Goal: Task Accomplishment & Management: Use online tool/utility

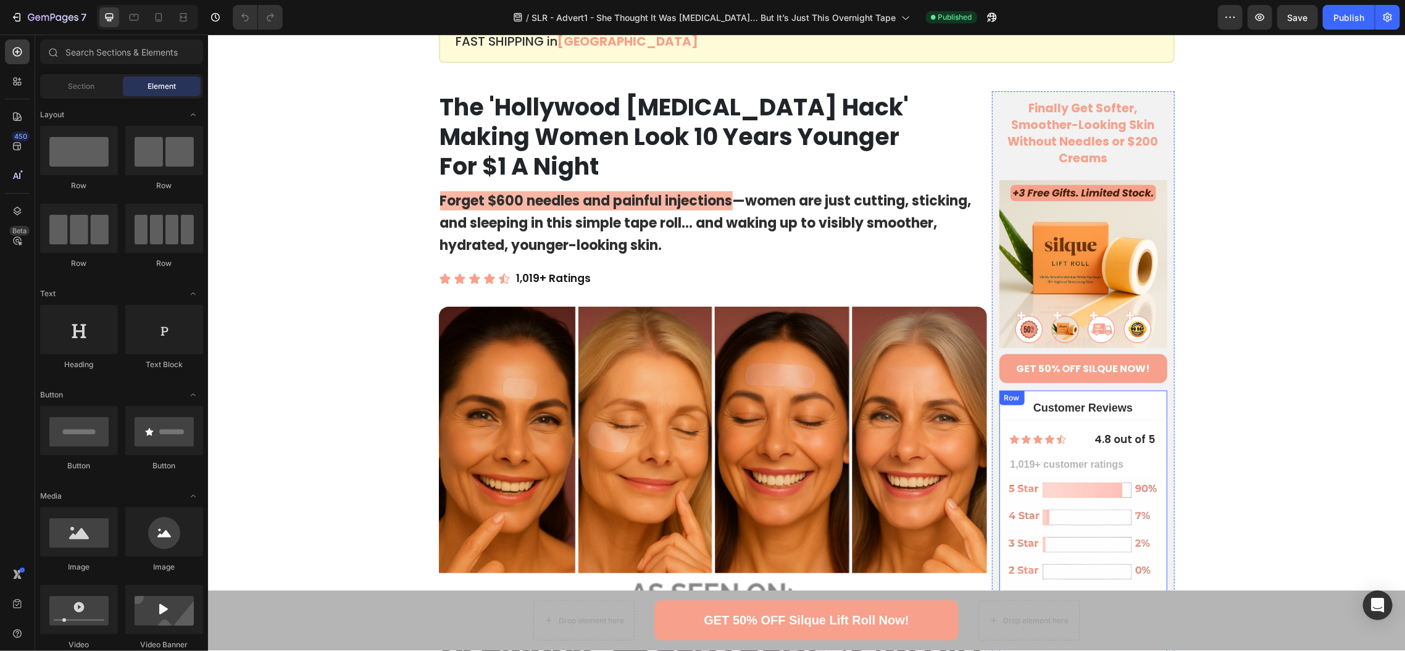
scroll to position [82, 0]
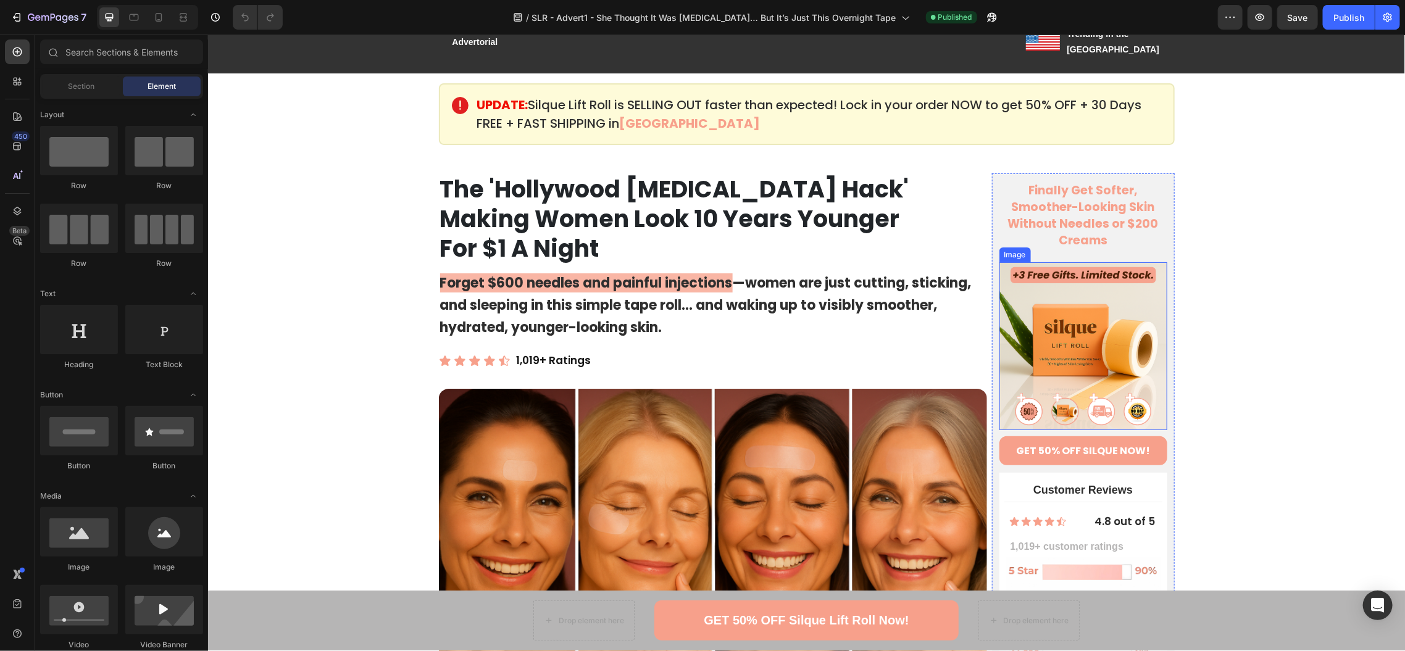
click at [1087, 299] on img at bounding box center [1083, 346] width 168 height 168
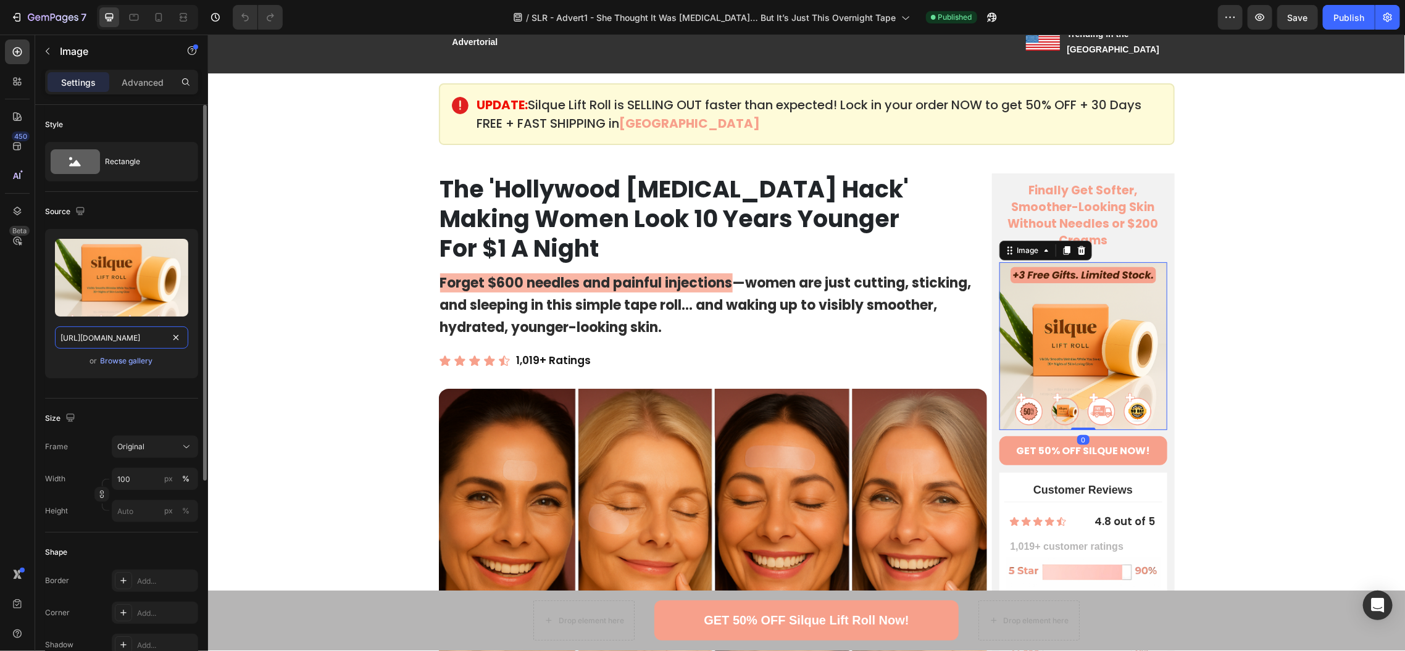
click at [104, 338] on input "[URL][DOMAIN_NAME]" at bounding box center [121, 338] width 133 height 22
paste input "lift_roll_special_hero.png?v=1756242310"
type input "[URL][DOMAIN_NAME]"
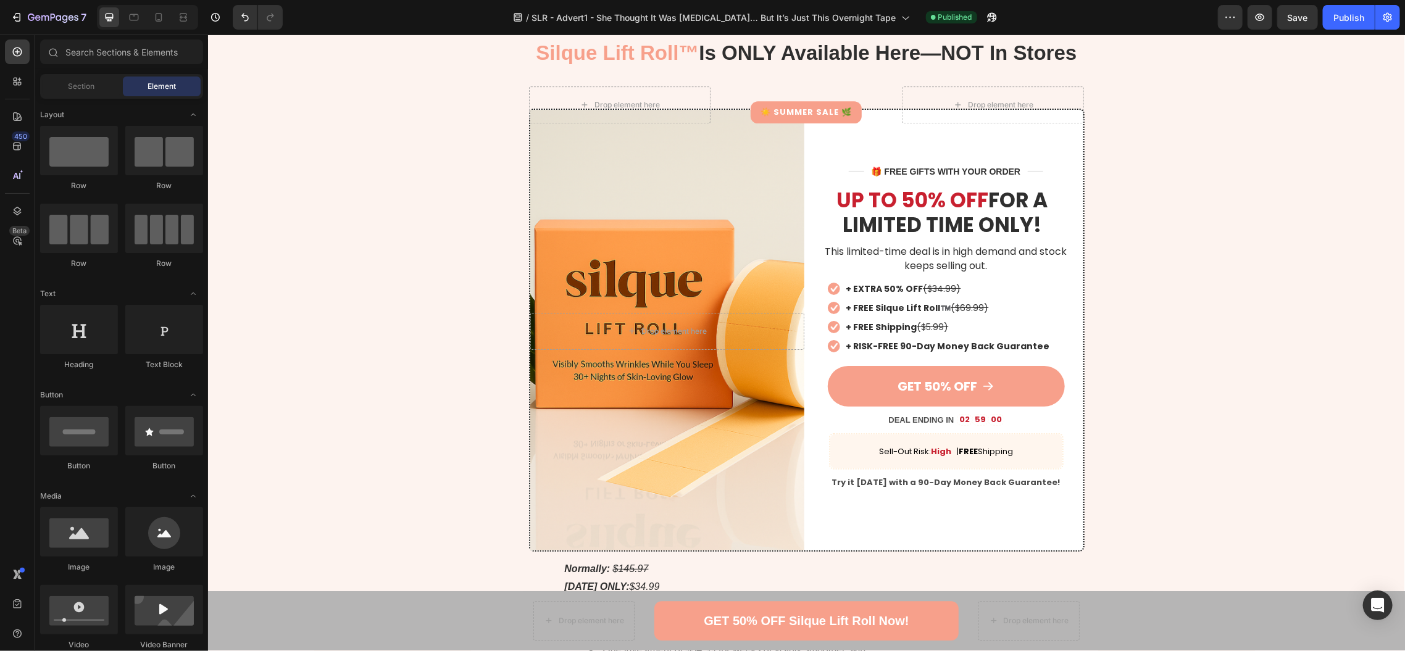
scroll to position [5324, 0]
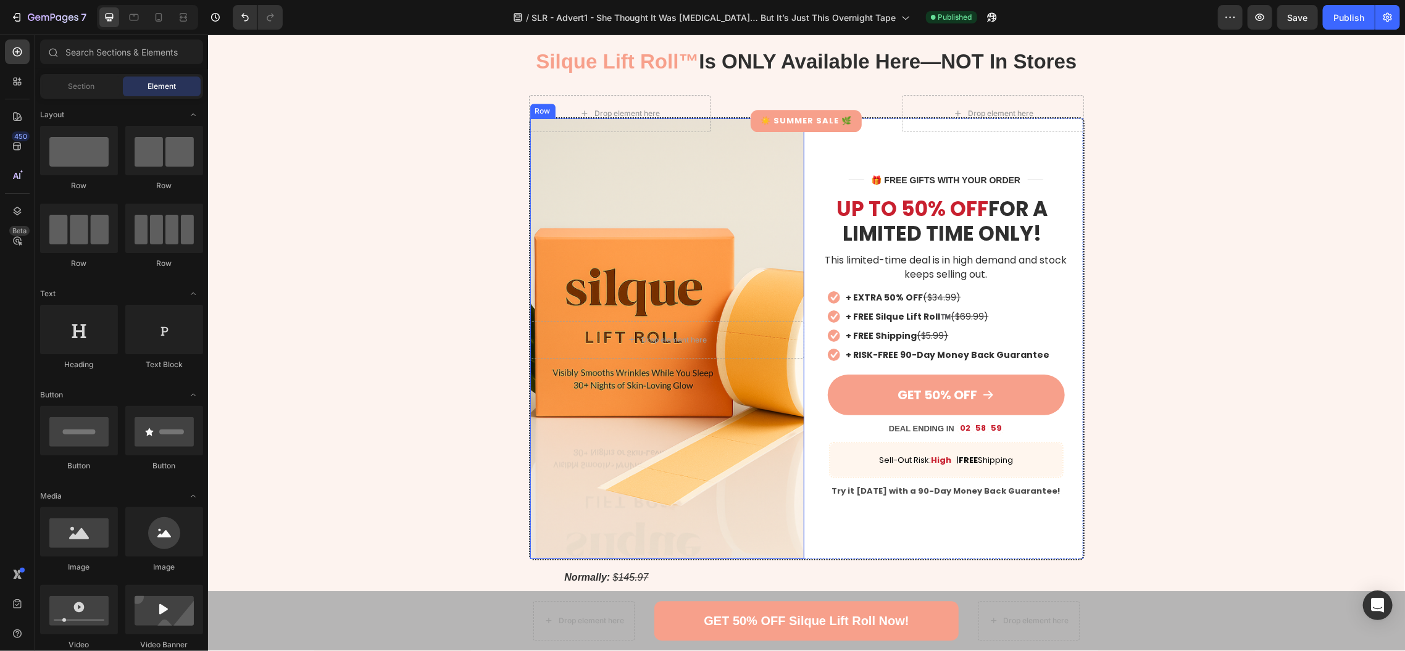
click at [641, 206] on div "Drop element here Row" at bounding box center [667, 338] width 274 height 441
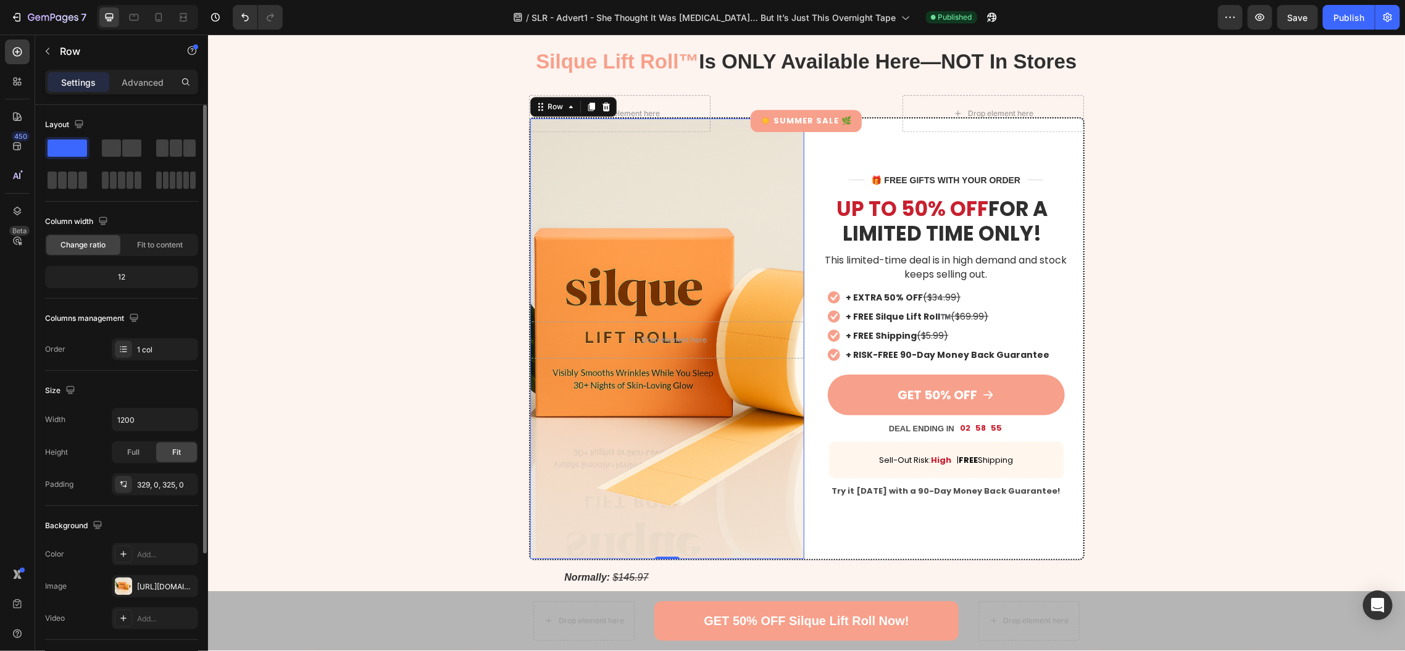
scroll to position [171, 0]
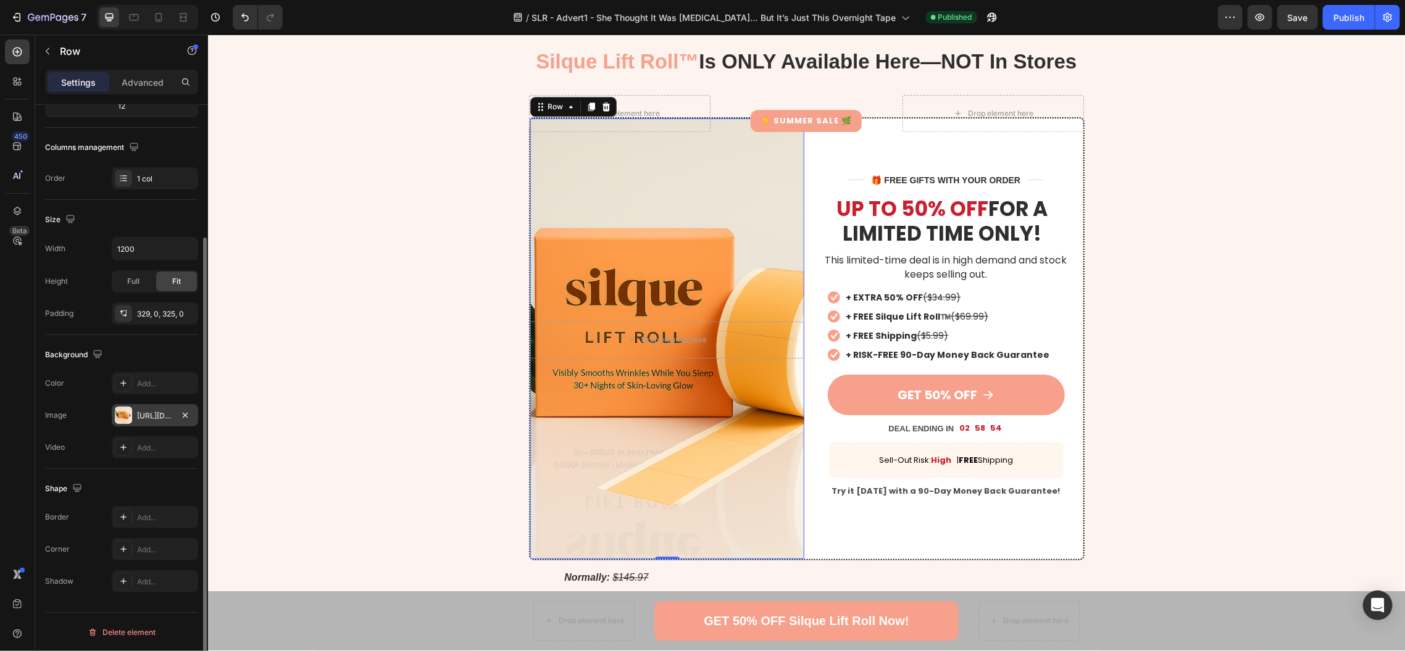
click at [154, 413] on div "[URL][DOMAIN_NAME]" at bounding box center [155, 416] width 36 height 11
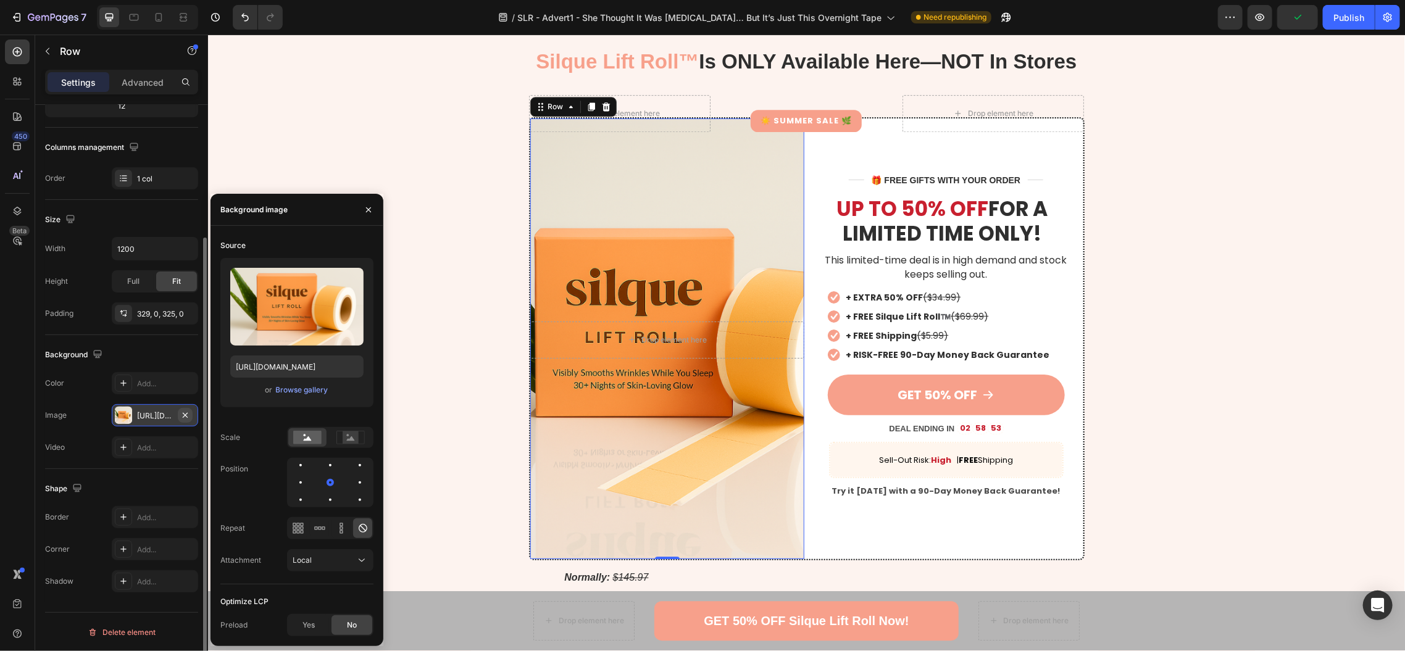
click at [187, 417] on icon "button" at bounding box center [185, 414] width 5 height 5
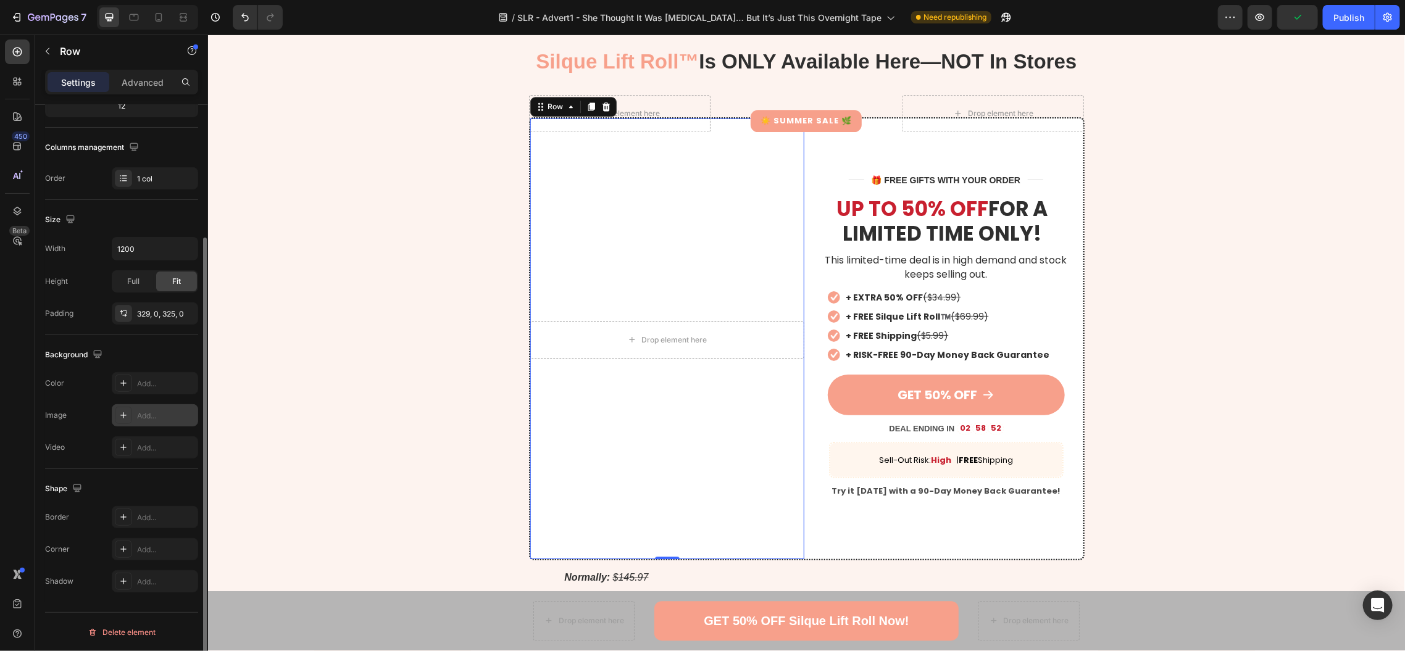
click at [157, 419] on div "Add..." at bounding box center [166, 416] width 58 height 11
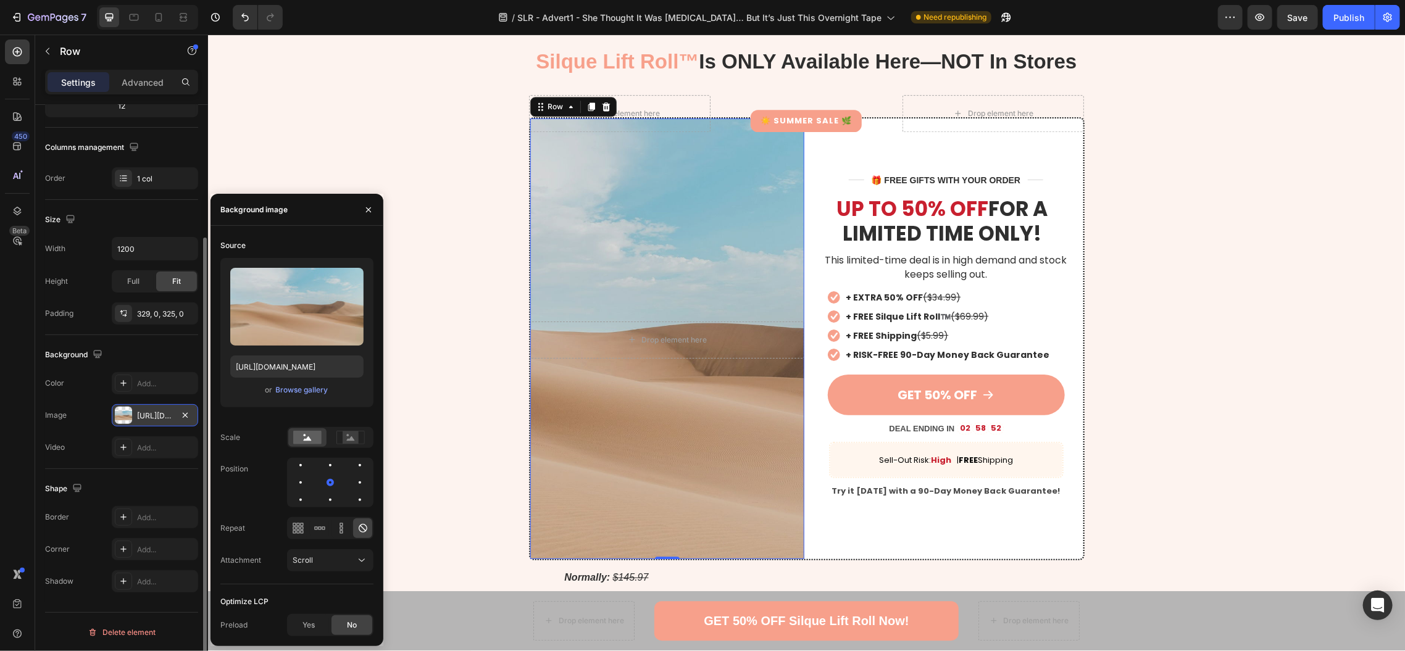
click at [158, 412] on div "[URL][DOMAIN_NAME]" at bounding box center [155, 416] width 36 height 11
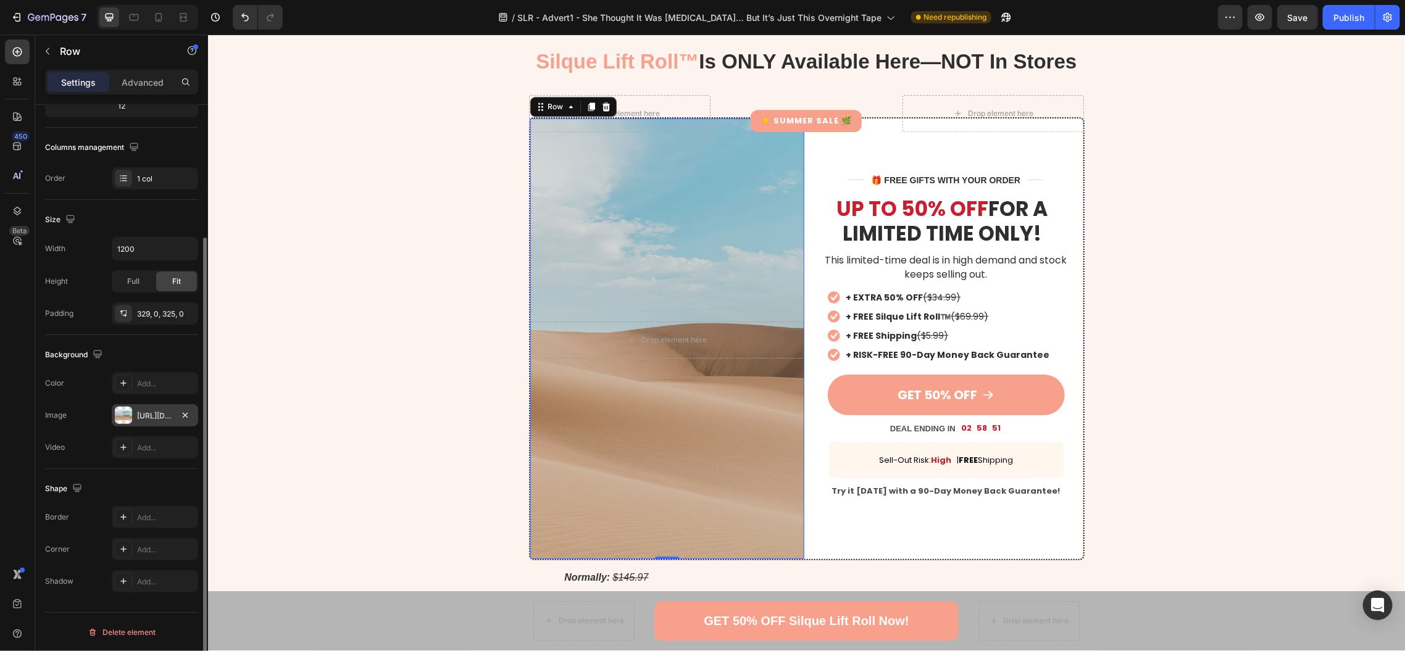
click at [158, 412] on div "[URL][DOMAIN_NAME]" at bounding box center [155, 416] width 36 height 11
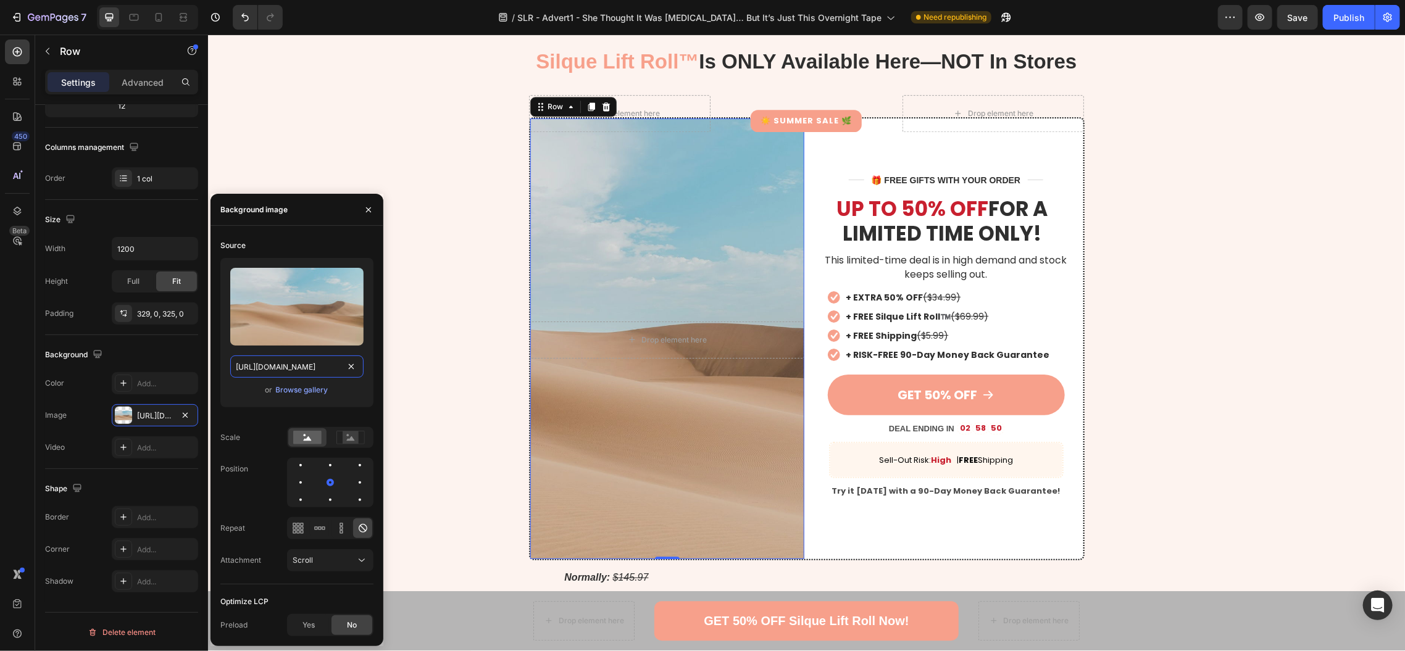
click at [266, 375] on input "[URL][DOMAIN_NAME]" at bounding box center [296, 367] width 133 height 22
paste input "0744/6990/0526/files/silque_lift_roll_special_hero.png?v=1756242310"
type input "[URL][DOMAIN_NAME]"
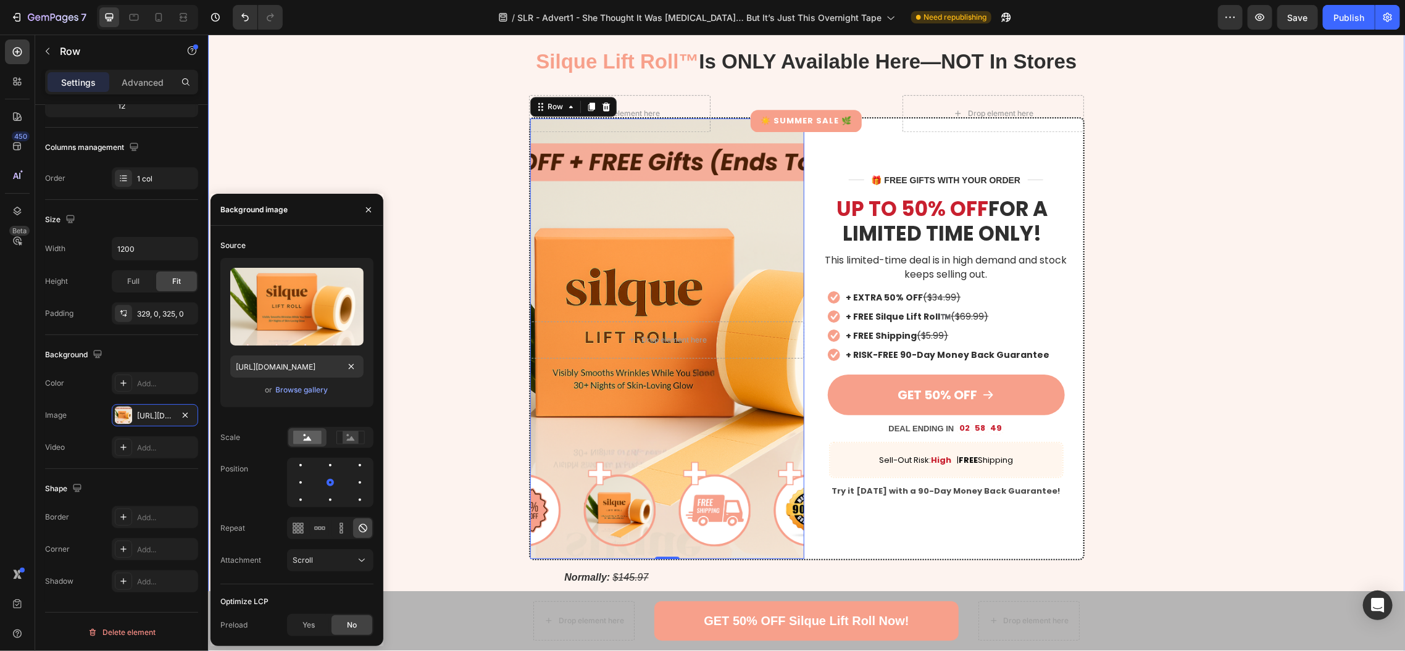
click at [474, 244] on div "Silque Lift Roll™ Is ONLY Available Here—NOT In Stores Heading Row Drop element…" at bounding box center [805, 374] width 1197 height 679
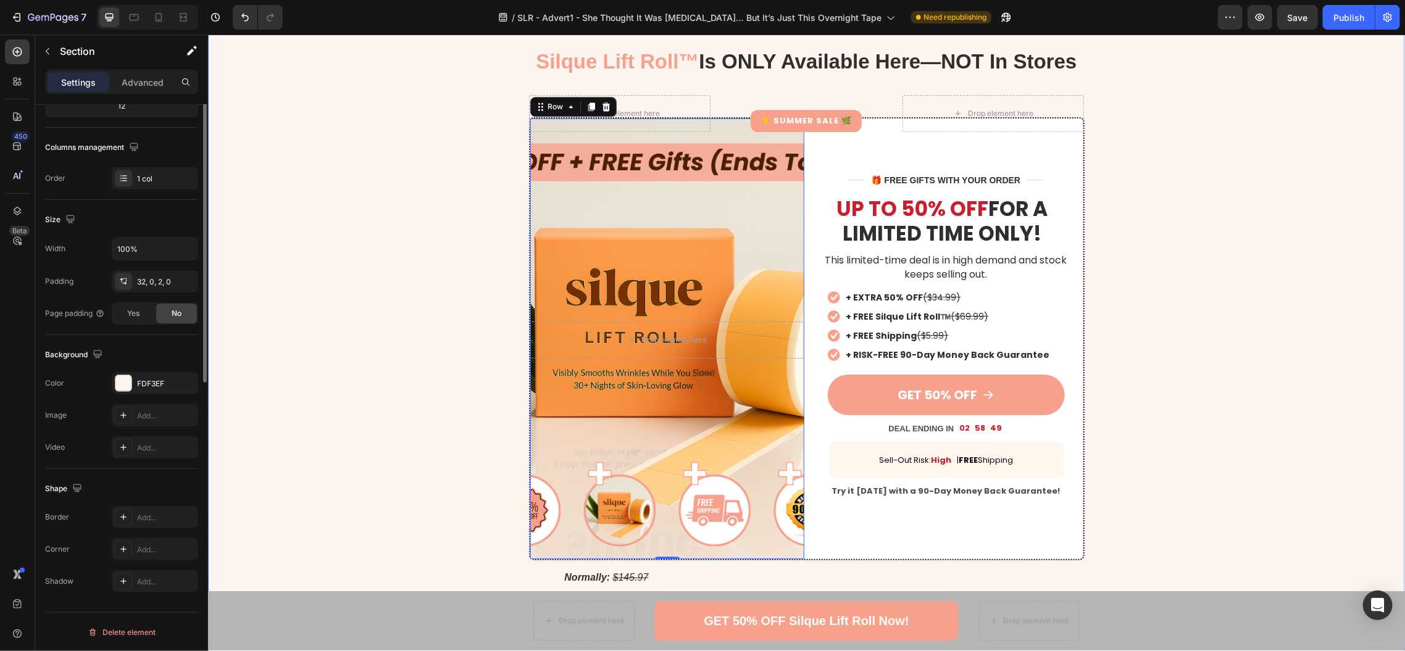
scroll to position [0, 0]
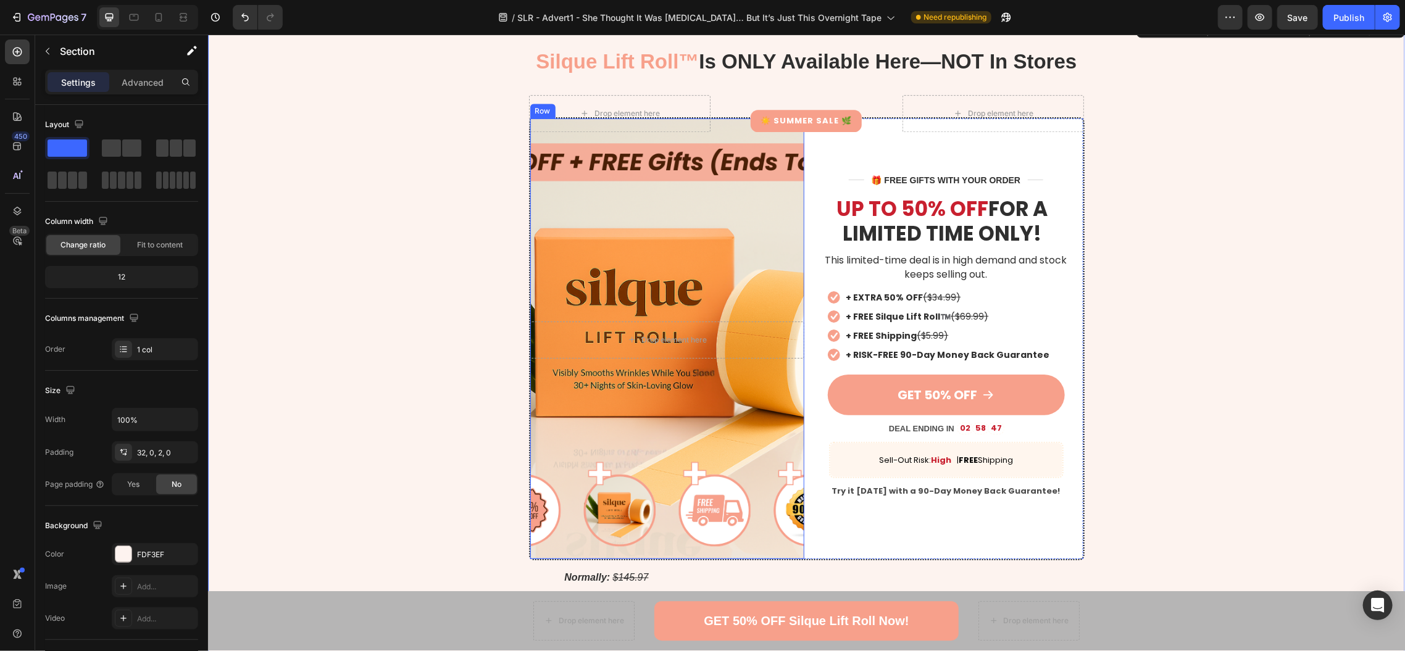
click at [699, 236] on div "Drop element here Row" at bounding box center [667, 338] width 274 height 441
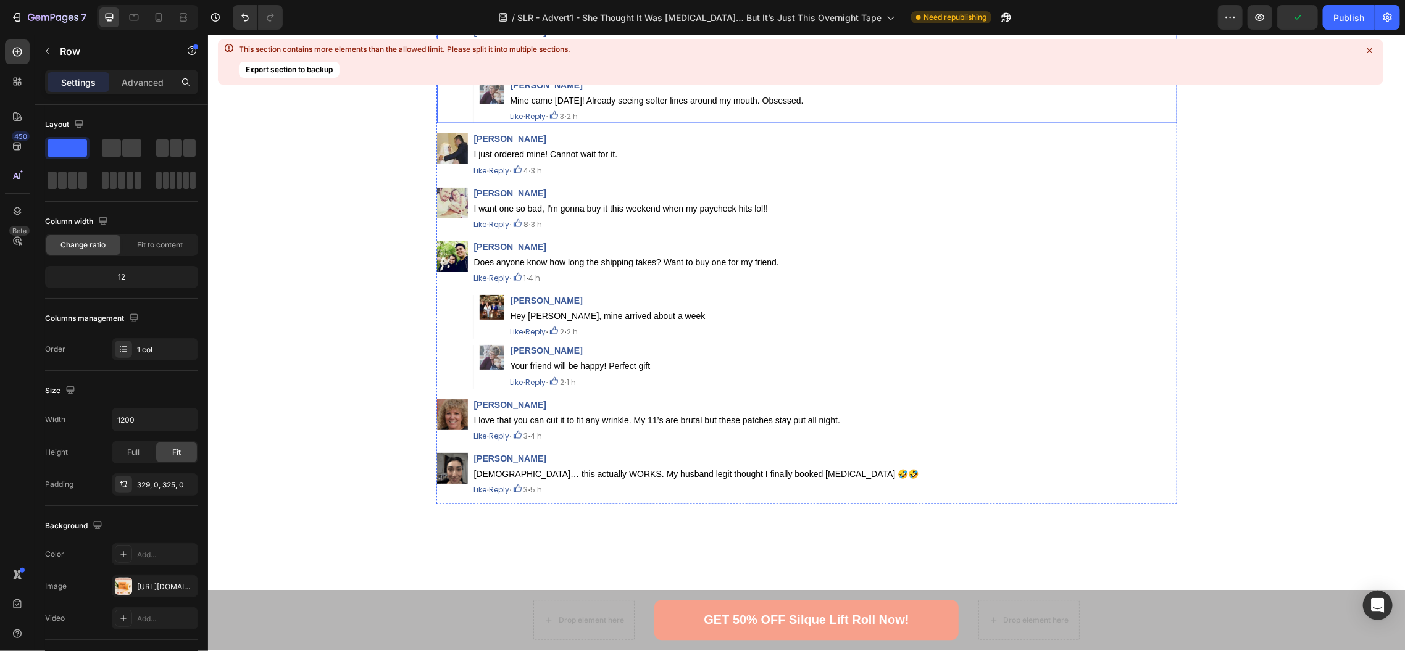
scroll to position [8370, 0]
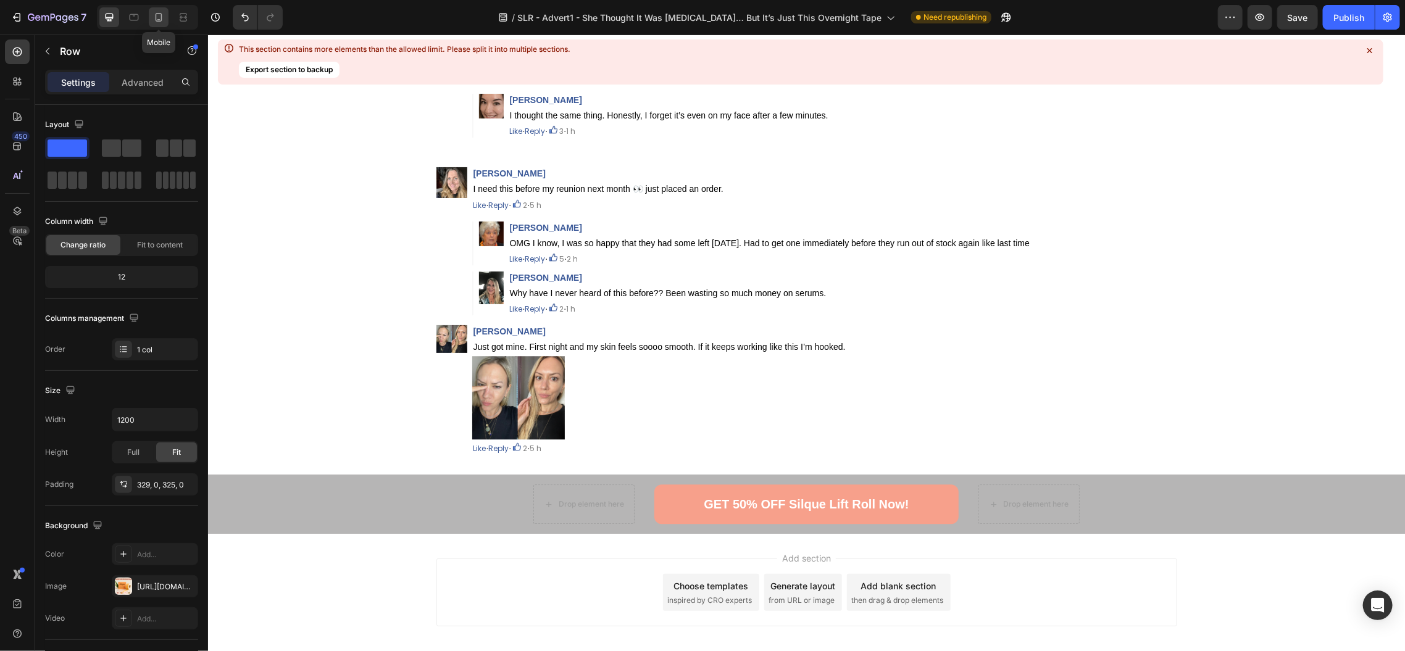
click at [152, 17] on icon at bounding box center [158, 17] width 12 height 12
type input "100%"
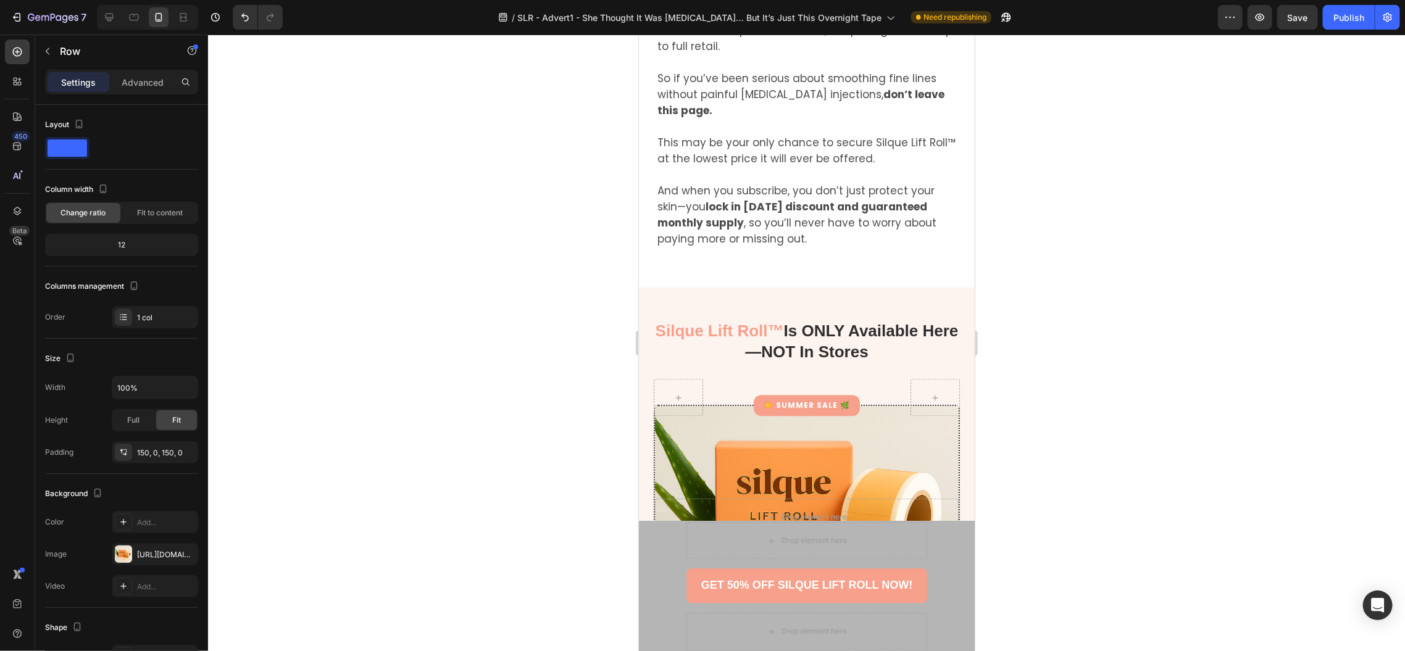
scroll to position [4984, 0]
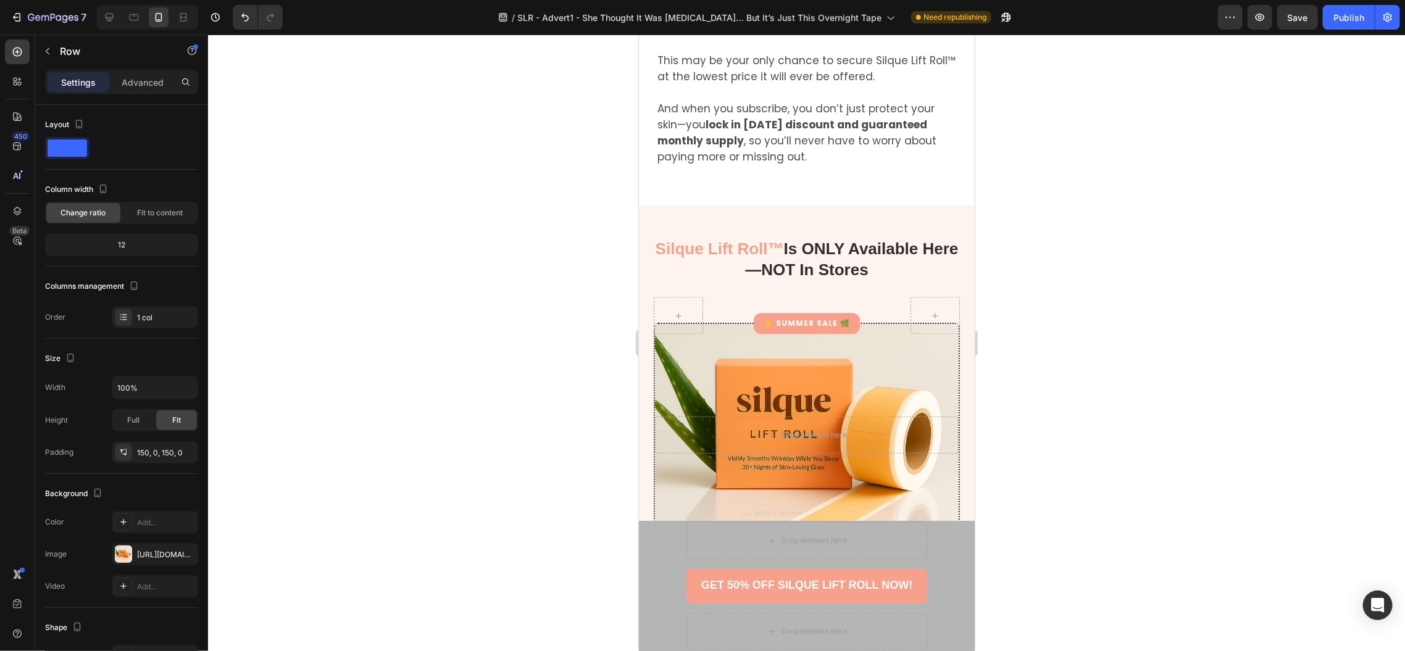
click at [709, 323] on div "Drop element here Row" at bounding box center [806, 434] width 304 height 222
click at [701, 323] on div "Drop element here Row" at bounding box center [806, 434] width 304 height 222
click at [730, 394] on div "Drop element here Row" at bounding box center [806, 434] width 304 height 222
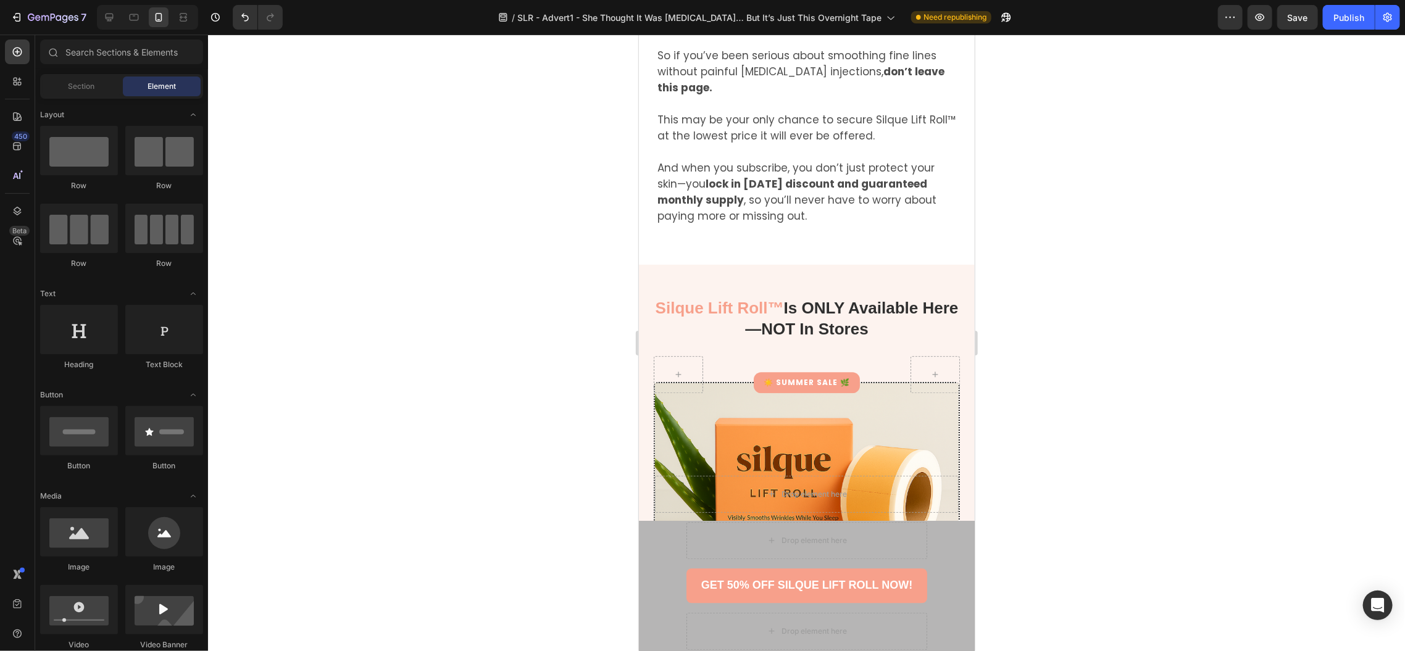
scroll to position [5015, 0]
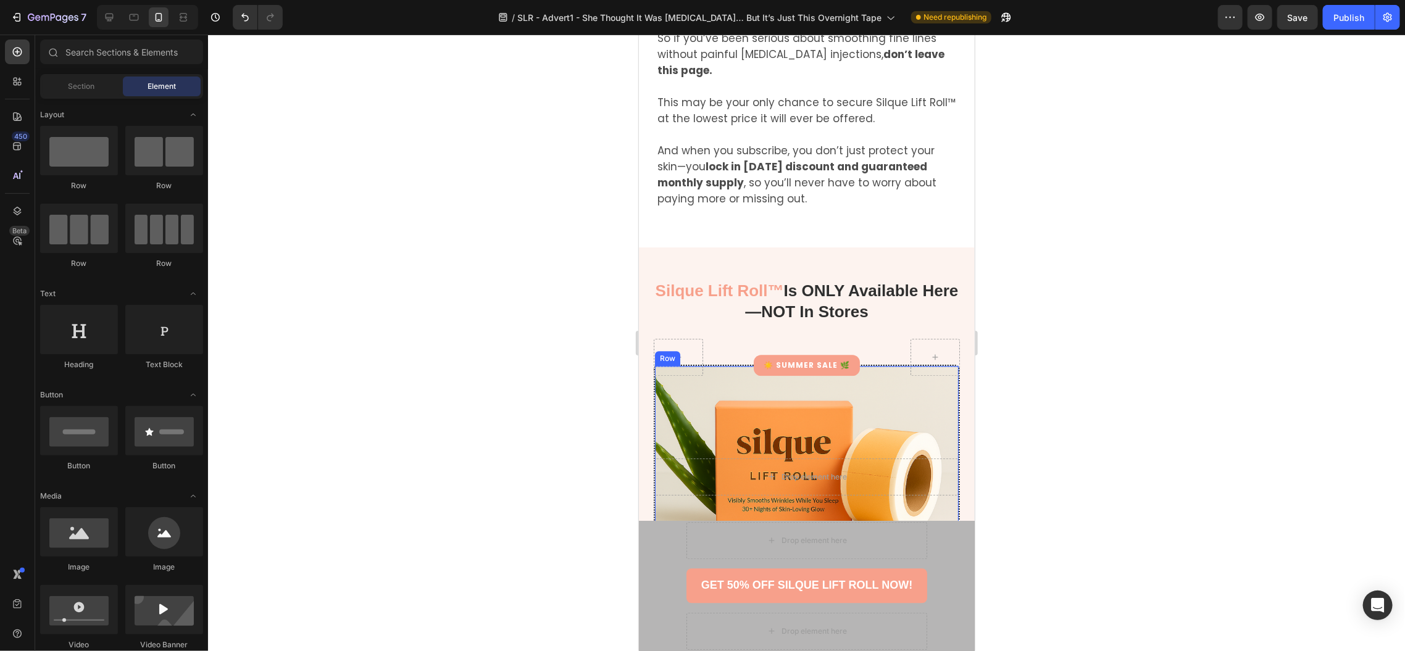
click at [743, 365] on div "Drop element here Row" at bounding box center [806, 476] width 304 height 222
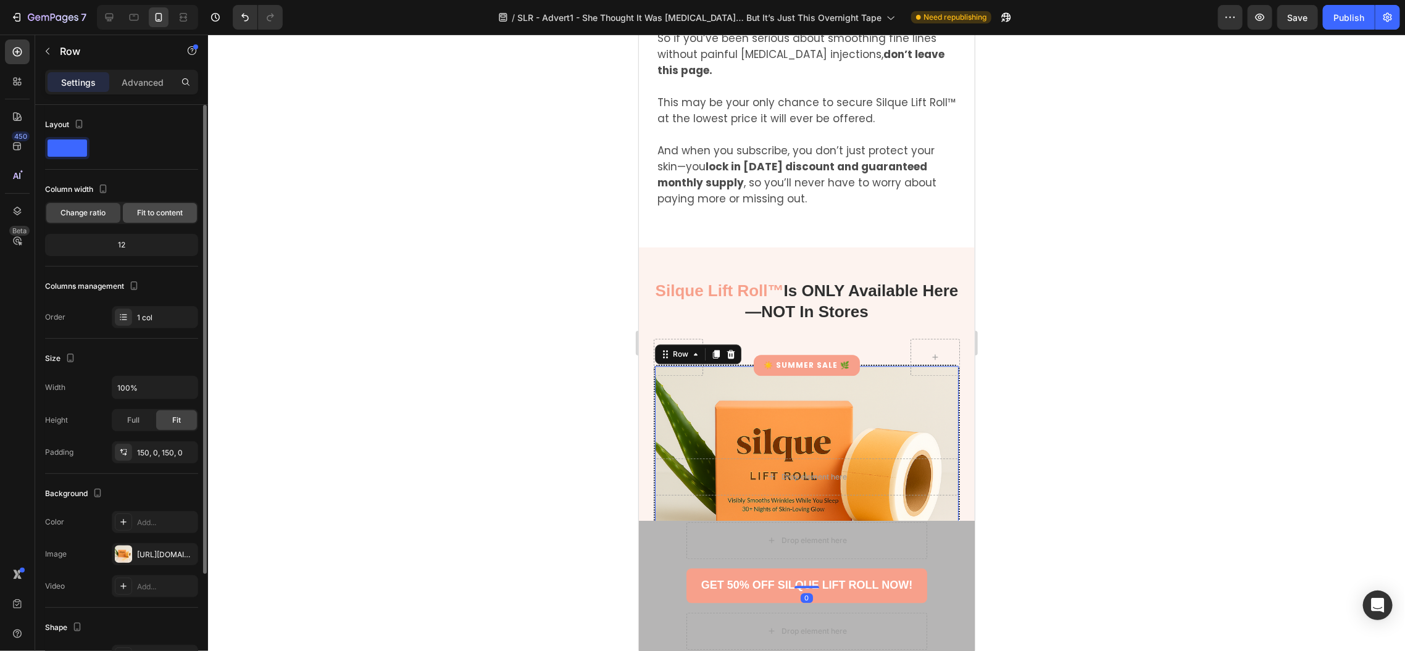
click at [158, 213] on span "Fit to content" at bounding box center [160, 212] width 46 height 11
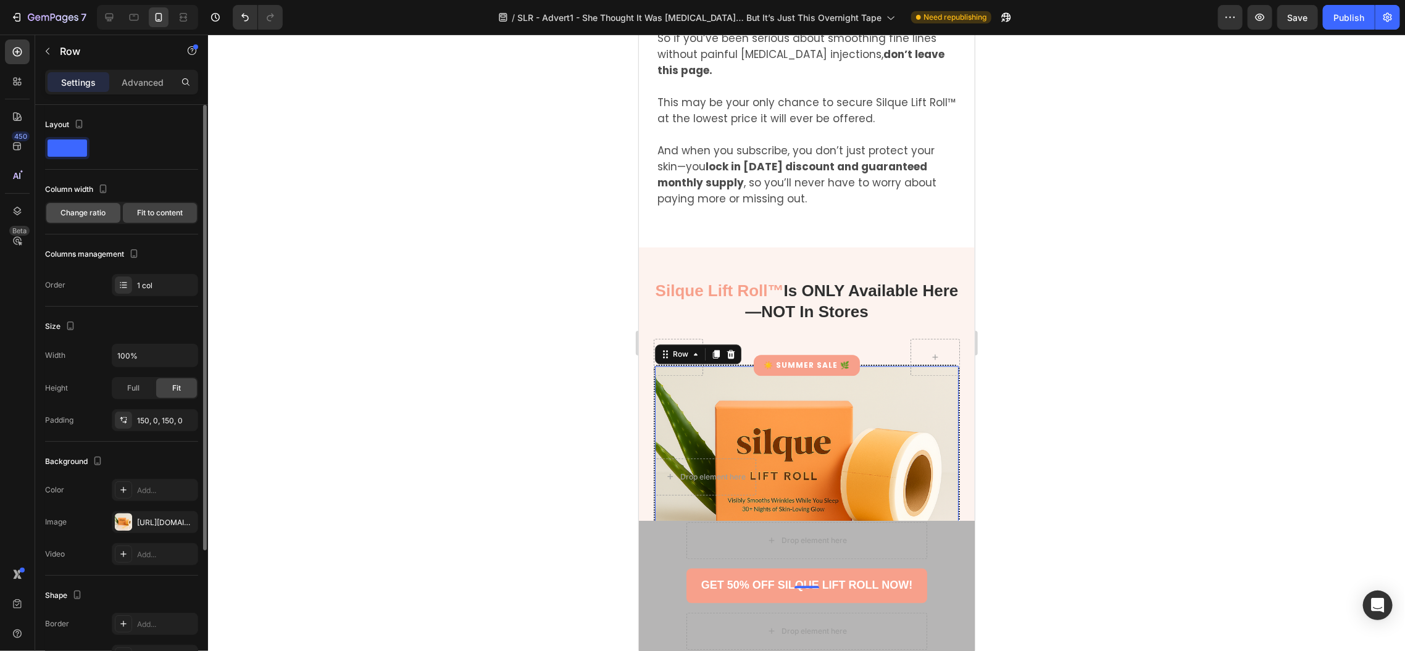
click at [104, 217] on span "Change ratio" at bounding box center [83, 212] width 45 height 11
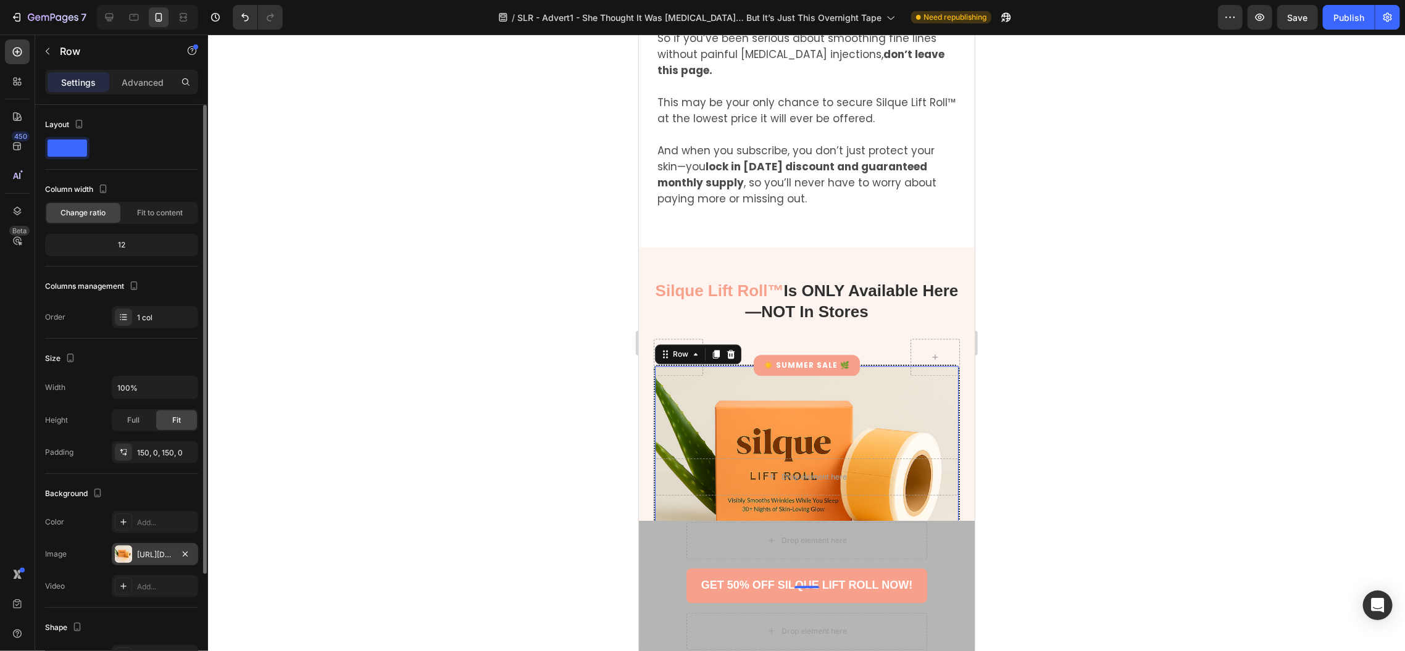
click at [148, 554] on div "[URL][DOMAIN_NAME]" at bounding box center [155, 554] width 36 height 11
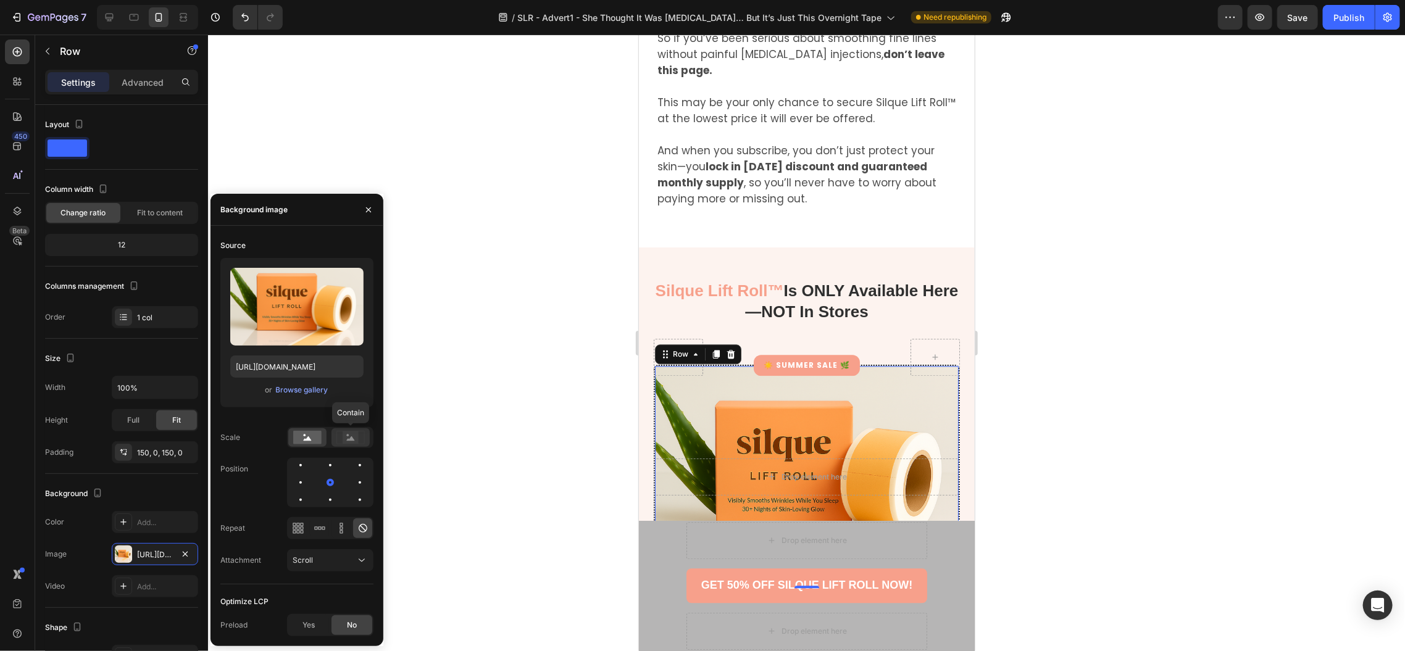
click at [351, 441] on icon at bounding box center [351, 438] width 8 height 4
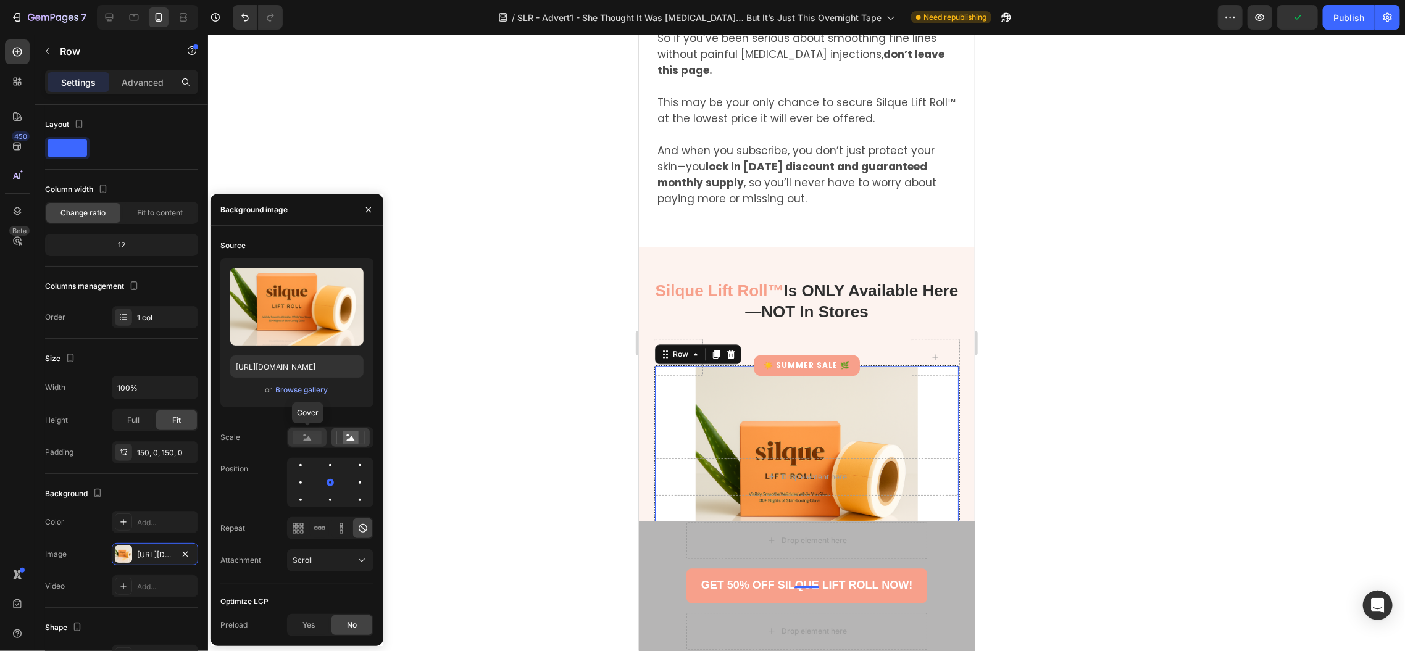
click at [313, 440] on rect at bounding box center [307, 438] width 28 height 14
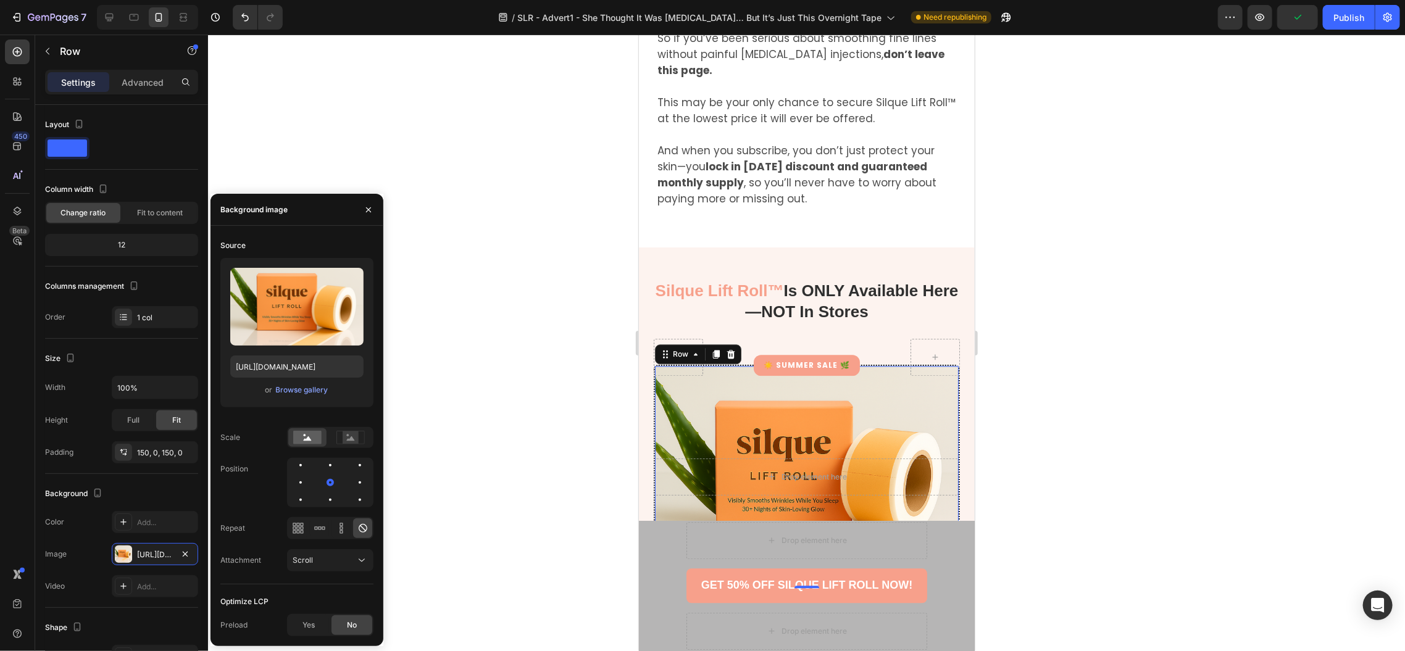
click at [714, 365] on div "Drop element here Row 0" at bounding box center [806, 476] width 304 height 222
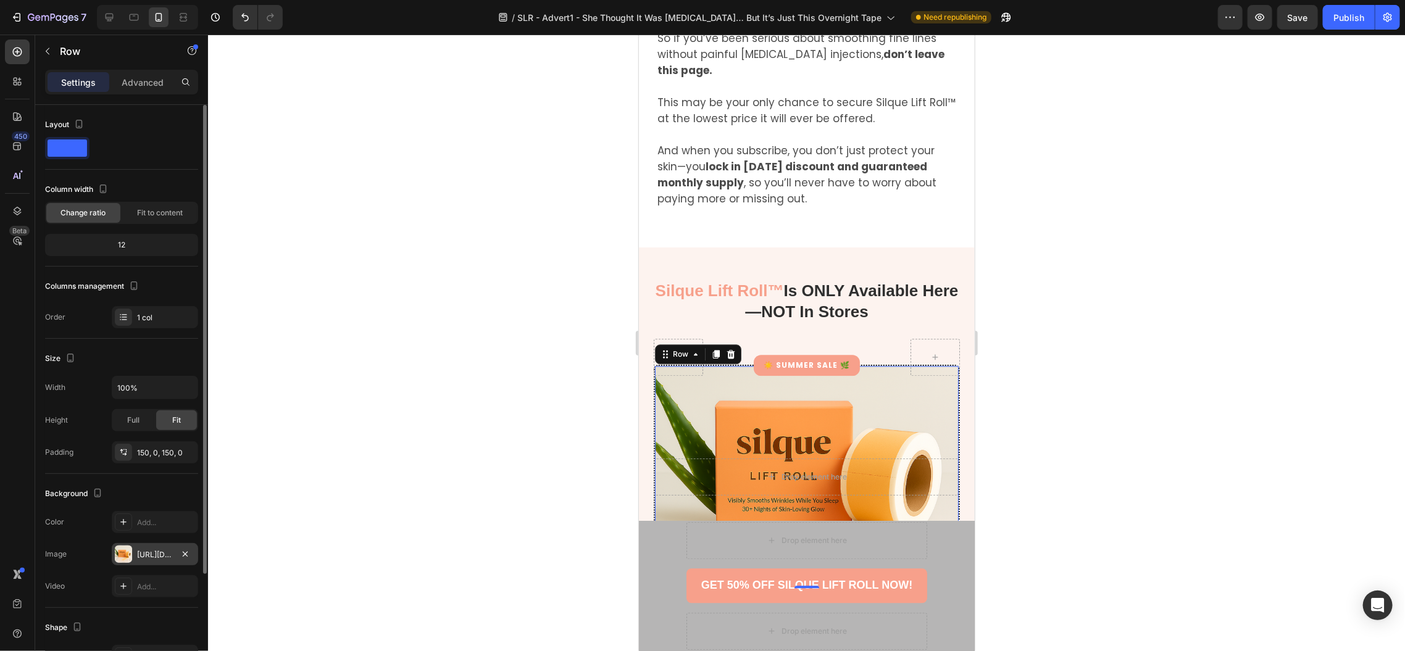
click at [152, 557] on div "[URL][DOMAIN_NAME]" at bounding box center [155, 554] width 36 height 11
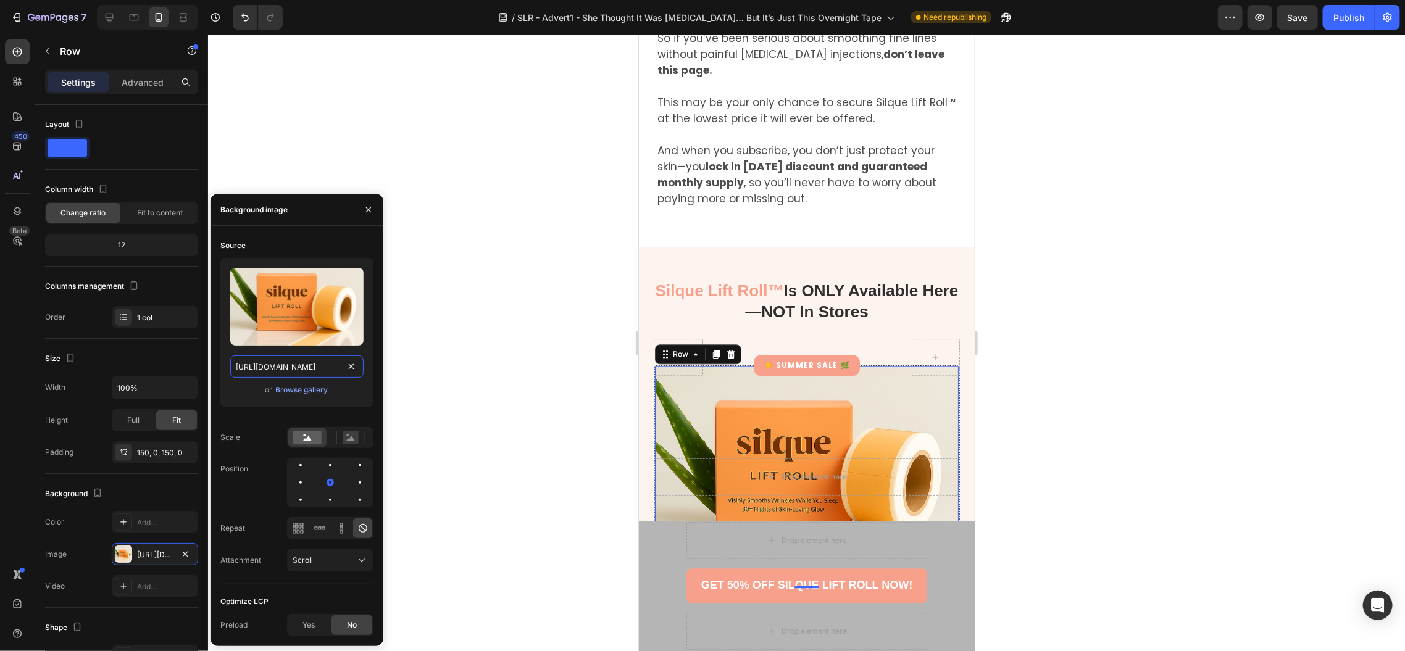
click at [327, 372] on input "[URL][DOMAIN_NAME]" at bounding box center [296, 367] width 133 height 22
paste input "special_hero.png?v=1756242310"
type input "[URL][DOMAIN_NAME]"
click at [766, 365] on div "Drop element here Row 0" at bounding box center [806, 476] width 304 height 222
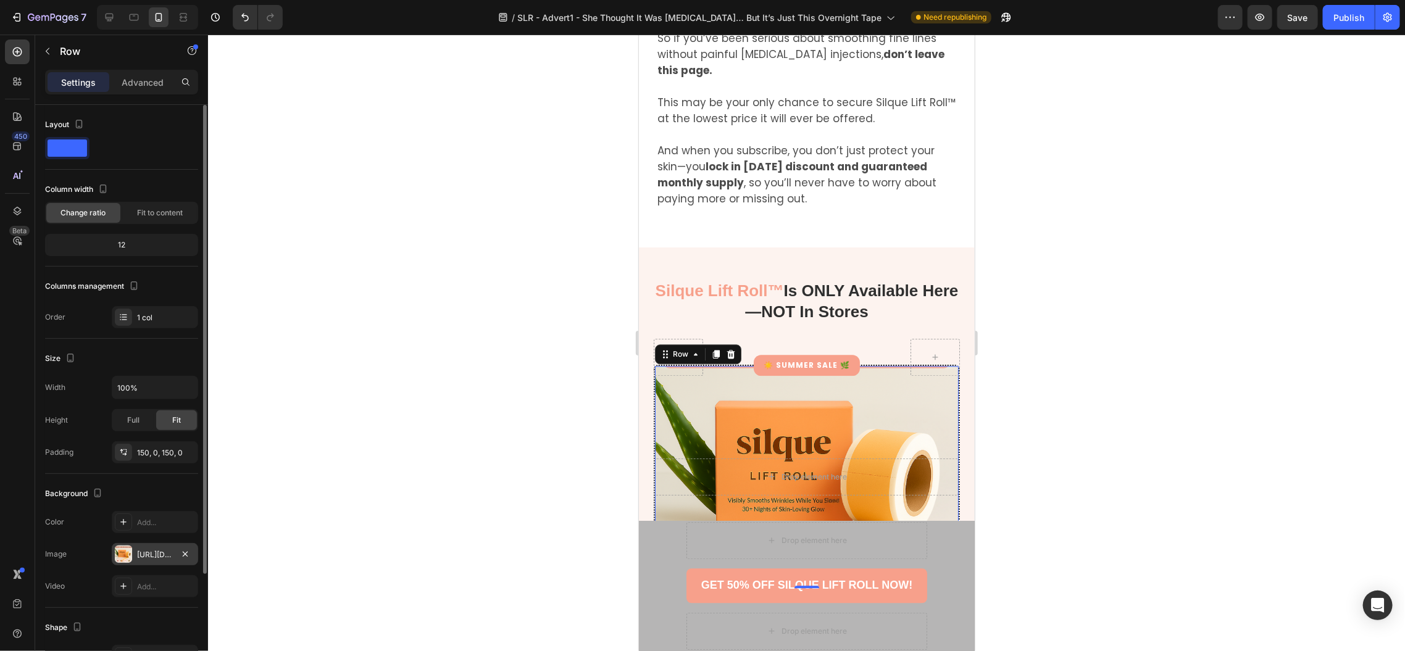
click at [154, 554] on div "[URL][DOMAIN_NAME]" at bounding box center [155, 554] width 36 height 11
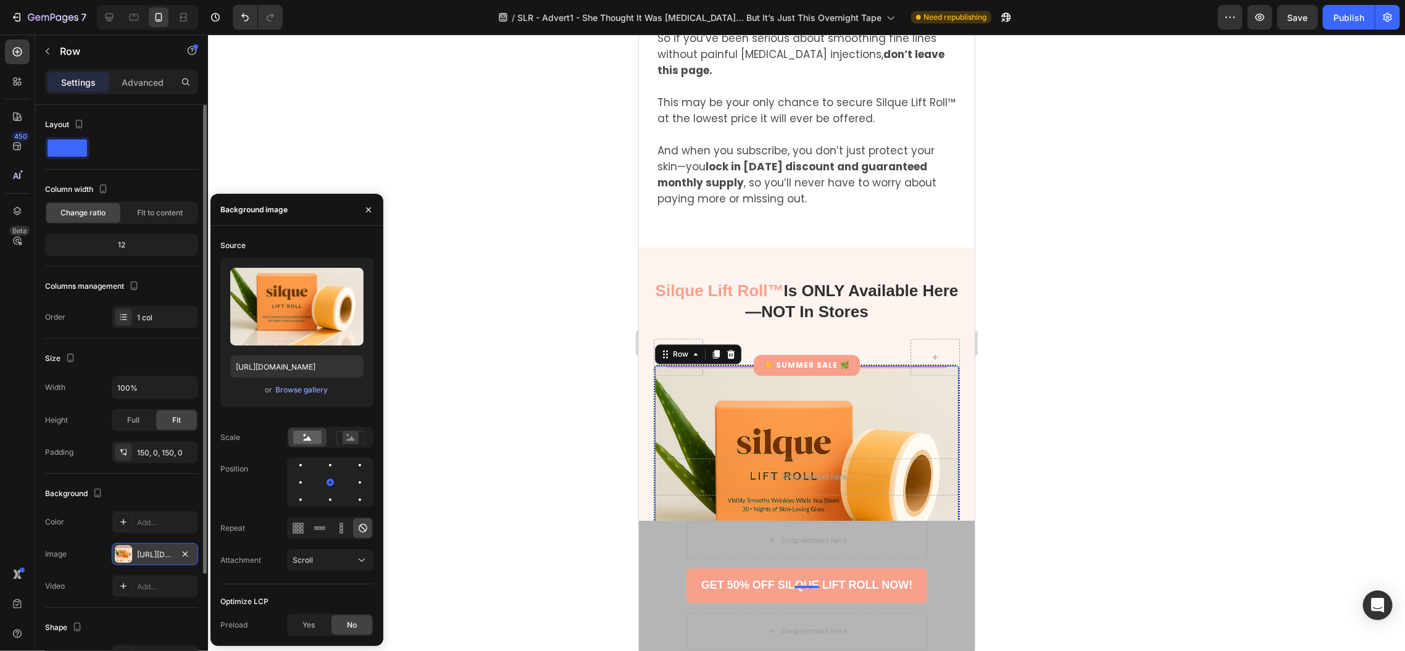
click at [154, 554] on div "[URL][DOMAIN_NAME]" at bounding box center [155, 554] width 36 height 11
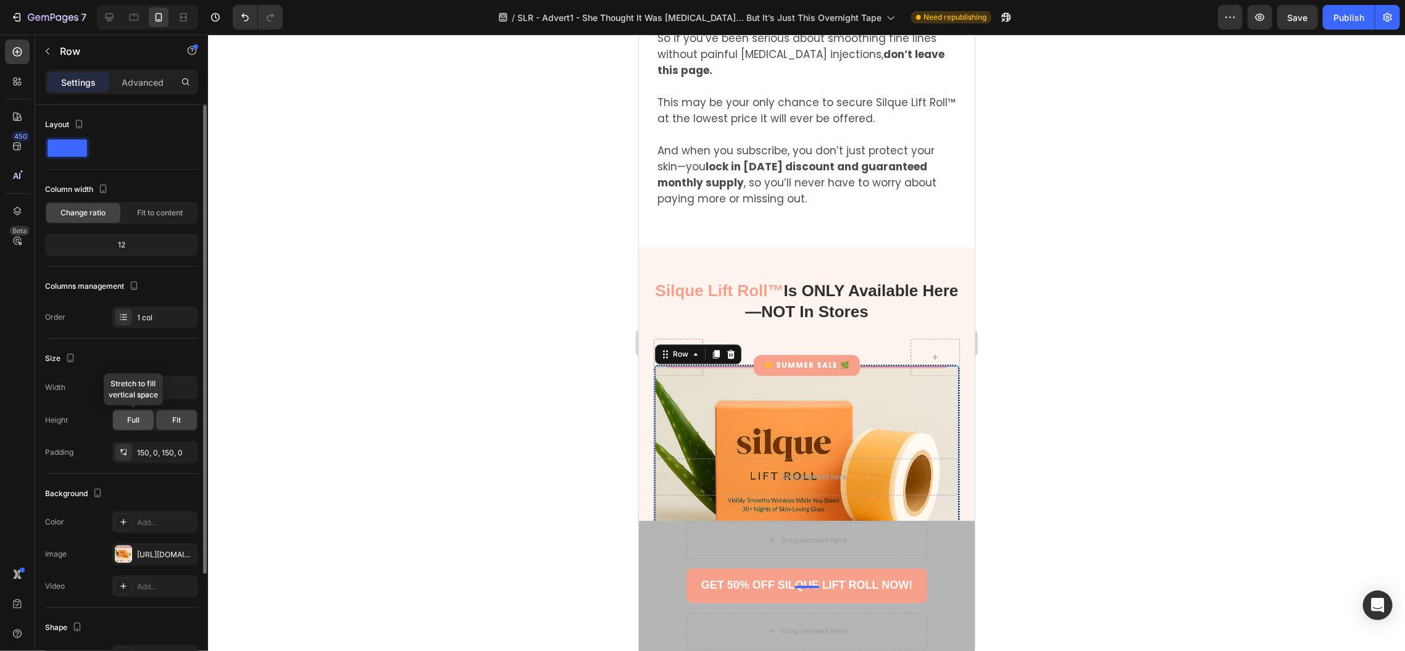
click at [139, 417] on span "Full" at bounding box center [133, 420] width 12 height 11
click at [175, 417] on span "Fit" at bounding box center [176, 420] width 9 height 11
drag, startPoint x: 160, startPoint y: 553, endPoint x: 168, endPoint y: 546, distance: 10.1
click at [160, 551] on div "[URL][DOMAIN_NAME]" at bounding box center [155, 554] width 36 height 11
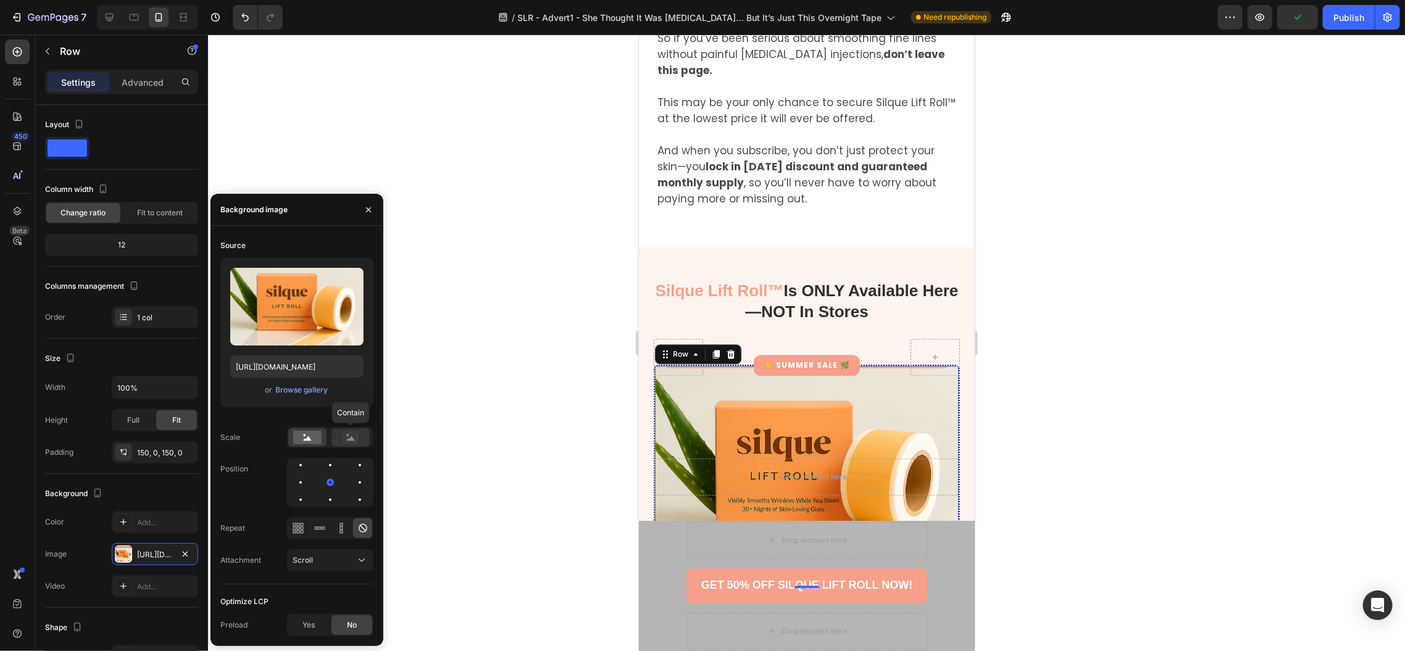
click at [348, 436] on circle at bounding box center [348, 436] width 2 height 2
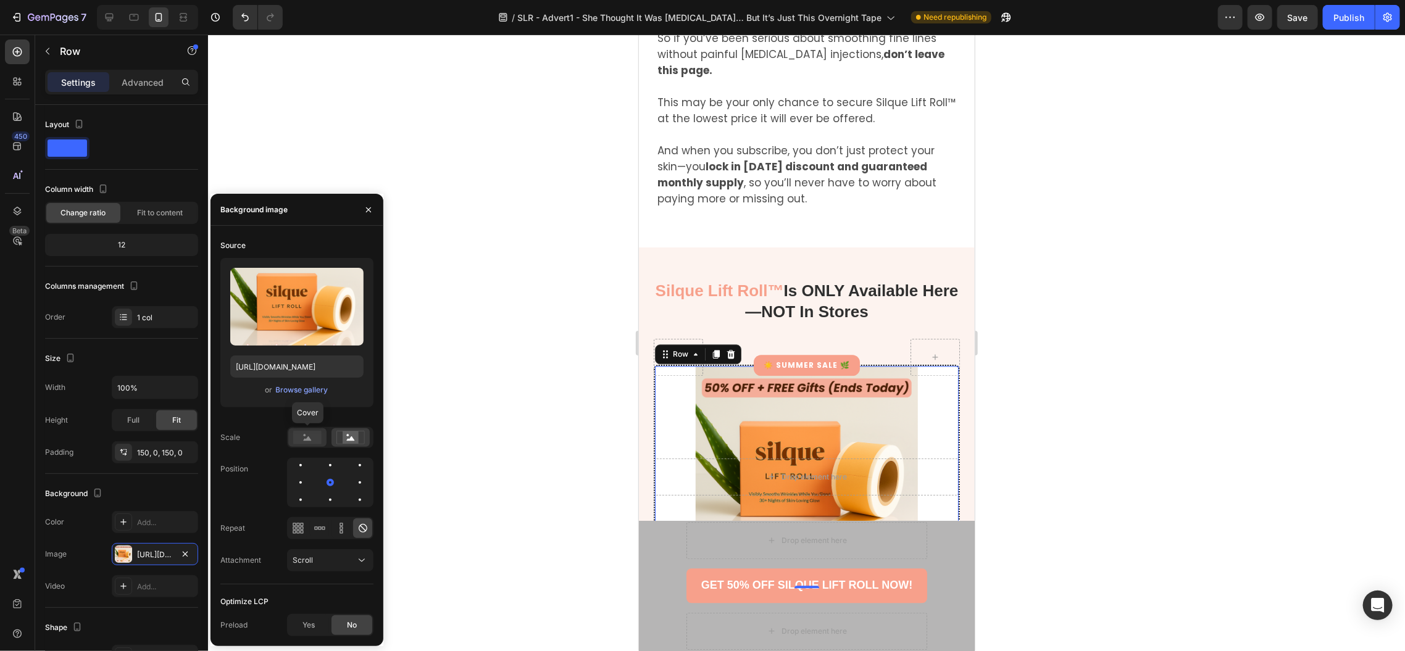
click at [315, 443] on rect at bounding box center [307, 438] width 28 height 14
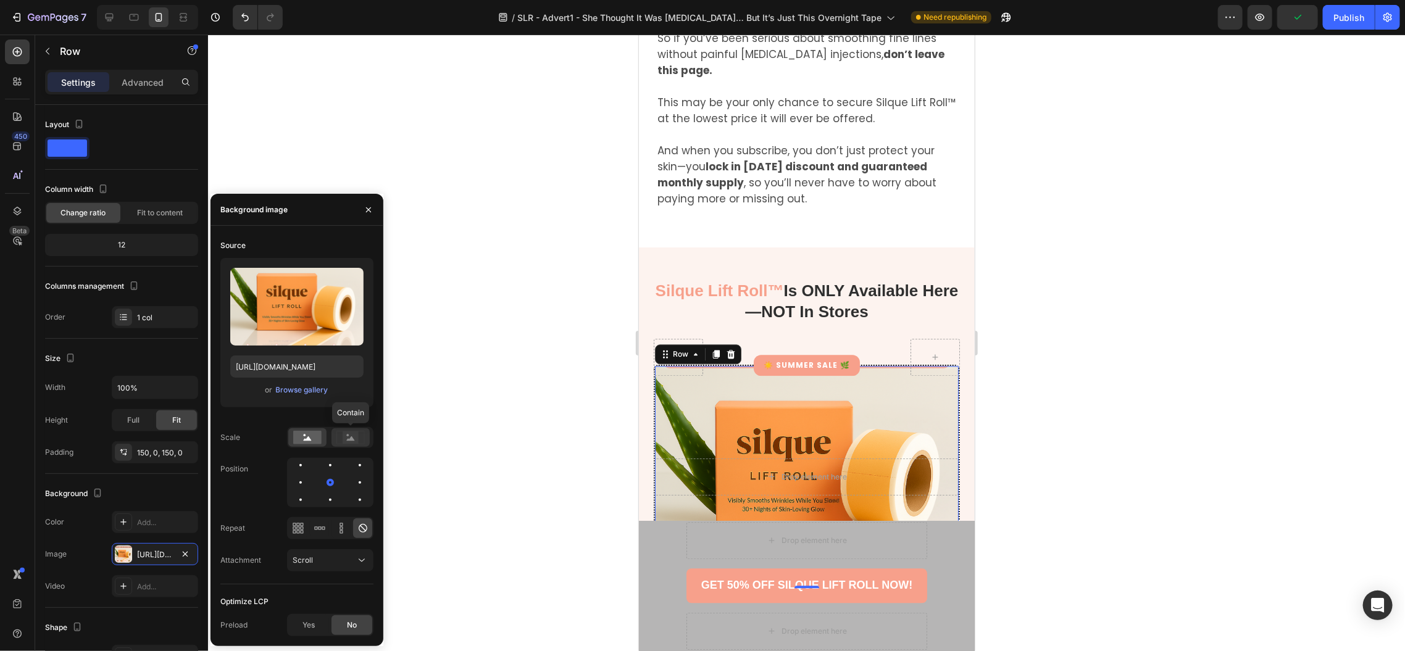
click at [340, 442] on icon at bounding box center [350, 438] width 28 height 14
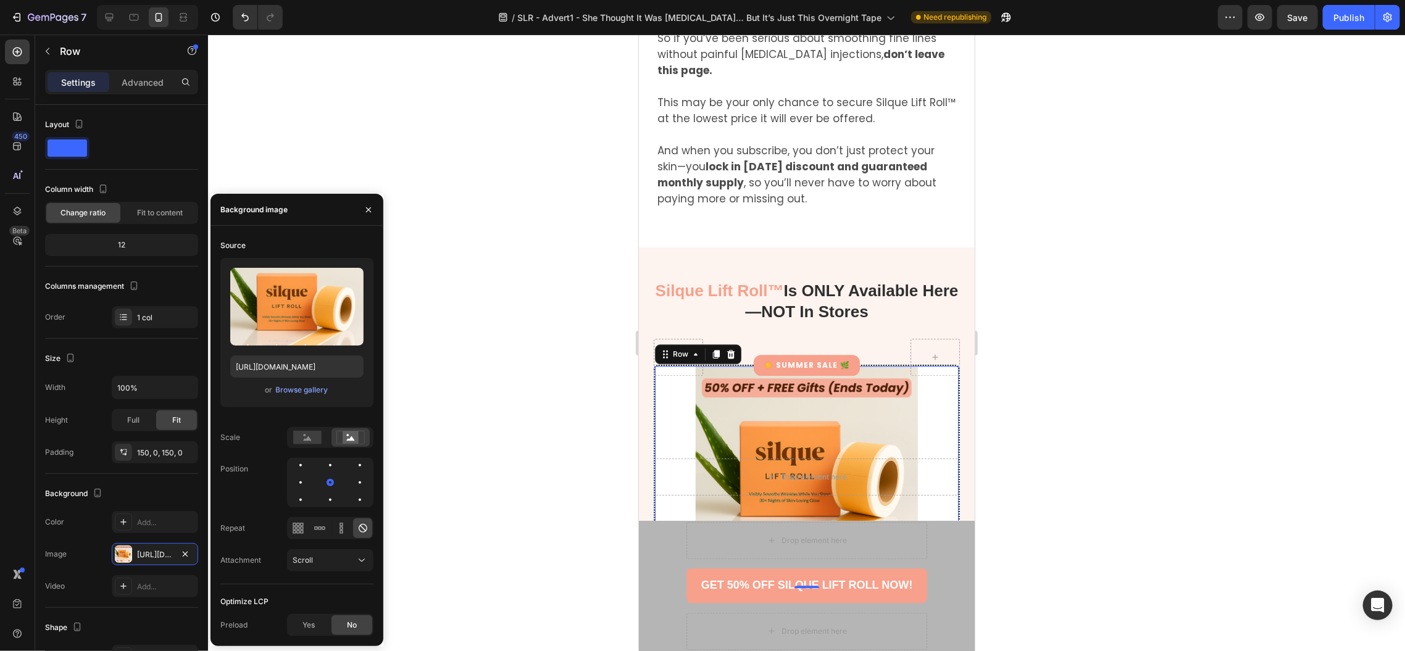
click at [669, 365] on div "Drop element here Row 0" at bounding box center [806, 476] width 304 height 222
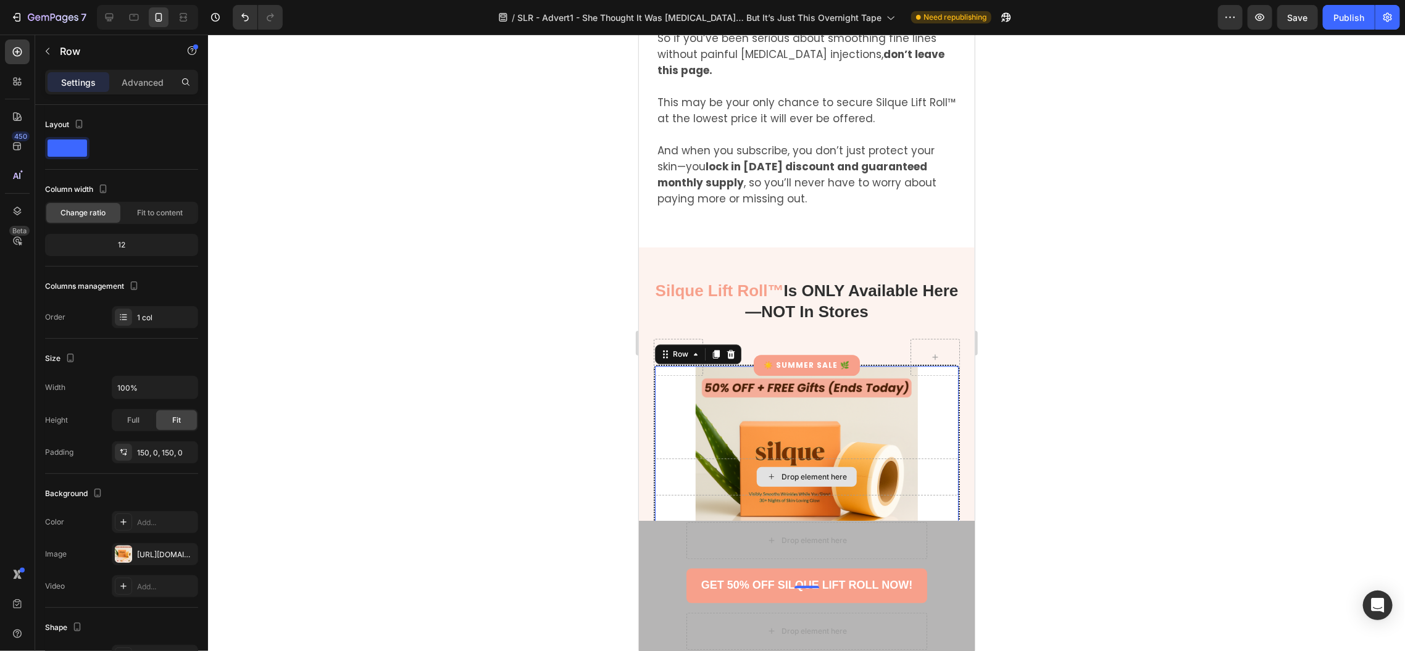
click at [671, 458] on div "Drop element here" at bounding box center [806, 476] width 304 height 37
click at [672, 365] on div "Drop element here Row 0" at bounding box center [806, 476] width 304 height 222
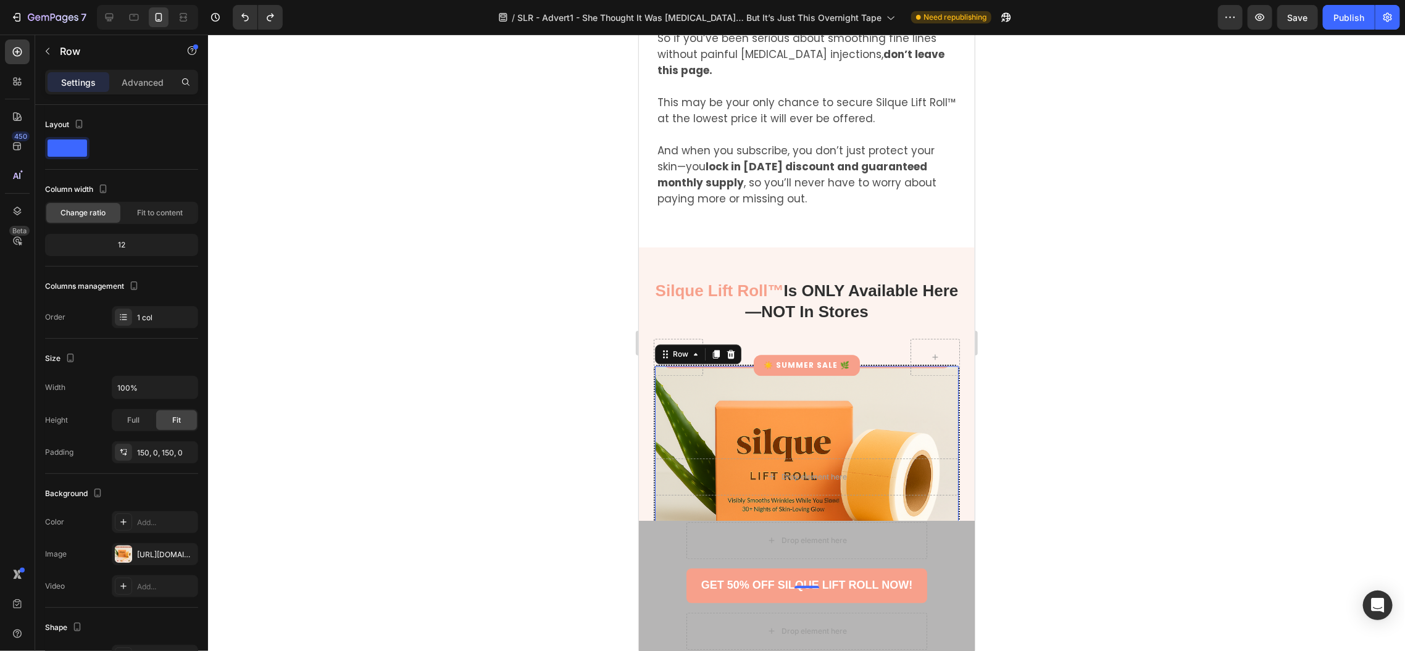
click at [695, 365] on div "Drop element here Row 0" at bounding box center [806, 476] width 304 height 222
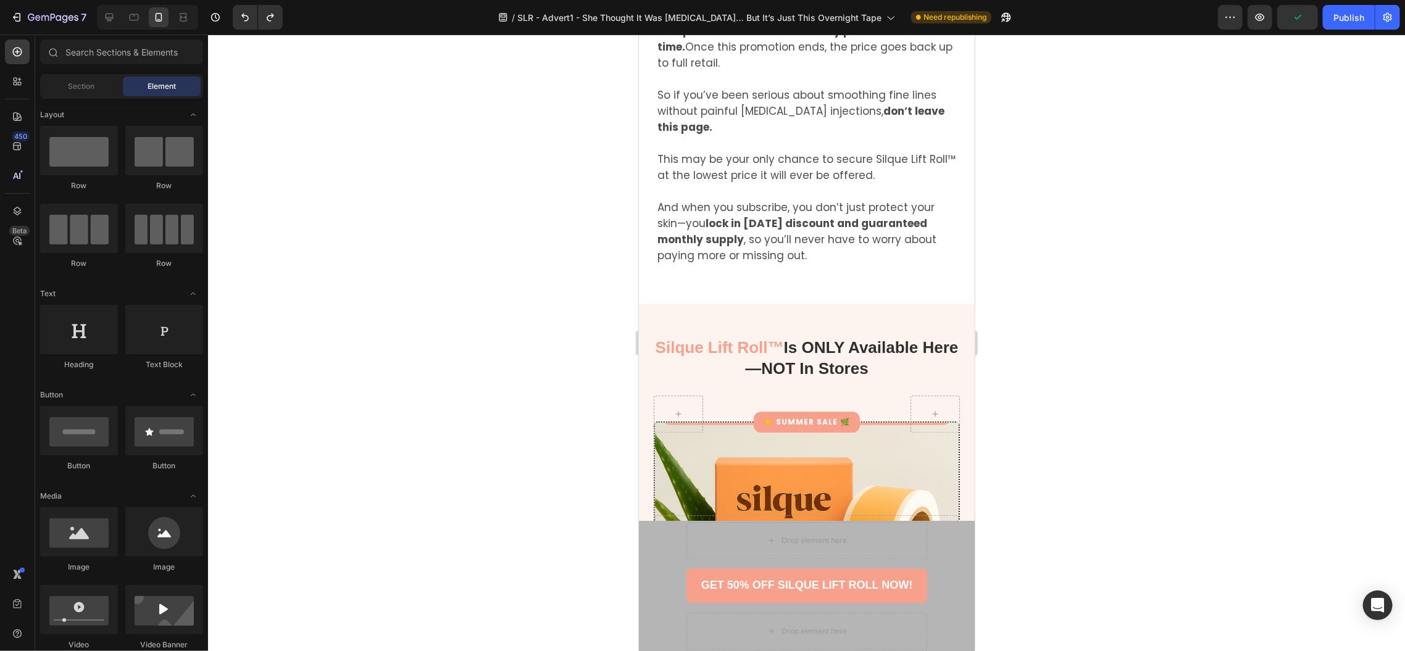
scroll to position [5019, 0]
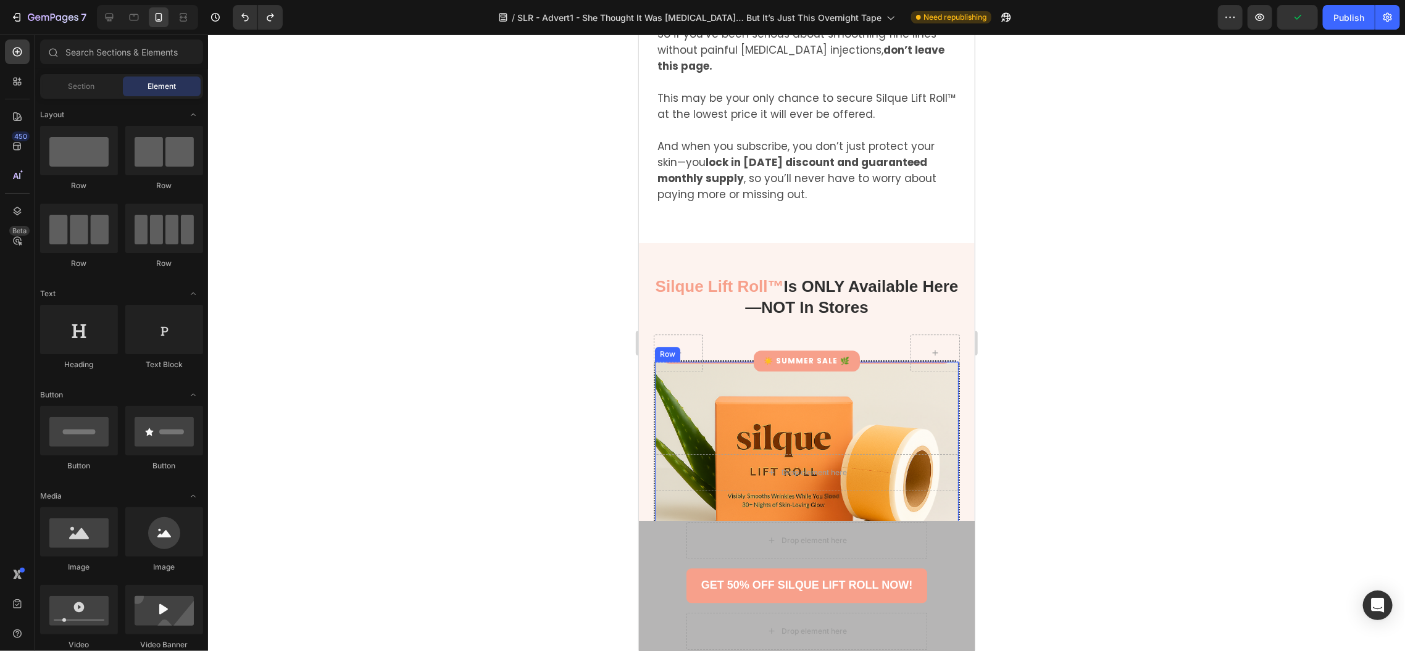
click at [925, 365] on div "Drop element here Row" at bounding box center [806, 472] width 304 height 222
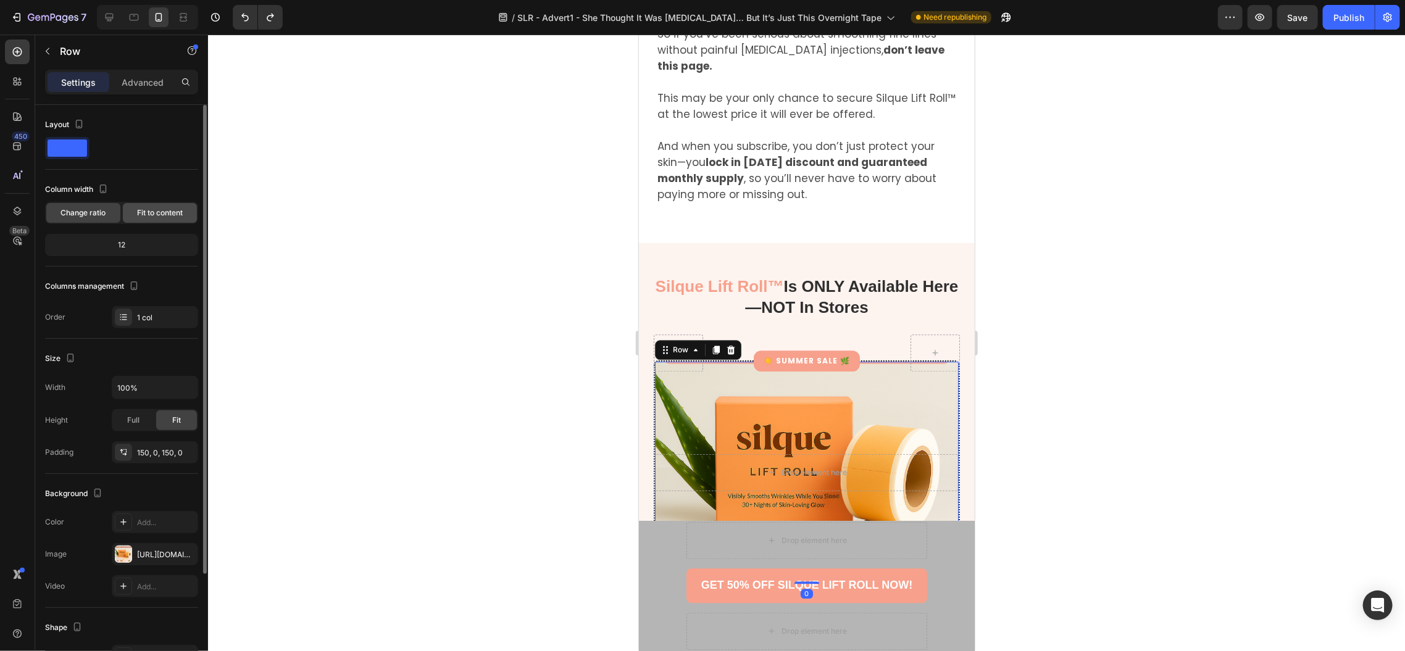
click at [153, 217] on span "Fit to content" at bounding box center [160, 212] width 46 height 11
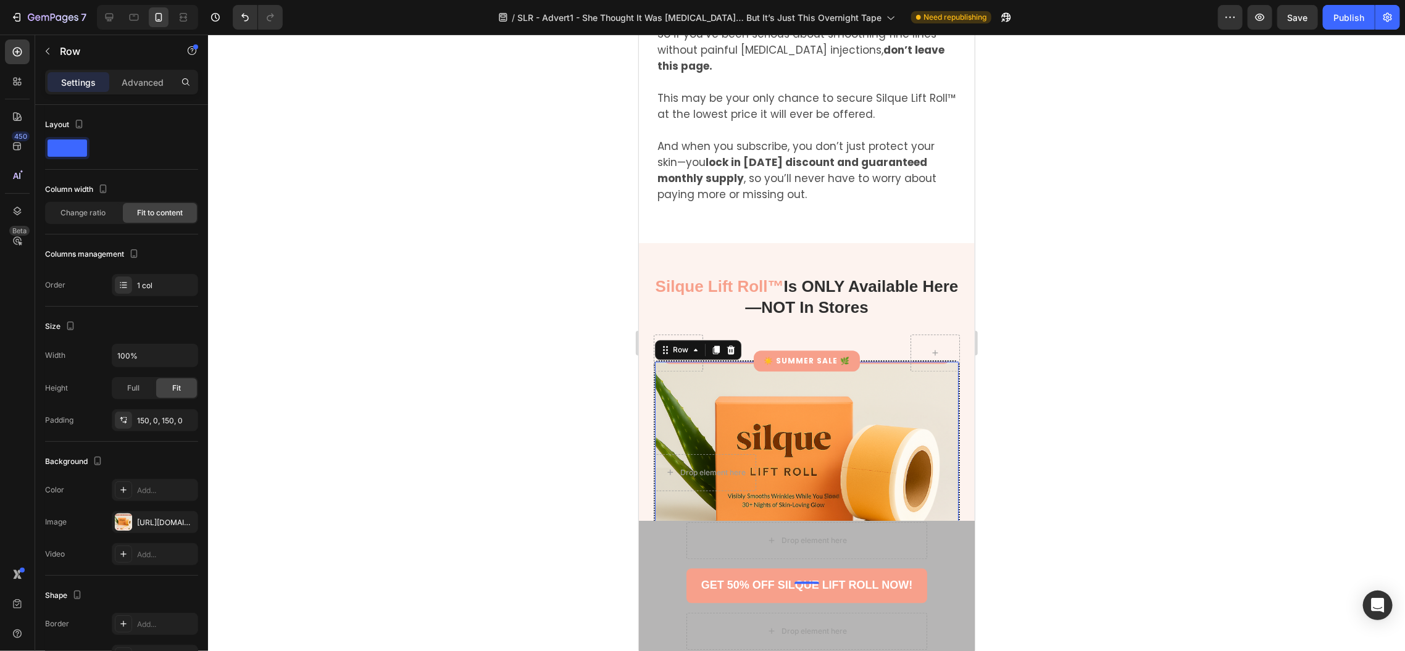
click at [692, 361] on div "Drop element here Row 0" at bounding box center [806, 472] width 304 height 222
click at [766, 361] on div "Drop element here Row 0" at bounding box center [806, 472] width 304 height 222
click at [757, 361] on div "Drop element here Row 0" at bounding box center [806, 472] width 304 height 222
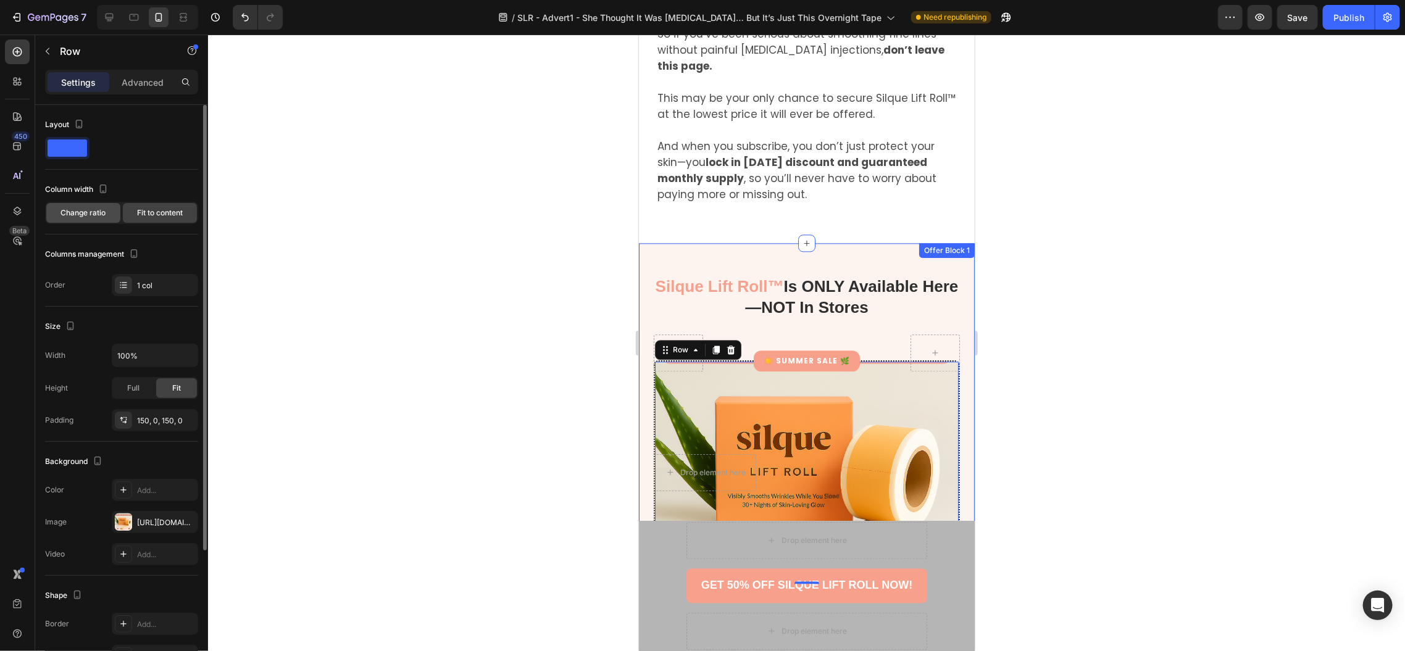
click at [85, 211] on span "Change ratio" at bounding box center [83, 212] width 45 height 11
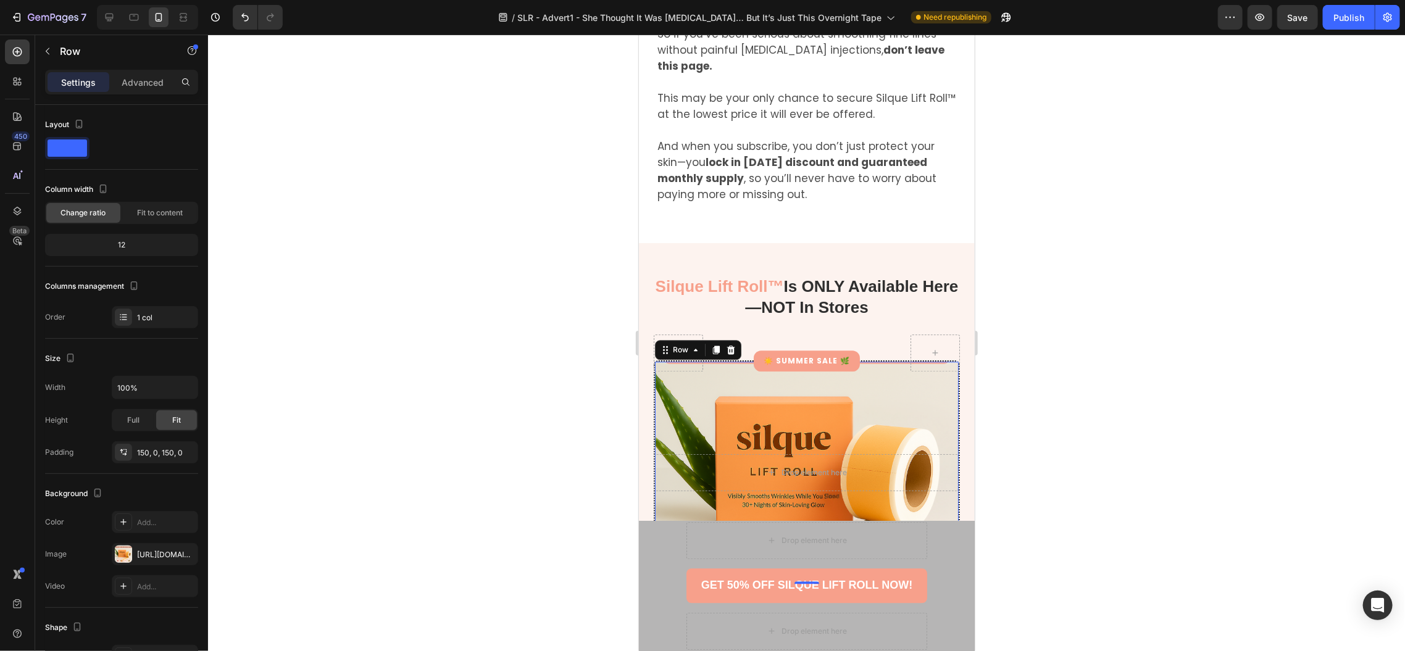
click at [877, 361] on div "Drop element here Row 0" at bounding box center [806, 472] width 304 height 222
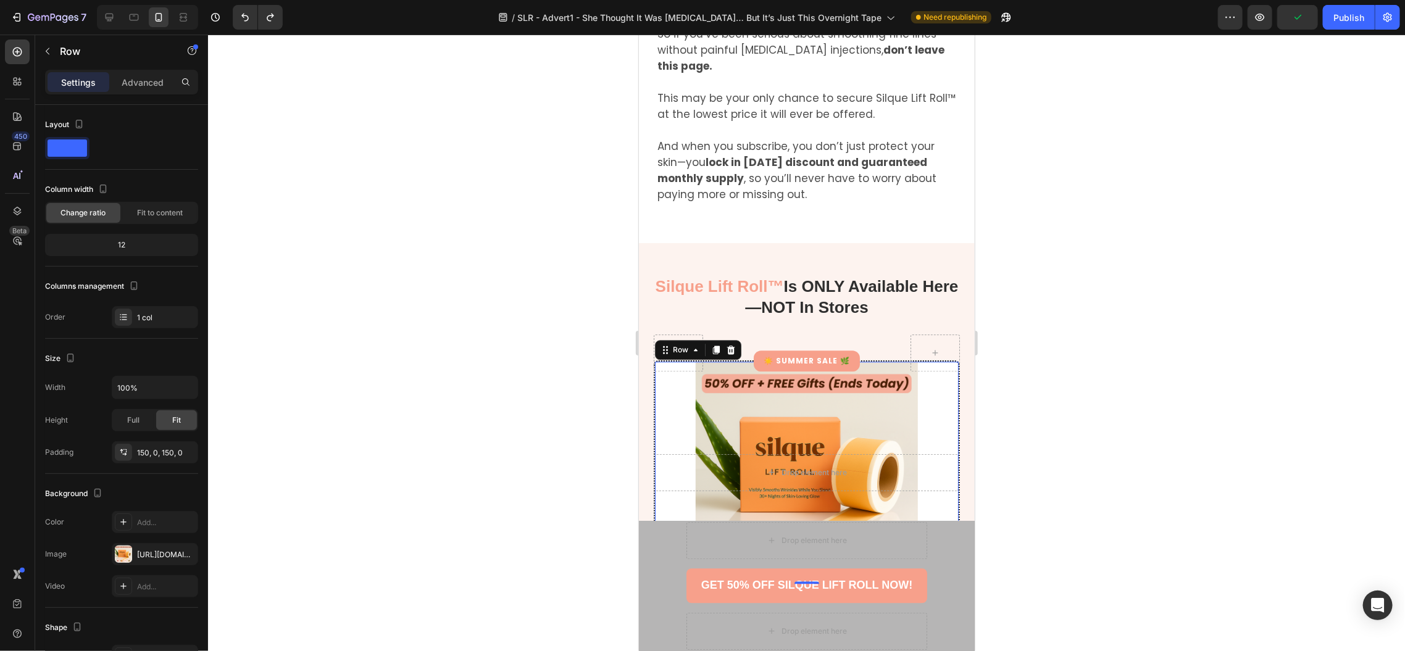
click at [887, 361] on div "Drop element here Row 0" at bounding box center [806, 472] width 304 height 222
click at [687, 454] on div "Drop element here" at bounding box center [806, 472] width 304 height 37
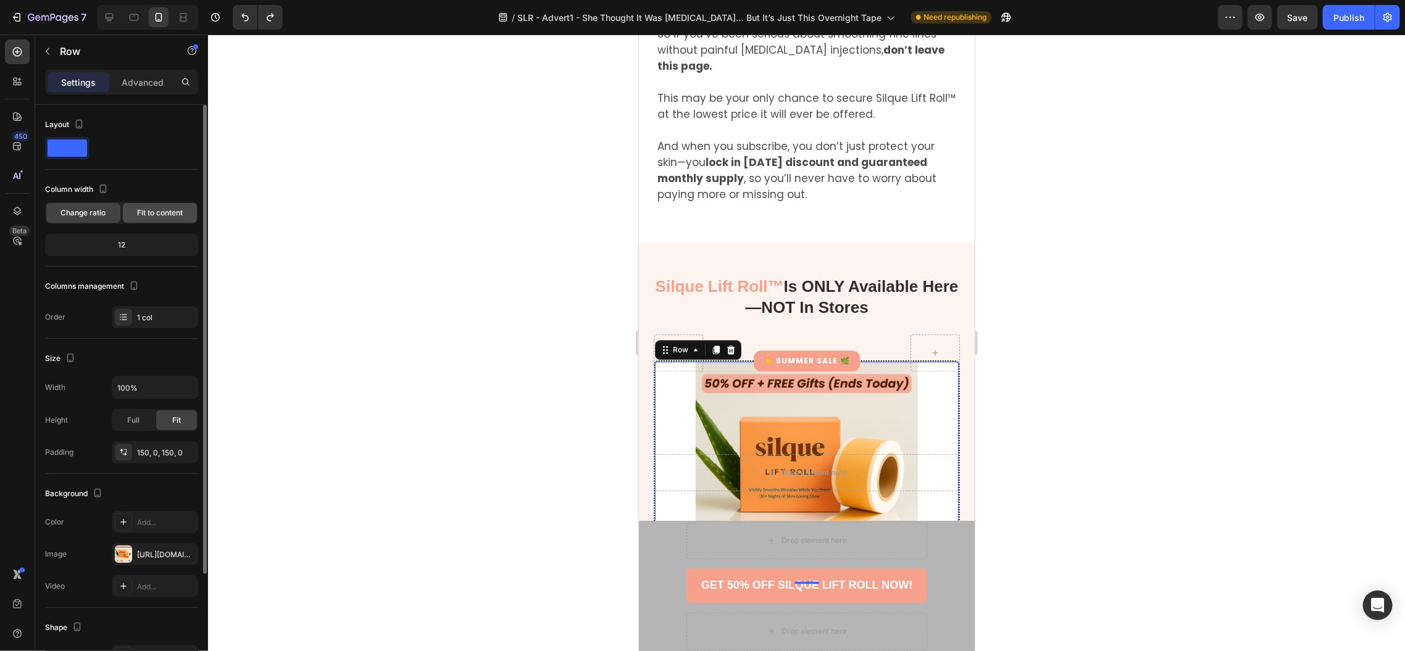
click at [166, 206] on div "Fit to content" at bounding box center [160, 213] width 74 height 20
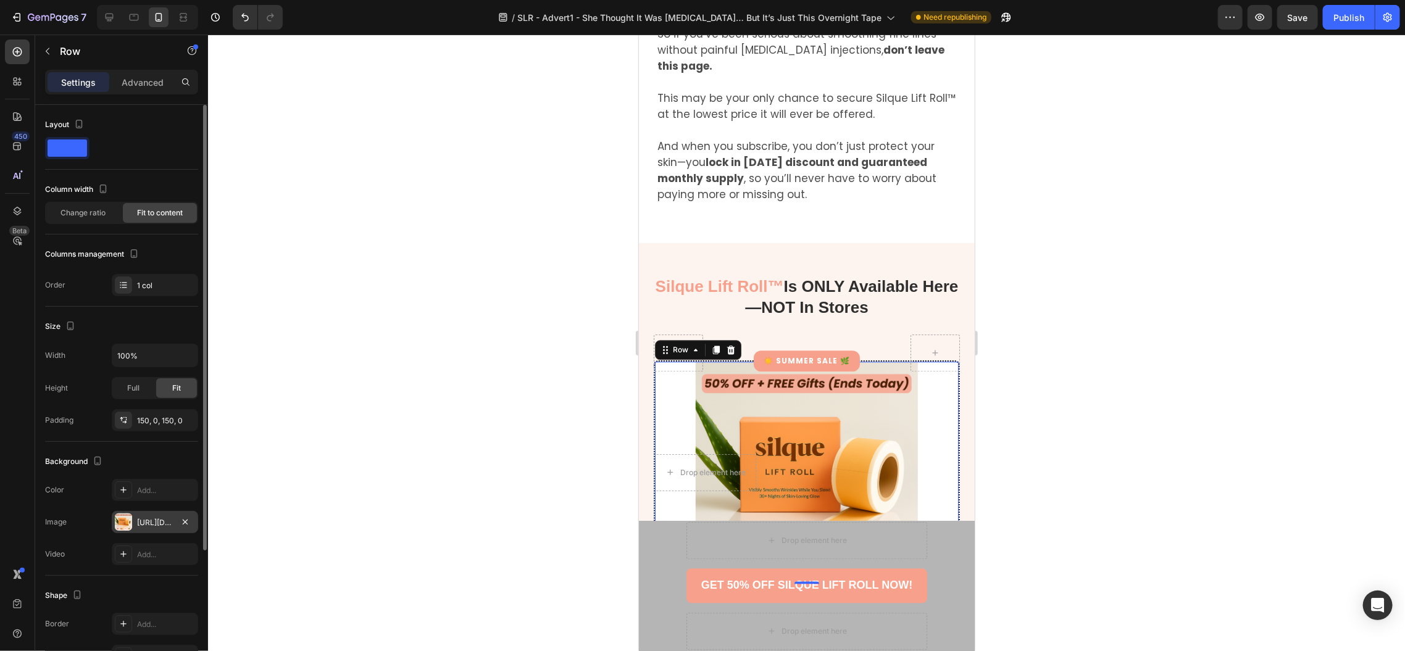
click at [152, 524] on div "[URL][DOMAIN_NAME]" at bounding box center [155, 522] width 36 height 11
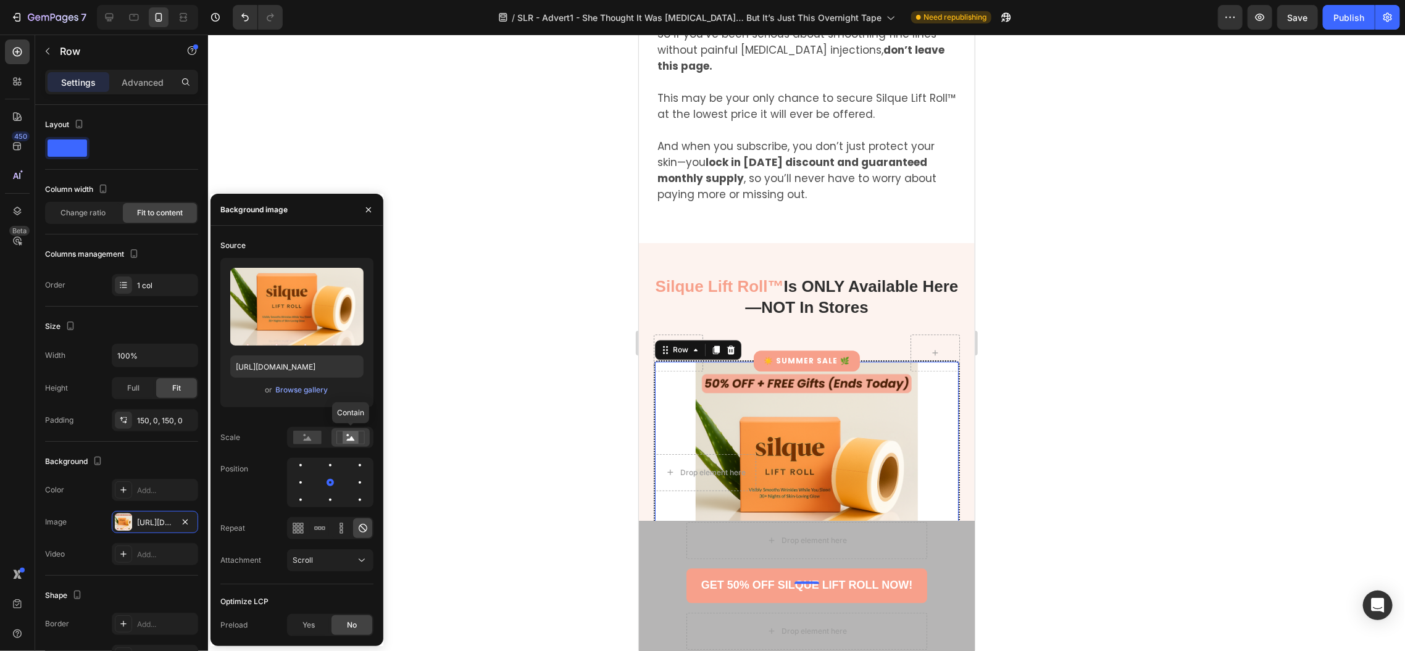
click at [341, 441] on icon at bounding box center [350, 438] width 28 height 14
click at [303, 437] on rect at bounding box center [307, 438] width 28 height 14
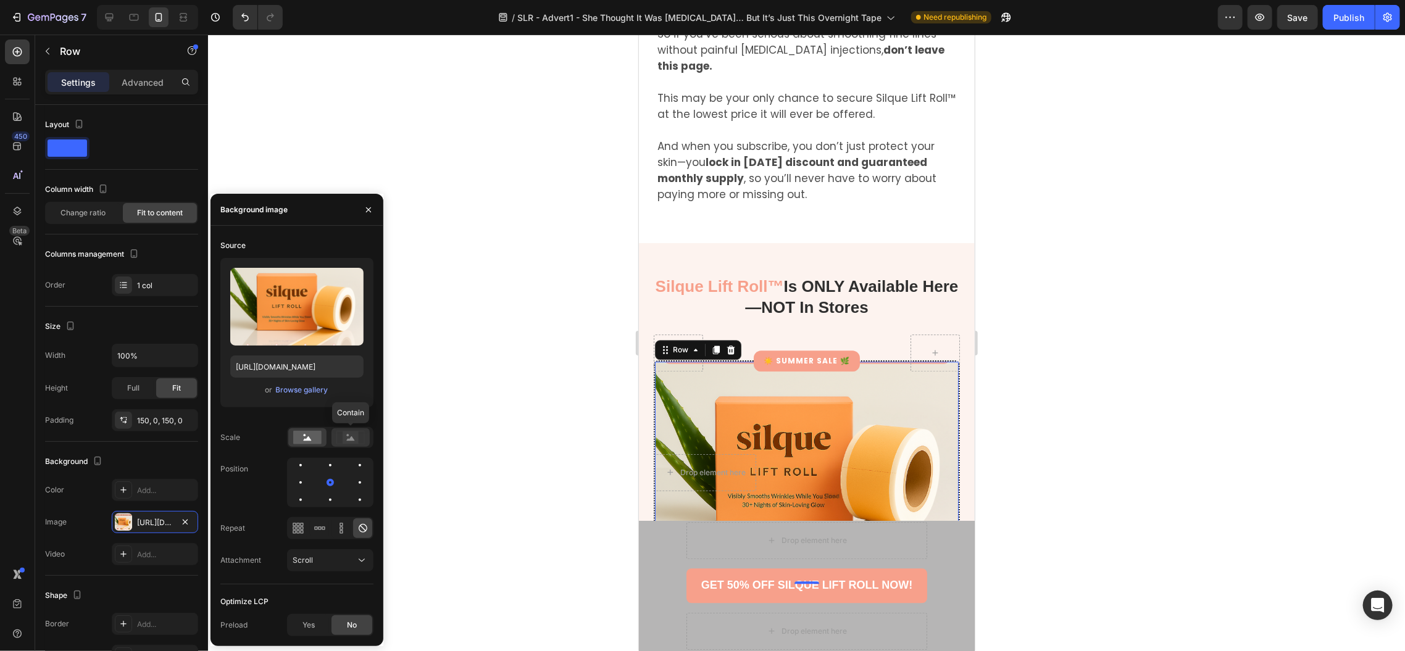
click at [361, 437] on icon at bounding box center [350, 438] width 28 height 14
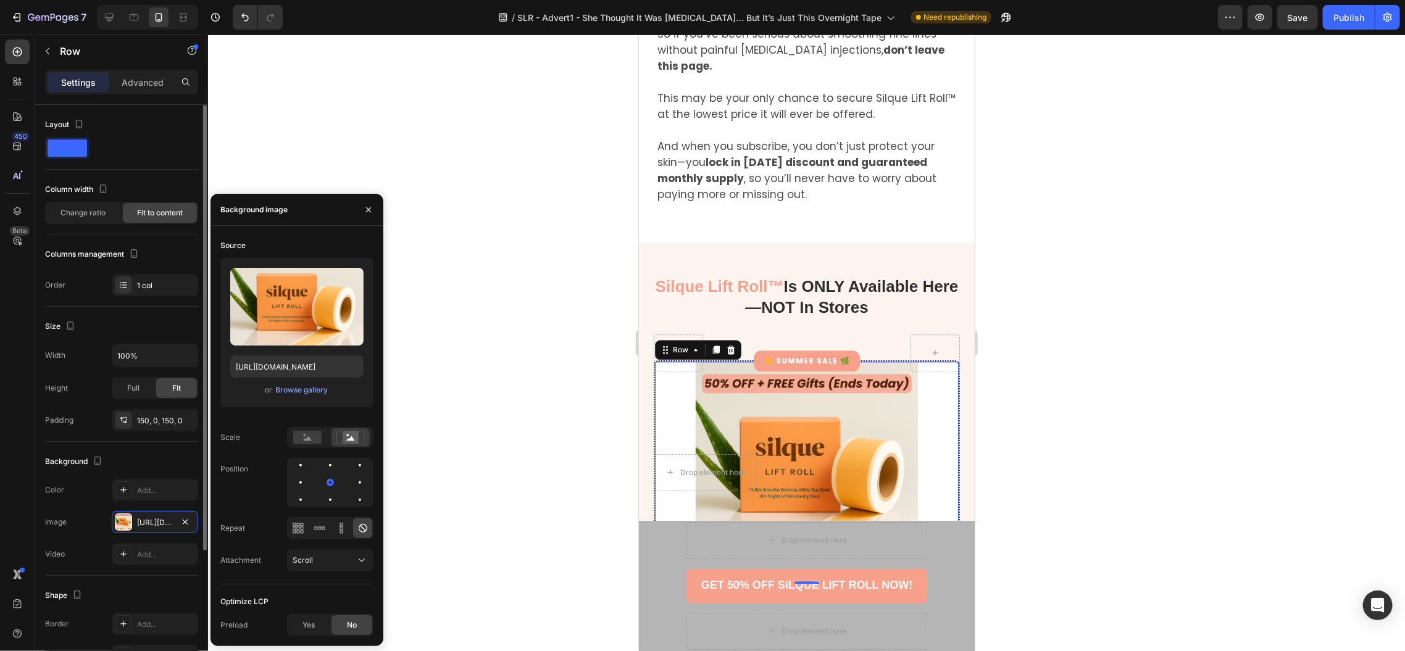
click at [178, 256] on div "Columns management" at bounding box center [121, 254] width 153 height 20
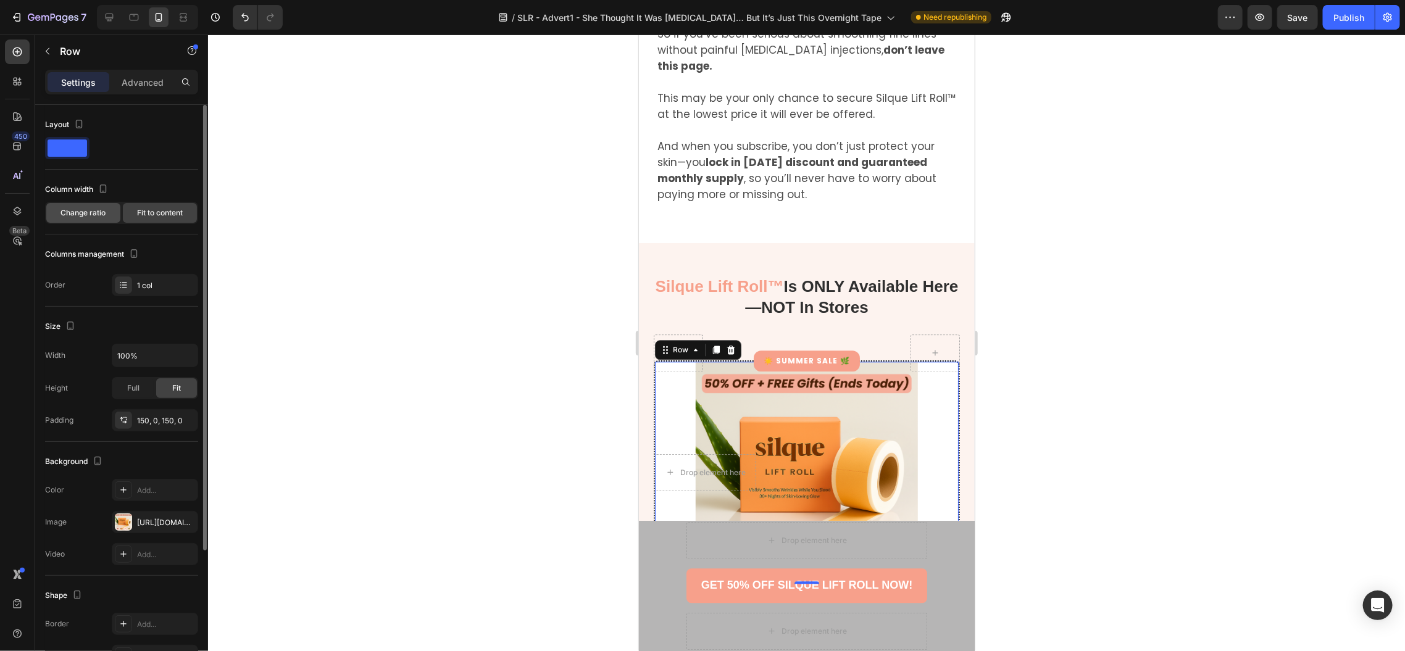
click at [96, 214] on span "Change ratio" at bounding box center [83, 212] width 45 height 11
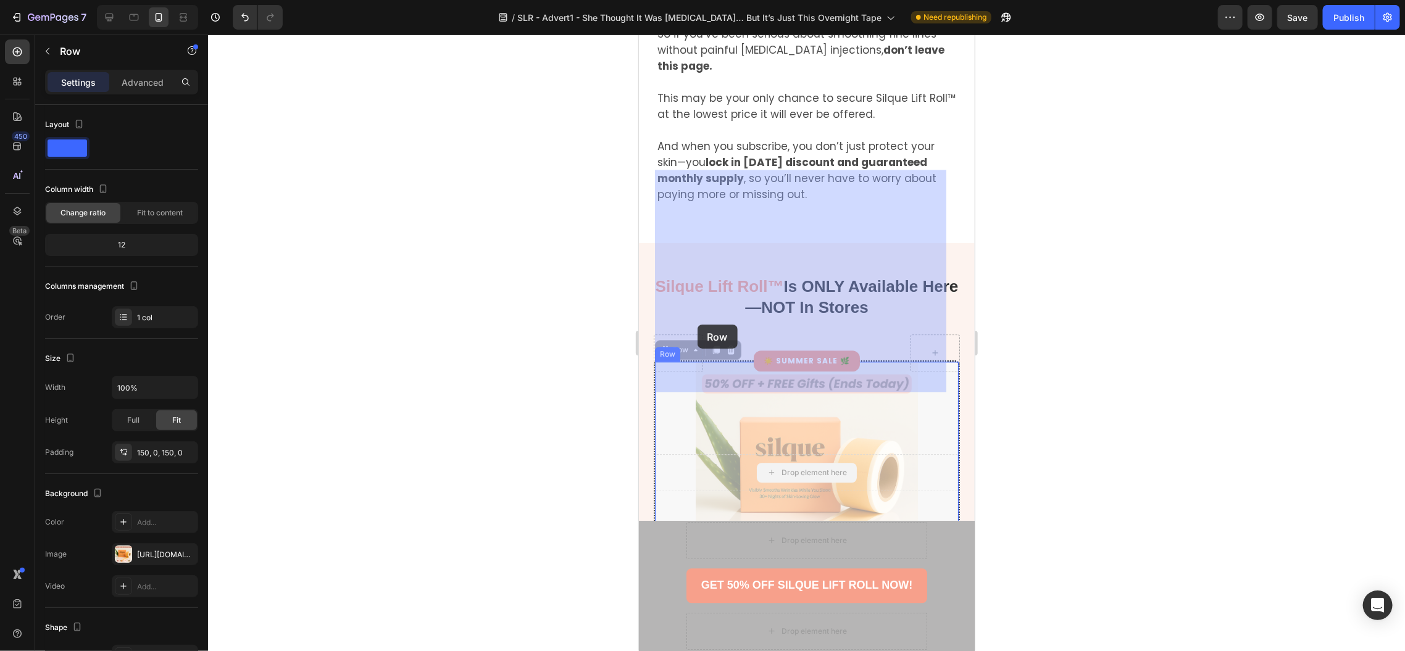
drag, startPoint x: 682, startPoint y: 277, endPoint x: 697, endPoint y: 324, distance: 49.2
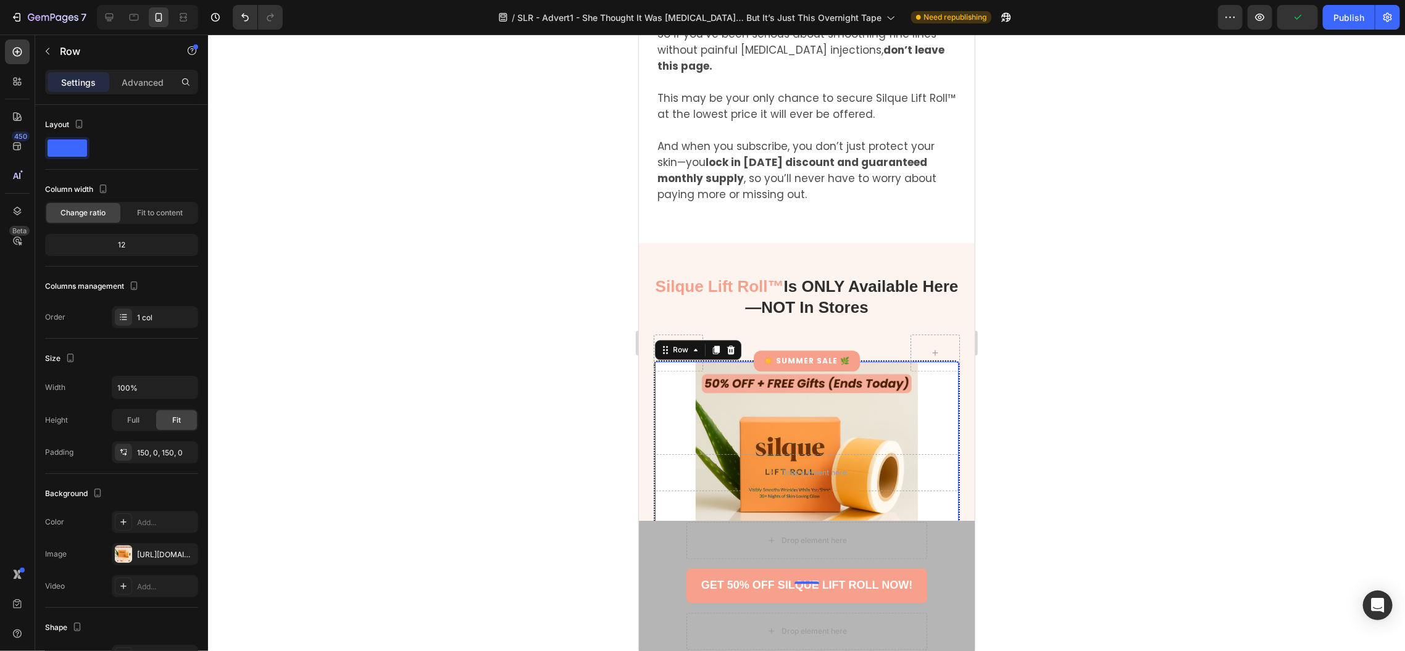
click at [678, 361] on div "Drop element here Row 0" at bounding box center [806, 472] width 304 height 222
click at [110, 21] on icon at bounding box center [110, 18] width 8 height 8
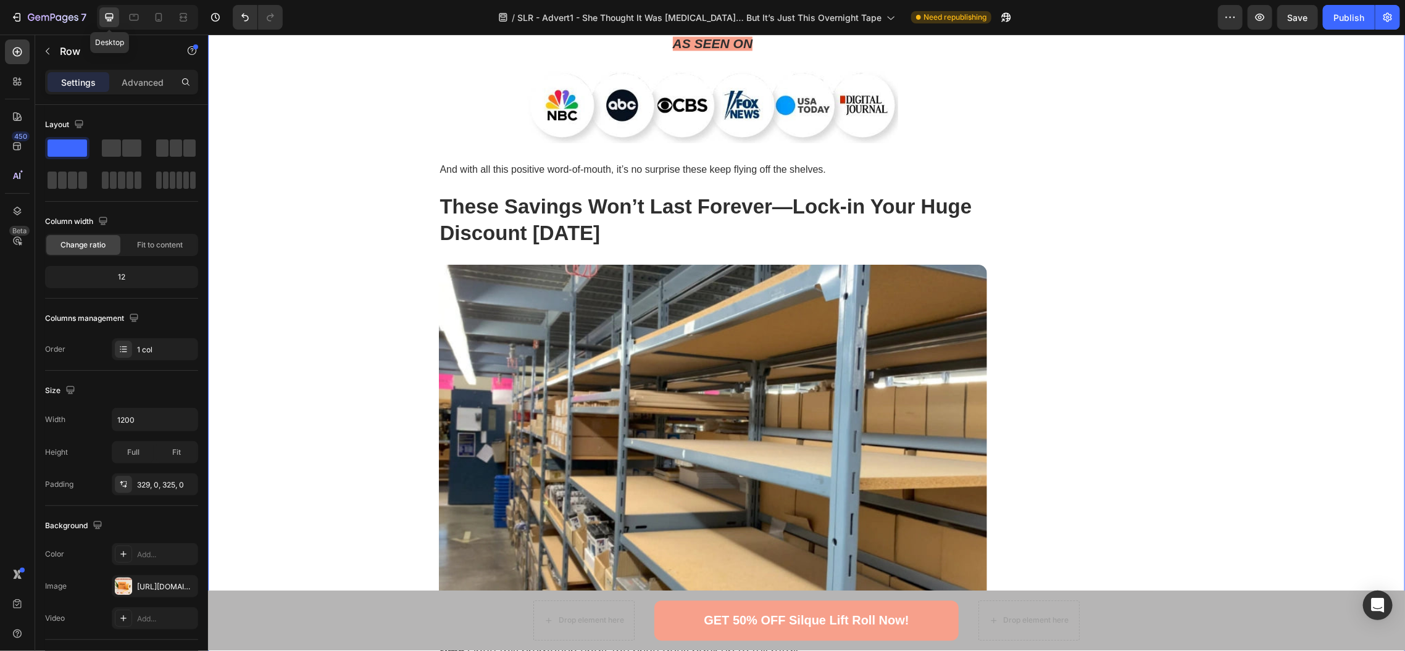
scroll to position [5364, 0]
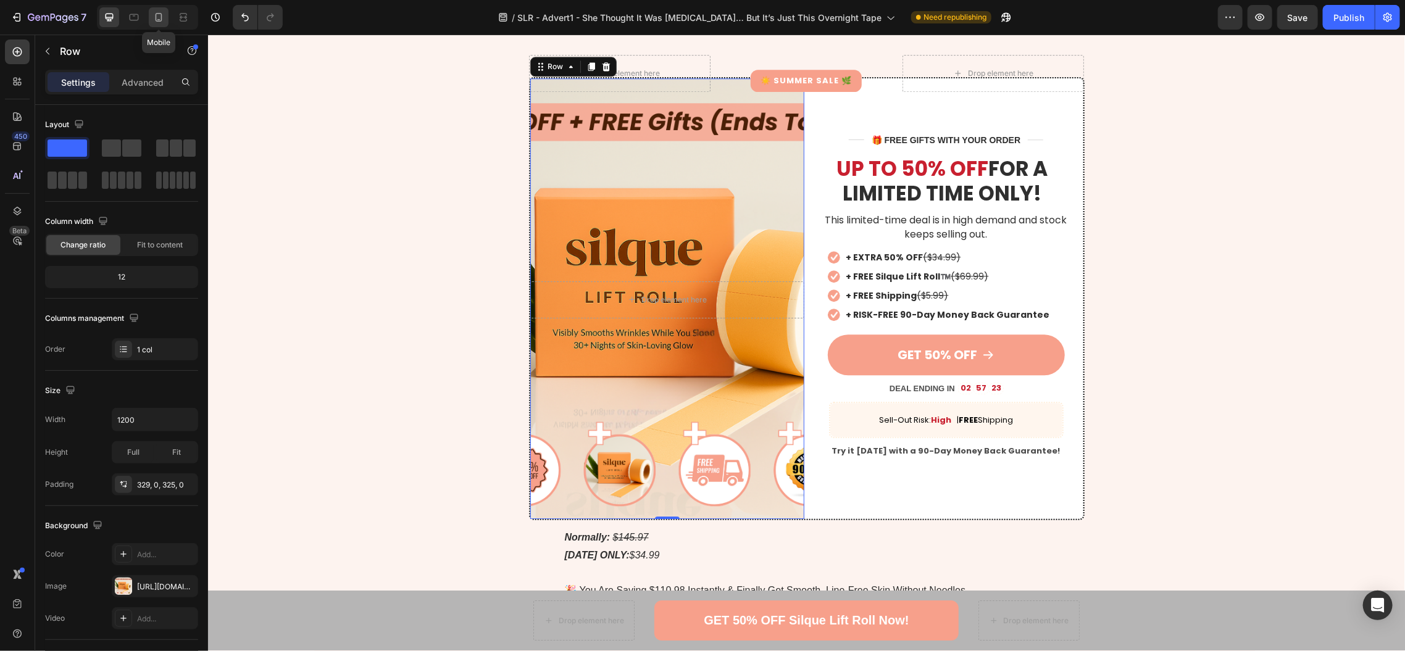
click at [159, 22] on icon at bounding box center [158, 17] width 12 height 12
type input "100%"
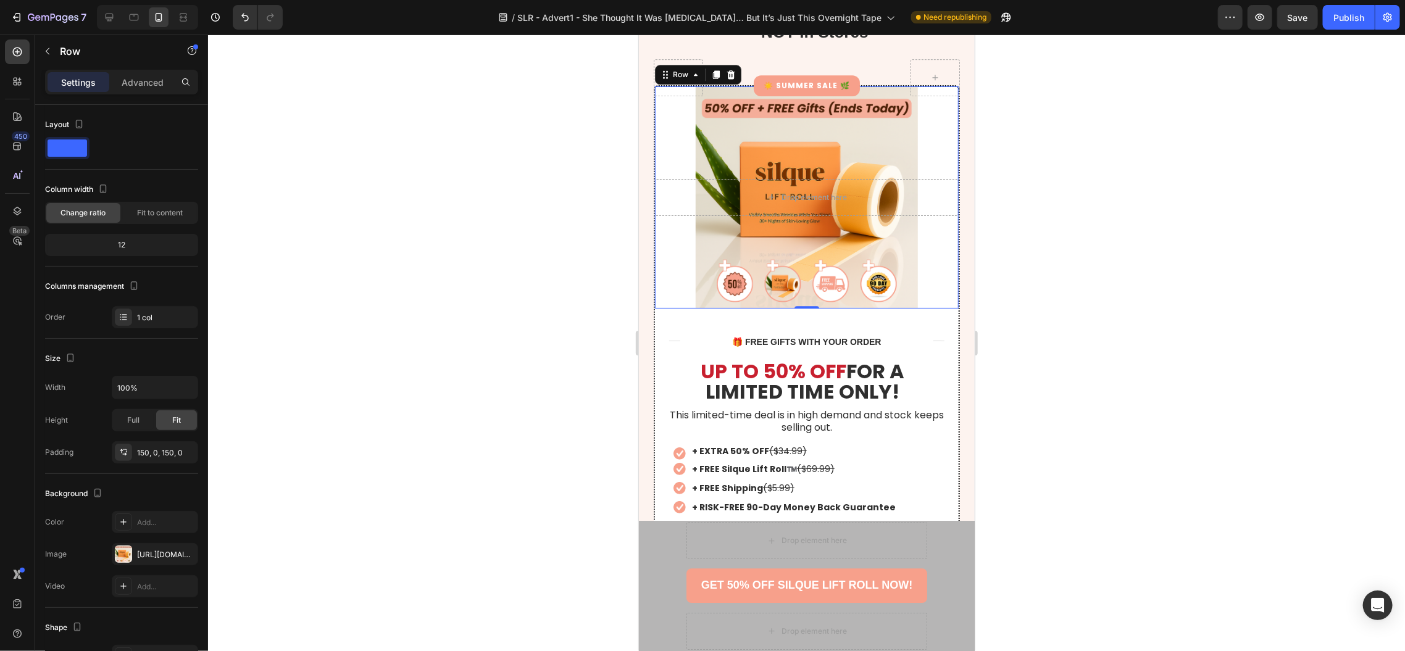
scroll to position [5372, 0]
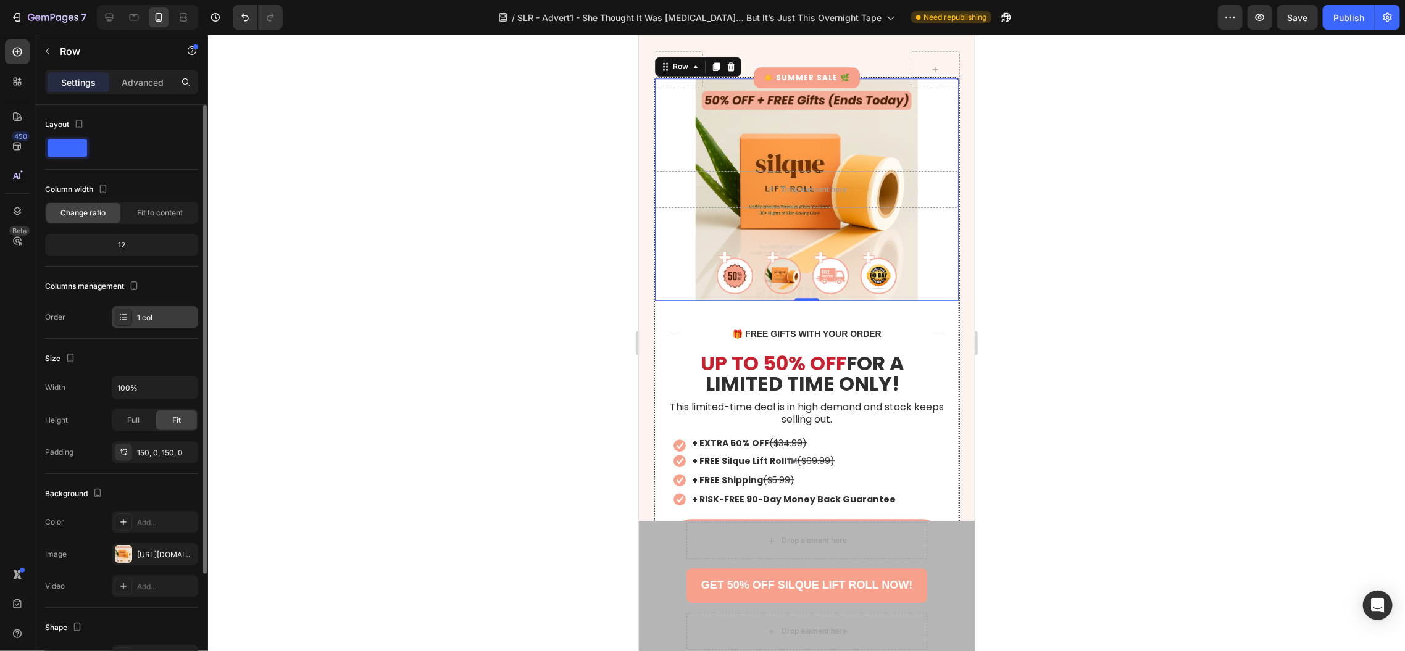
click at [154, 319] on div "1 col" at bounding box center [166, 317] width 58 height 11
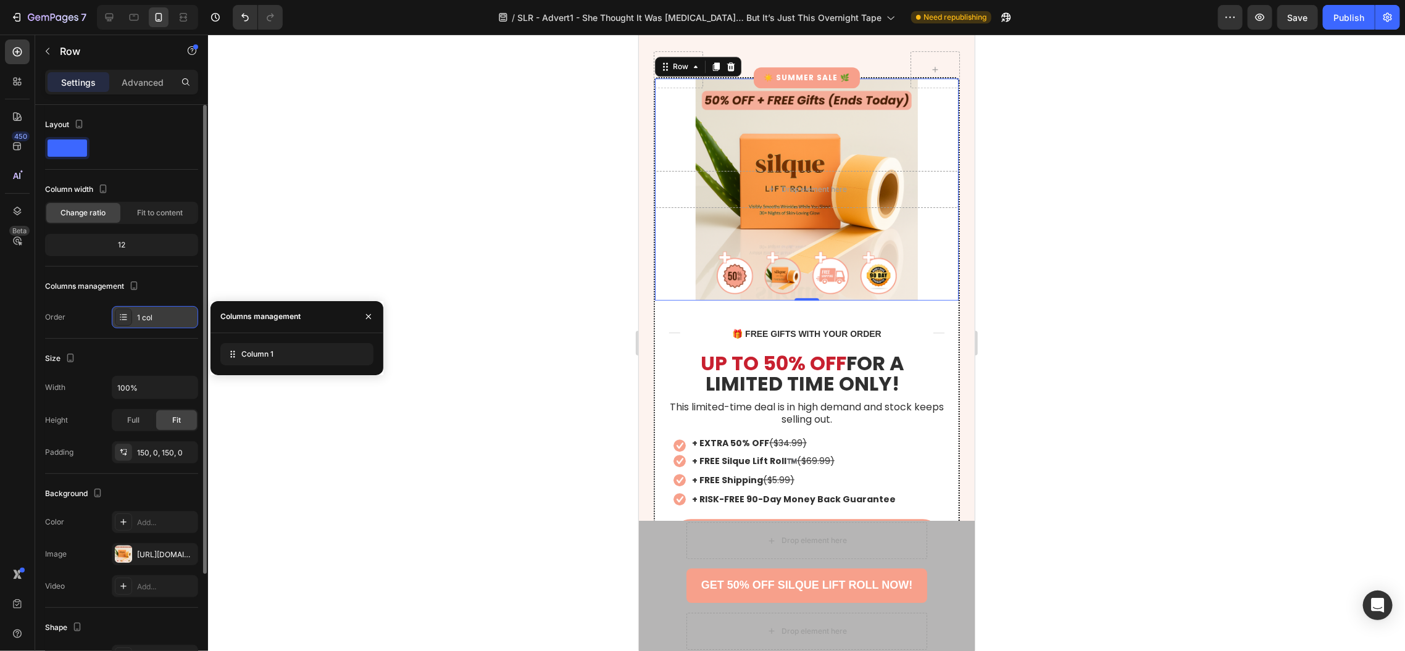
click at [154, 319] on div "1 col" at bounding box center [166, 317] width 58 height 11
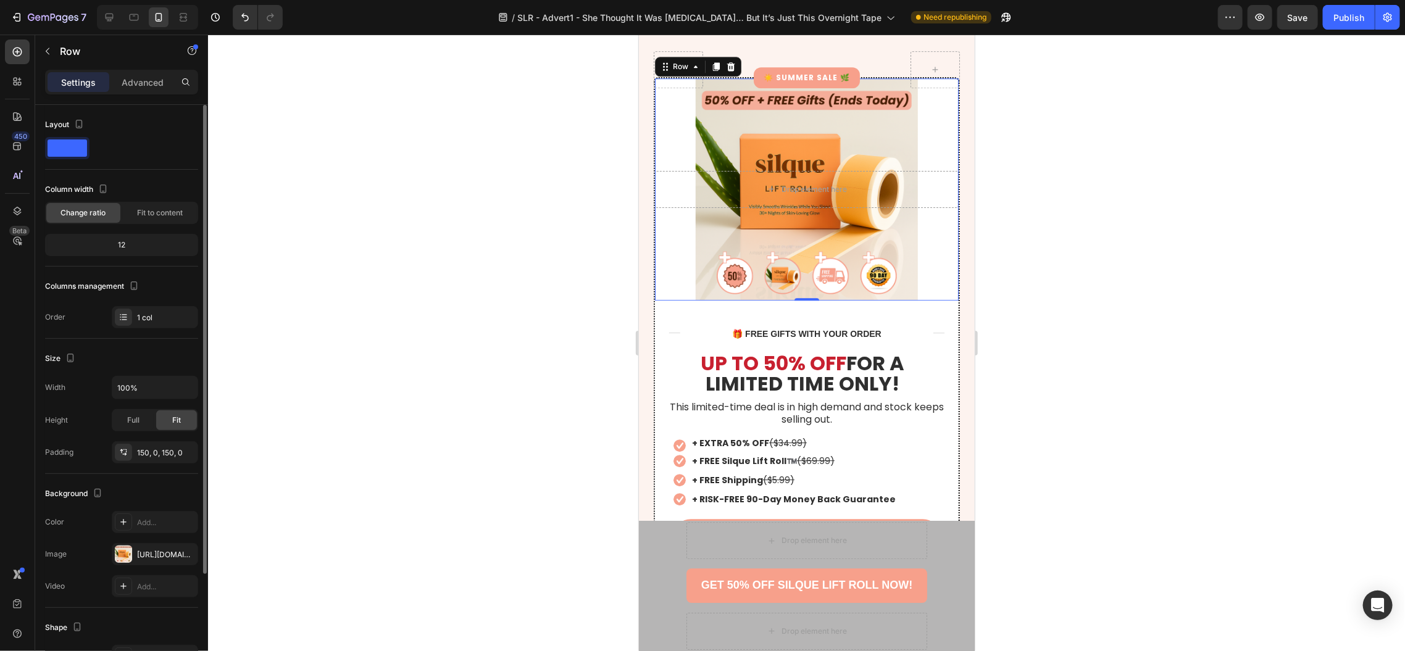
click at [130, 243] on div "12" at bounding box center [122, 244] width 148 height 17
click at [123, 244] on div "12" at bounding box center [122, 244] width 148 height 17
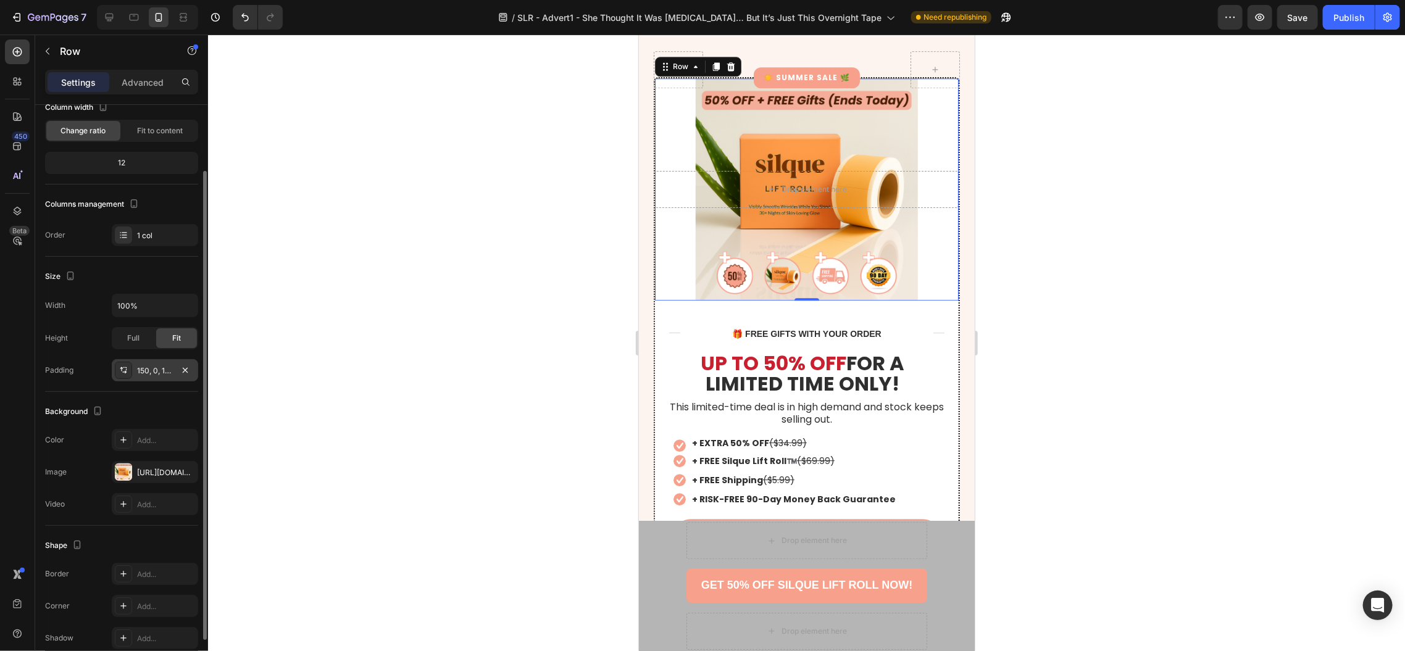
click at [146, 370] on div "150, 0, 150, 0" at bounding box center [155, 370] width 36 height 11
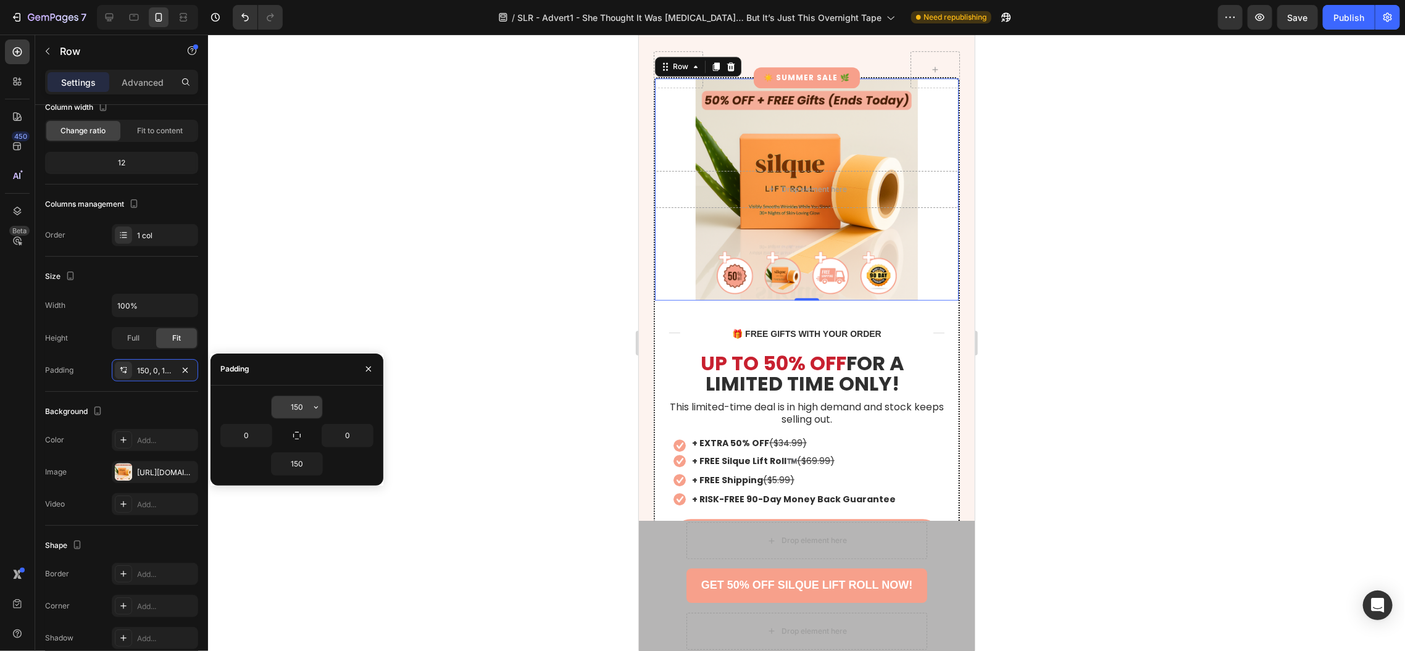
click at [294, 408] on input "150" at bounding box center [297, 407] width 51 height 22
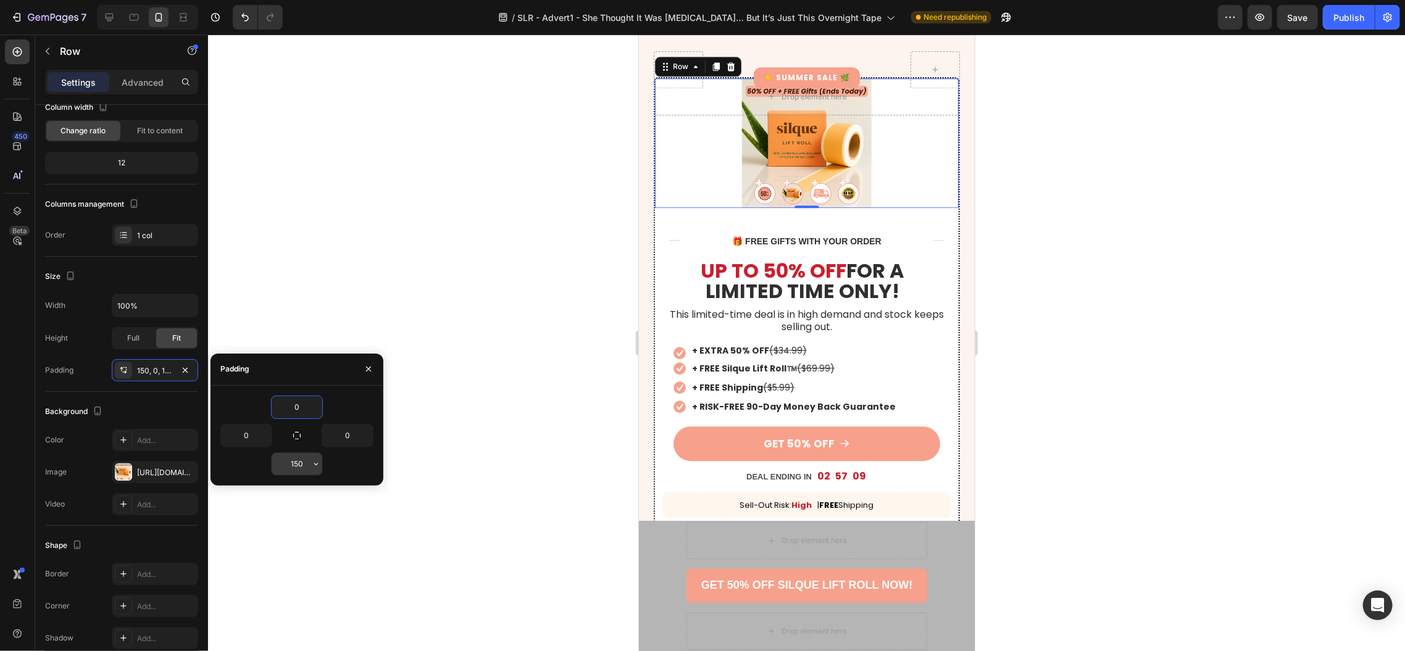
type input "0"
click at [296, 458] on input "150" at bounding box center [297, 464] width 51 height 22
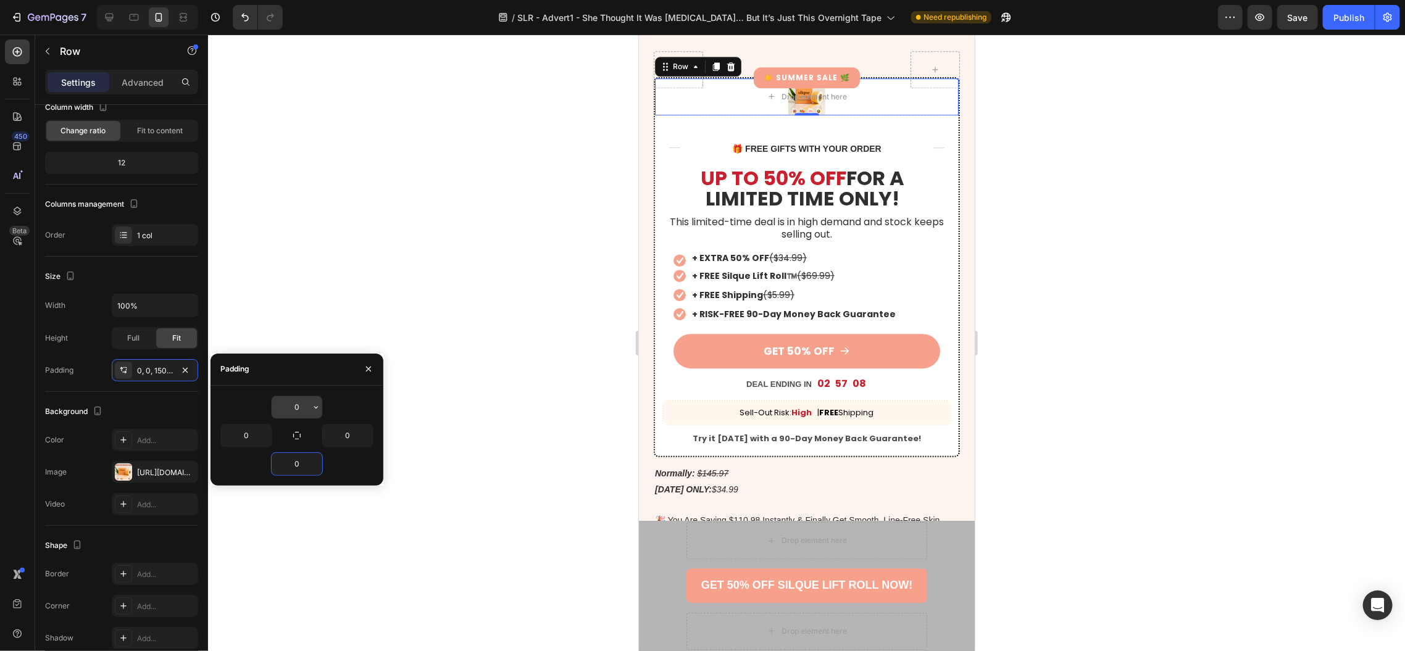
type input "0"
click at [294, 408] on input "0" at bounding box center [297, 407] width 51 height 22
click at [298, 437] on icon "button" at bounding box center [297, 436] width 10 height 10
click at [302, 400] on input "0" at bounding box center [297, 407] width 51 height 22
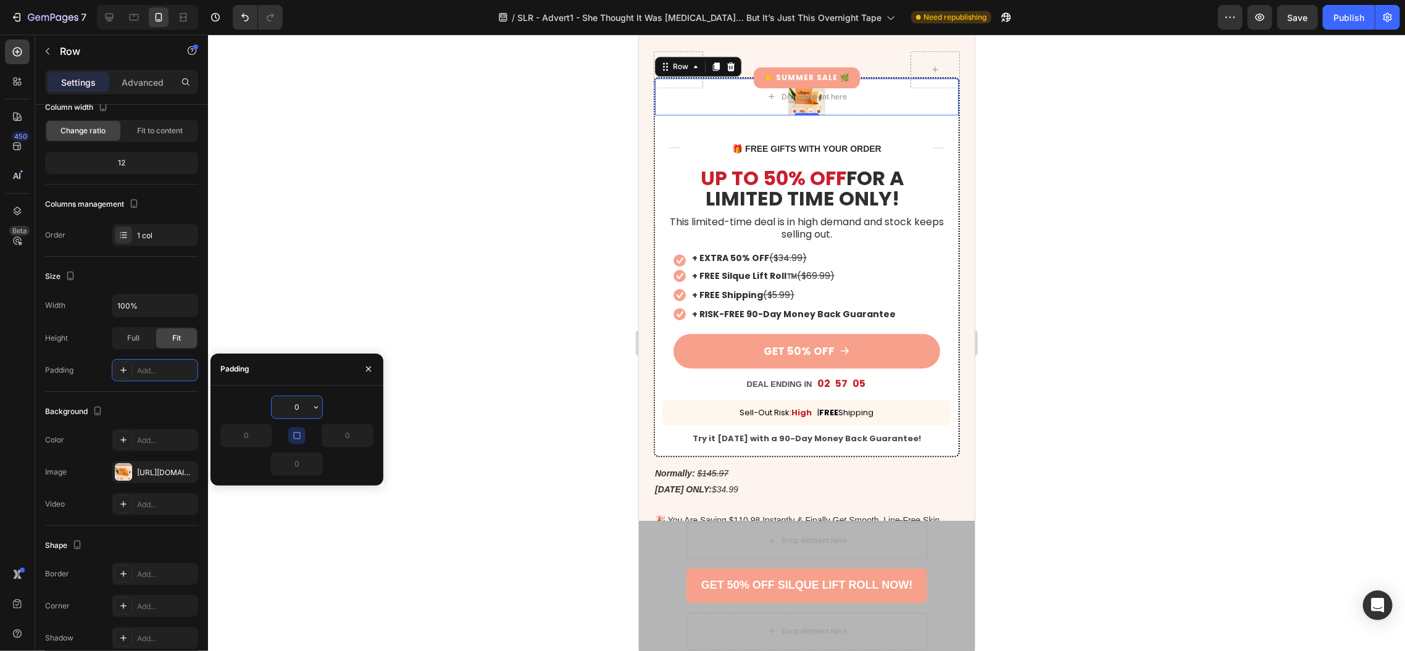
click at [302, 400] on input "0" at bounding box center [297, 407] width 51 height 22
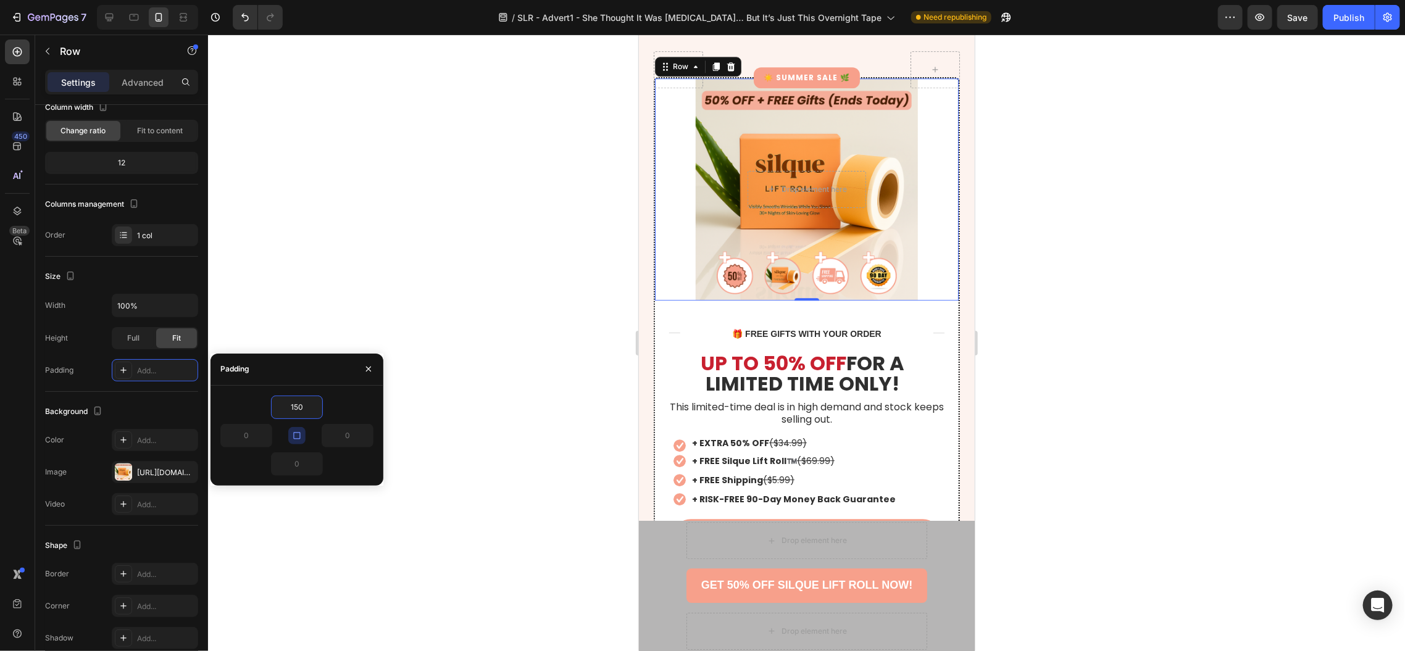
type input "150"
click at [295, 435] on icon "button" at bounding box center [297, 436] width 10 height 10
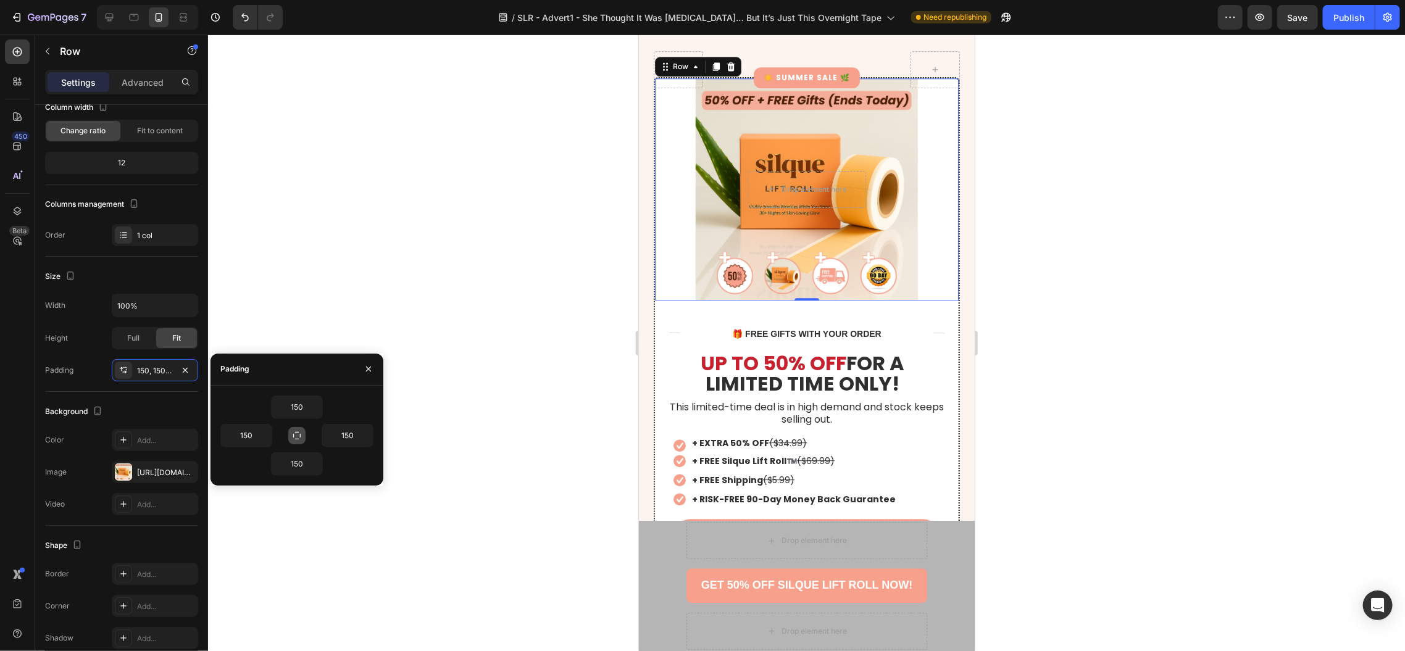
click at [297, 434] on icon "button" at bounding box center [297, 436] width 10 height 10
click at [303, 433] on button "button" at bounding box center [296, 435] width 17 height 17
click at [364, 443] on button "button" at bounding box center [367, 436] width 12 height 22
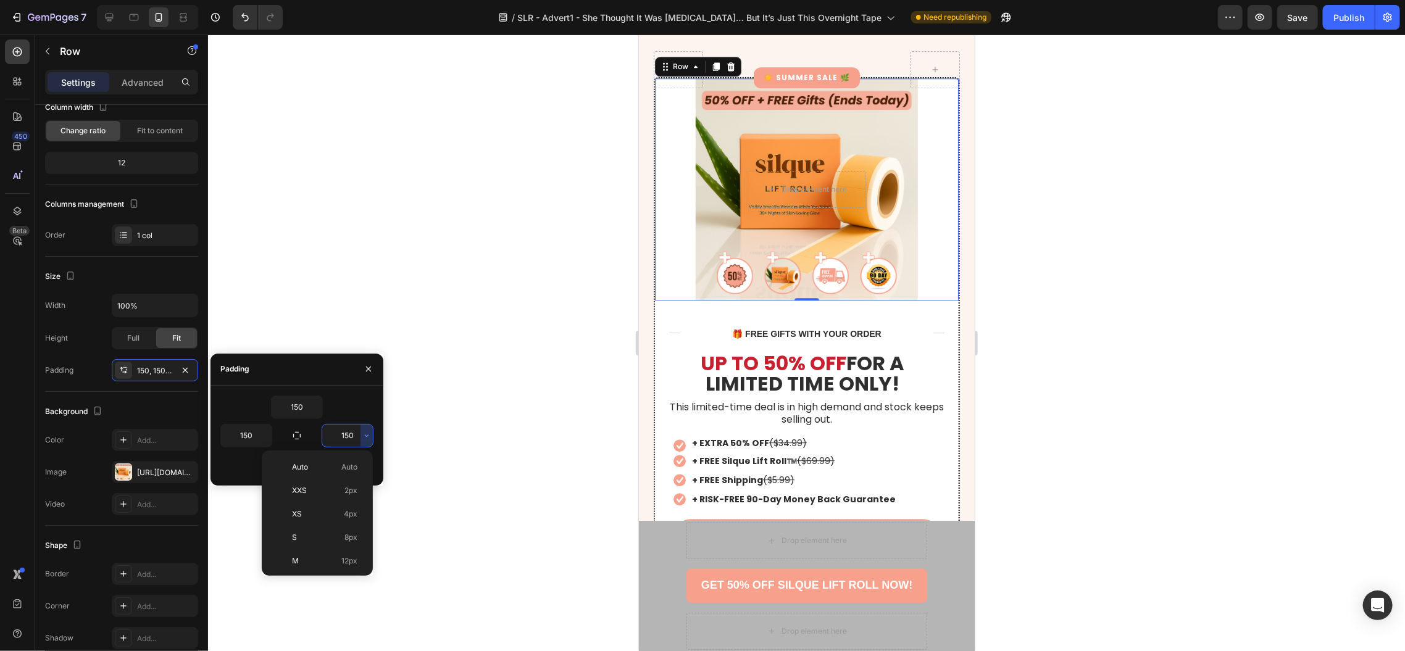
click at [355, 440] on input "150" at bounding box center [347, 436] width 51 height 22
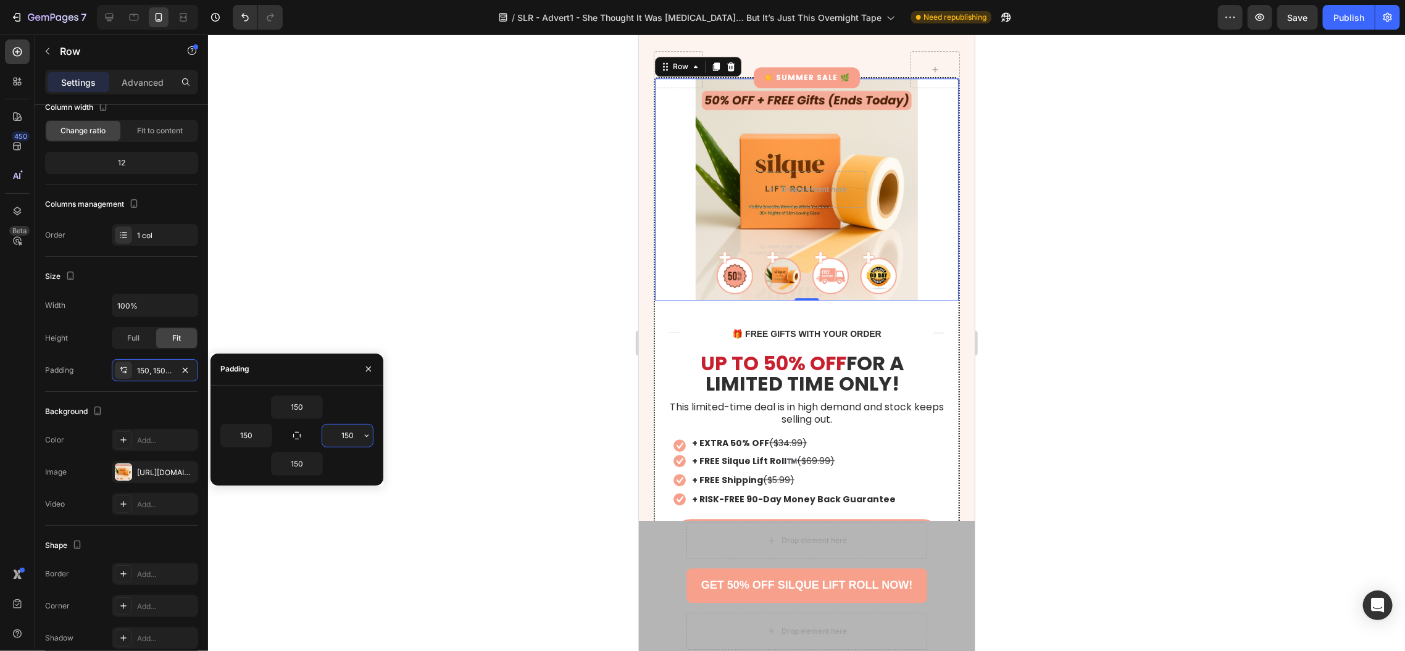
click at [355, 440] on input "150" at bounding box center [347, 436] width 51 height 22
type input "0"
click at [237, 432] on input "150" at bounding box center [246, 436] width 51 height 22
type input "0"
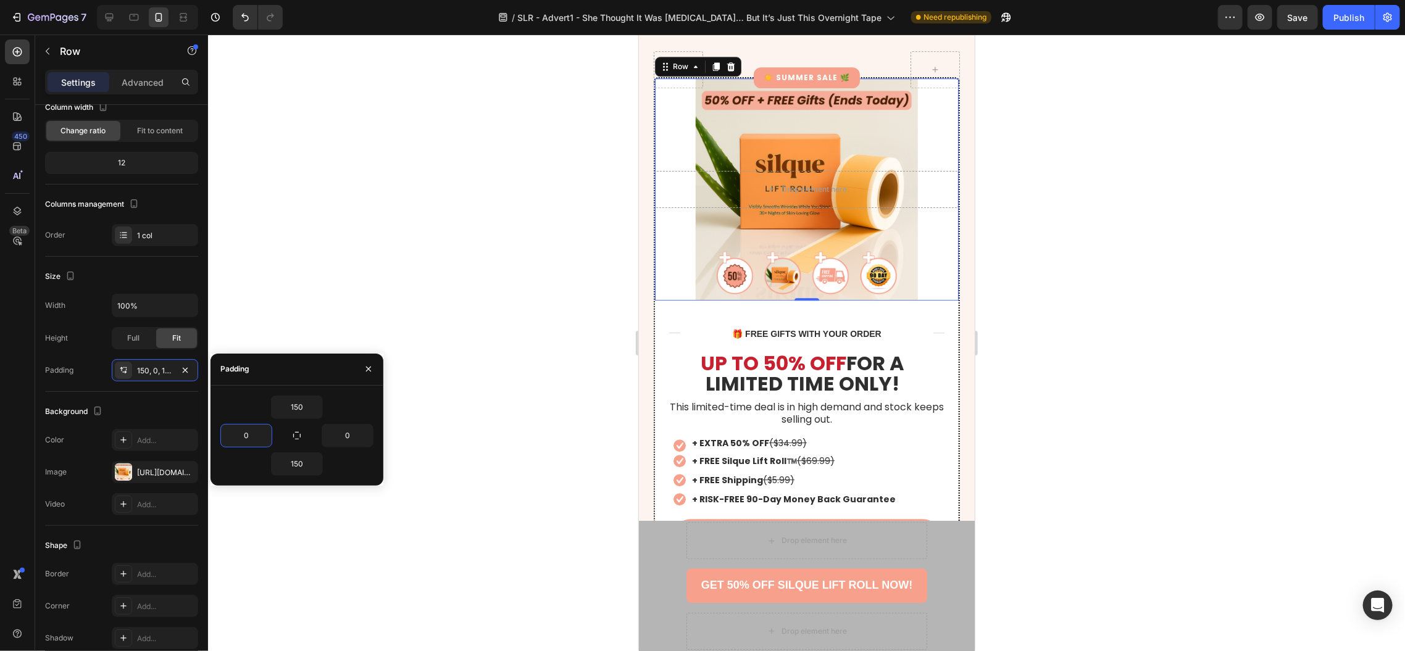
click at [242, 407] on div "150" at bounding box center [296, 407] width 153 height 23
click at [296, 409] on input "150" at bounding box center [297, 407] width 51 height 22
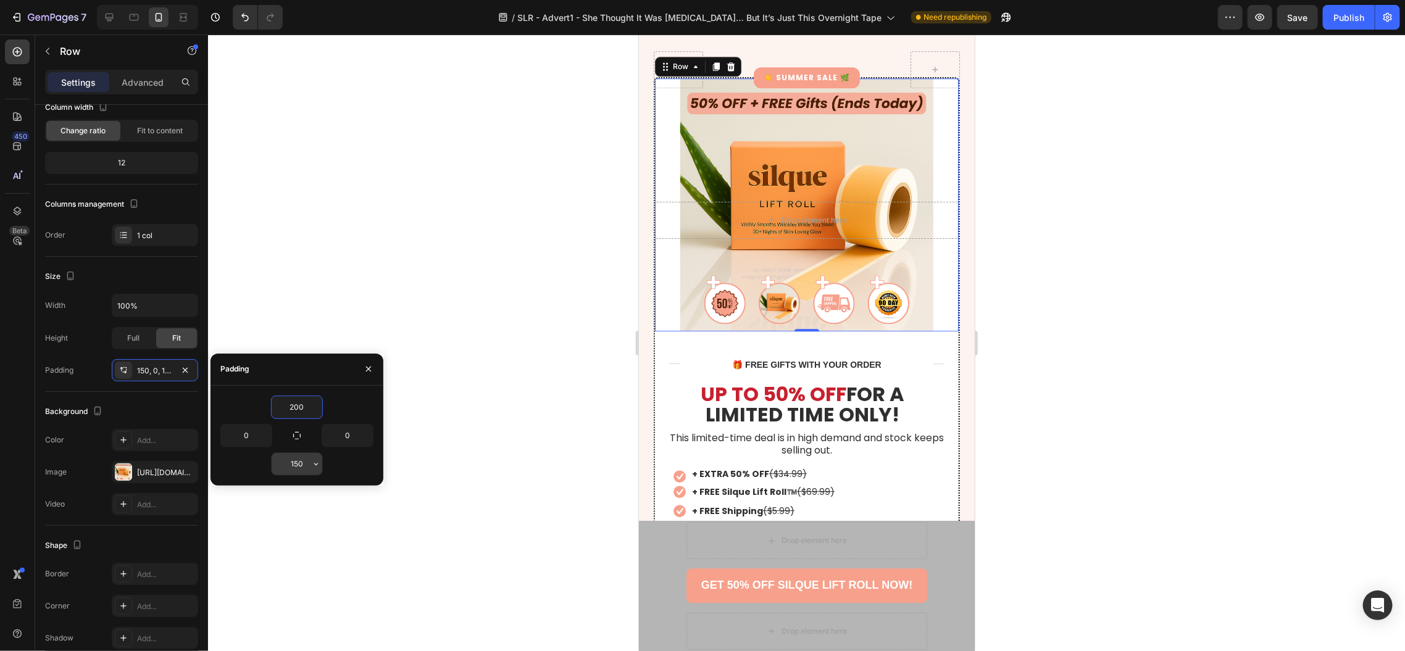
type input "200"
click at [294, 467] on input "150" at bounding box center [297, 464] width 51 height 22
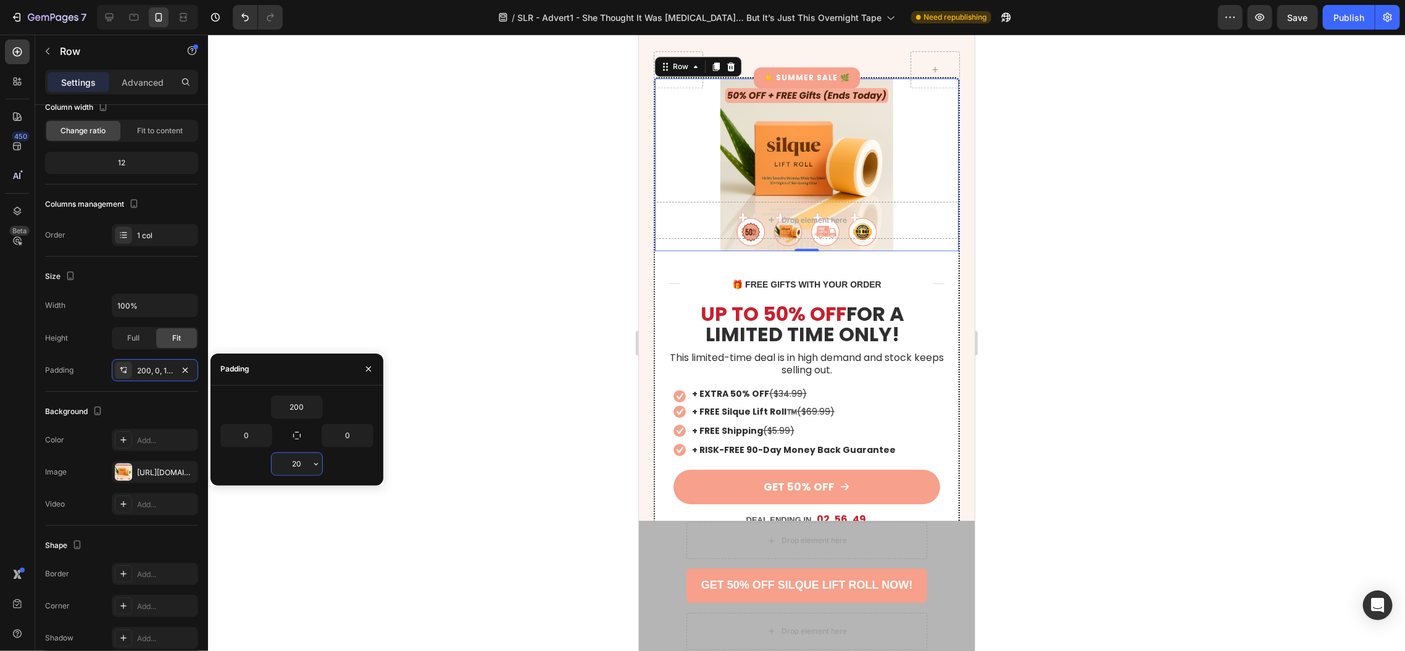
type input "200"
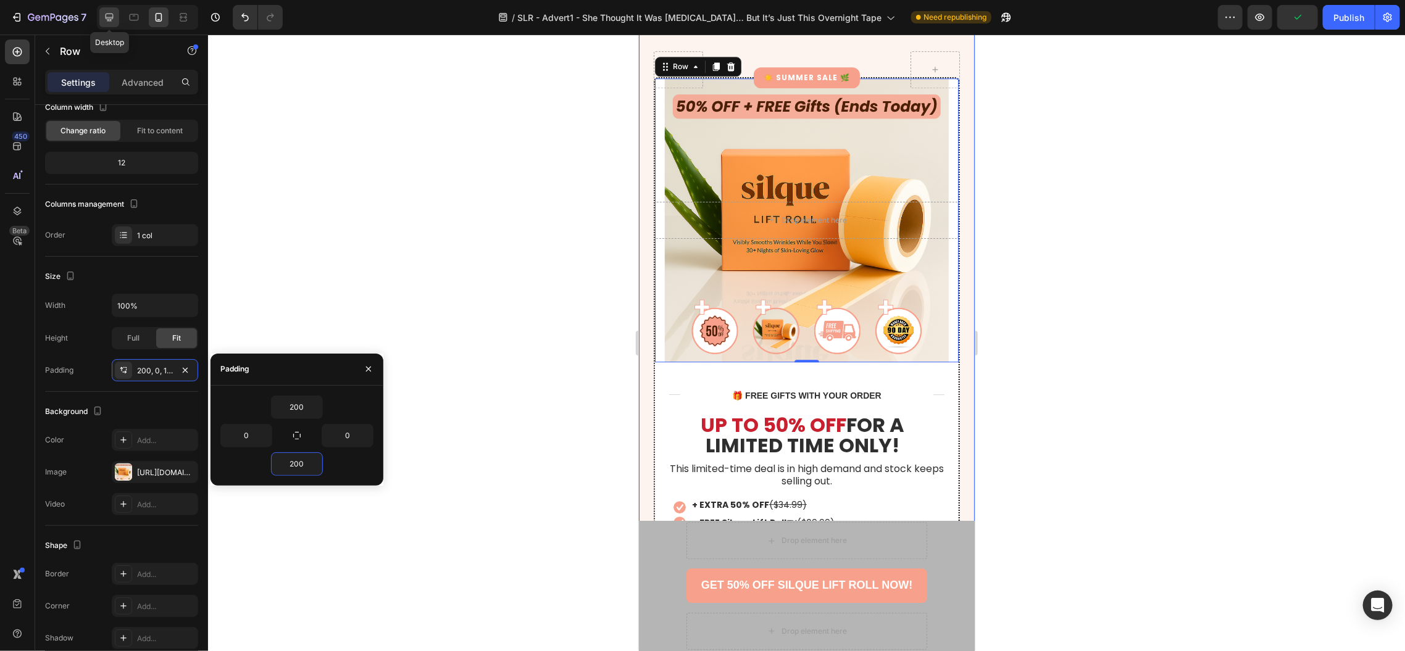
click at [111, 15] on icon at bounding box center [109, 17] width 12 height 12
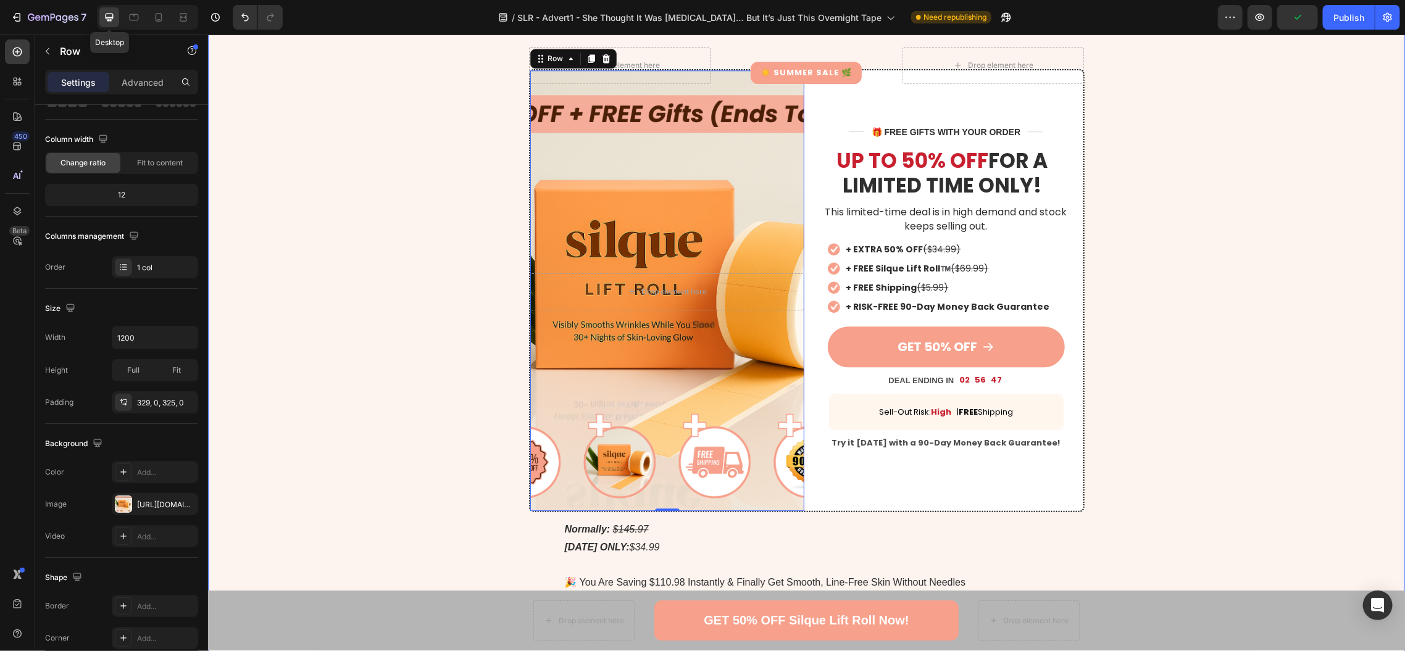
scroll to position [5364, 0]
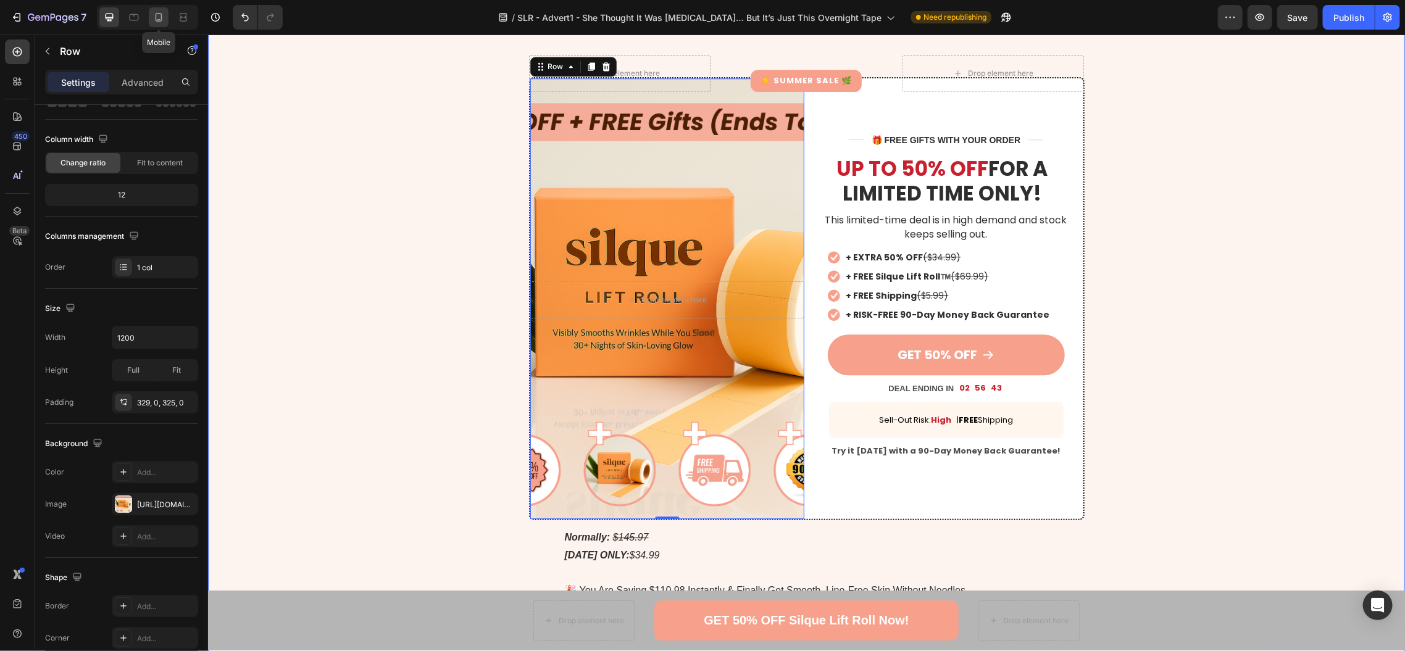
click at [161, 23] on div at bounding box center [159, 17] width 20 height 20
type input "100%"
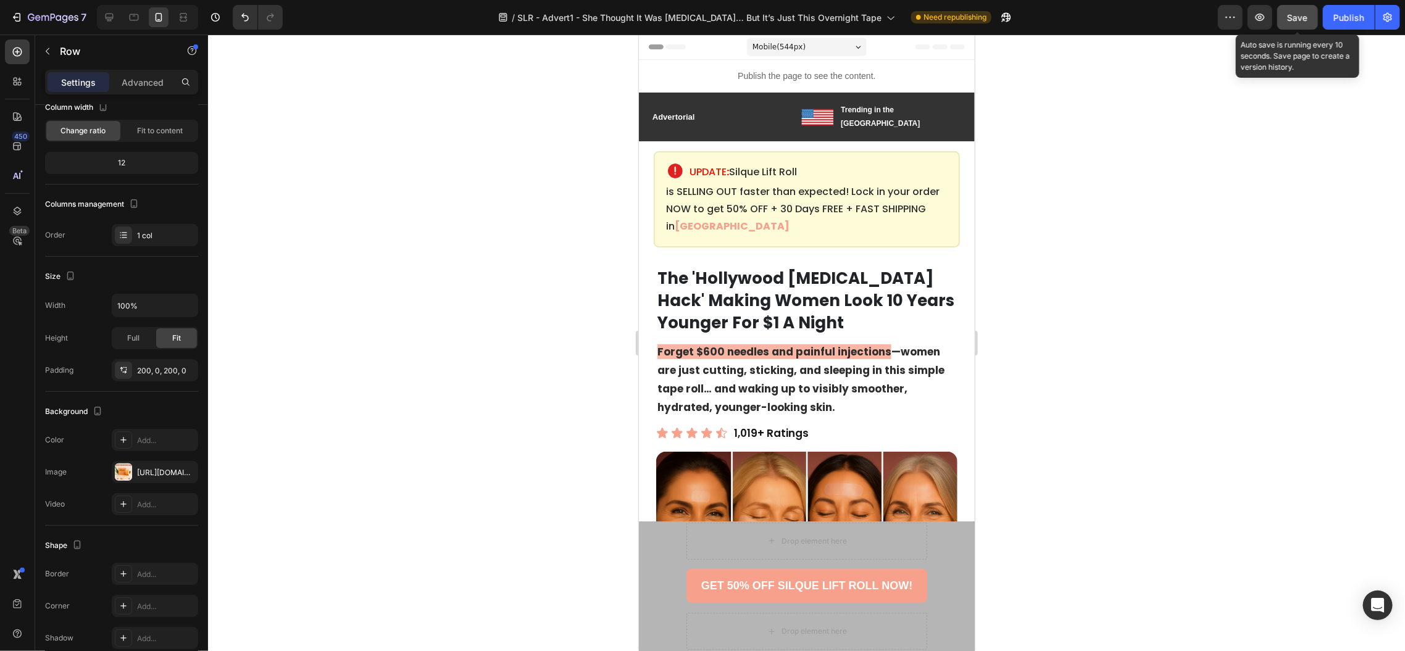
click at [1296, 18] on span "Save" at bounding box center [1298, 17] width 20 height 10
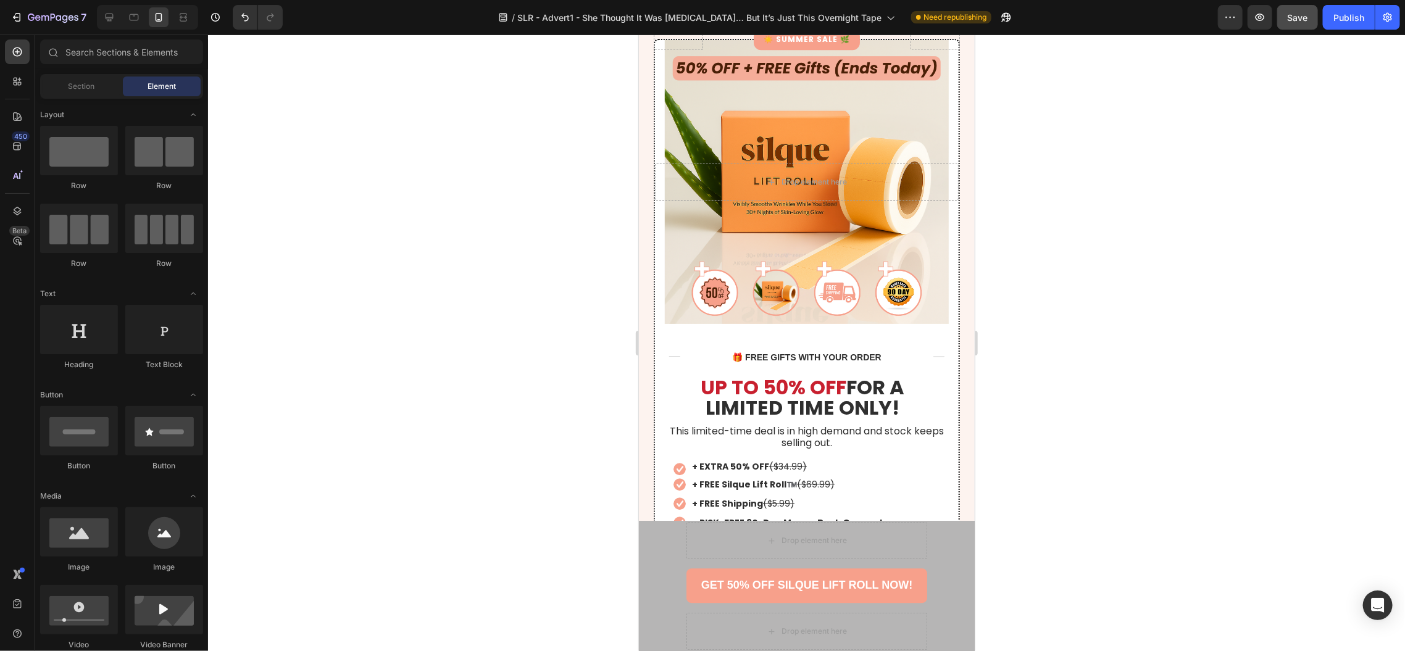
scroll to position [5111, 0]
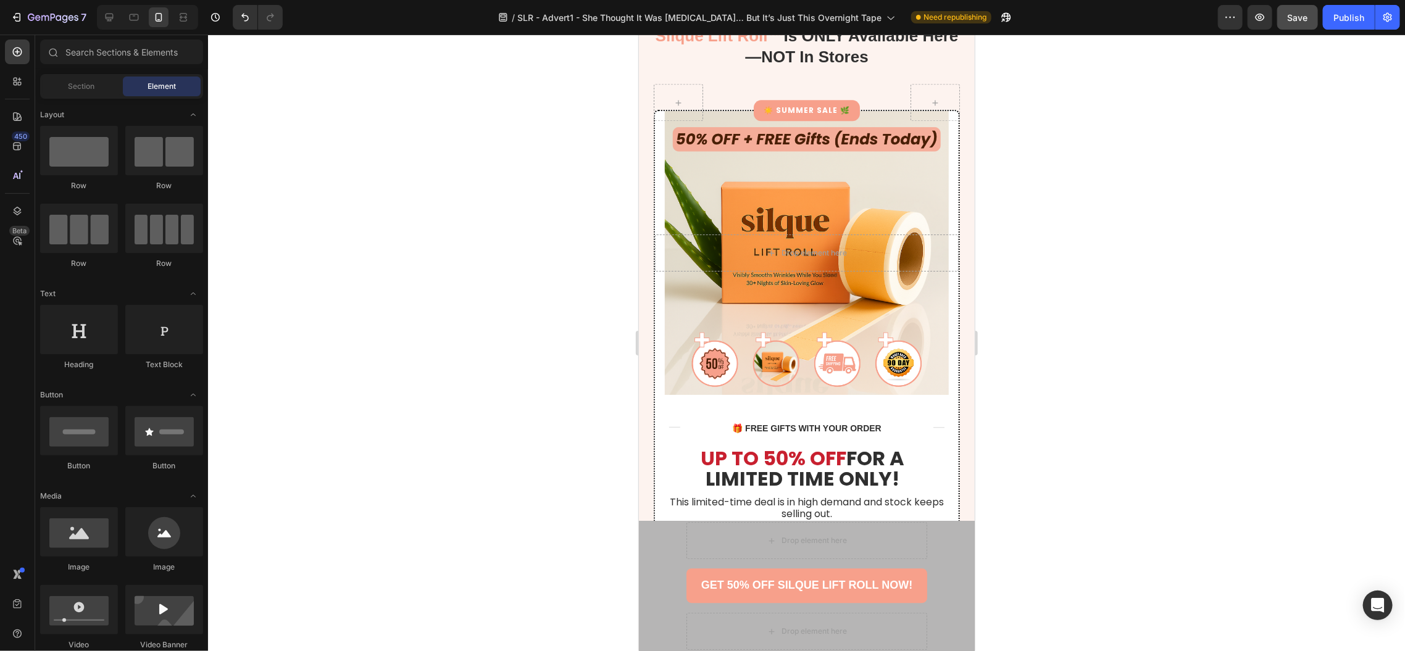
drag, startPoint x: 969, startPoint y: 64, endPoint x: 1616, endPoint y: 414, distance: 735.1
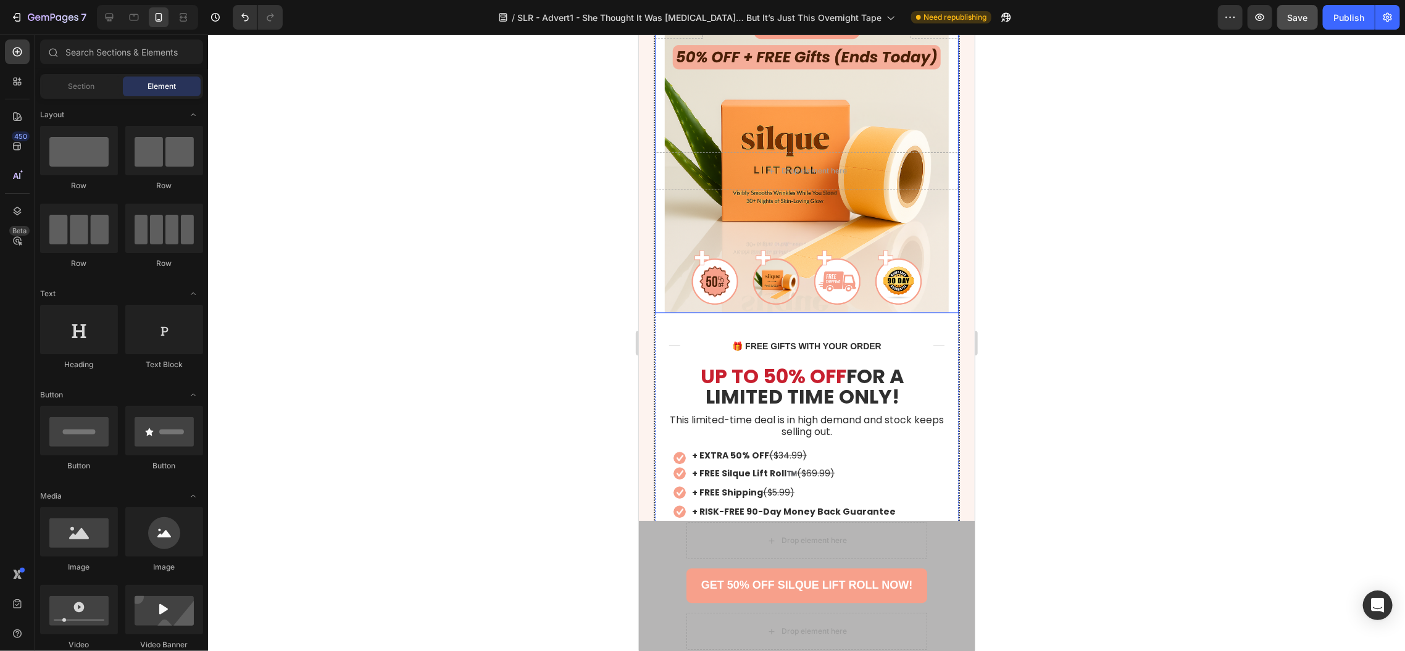
scroll to position [5275, 0]
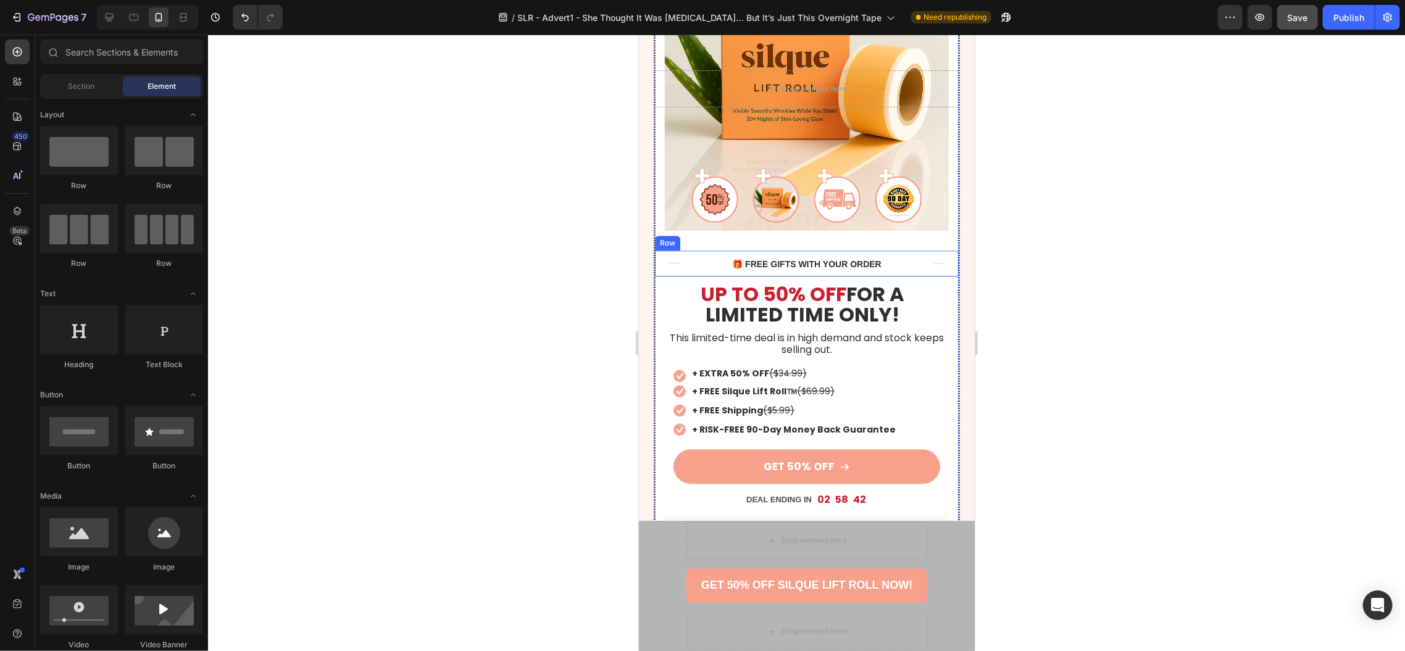
click at [667, 270] on div "Title Line" at bounding box center [666, 263] width 25 height 26
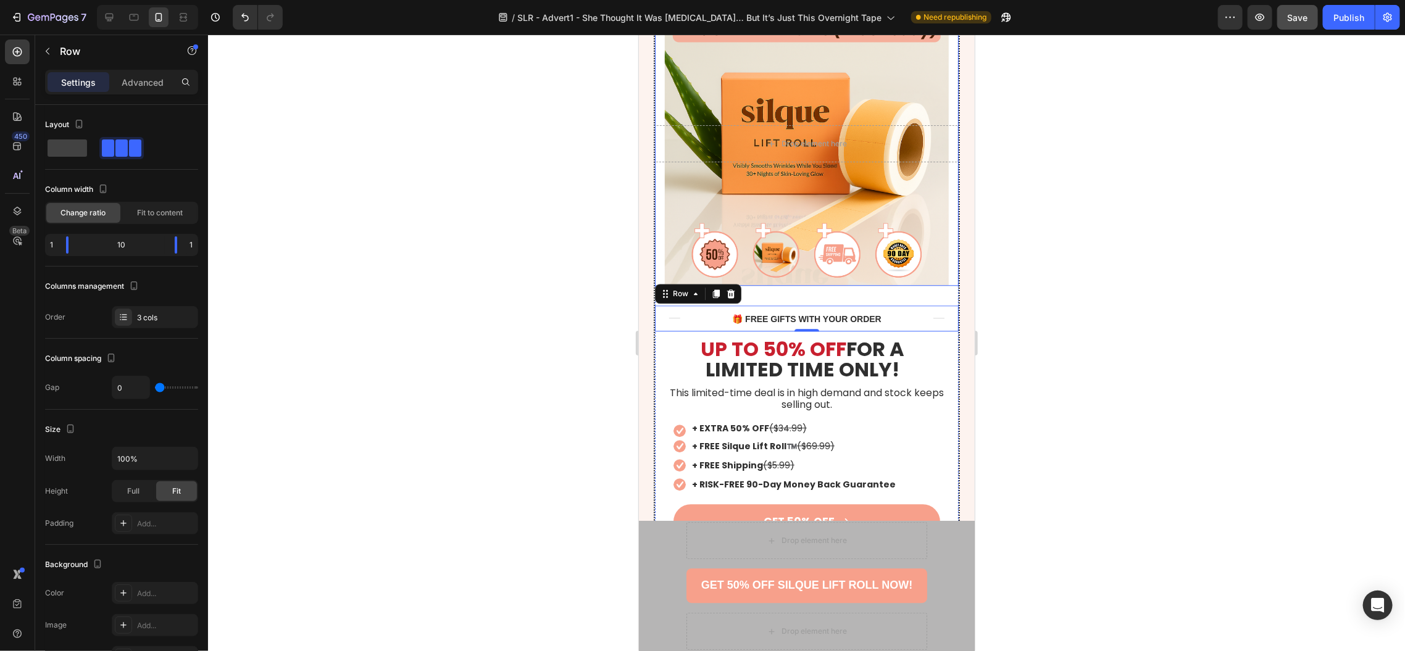
scroll to position [5302, 0]
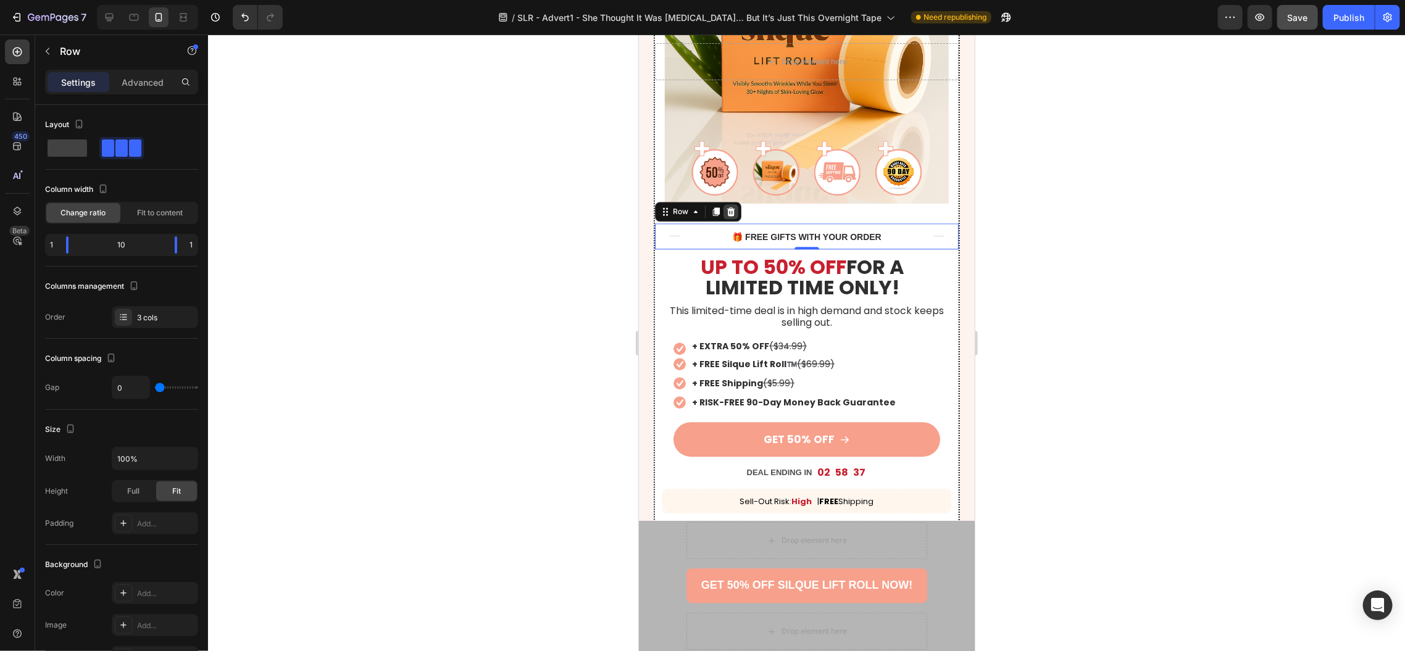
click at [735, 215] on div at bounding box center [730, 211] width 15 height 15
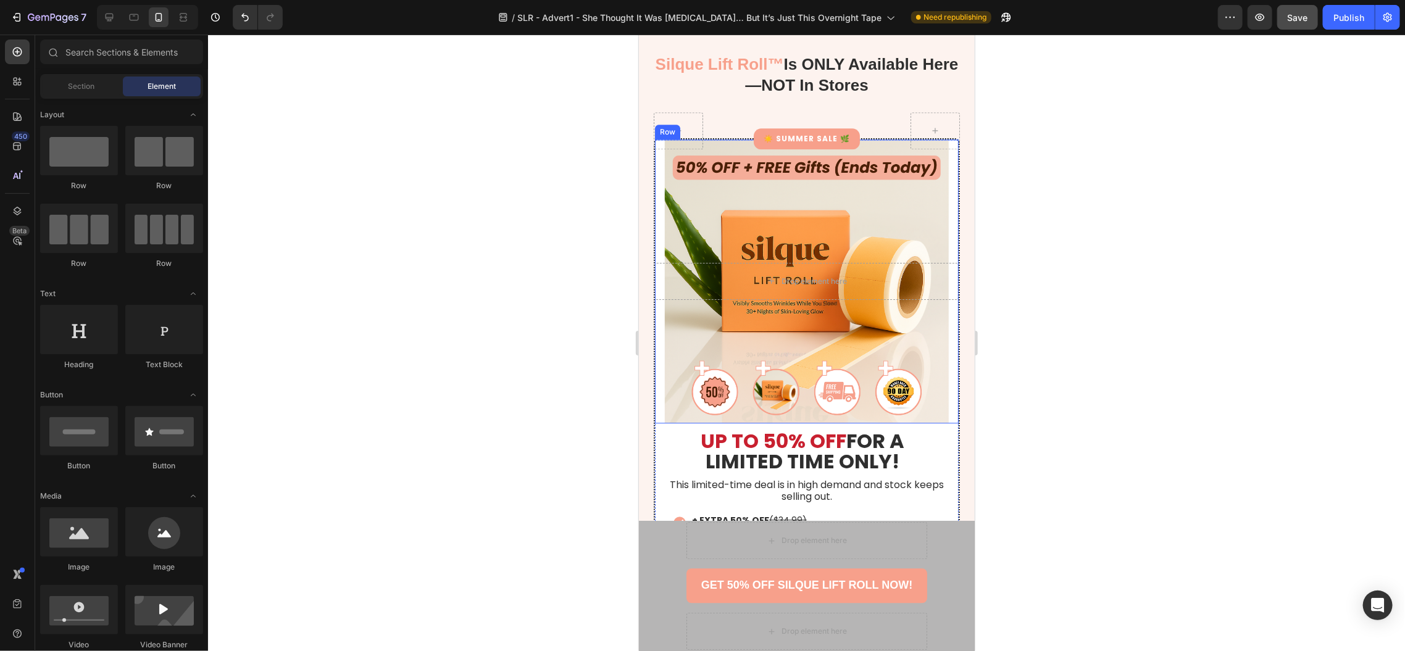
scroll to position [5137, 0]
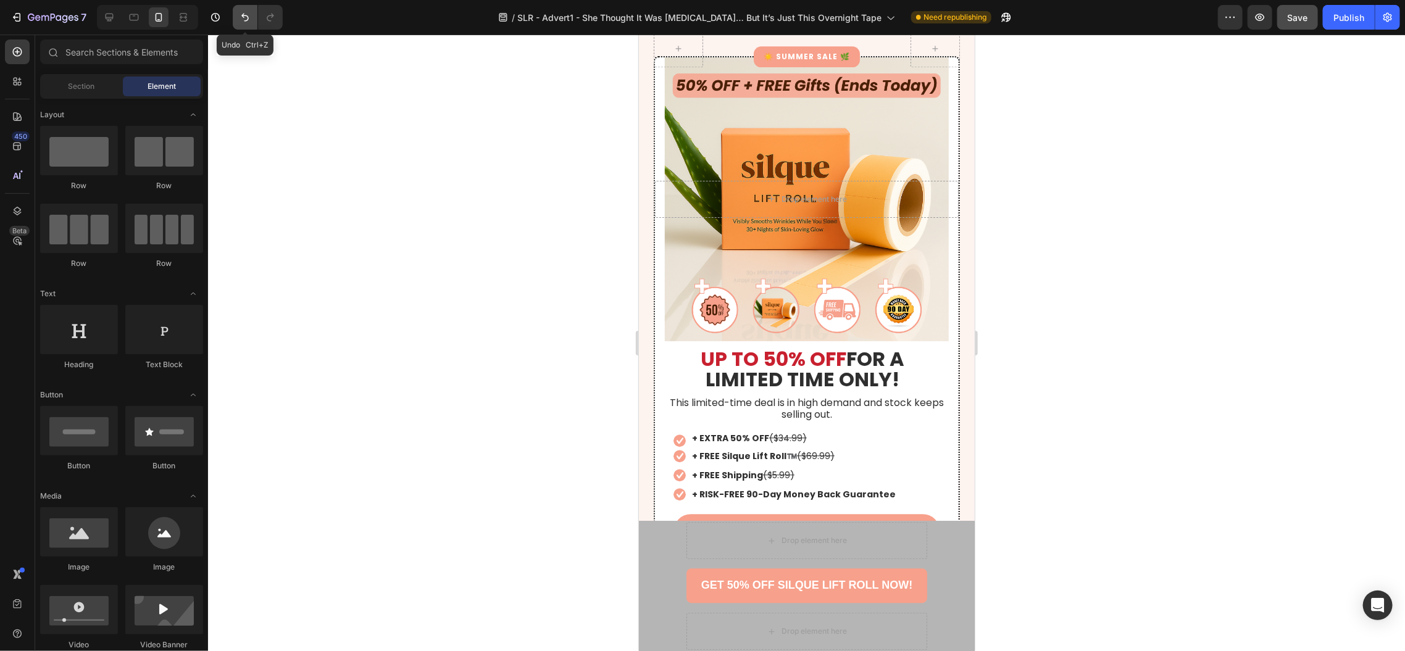
click at [241, 11] on icon "Undo/Redo" at bounding box center [245, 17] width 12 height 12
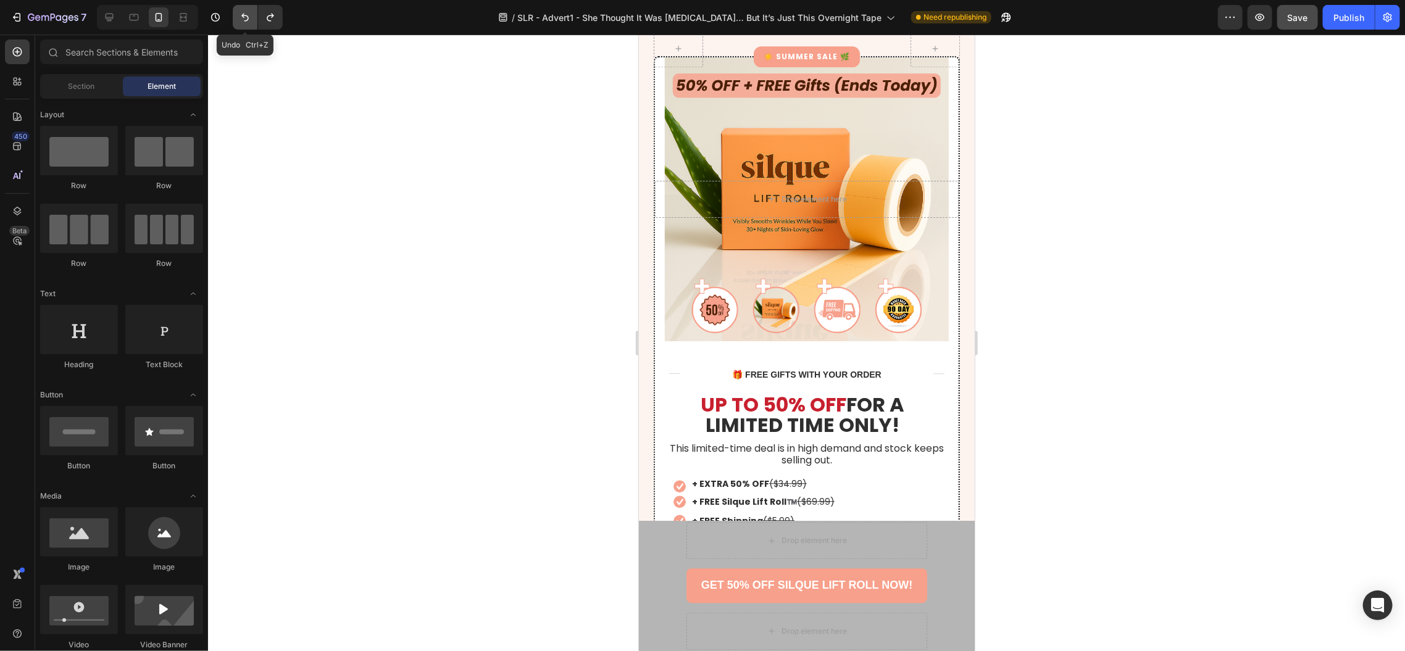
click at [241, 11] on icon "Undo/Redo" at bounding box center [245, 17] width 12 height 12
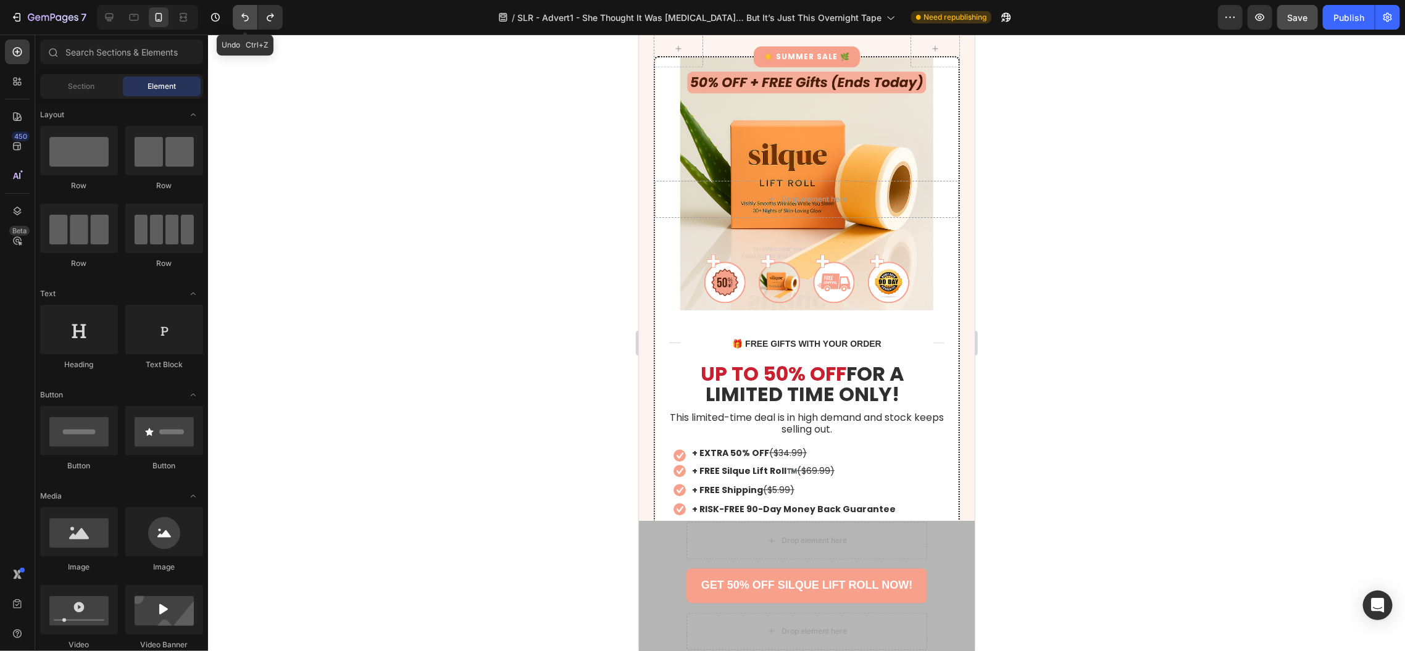
click at [241, 11] on icon "Undo/Redo" at bounding box center [245, 17] width 12 height 12
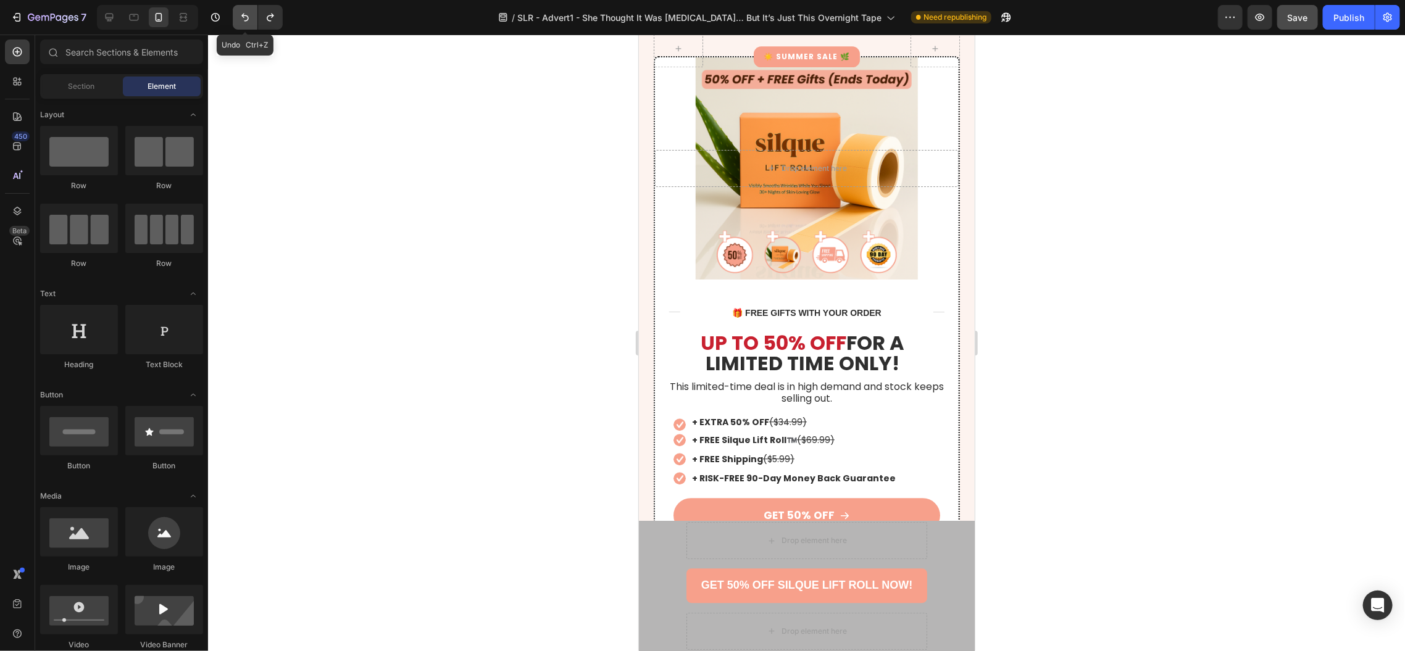
click at [241, 11] on icon "Undo/Redo" at bounding box center [245, 17] width 12 height 12
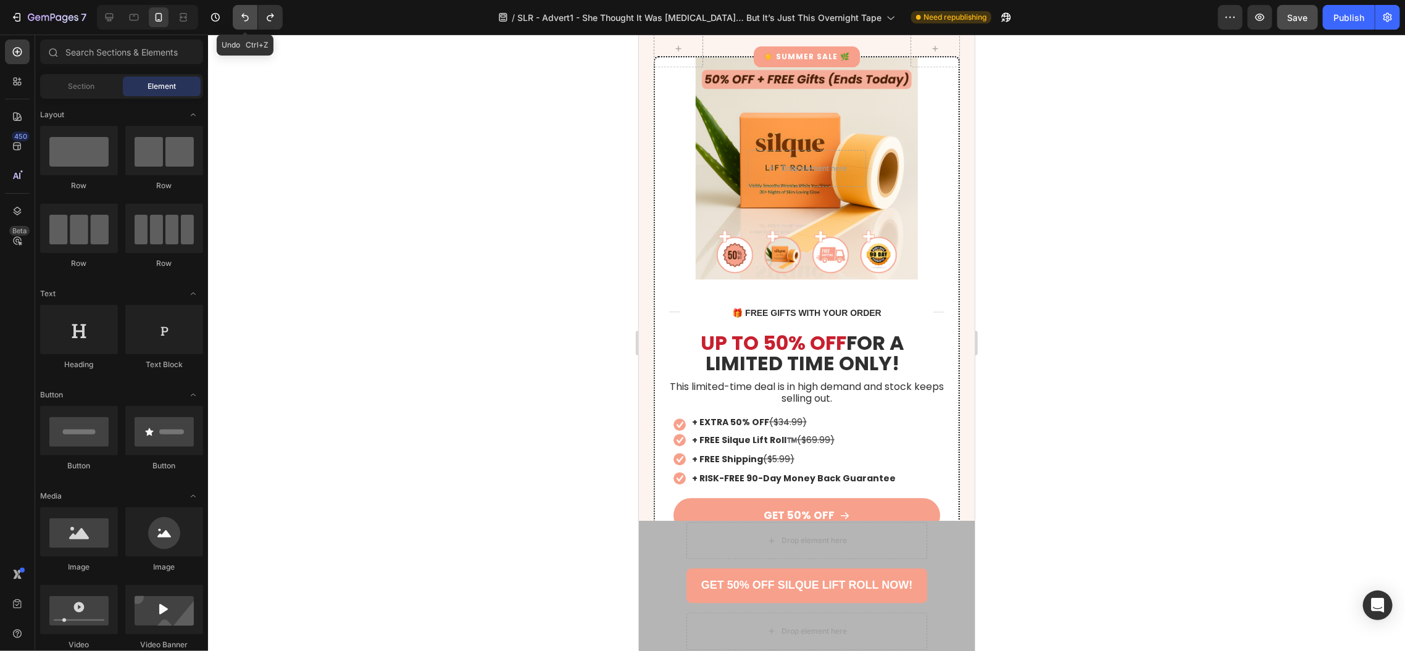
click at [241, 11] on icon "Undo/Redo" at bounding box center [245, 17] width 12 height 12
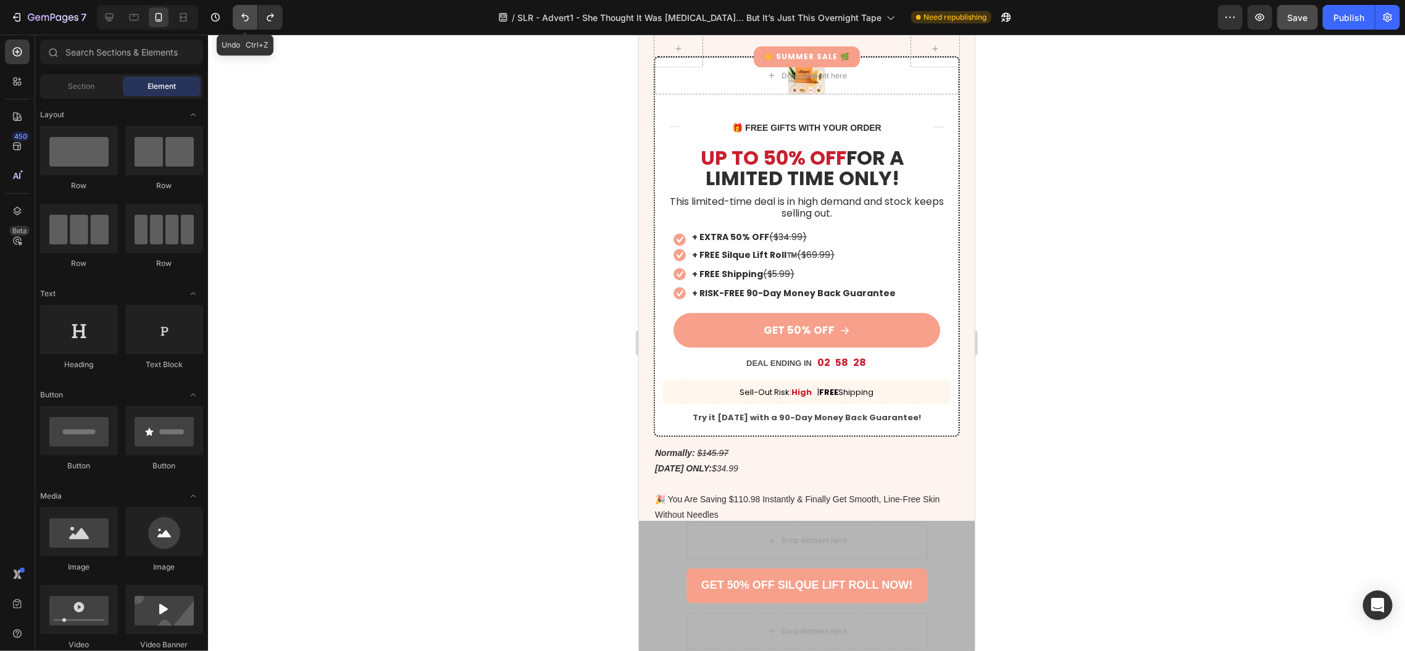
click at [241, 11] on icon "Undo/Redo" at bounding box center [245, 17] width 12 height 12
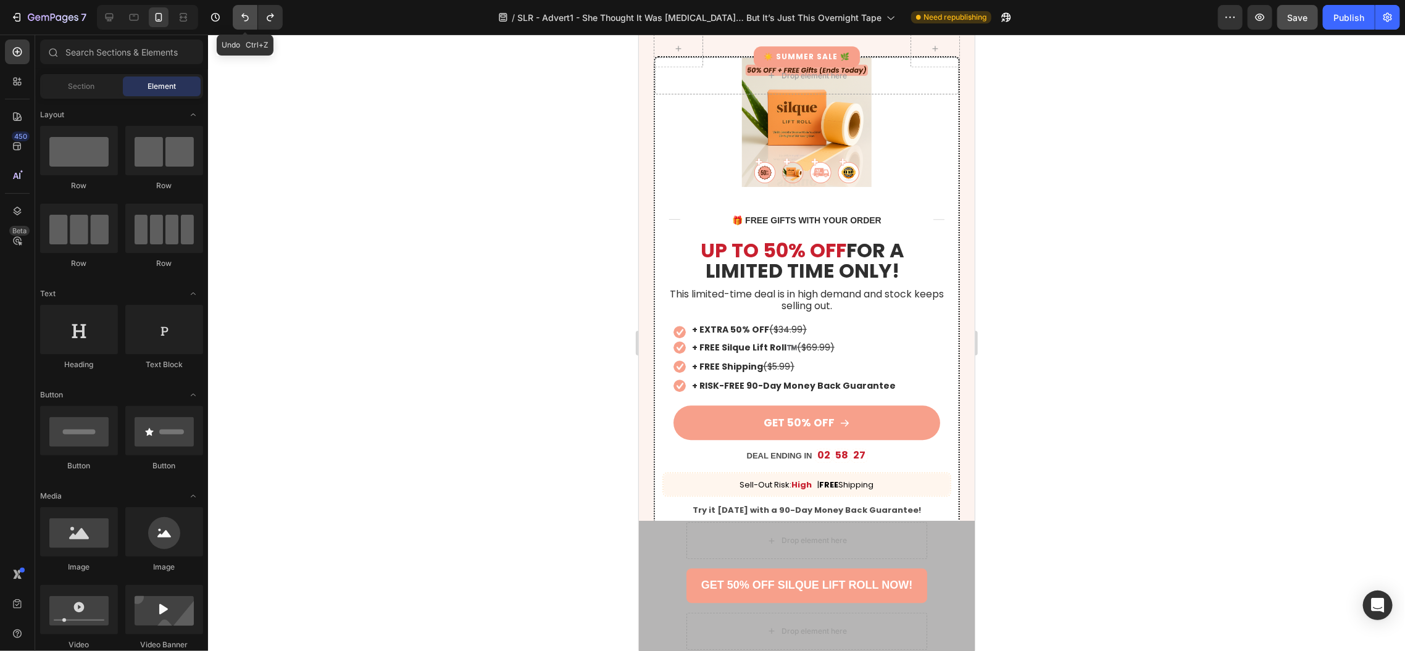
click at [241, 11] on icon "Undo/Redo" at bounding box center [245, 17] width 12 height 12
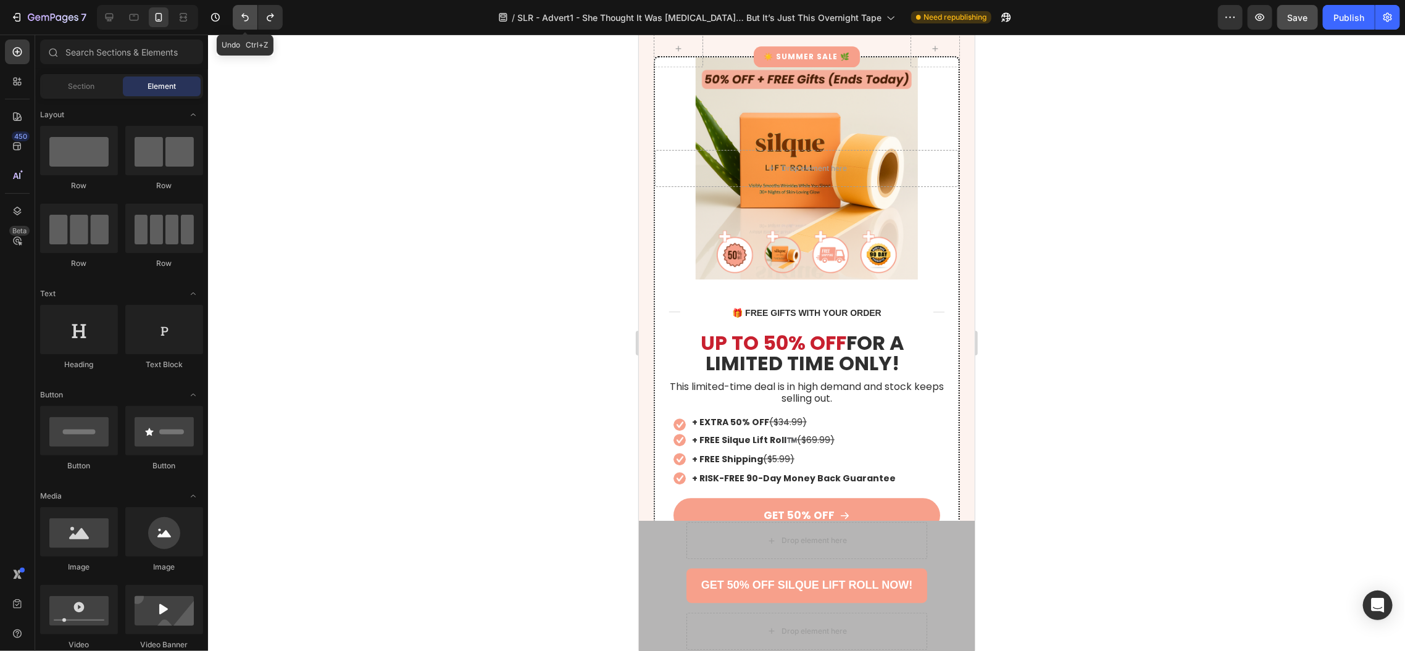
click at [241, 11] on icon "Undo/Redo" at bounding box center [245, 17] width 12 height 12
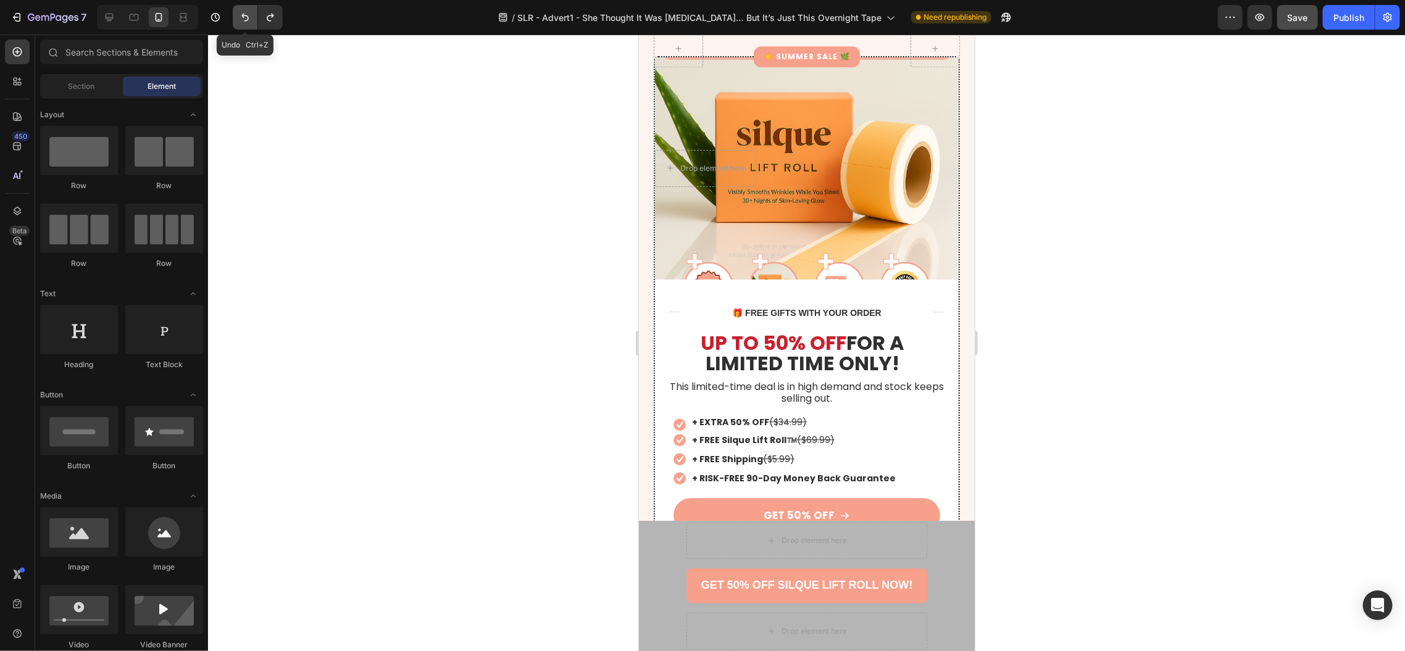
click at [241, 11] on icon "Undo/Redo" at bounding box center [245, 17] width 12 height 12
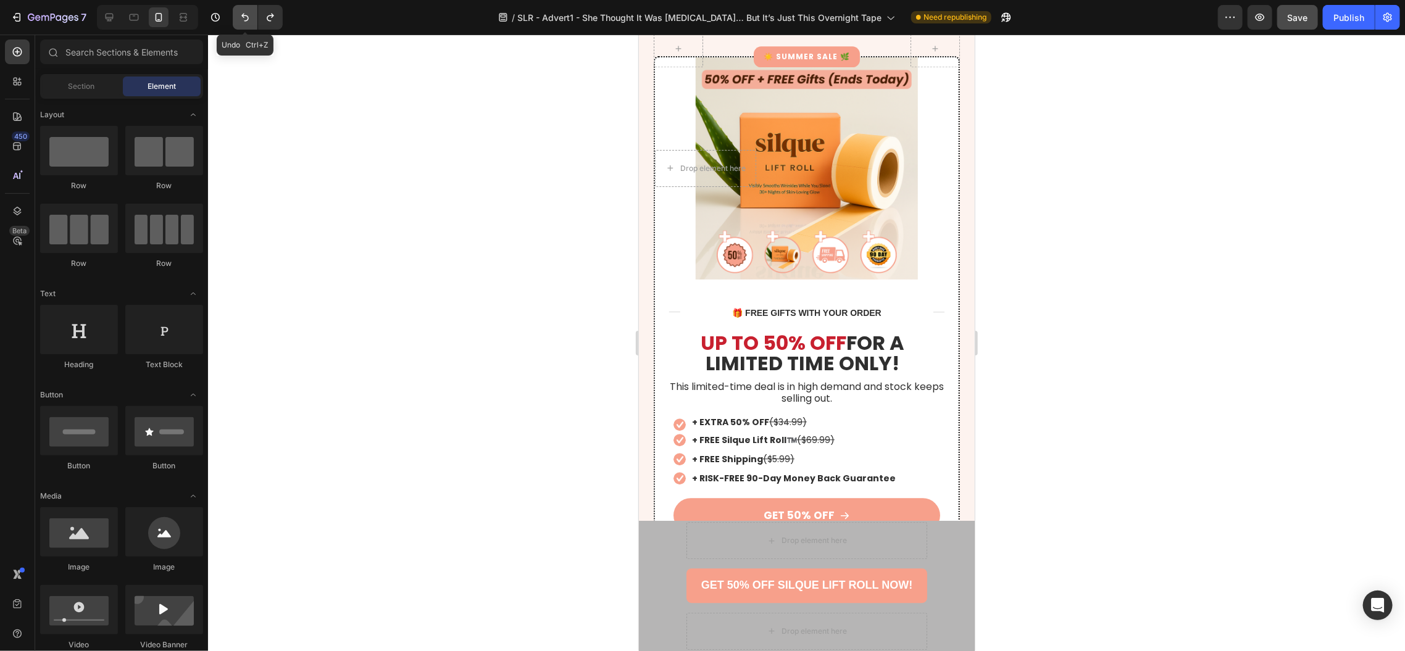
click at [241, 11] on icon "Undo/Redo" at bounding box center [245, 17] width 12 height 12
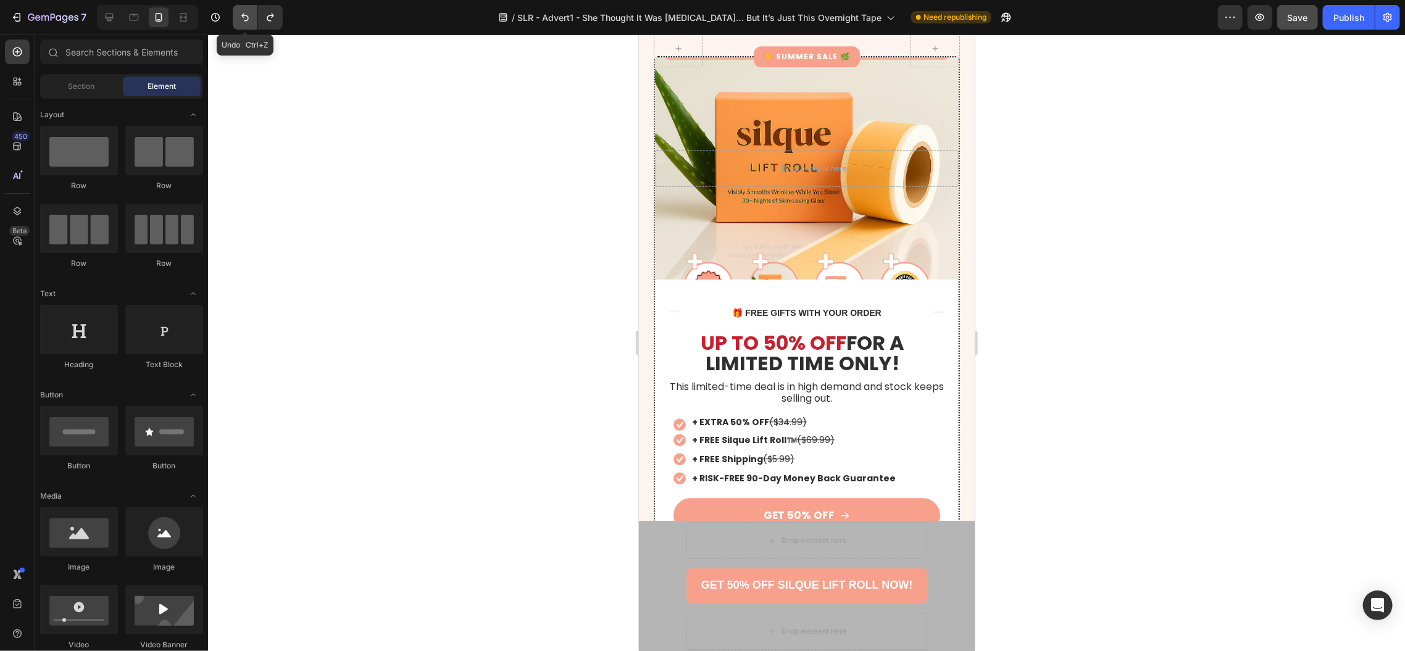
click at [241, 11] on icon "Undo/Redo" at bounding box center [245, 17] width 12 height 12
click at [243, 22] on icon "Undo/Redo" at bounding box center [245, 17] width 12 height 12
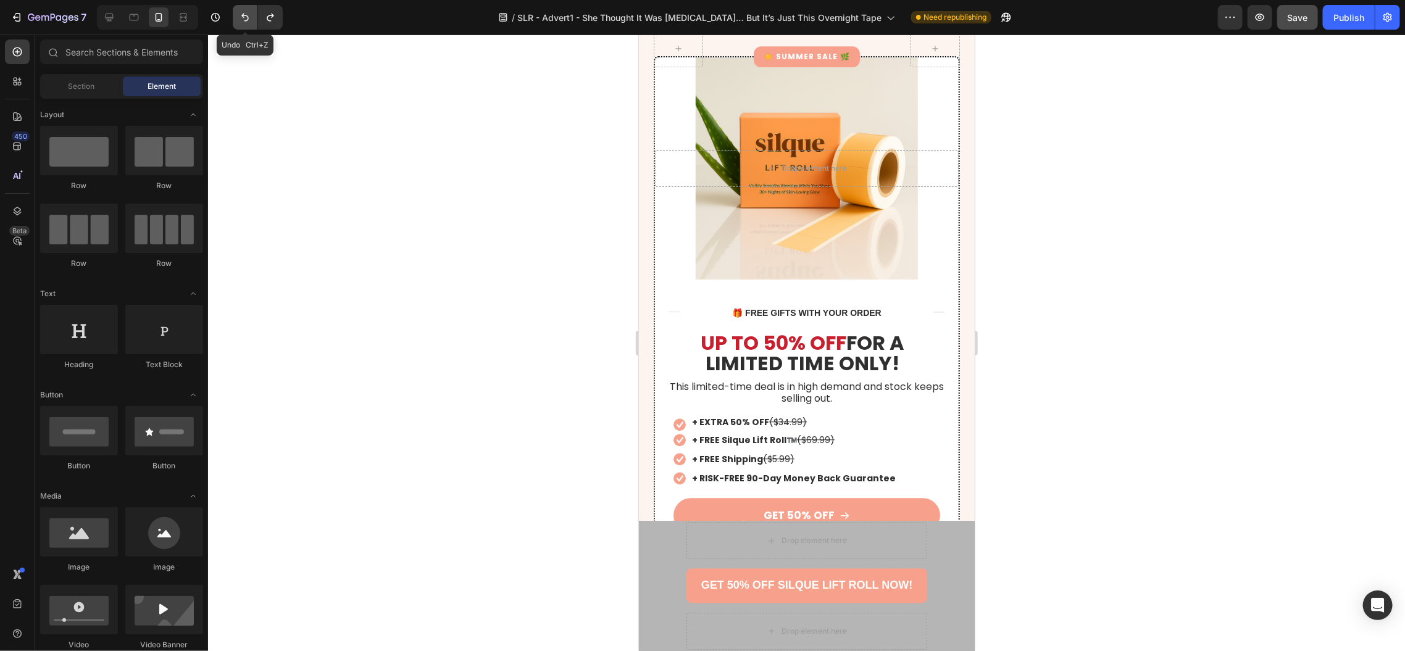
click at [243, 22] on icon "Undo/Redo" at bounding box center [245, 17] width 12 height 12
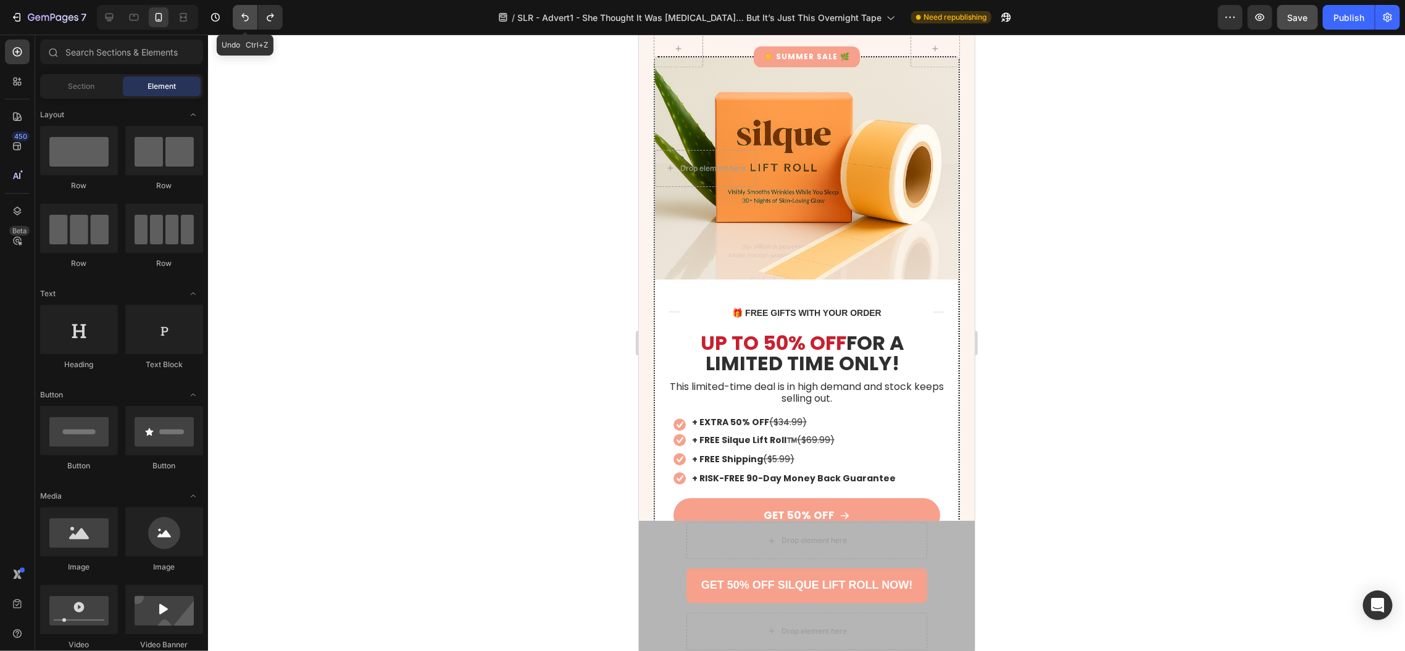
click at [243, 22] on icon "Undo/Redo" at bounding box center [245, 17] width 12 height 12
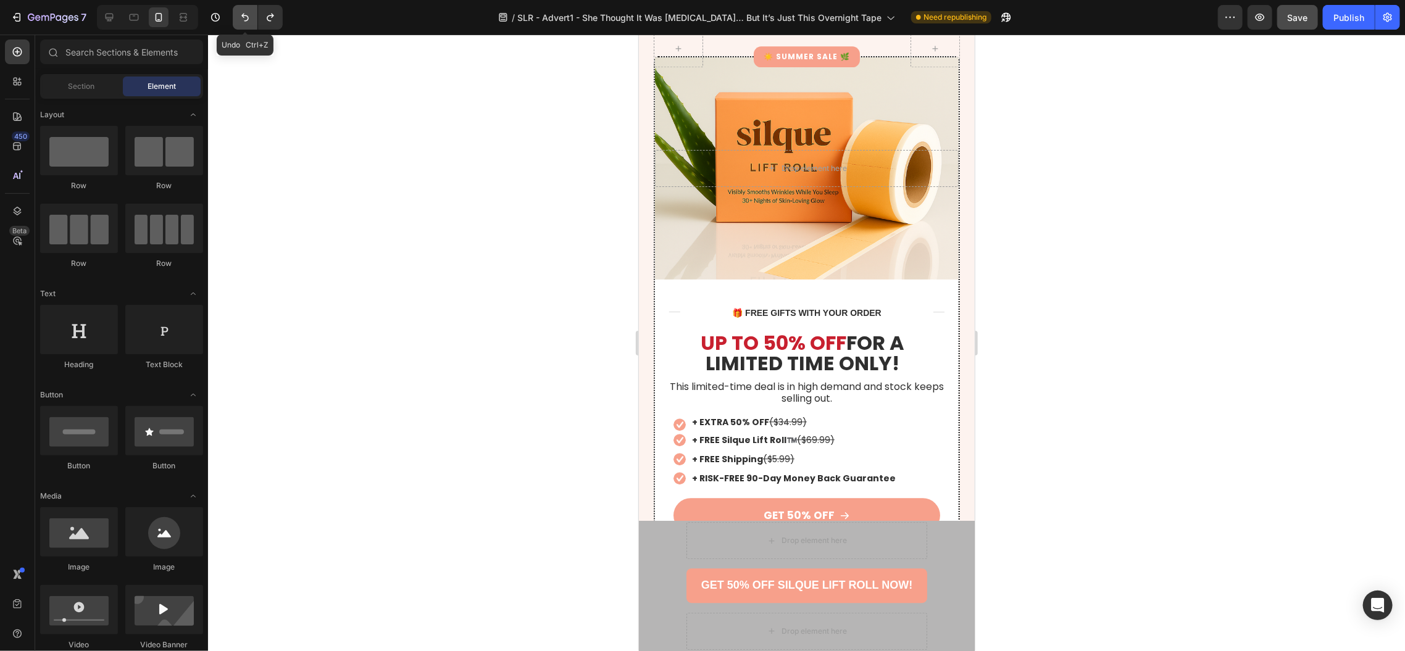
click at [243, 22] on icon "Undo/Redo" at bounding box center [245, 17] width 12 height 12
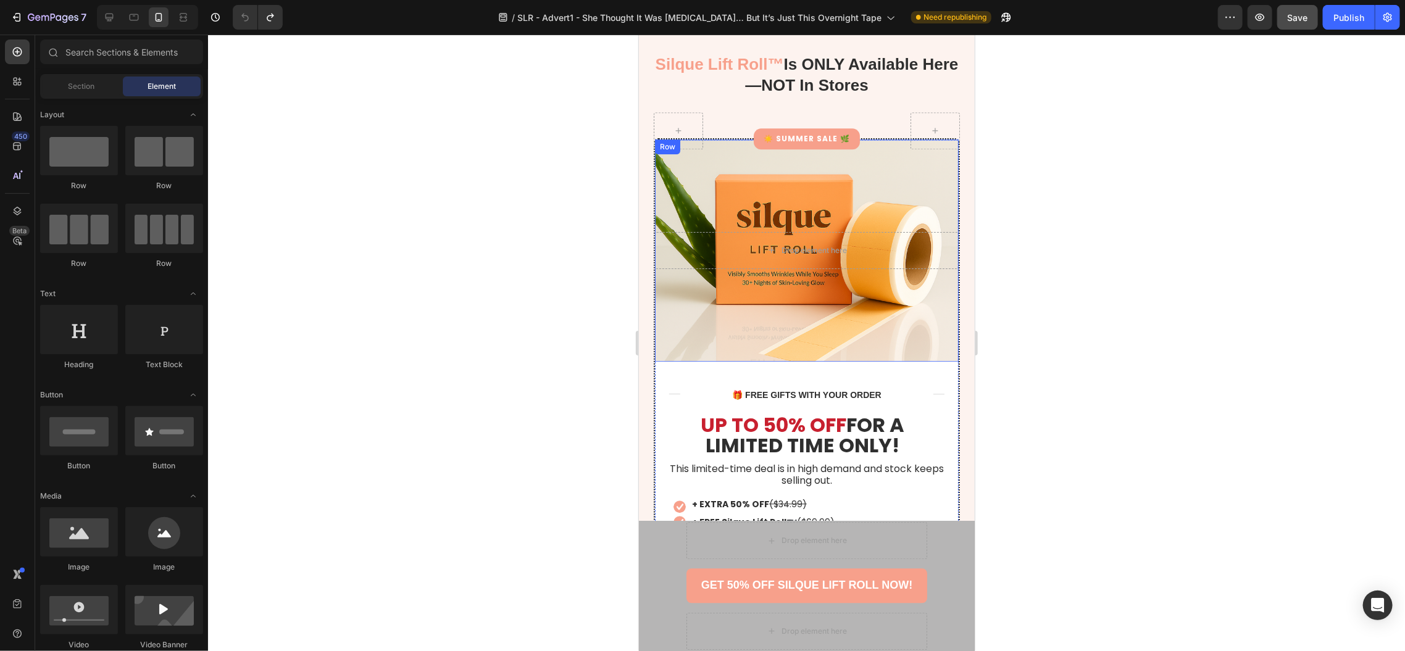
click at [771, 193] on div "Drop element here Row" at bounding box center [806, 250] width 304 height 222
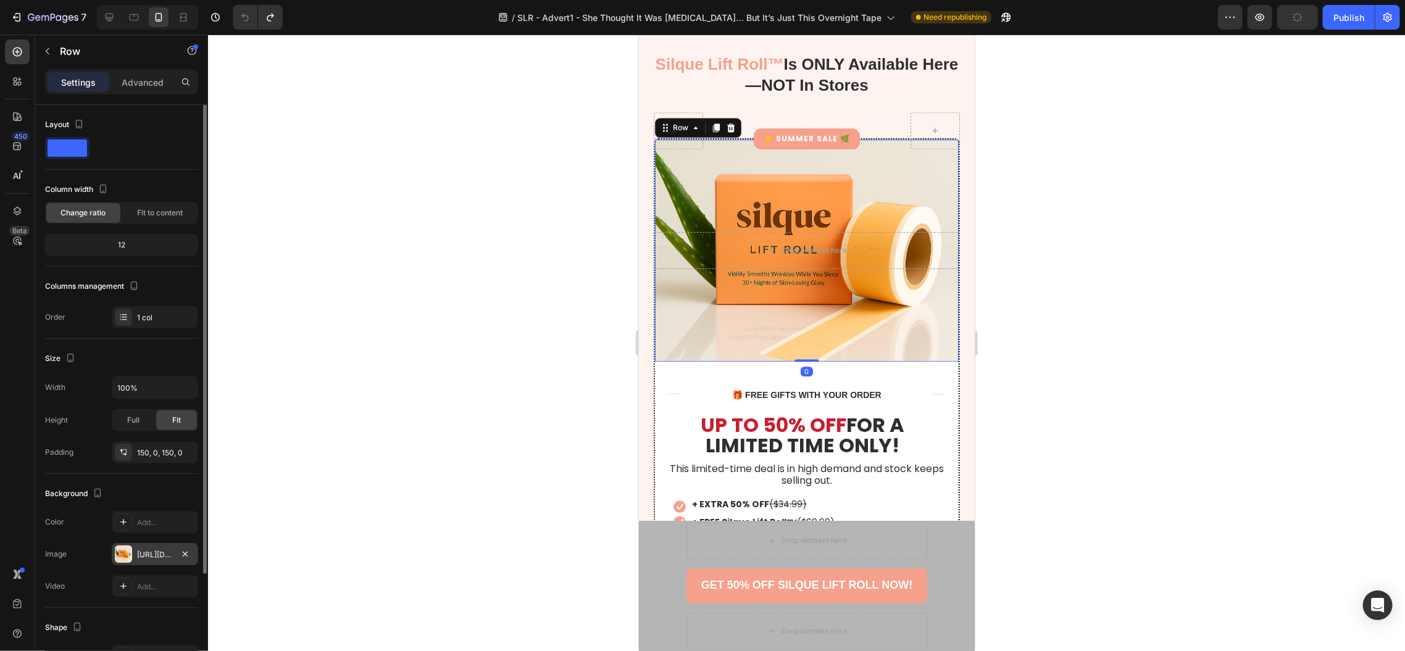
click at [143, 551] on div "[URL][DOMAIN_NAME]" at bounding box center [155, 554] width 36 height 11
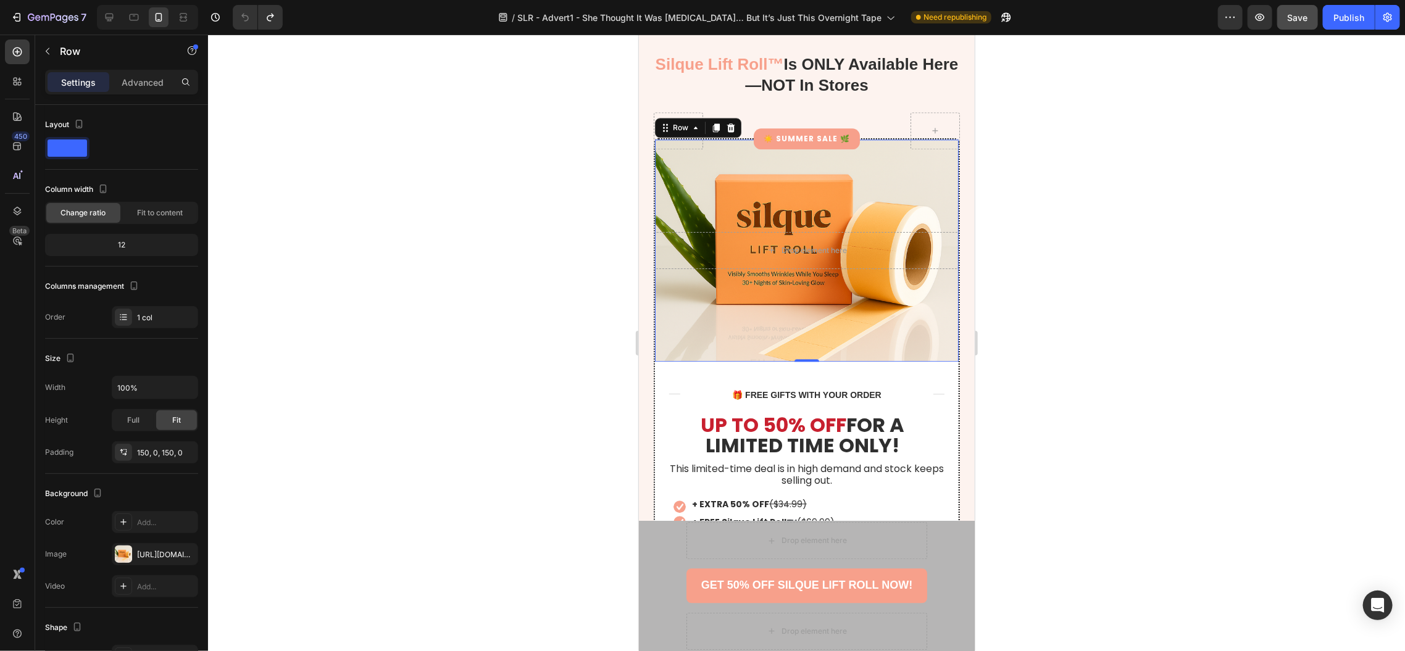
click at [481, 312] on div at bounding box center [806, 343] width 1197 height 617
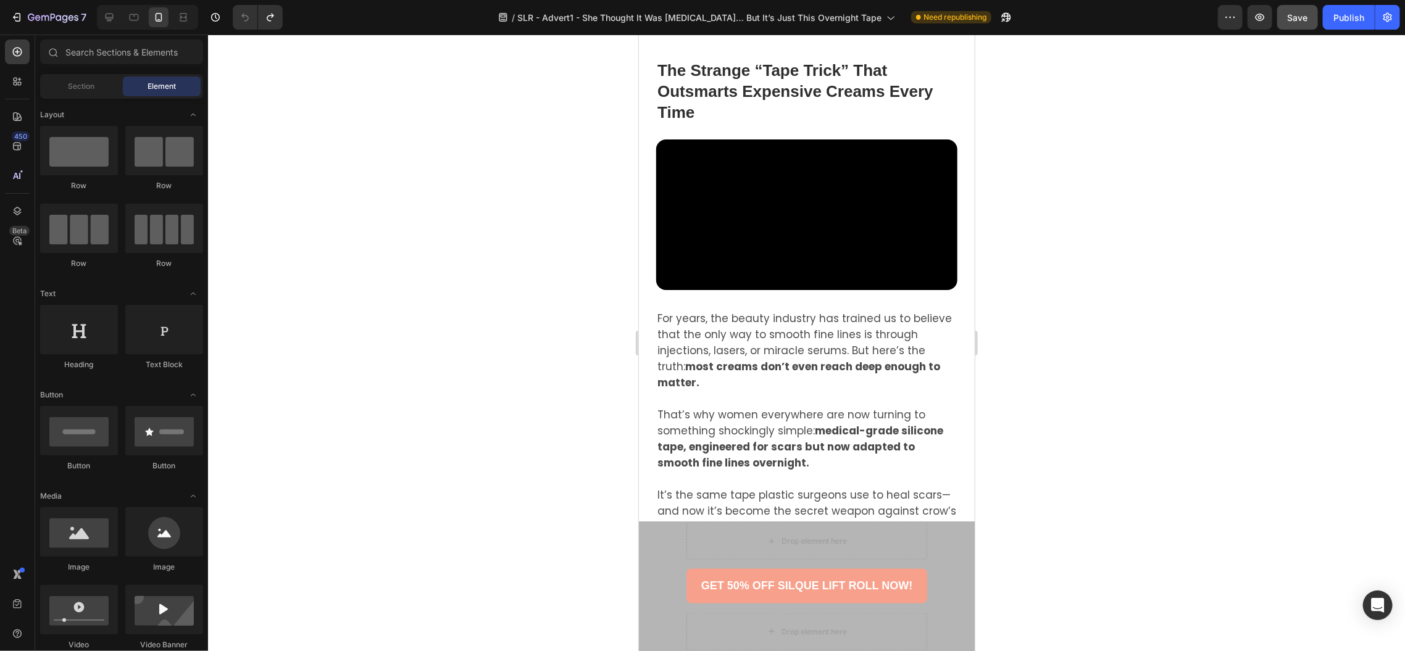
scroll to position [0, 0]
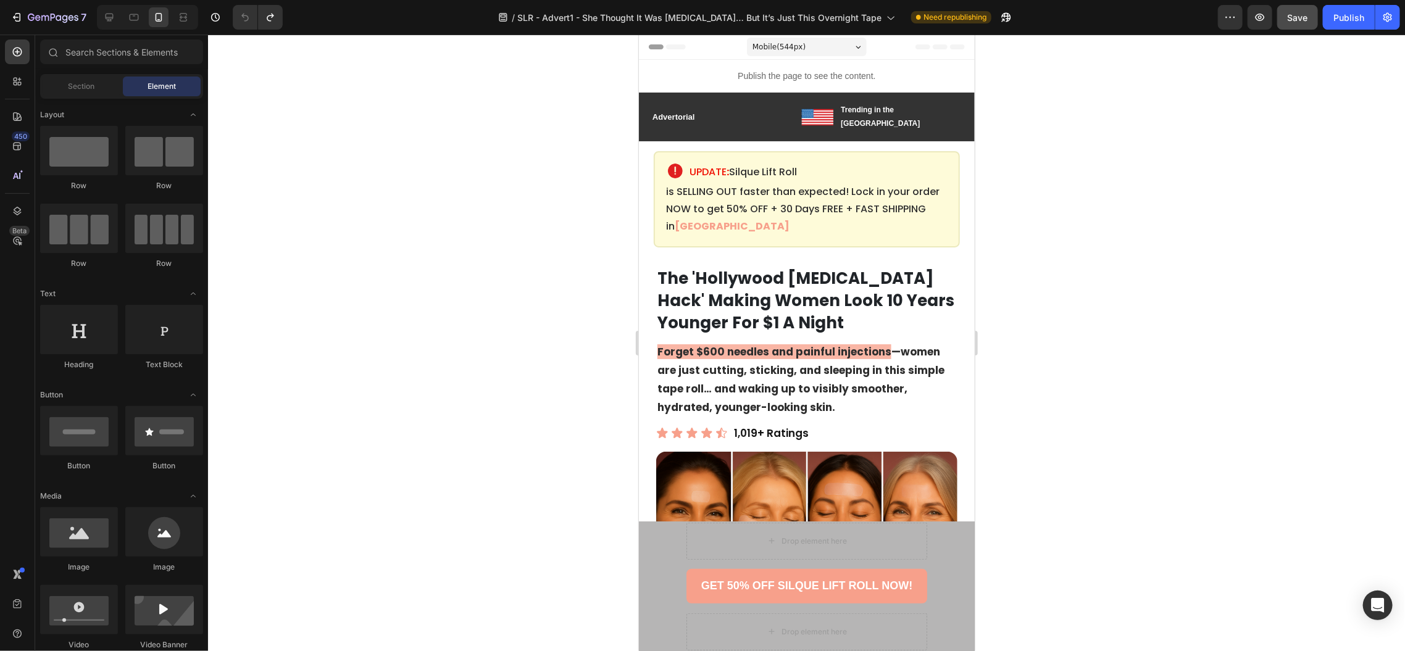
drag, startPoint x: 969, startPoint y: 396, endPoint x: 1413, endPoint y: 55, distance: 560.5
click at [117, 17] on div at bounding box center [109, 17] width 20 height 20
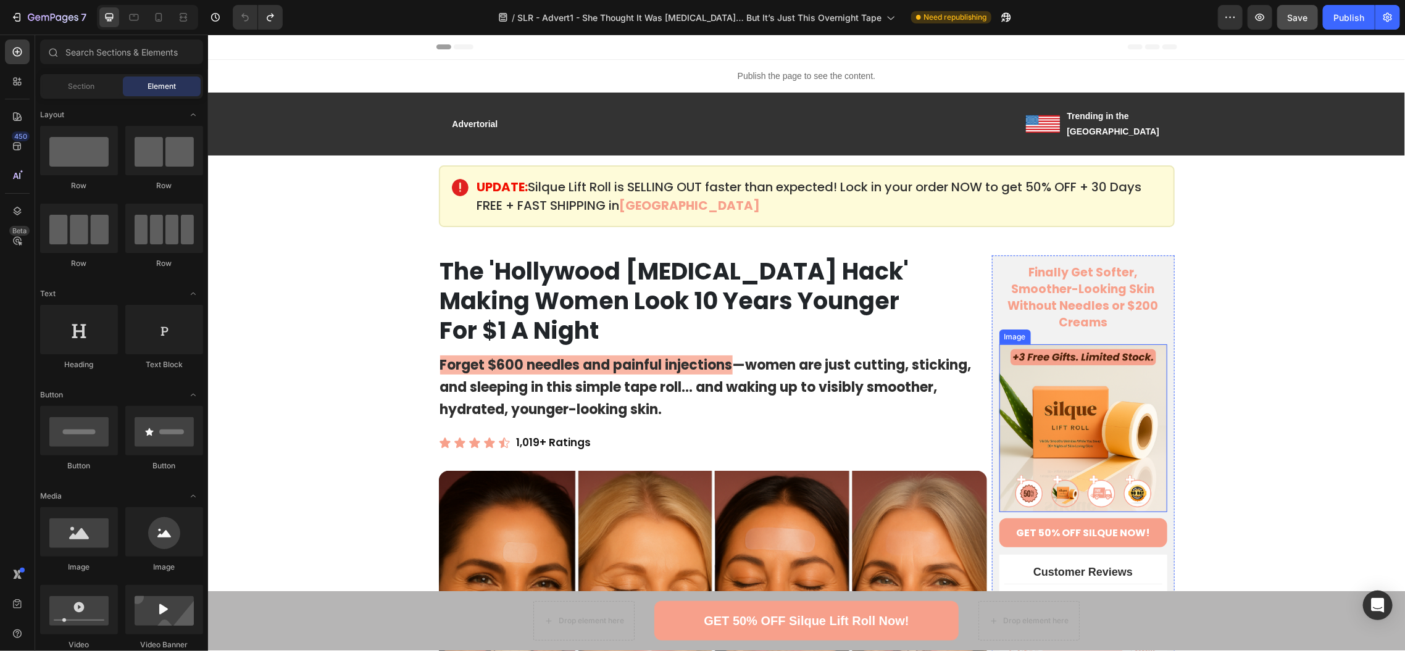
click at [1103, 404] on img at bounding box center [1083, 428] width 168 height 168
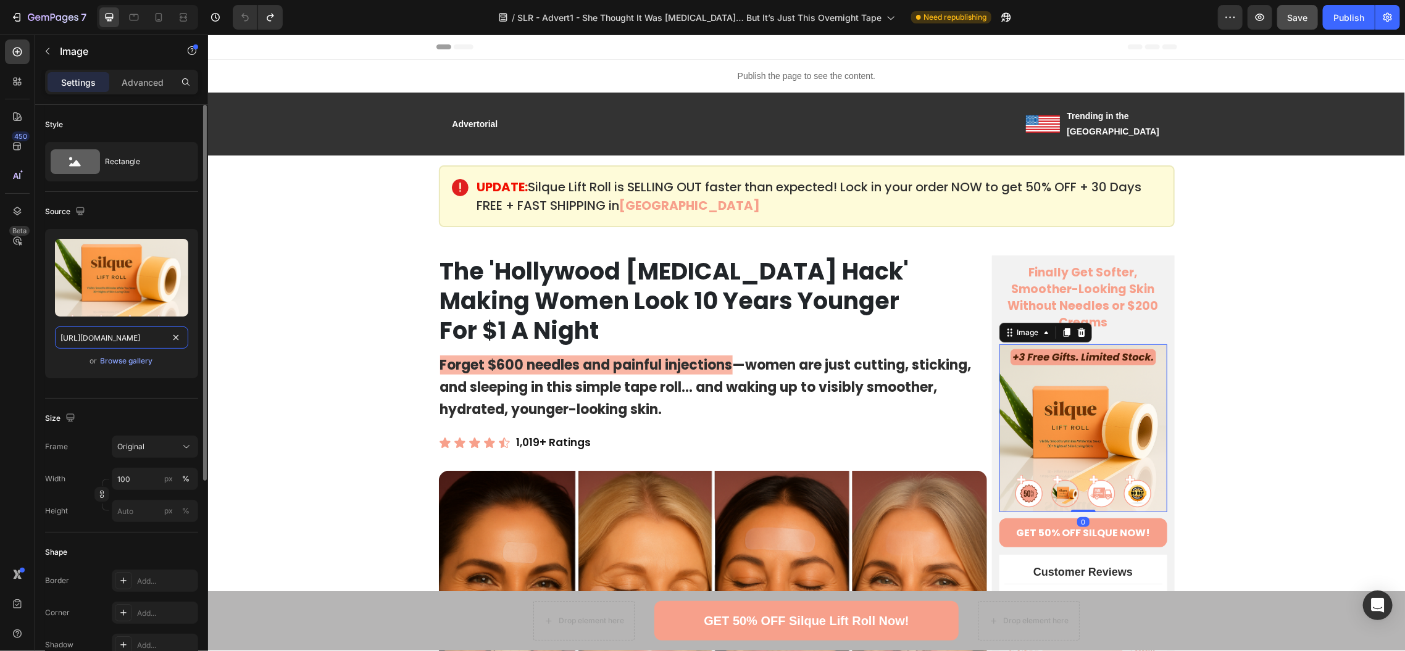
click at [118, 335] on input "[URL][DOMAIN_NAME]" at bounding box center [121, 338] width 133 height 22
paste input "lift_roll_special_hero.png?v=1756242310"
type input "[URL][DOMAIN_NAME]"
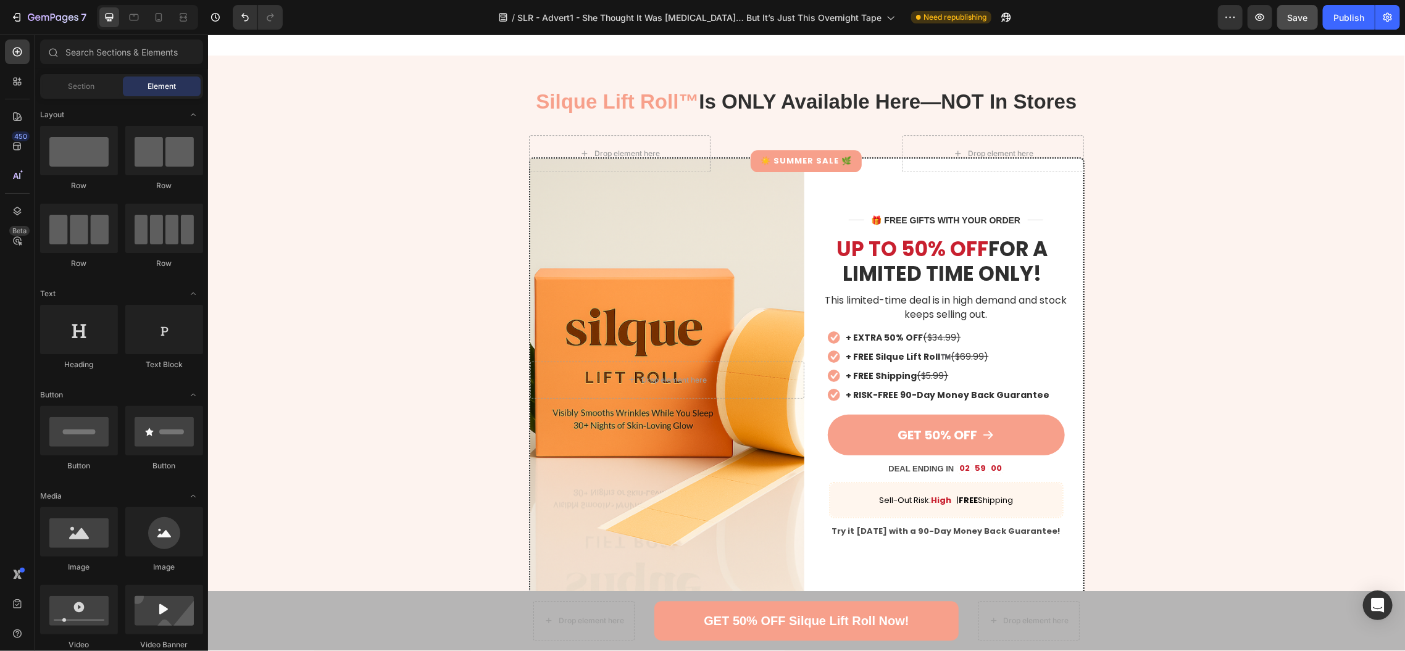
scroll to position [5378, 0]
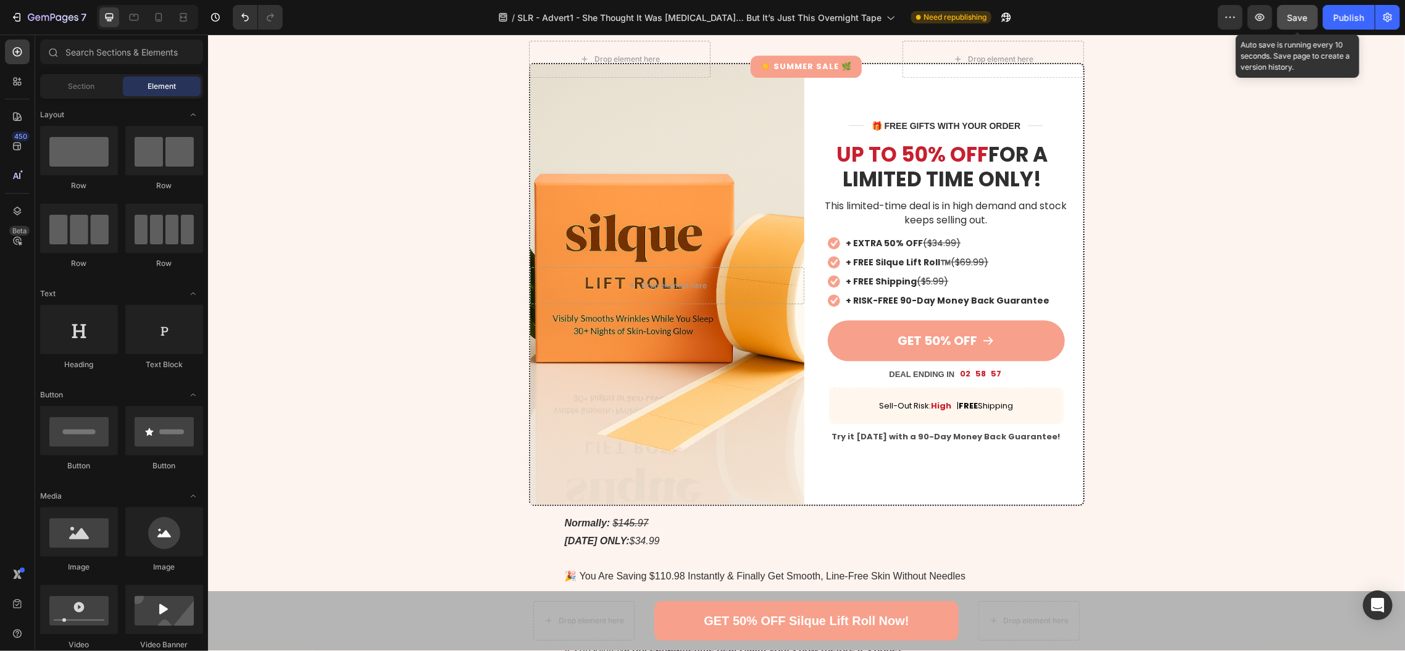
click at [1296, 11] on div "Save" at bounding box center [1298, 17] width 20 height 13
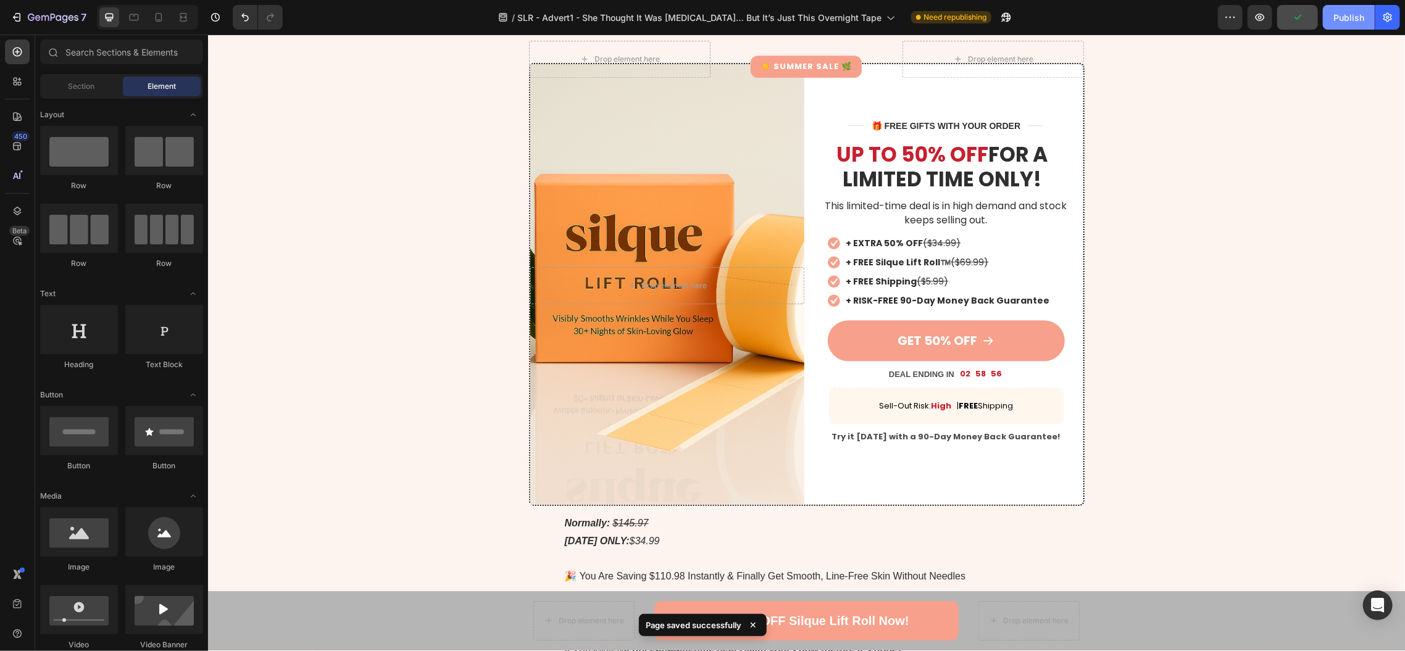
click at [1343, 17] on div "Publish" at bounding box center [1349, 17] width 31 height 13
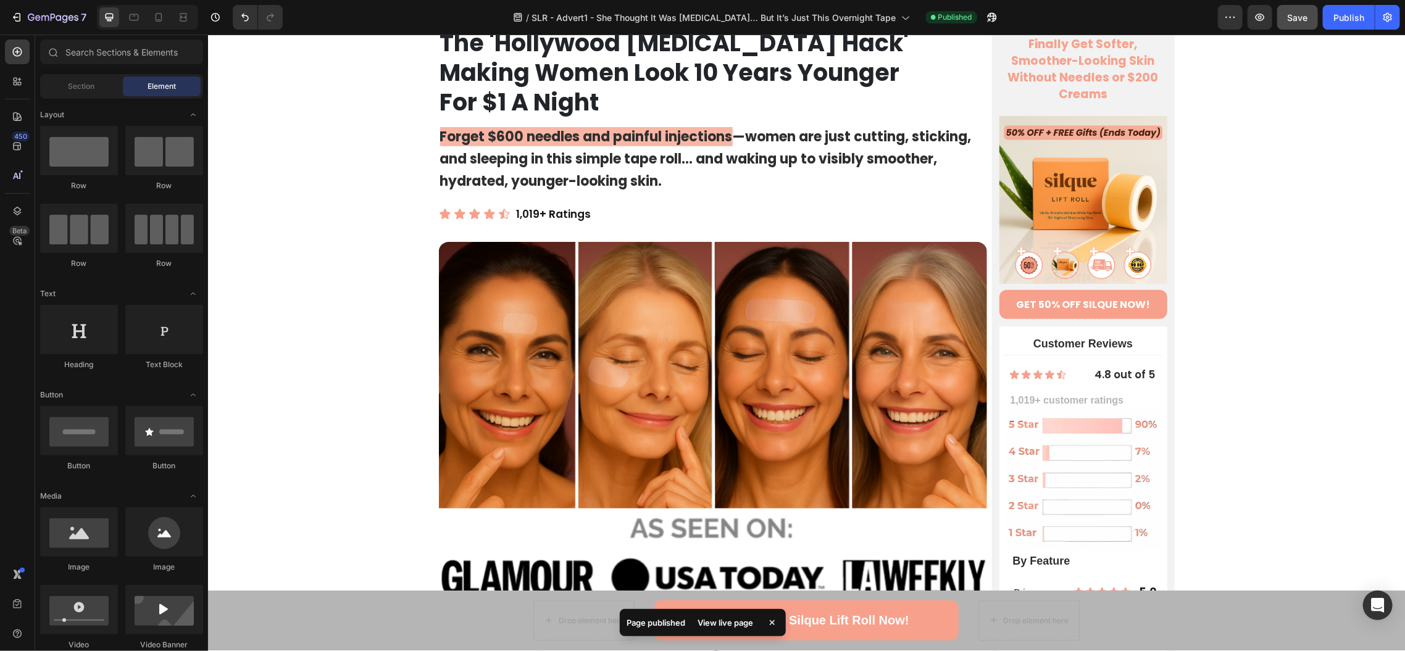
scroll to position [0, 0]
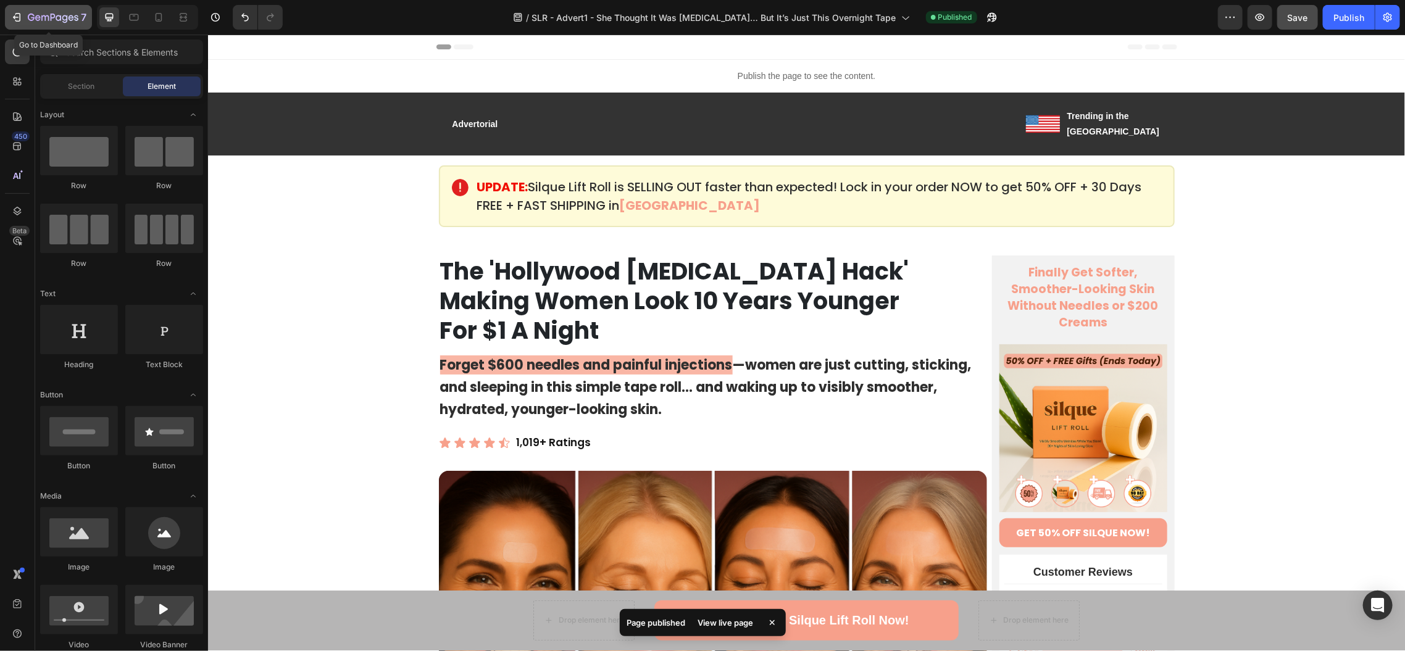
click at [30, 19] on icon "button" at bounding box center [53, 18] width 51 height 10
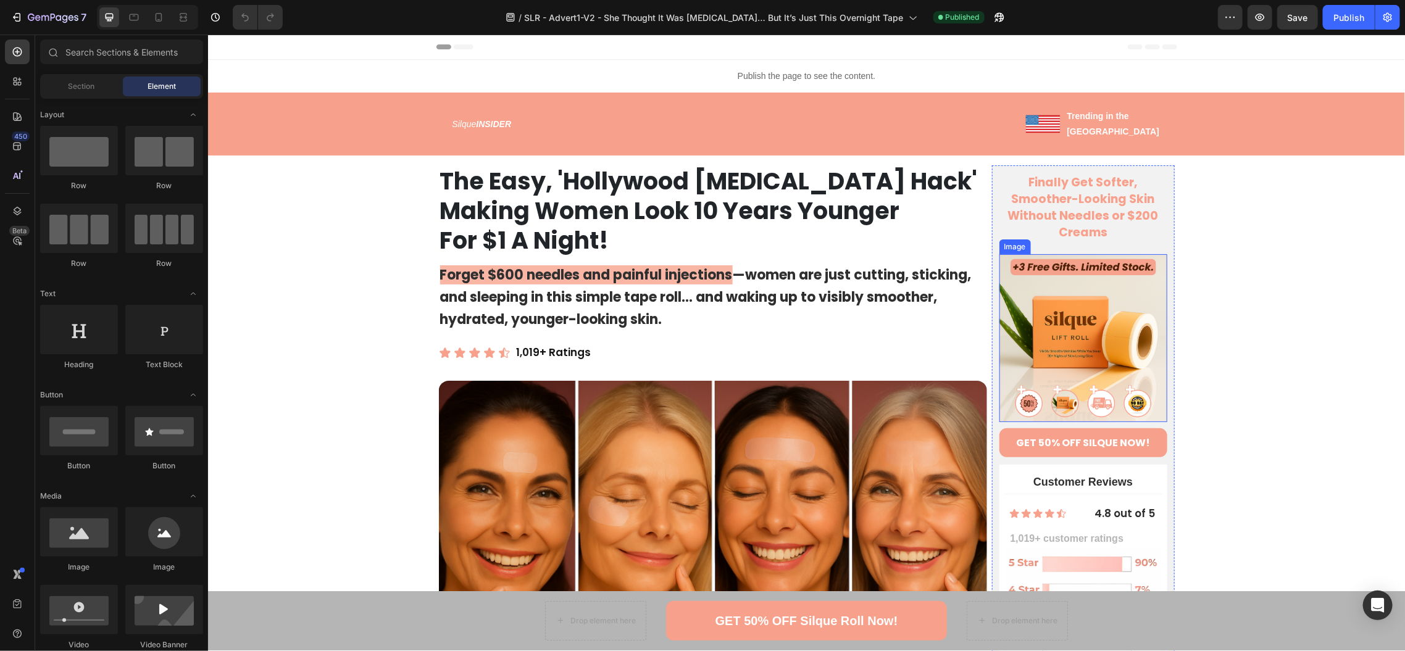
click at [1070, 298] on img at bounding box center [1083, 338] width 168 height 168
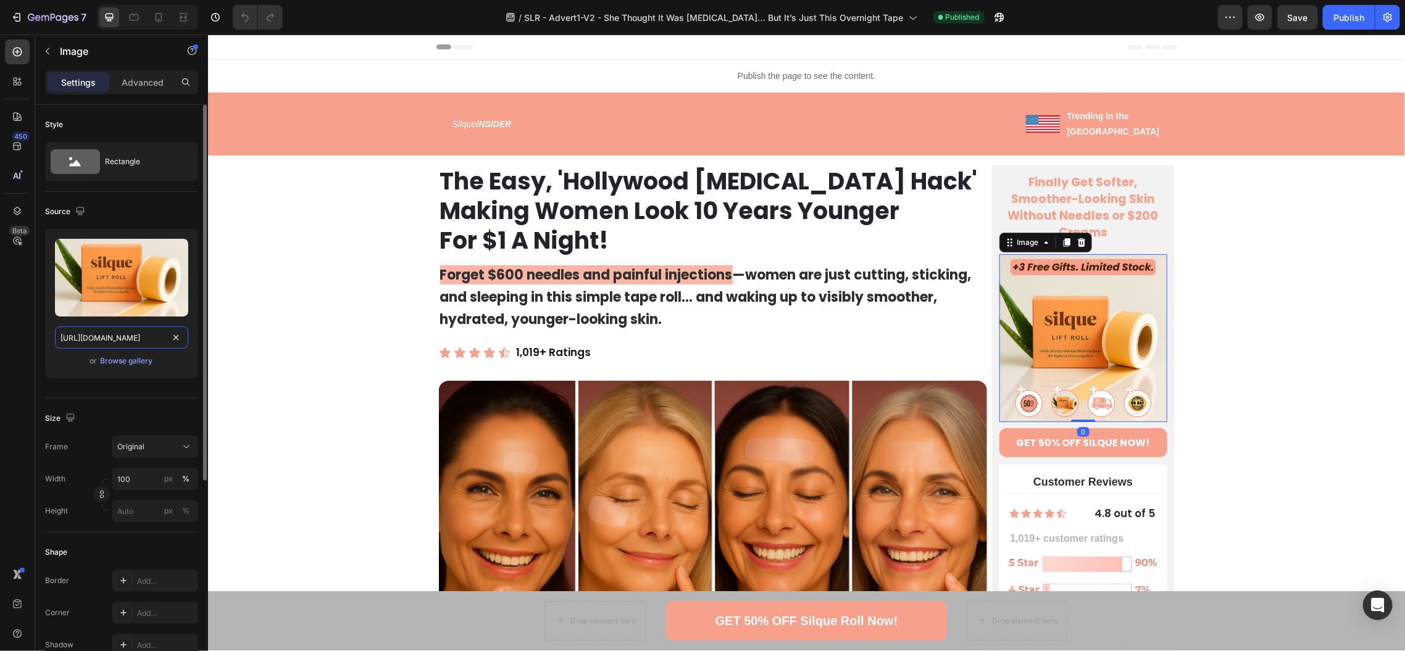
click at [136, 341] on input "[URL][DOMAIN_NAME]" at bounding box center [121, 338] width 133 height 22
paste input "lift_roll_special_hero.png?v=1756242310"
type input "[URL][DOMAIN_NAME]"
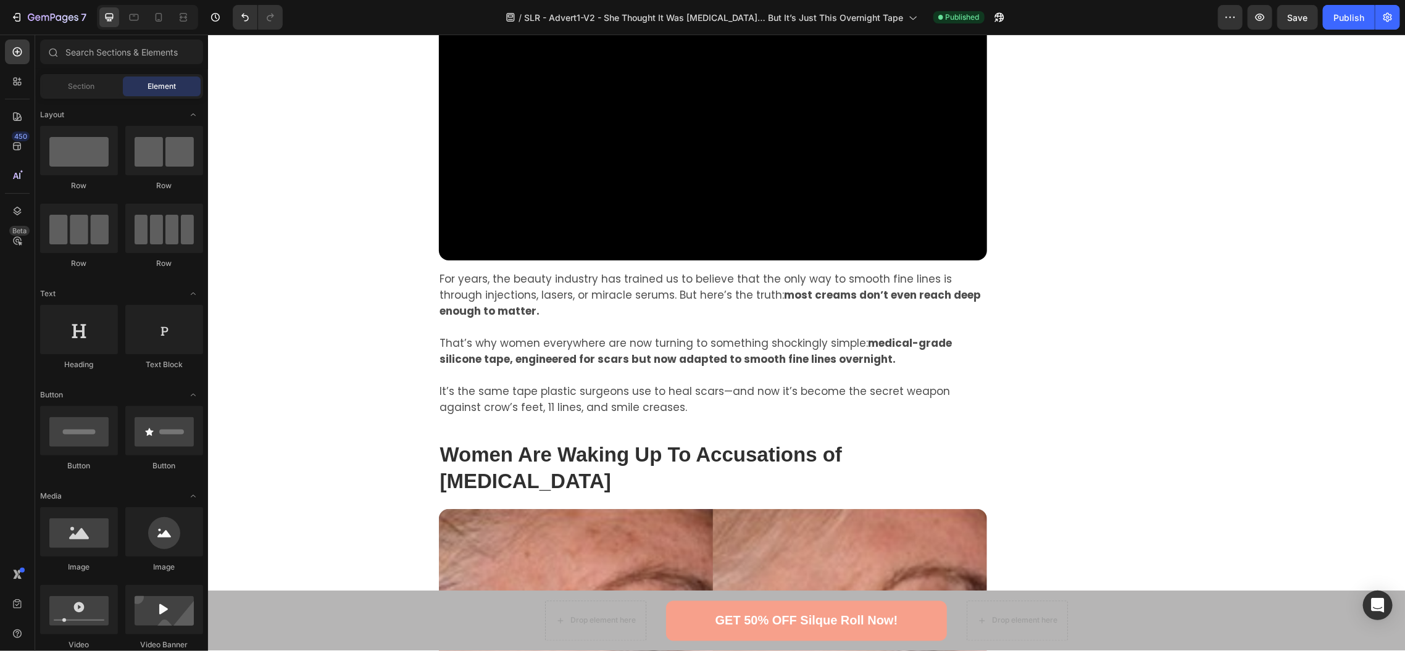
scroll to position [1237, 0]
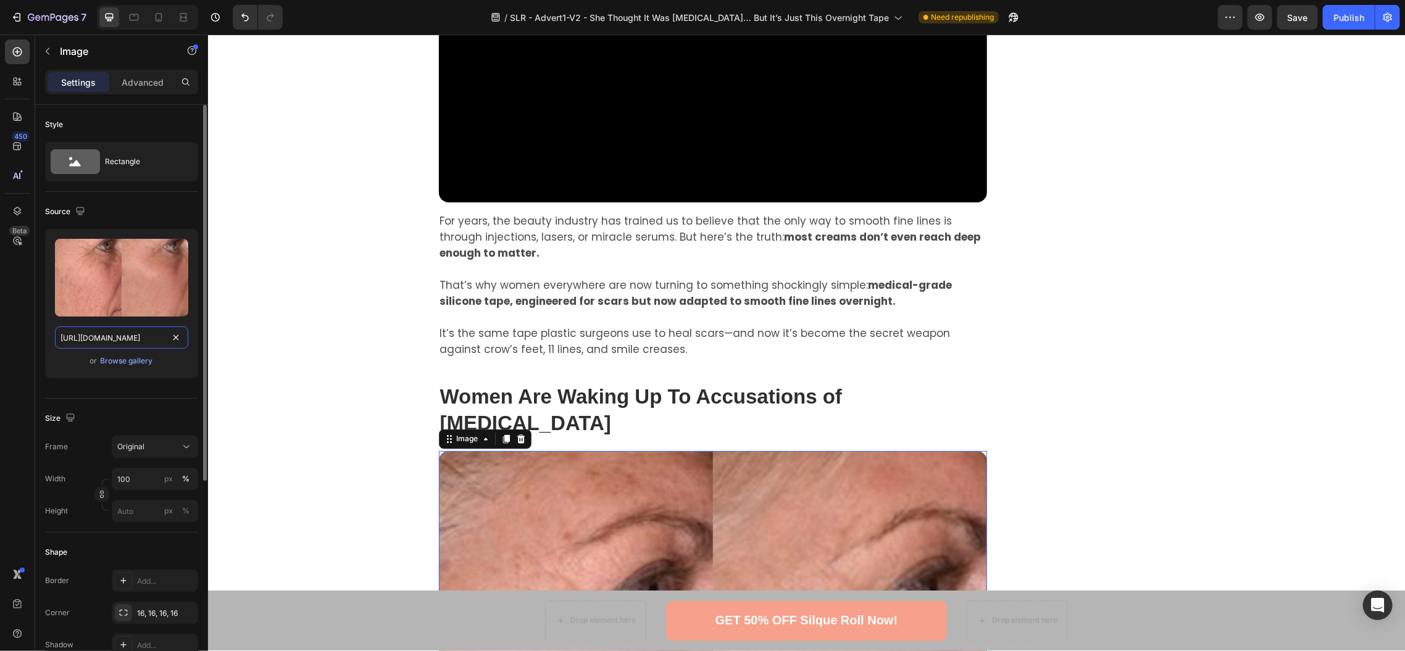
click at [107, 338] on input "https://cdn.shopify.com/s/files/1/0744/6990/0526/files/silque1.png?v=1755632933" at bounding box center [121, 338] width 133 height 22
paste input "customer_1.png?v=1756242310"
type input "https://cdn.shopify.com/s/files/1/0744/6990/0526/files/customer_1.png?v=1756242…"
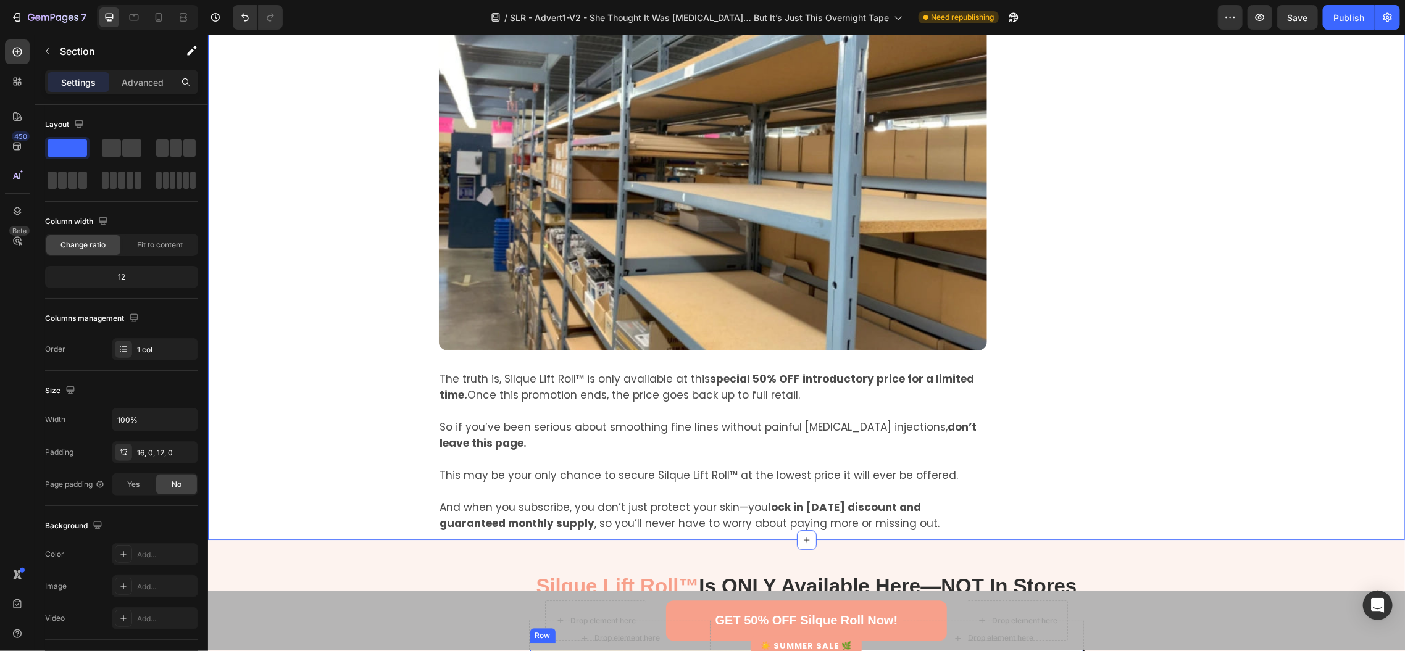
scroll to position [5268, 0]
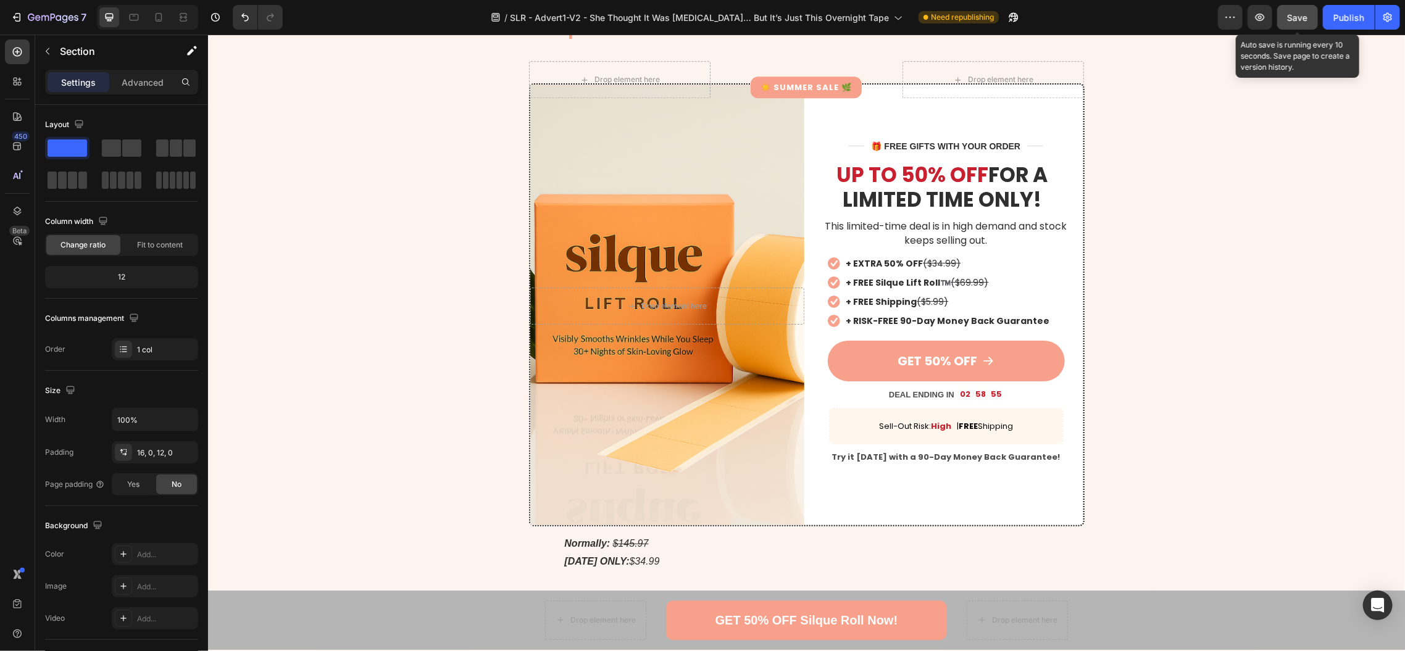
click at [1304, 12] on span "Save" at bounding box center [1298, 17] width 20 height 10
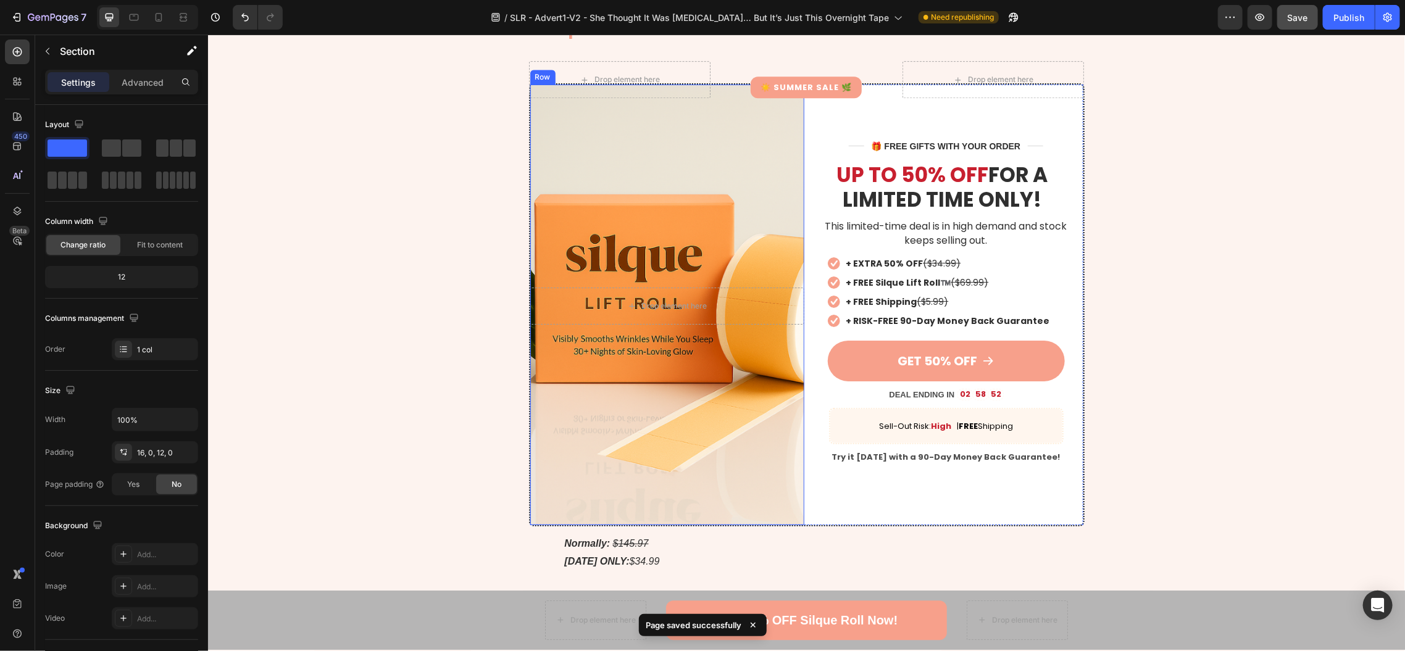
click at [620, 164] on div "Drop element here Row" at bounding box center [667, 304] width 274 height 441
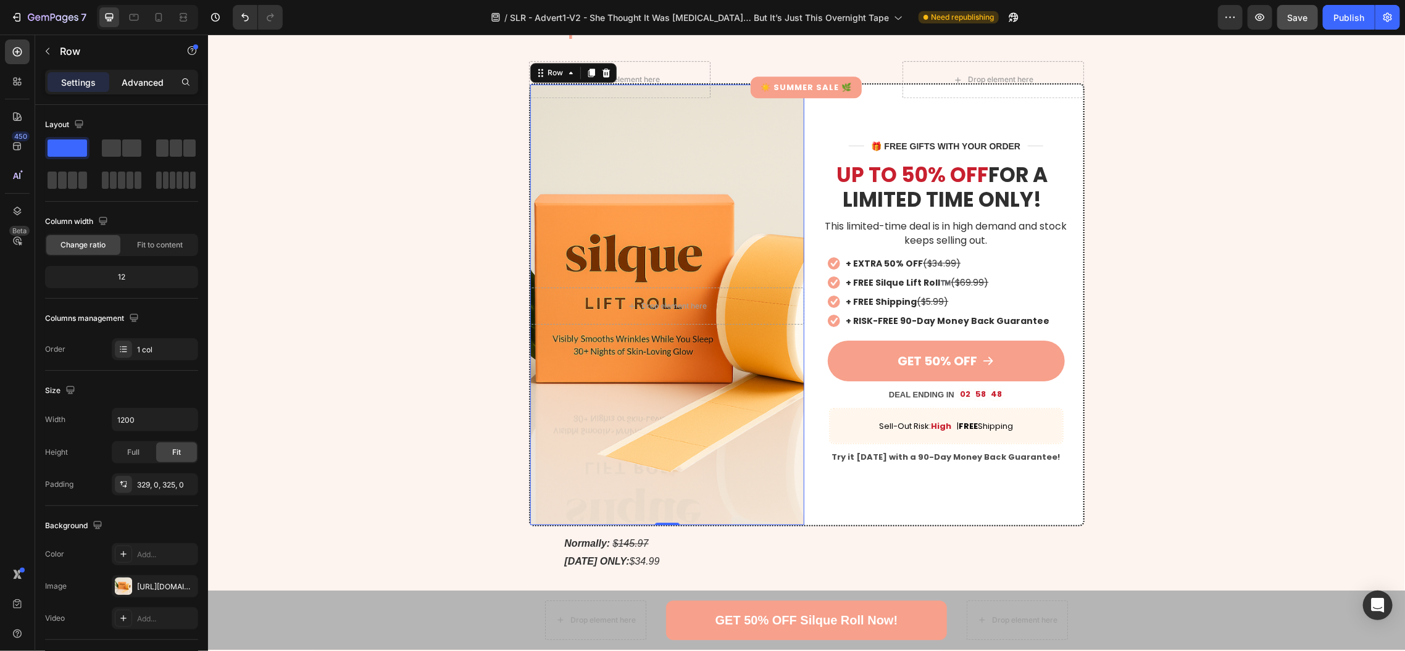
click at [143, 83] on p "Advanced" at bounding box center [143, 82] width 42 height 13
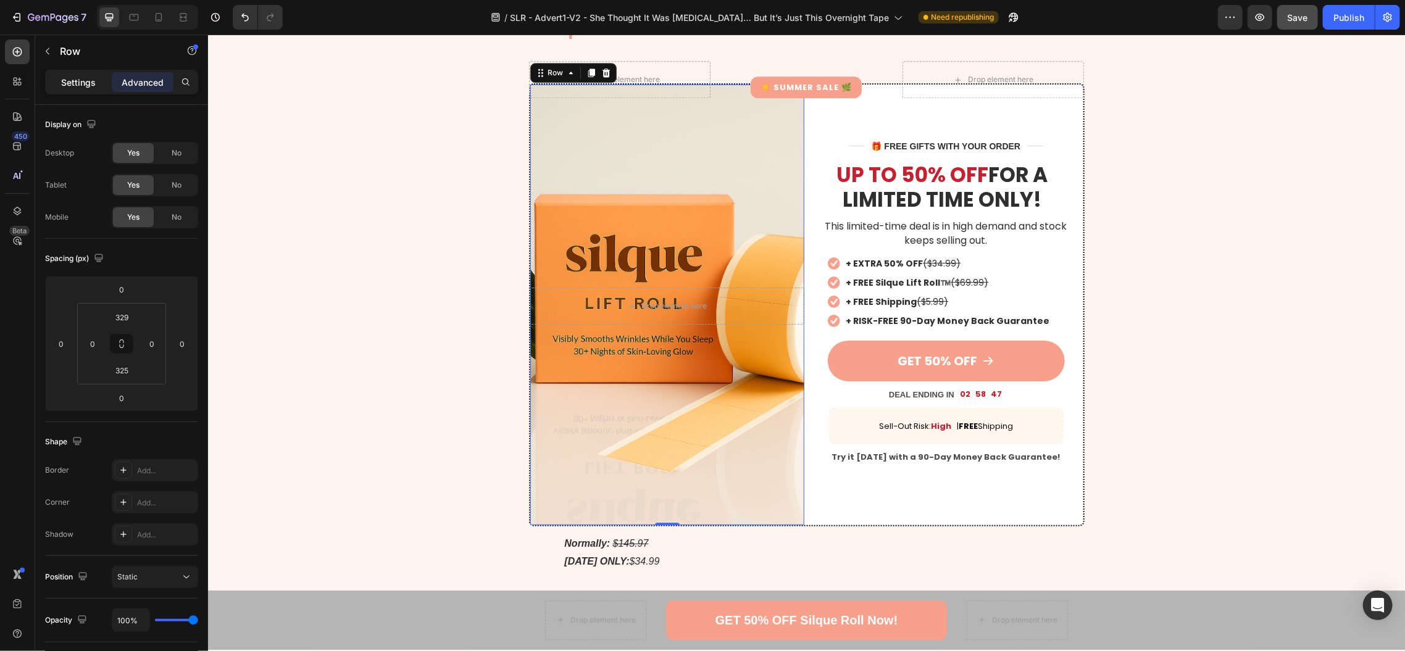
click at [91, 76] on p "Settings" at bounding box center [78, 82] width 35 height 13
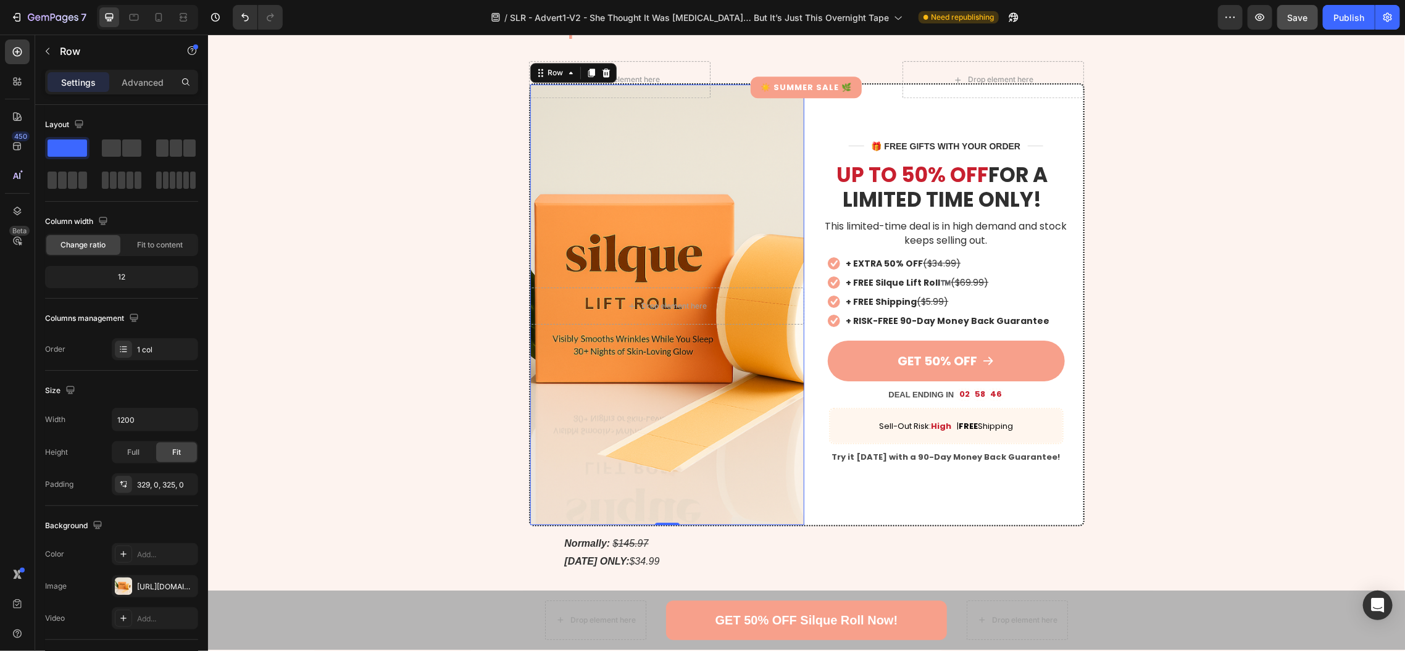
click at [637, 188] on div "Drop element here Row 0" at bounding box center [667, 304] width 274 height 441
click at [561, 306] on div "Drop element here" at bounding box center [667, 305] width 274 height 37
click at [576, 414] on div "Drop element here Row 0" at bounding box center [667, 304] width 274 height 441
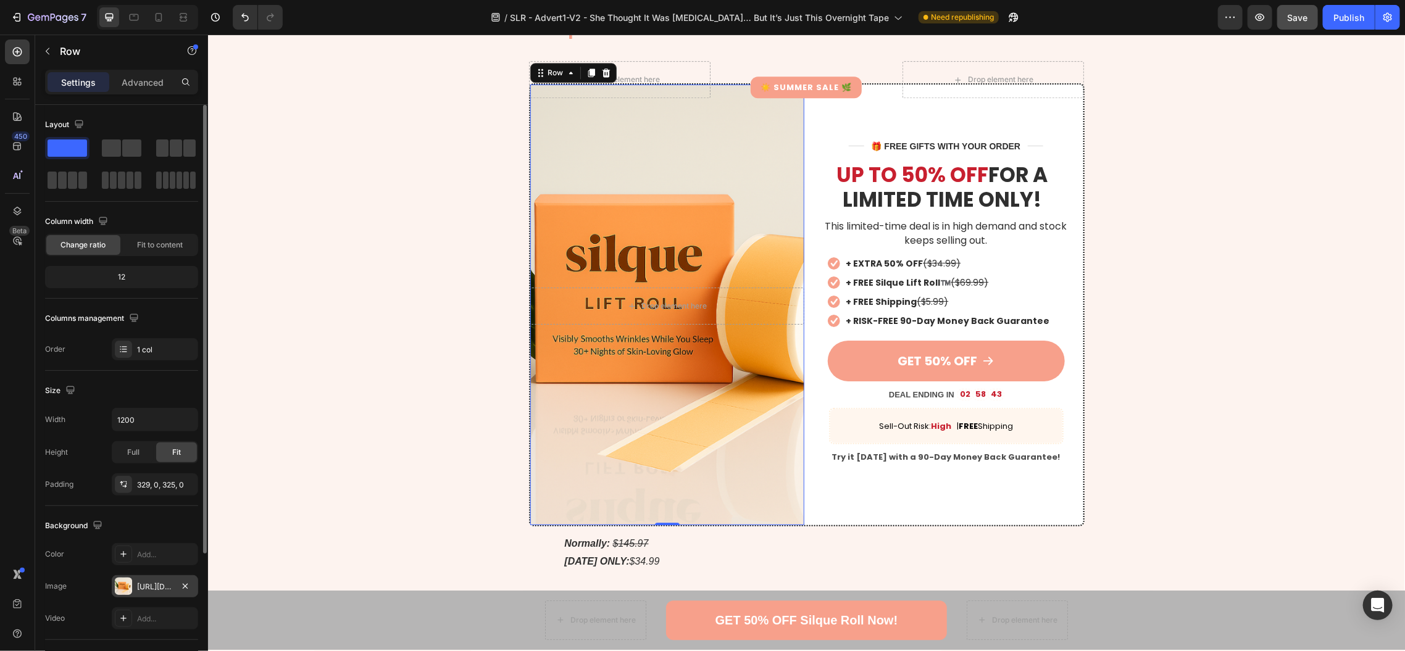
click at [148, 584] on div "[URL][DOMAIN_NAME]" at bounding box center [155, 587] width 36 height 11
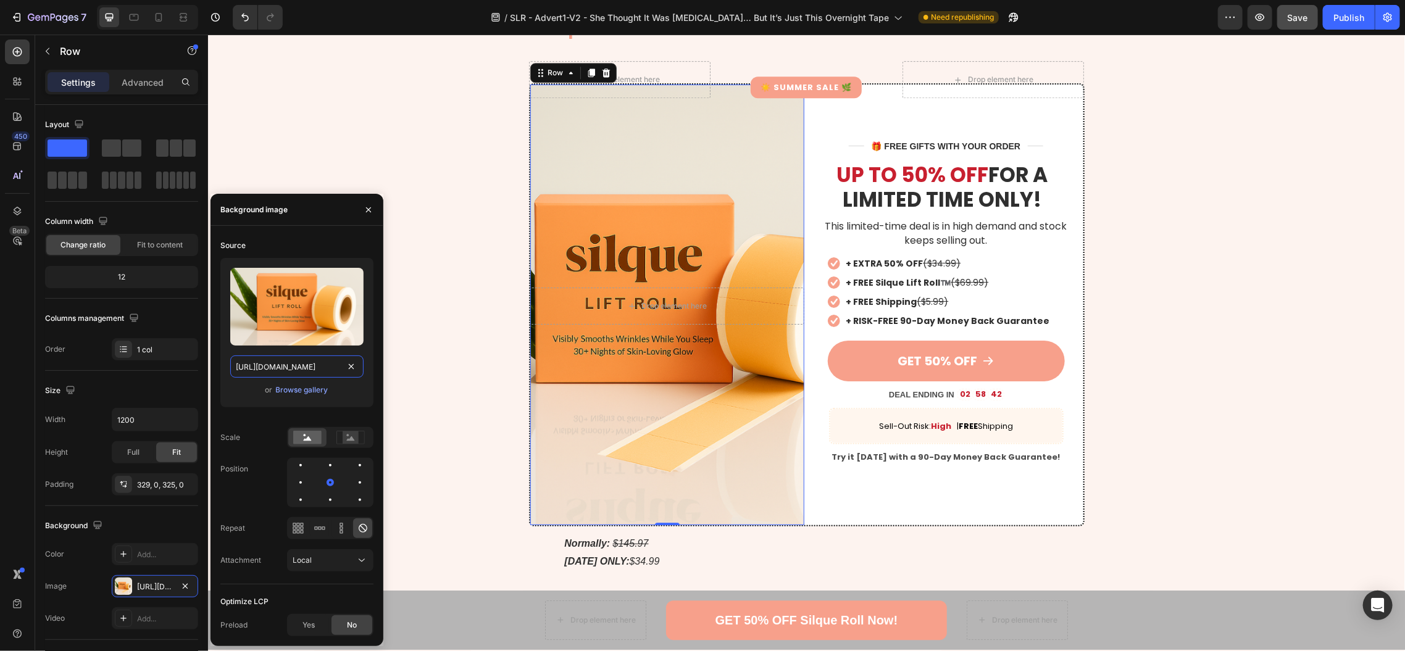
click at [275, 363] on input "[URL][DOMAIN_NAME]" at bounding box center [296, 367] width 133 height 22
paste input "customer_1.png?v=1756242310"
type input "https://cdn.shopify.com/s/files/1/0744/6990/0526/files/customer_1.png?v=1756242…"
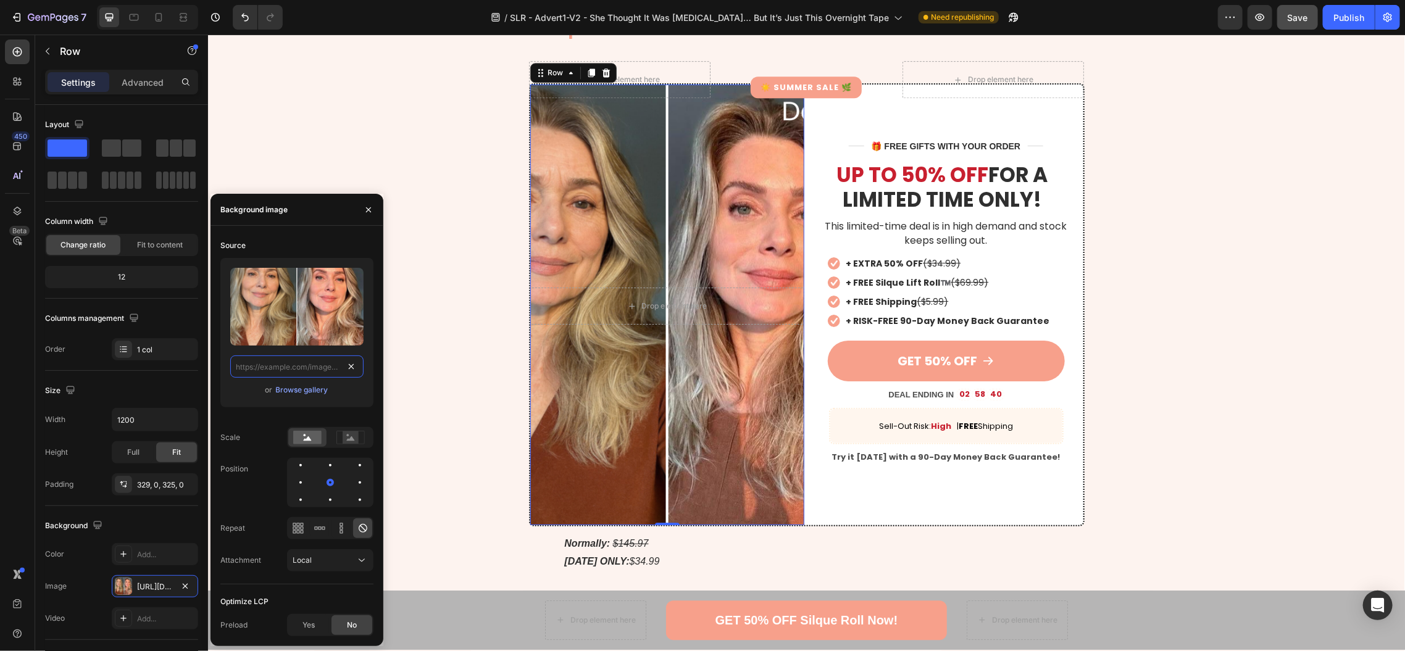
scroll to position [0, 0]
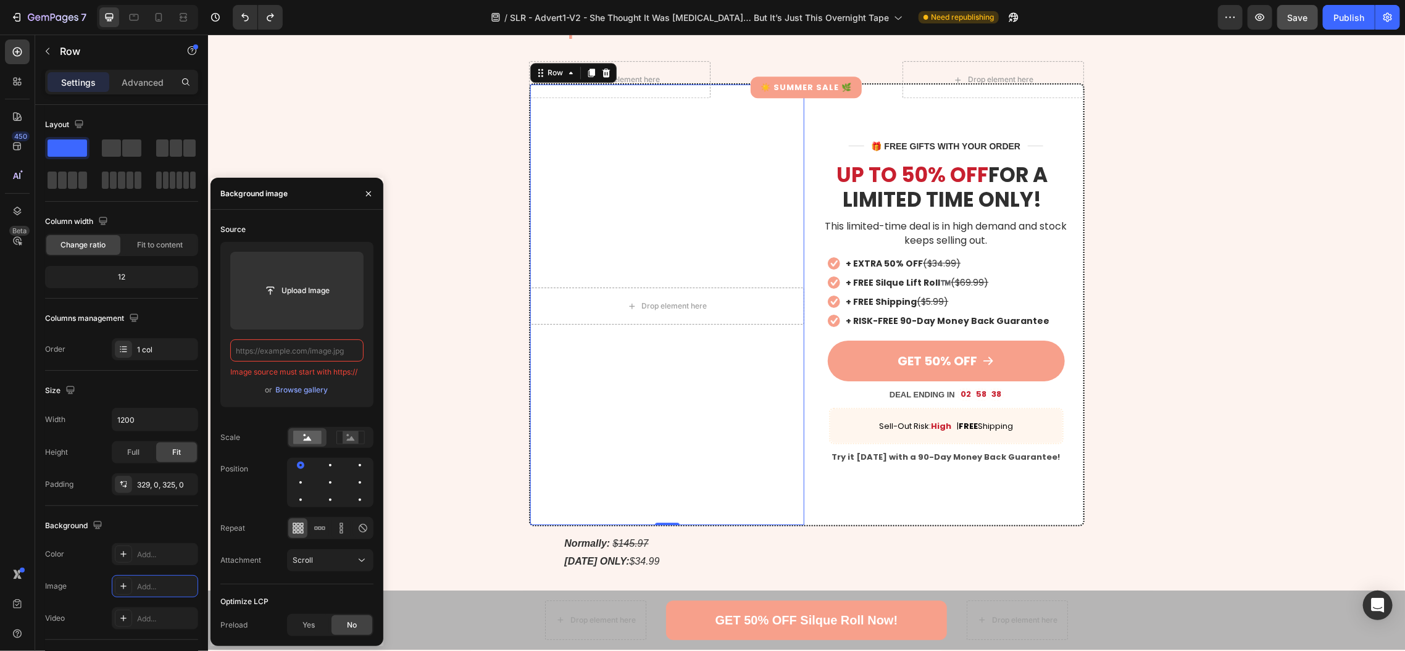
paste input "[URL][DOMAIN_NAME]"
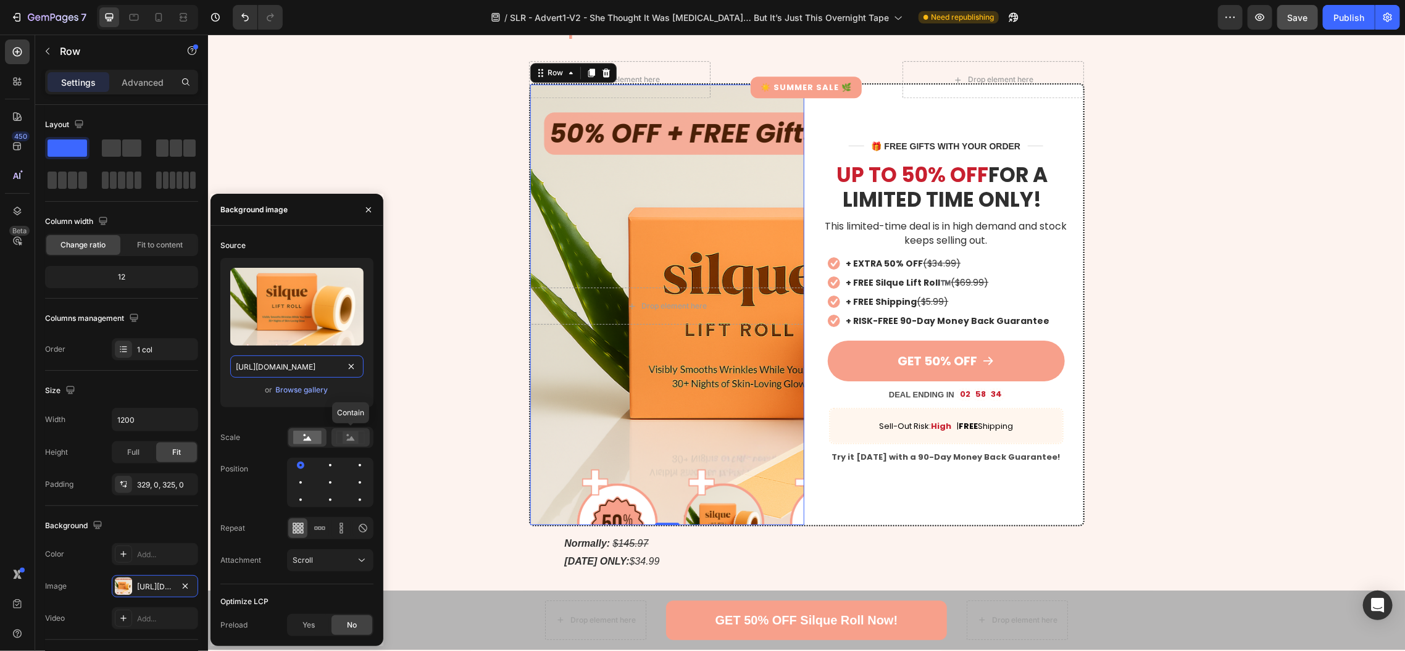
type input "[URL][DOMAIN_NAME]"
click at [341, 439] on icon at bounding box center [350, 438] width 28 height 14
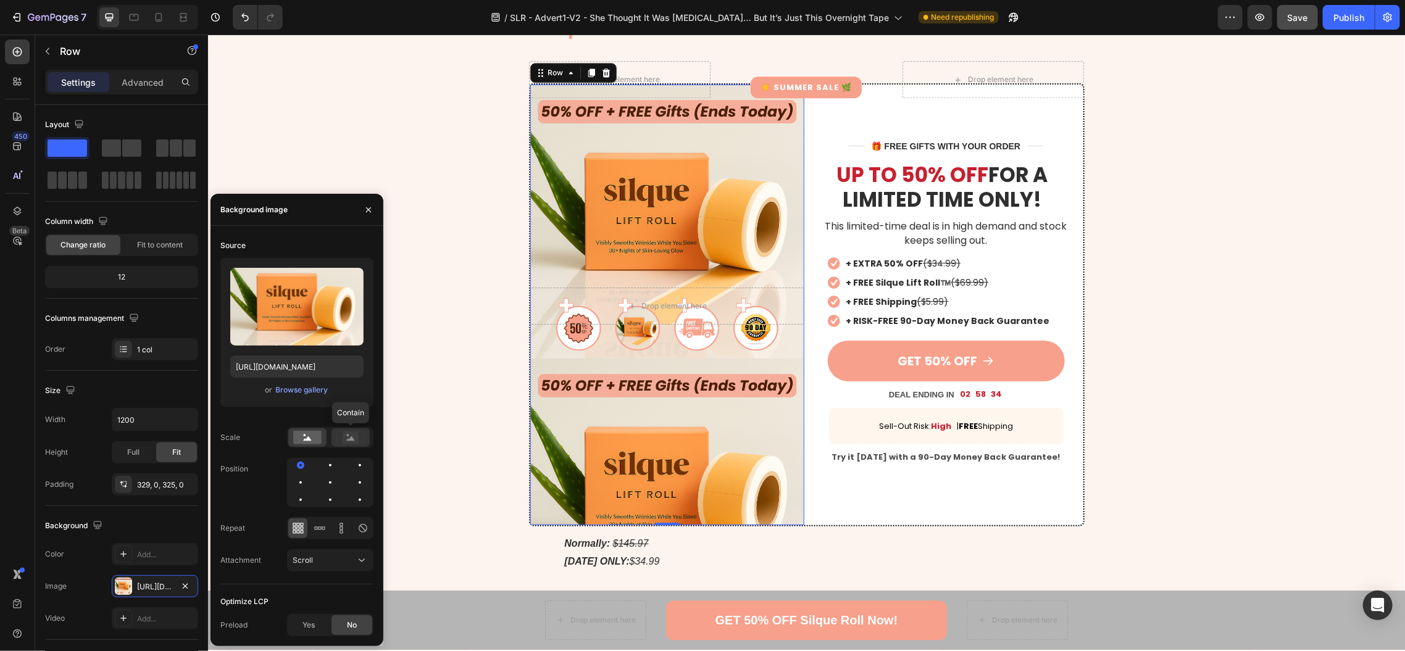
scroll to position [0, 0]
click at [311, 438] on rect at bounding box center [307, 438] width 28 height 14
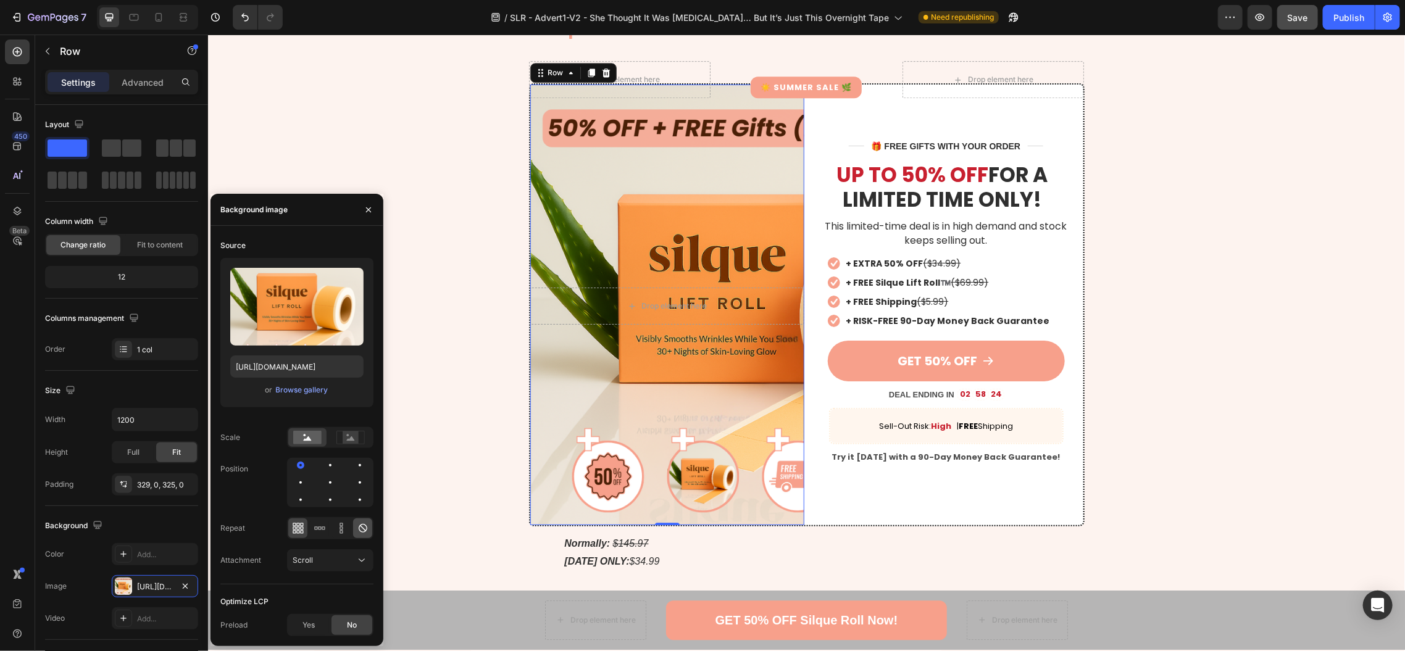
click at [357, 528] on icon at bounding box center [363, 528] width 12 height 12
click at [353, 482] on div at bounding box center [360, 482] width 15 height 15
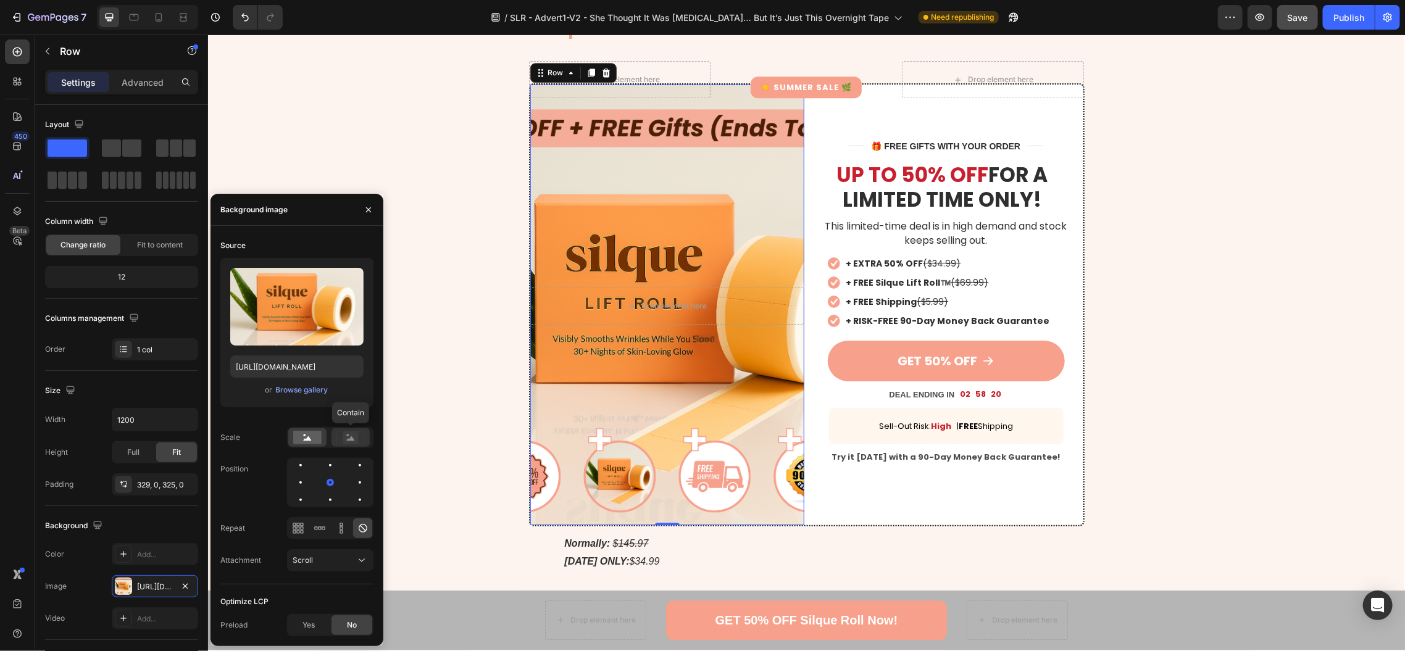
click at [353, 438] on rect at bounding box center [351, 438] width 16 height 12
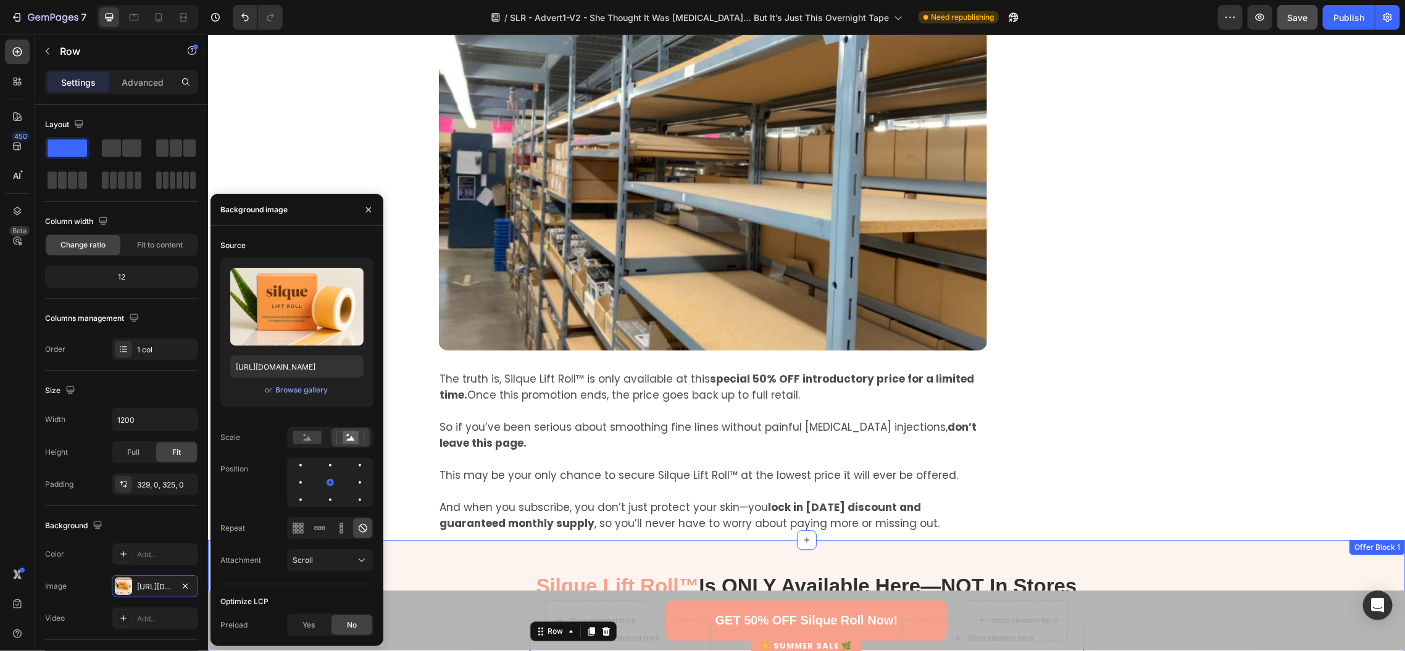
scroll to position [5268, 0]
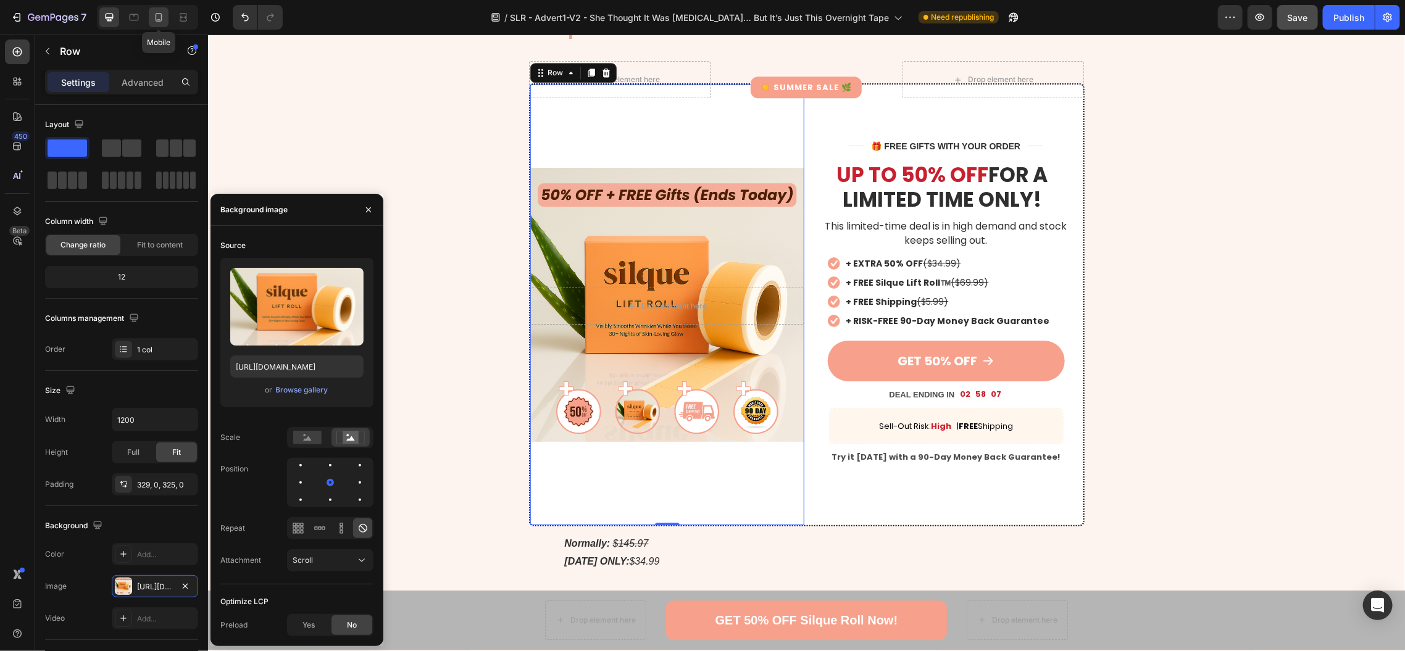
click at [151, 22] on div at bounding box center [159, 17] width 20 height 20
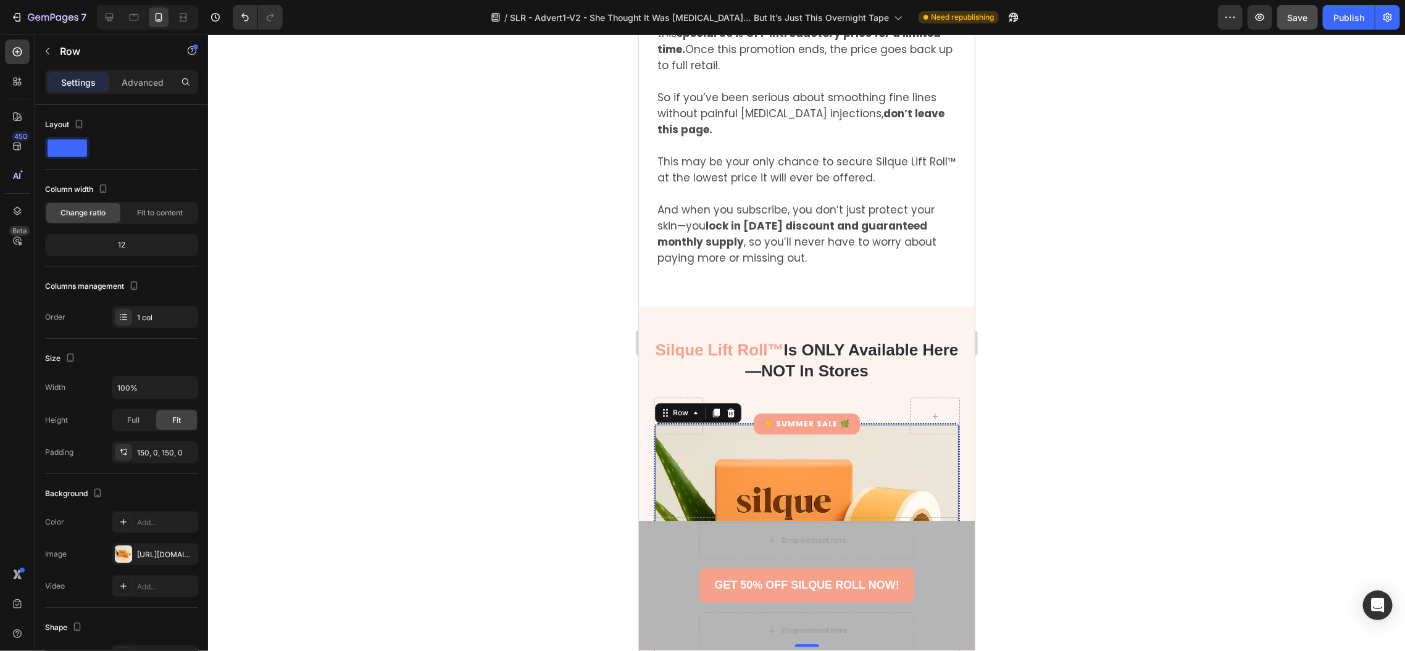
scroll to position [4908, 0]
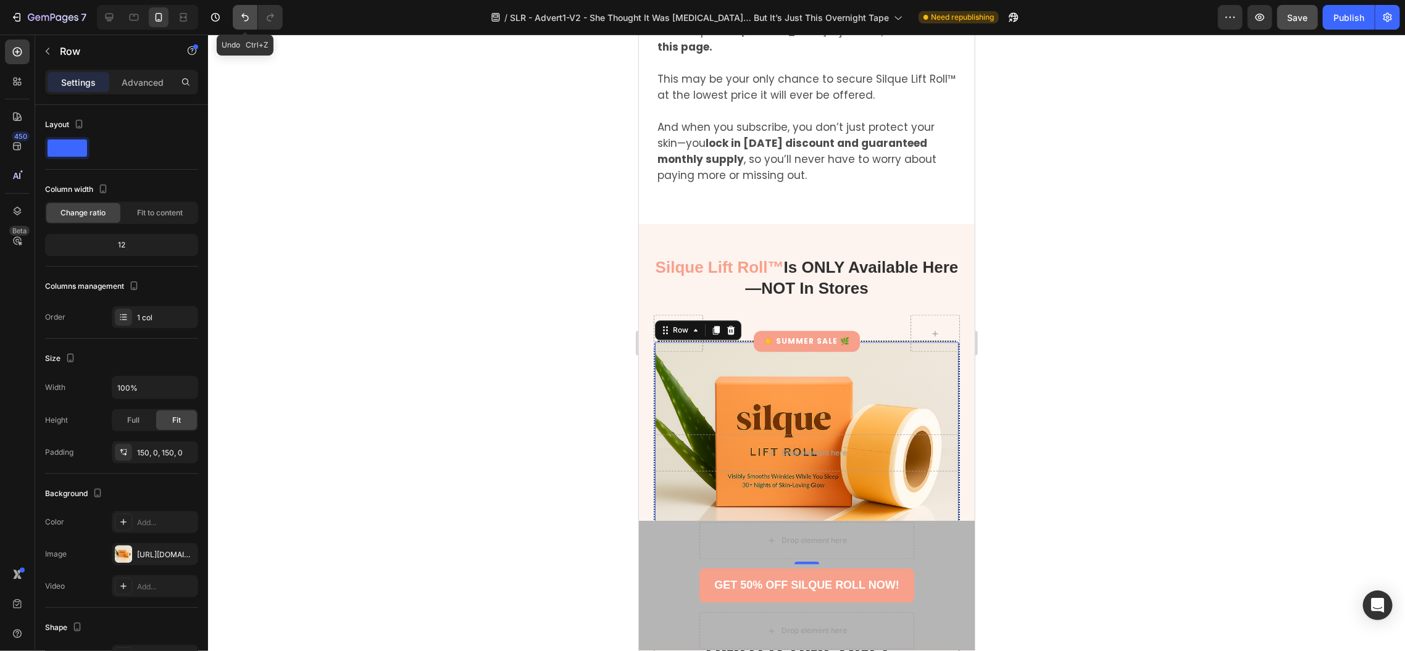
click at [244, 17] on icon "Undo/Redo" at bounding box center [244, 18] width 7 height 8
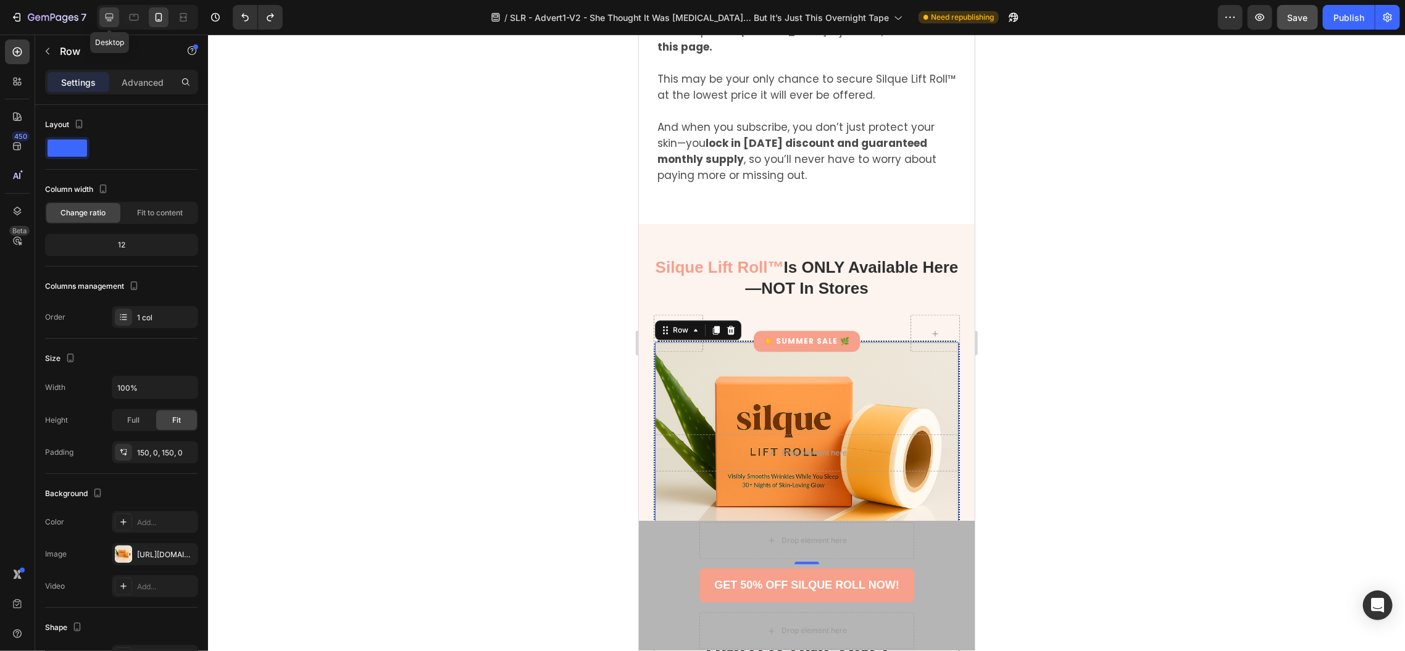
click at [106, 17] on icon at bounding box center [110, 18] width 8 height 8
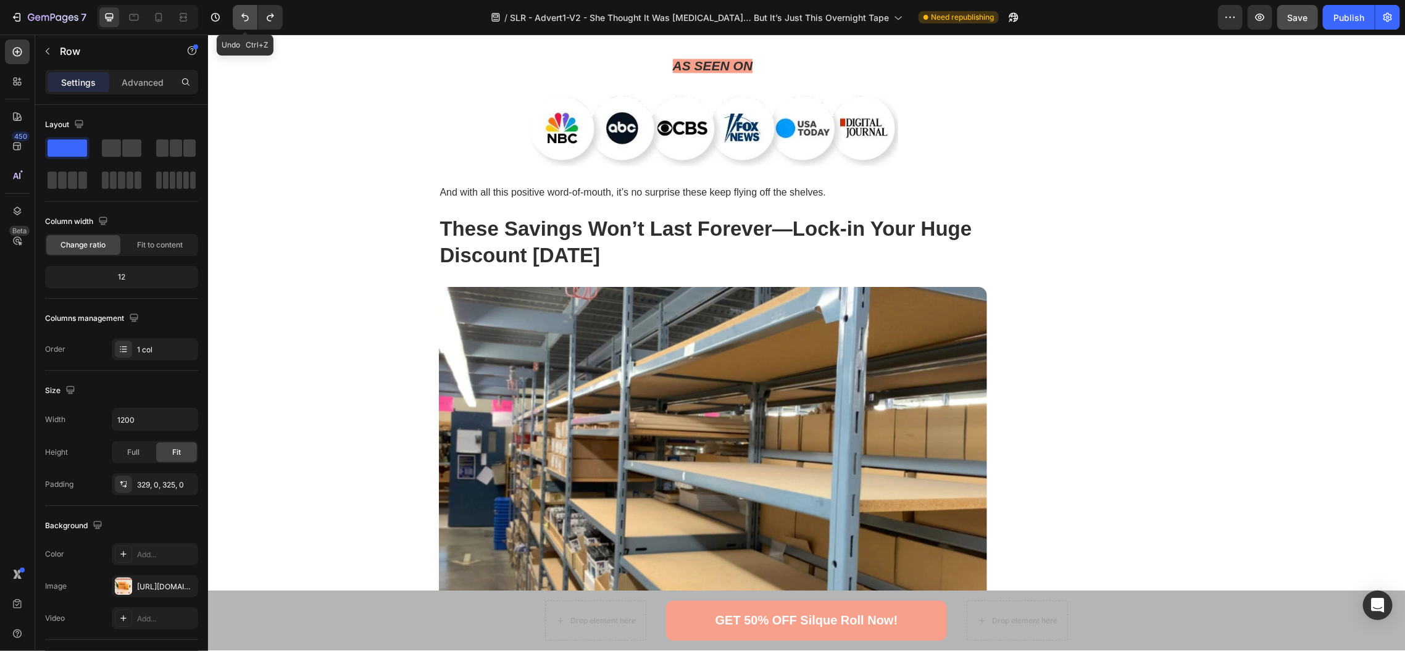
scroll to position [5275, 0]
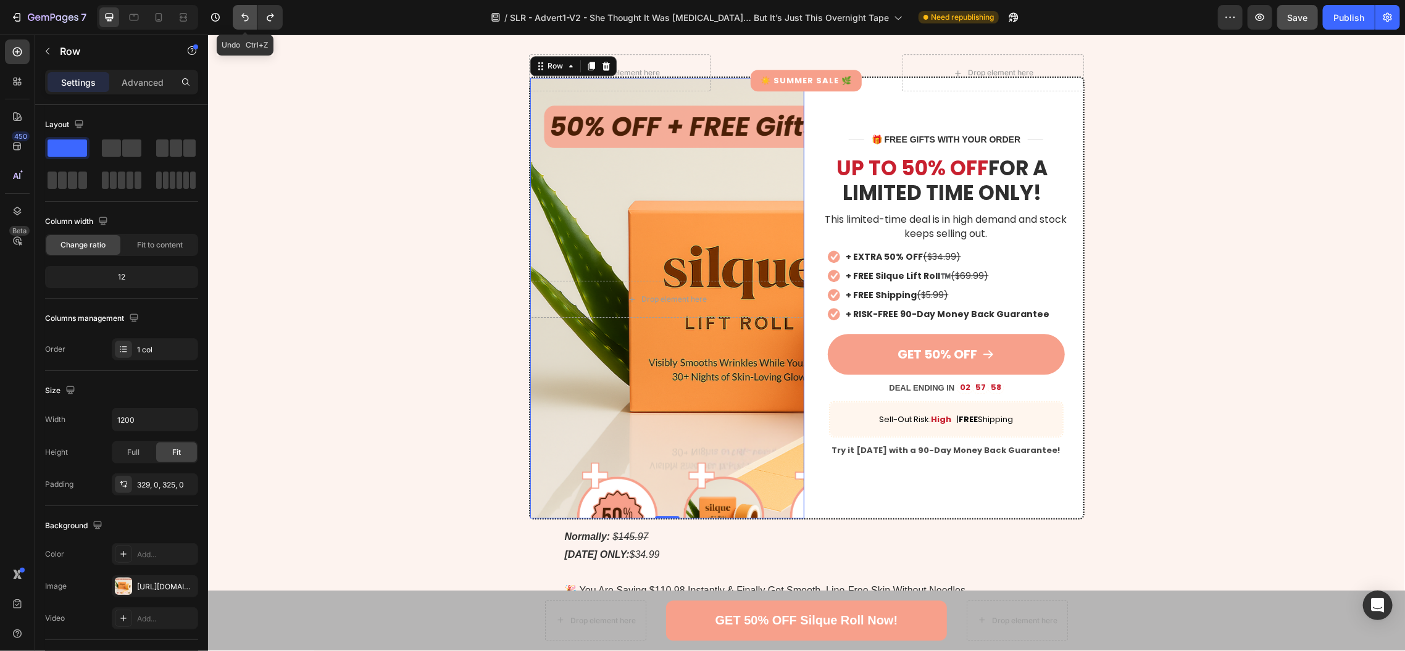
click at [248, 17] on icon "Undo/Redo" at bounding box center [245, 17] width 12 height 12
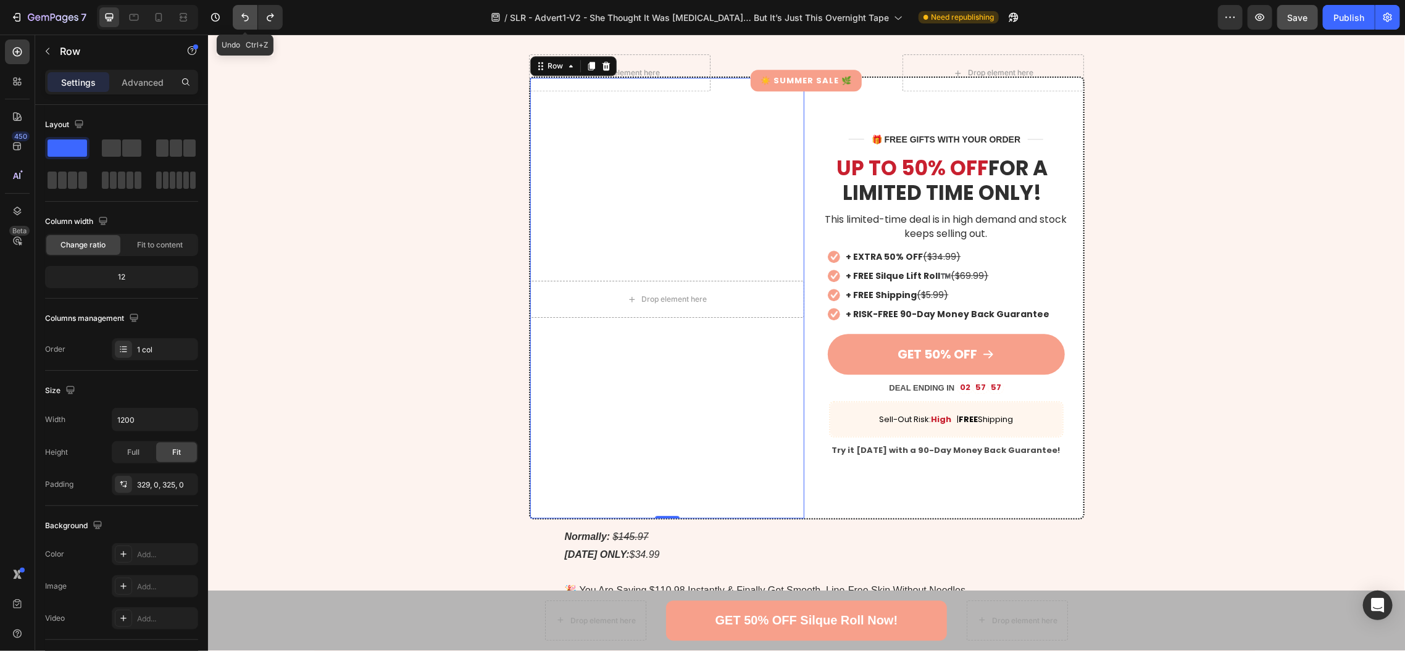
click at [248, 17] on icon "Undo/Redo" at bounding box center [245, 17] width 12 height 12
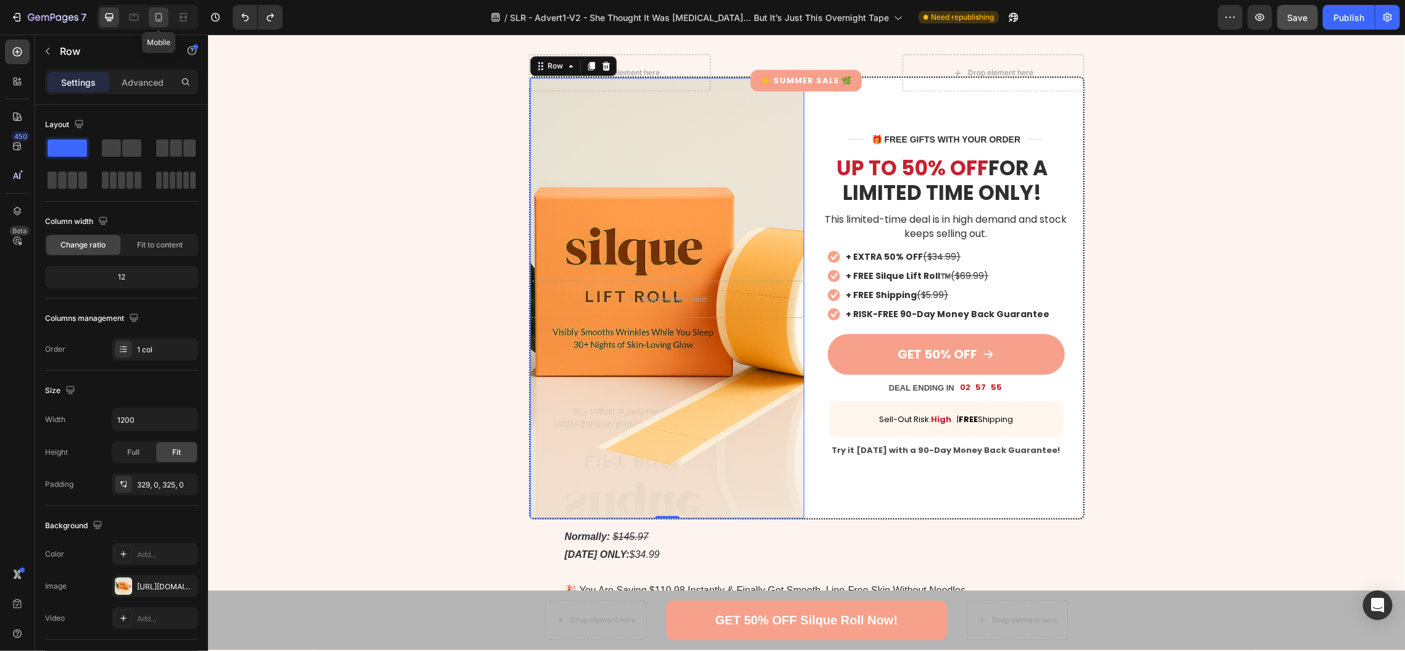
click at [153, 16] on icon at bounding box center [158, 17] width 12 height 12
type input "100%"
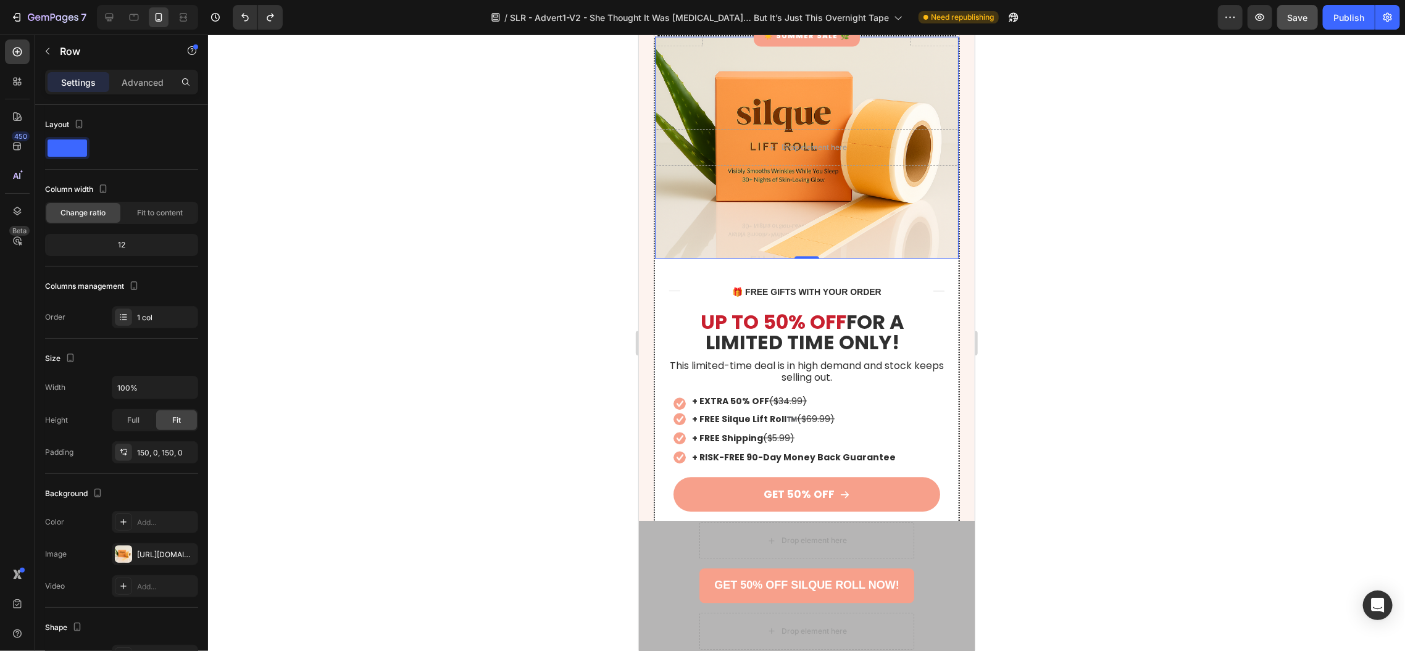
scroll to position [4963, 0]
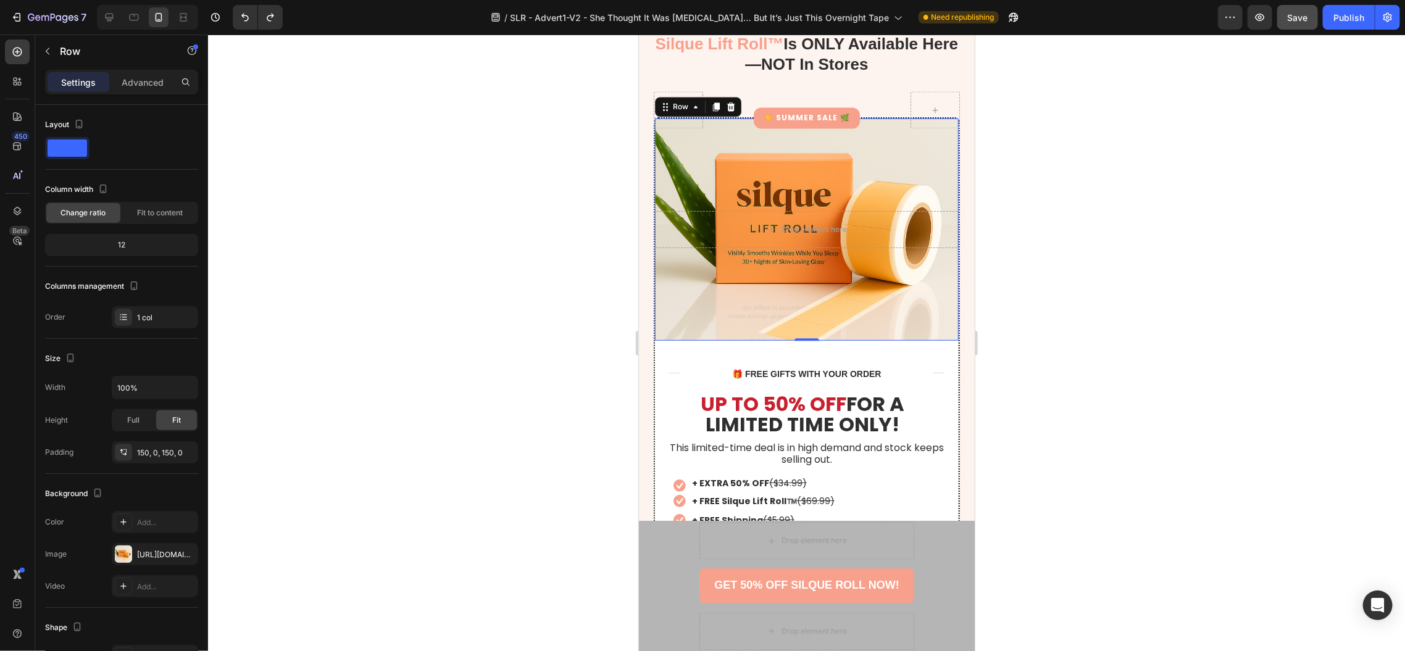
click at [699, 148] on div "Drop element here Row 0" at bounding box center [806, 229] width 304 height 222
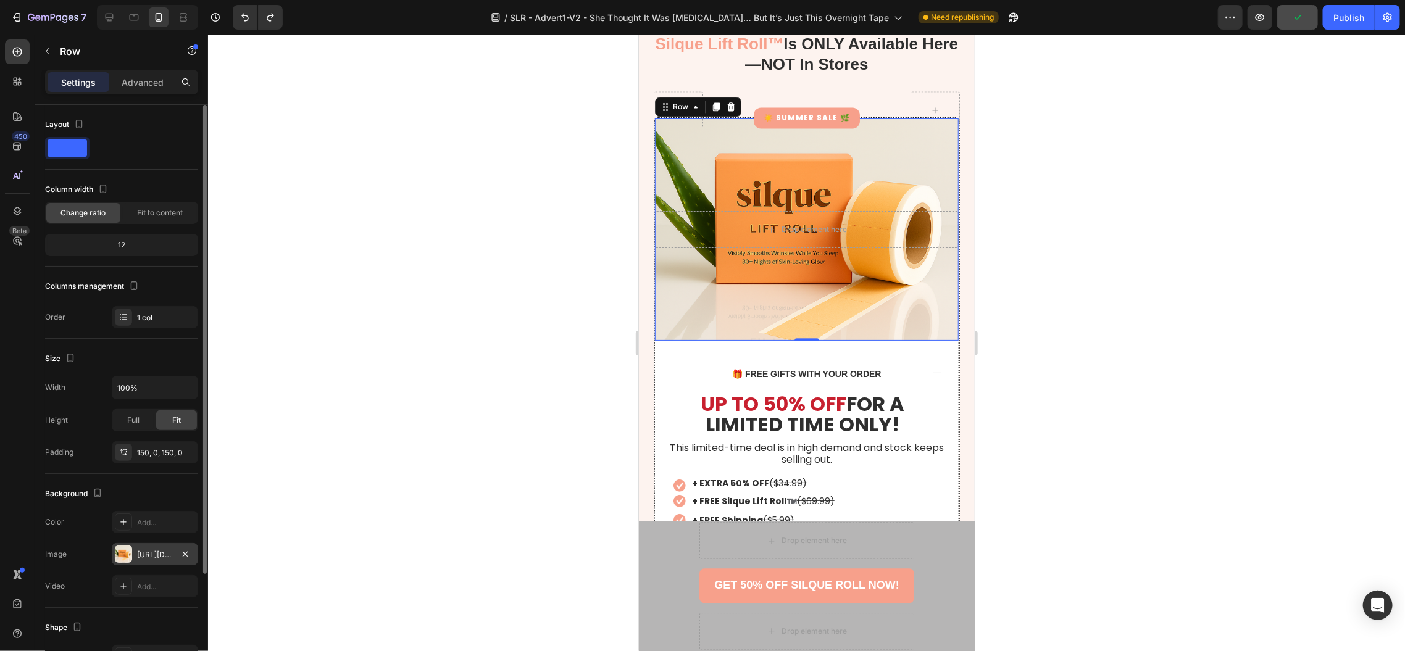
click at [148, 554] on div "[URL][DOMAIN_NAME]" at bounding box center [155, 554] width 36 height 11
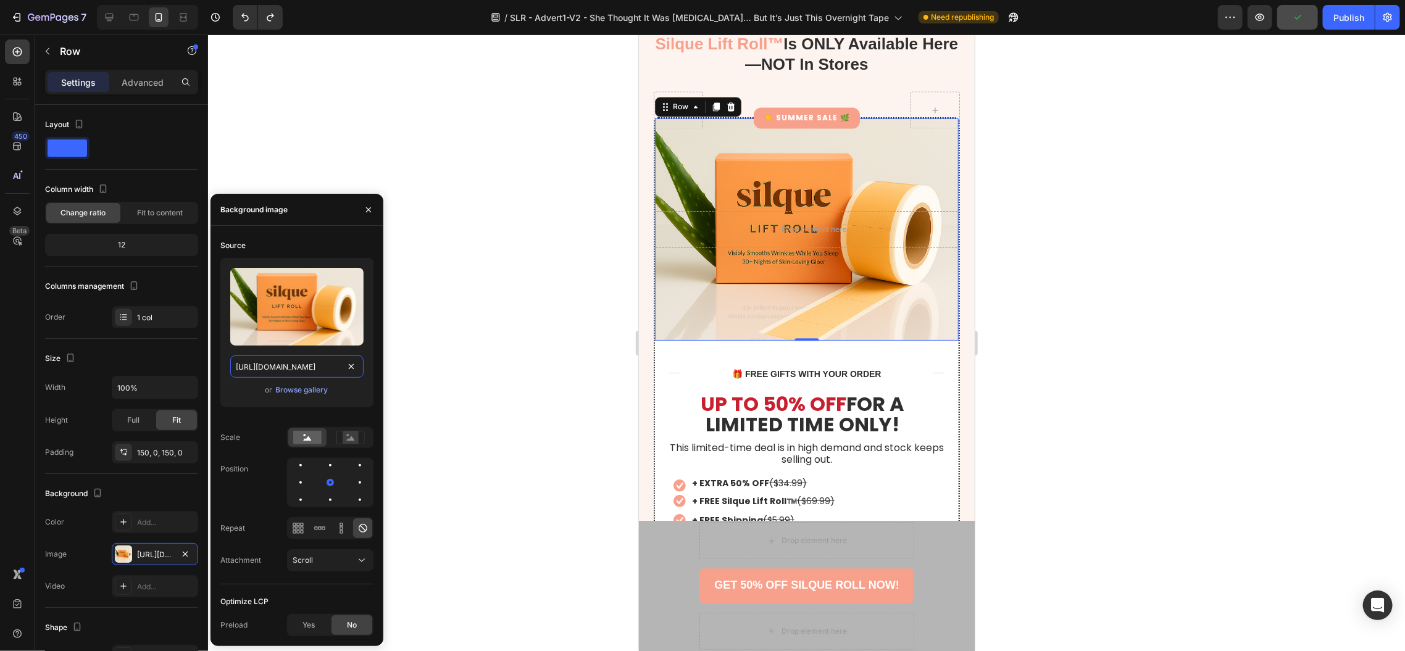
click at [293, 362] on input "[URL][DOMAIN_NAME]" at bounding box center [296, 367] width 133 height 22
paste input "special_hero.png?v=1756242310"
type input "[URL][DOMAIN_NAME]"
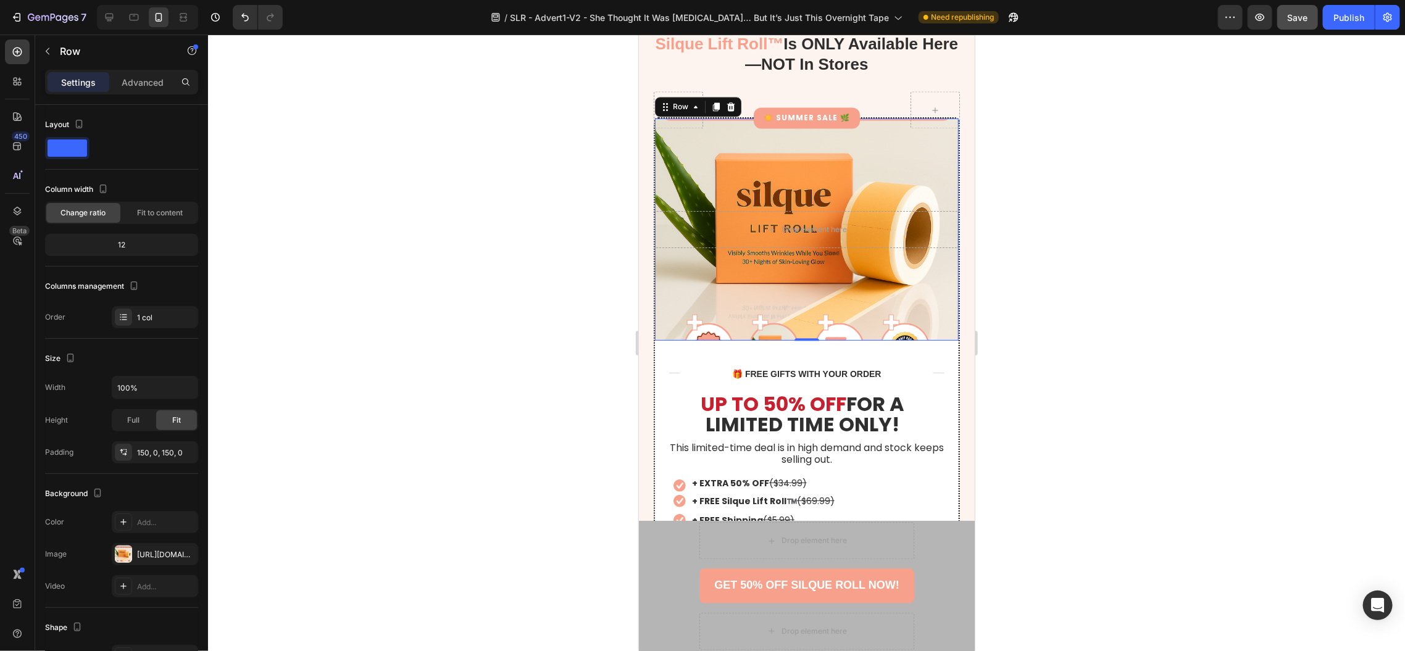
click at [503, 285] on div at bounding box center [806, 343] width 1197 height 617
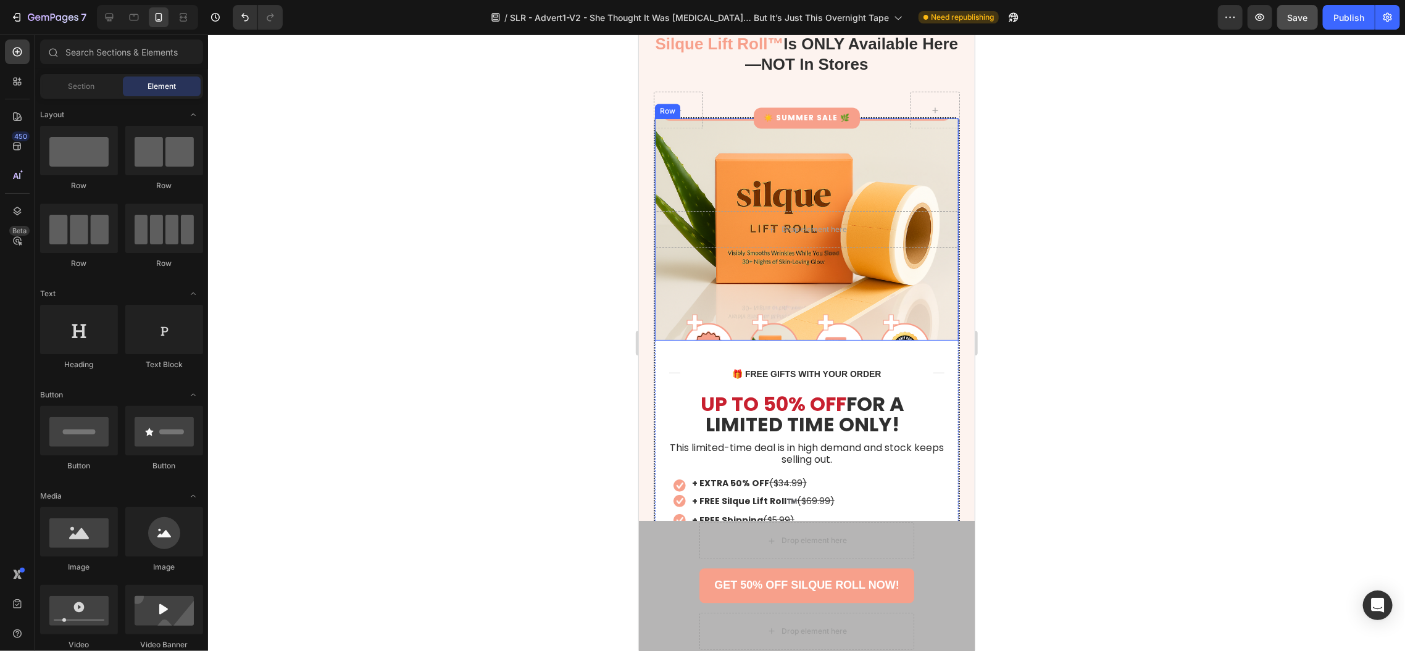
click at [677, 190] on div "Drop element here Row" at bounding box center [806, 229] width 304 height 222
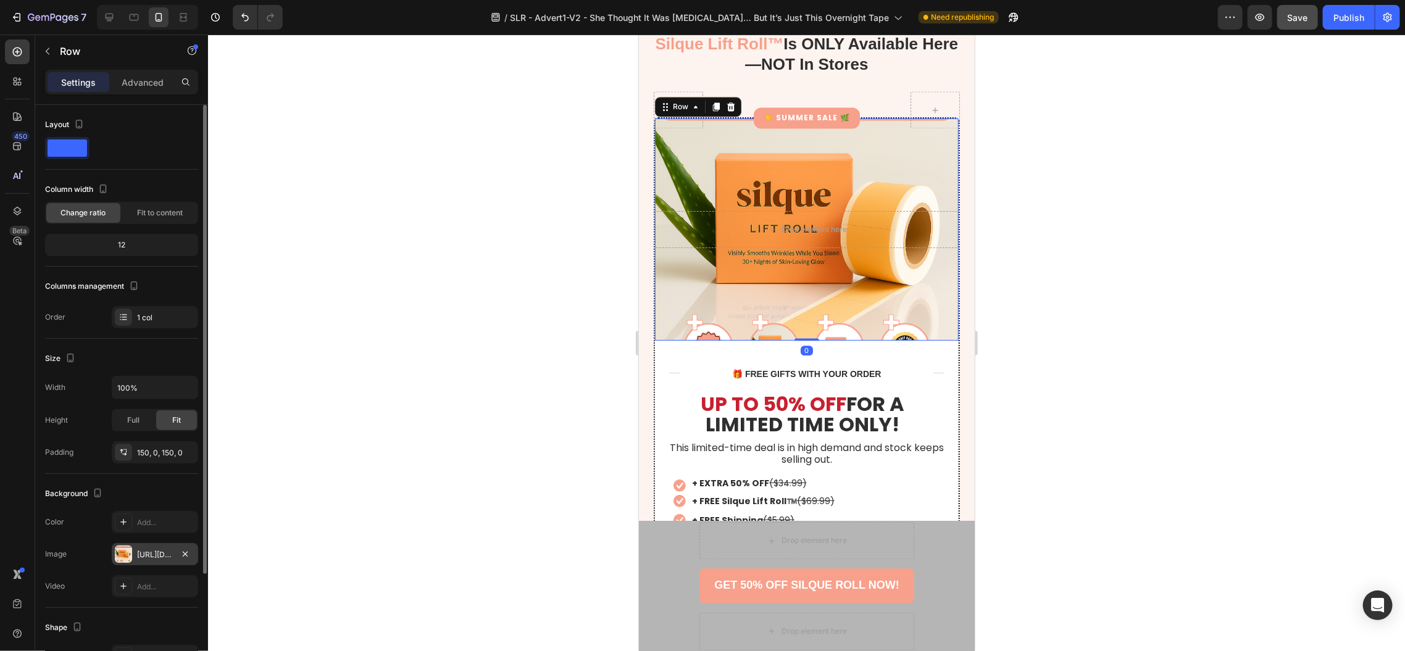
click at [157, 552] on div "[URL][DOMAIN_NAME]" at bounding box center [155, 554] width 36 height 11
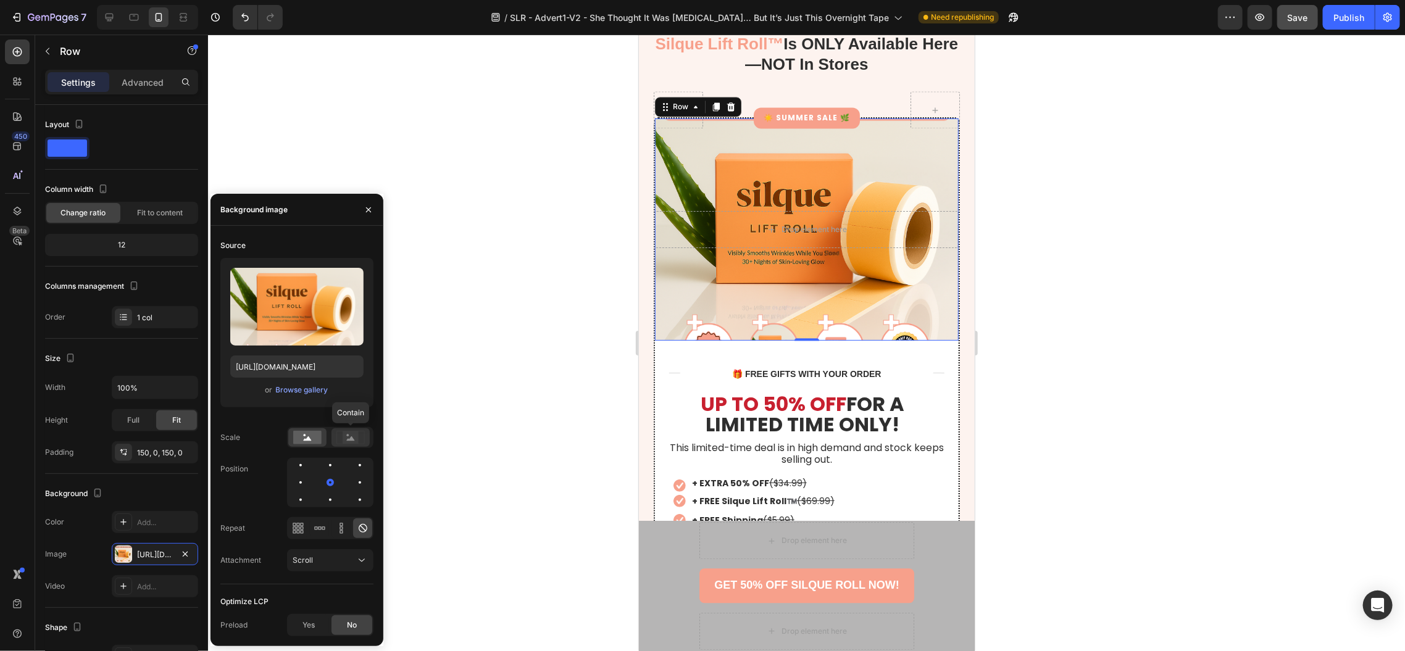
click at [354, 437] on rect at bounding box center [351, 438] width 16 height 12
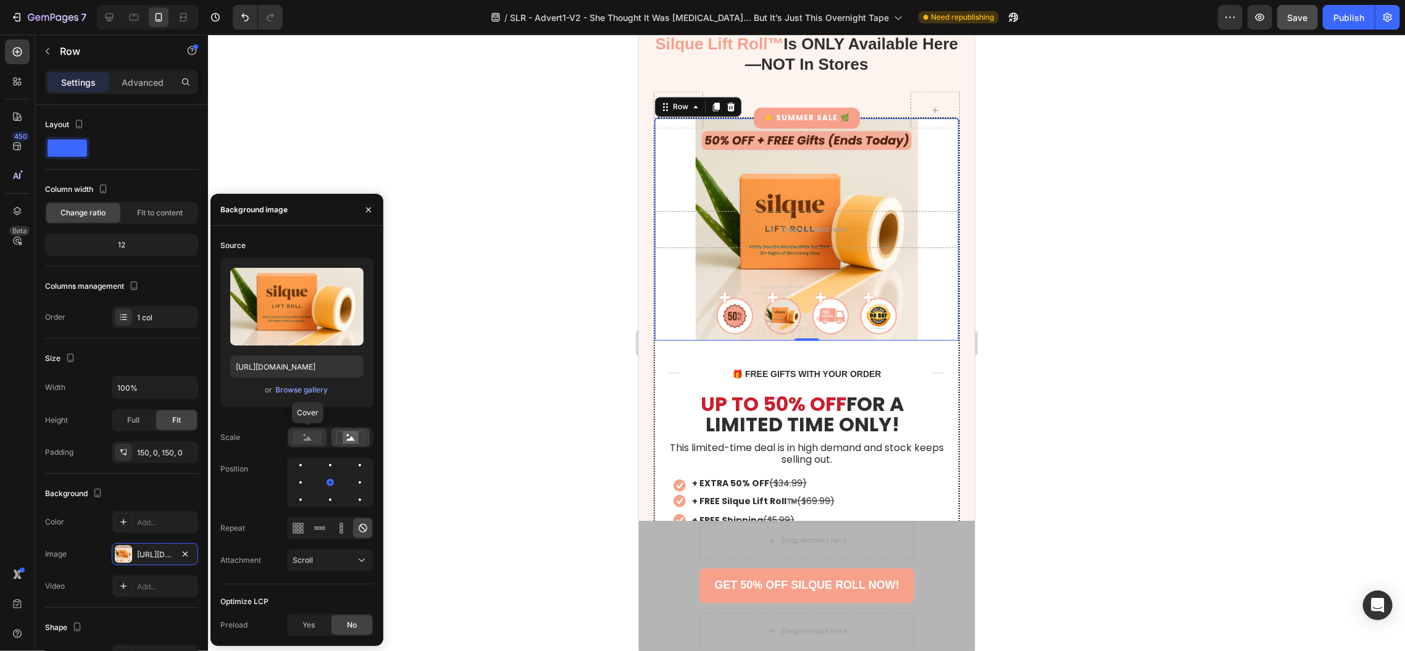
click at [313, 433] on rect at bounding box center [307, 438] width 28 height 14
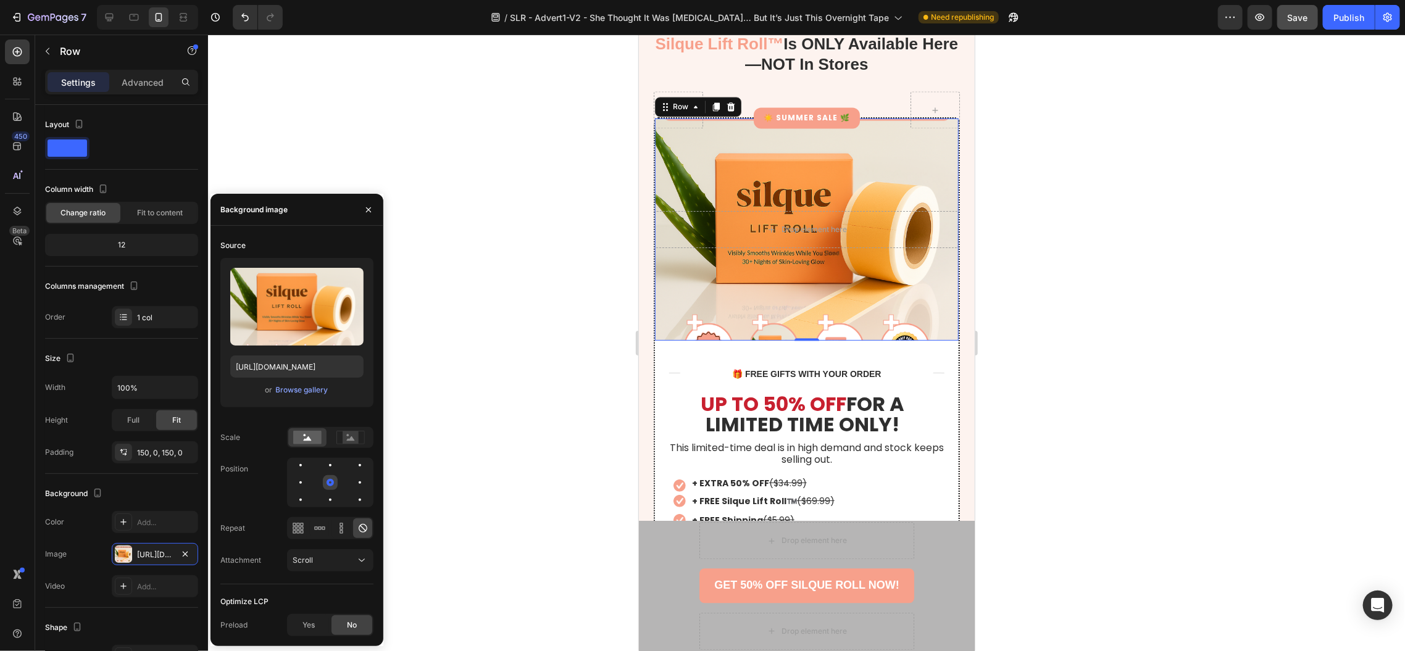
click at [331, 483] on div at bounding box center [330, 482] width 7 height 7
click at [361, 526] on icon at bounding box center [363, 528] width 12 height 12
click at [327, 484] on div at bounding box center [330, 482] width 7 height 7
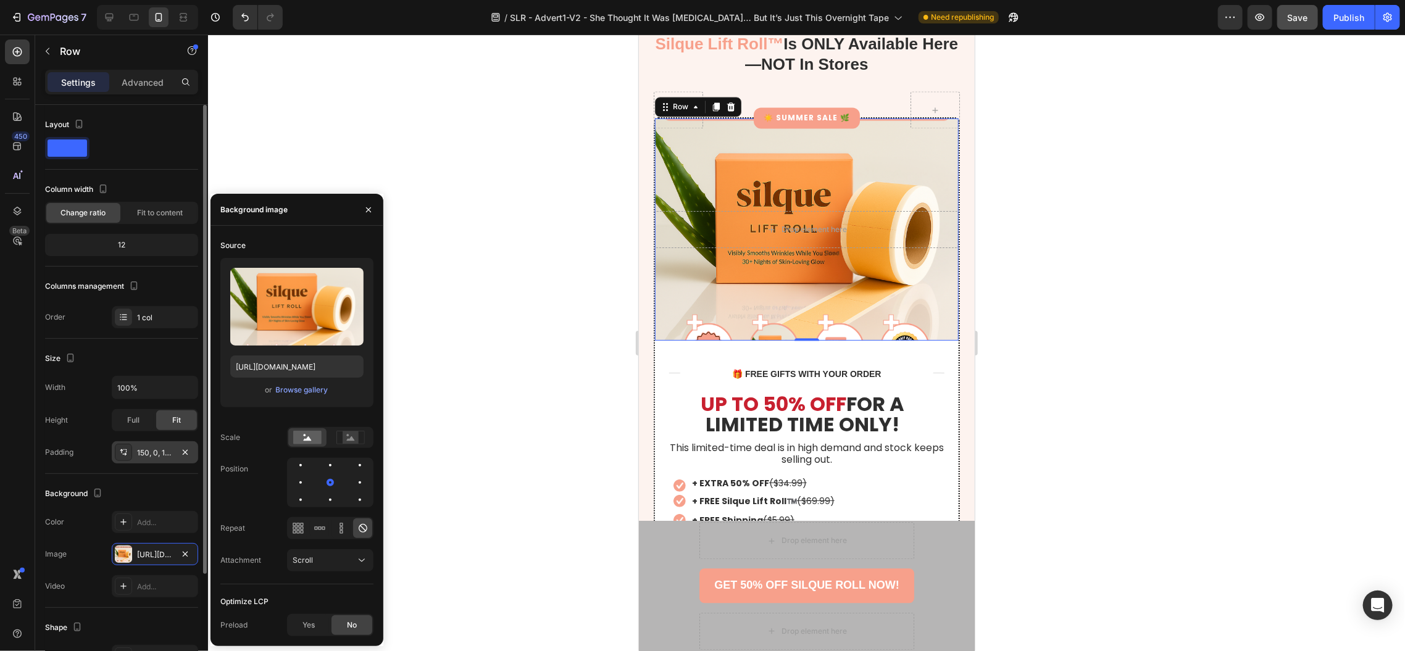
click at [144, 455] on div "150, 0, 150, 0" at bounding box center [155, 453] width 36 height 11
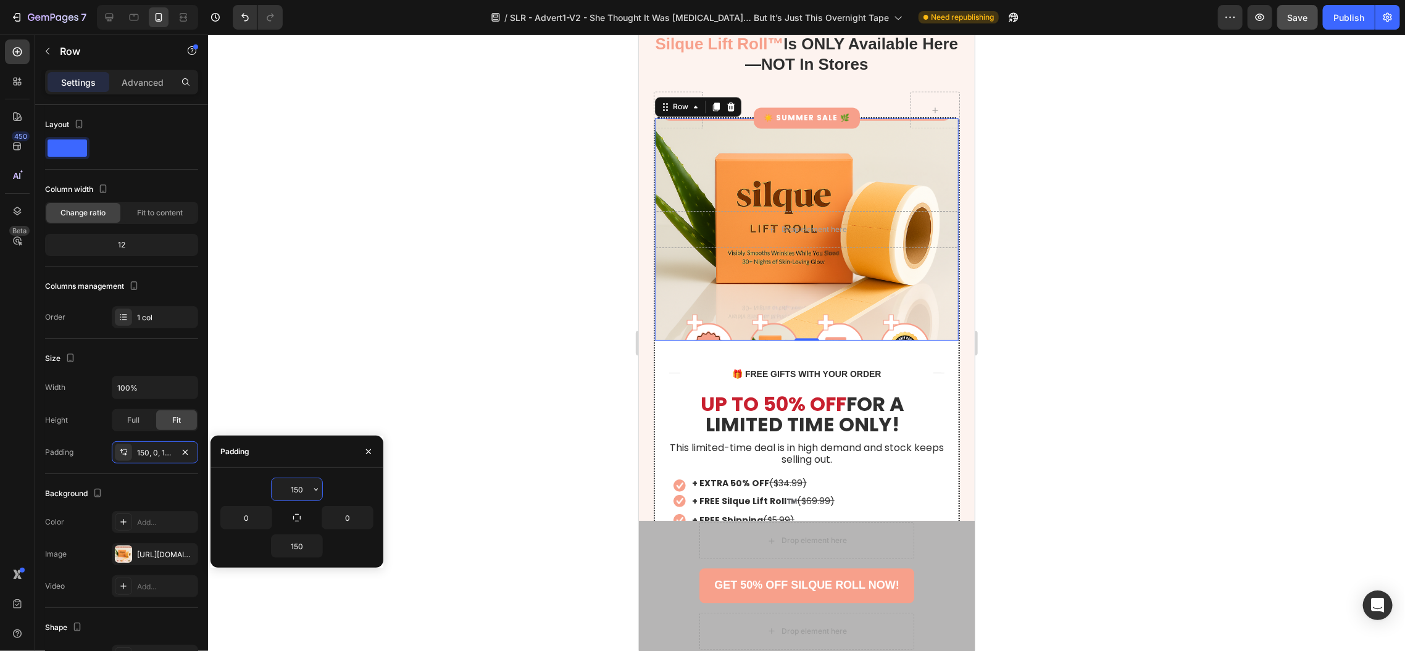
click at [295, 494] on input "150" at bounding box center [297, 489] width 51 height 22
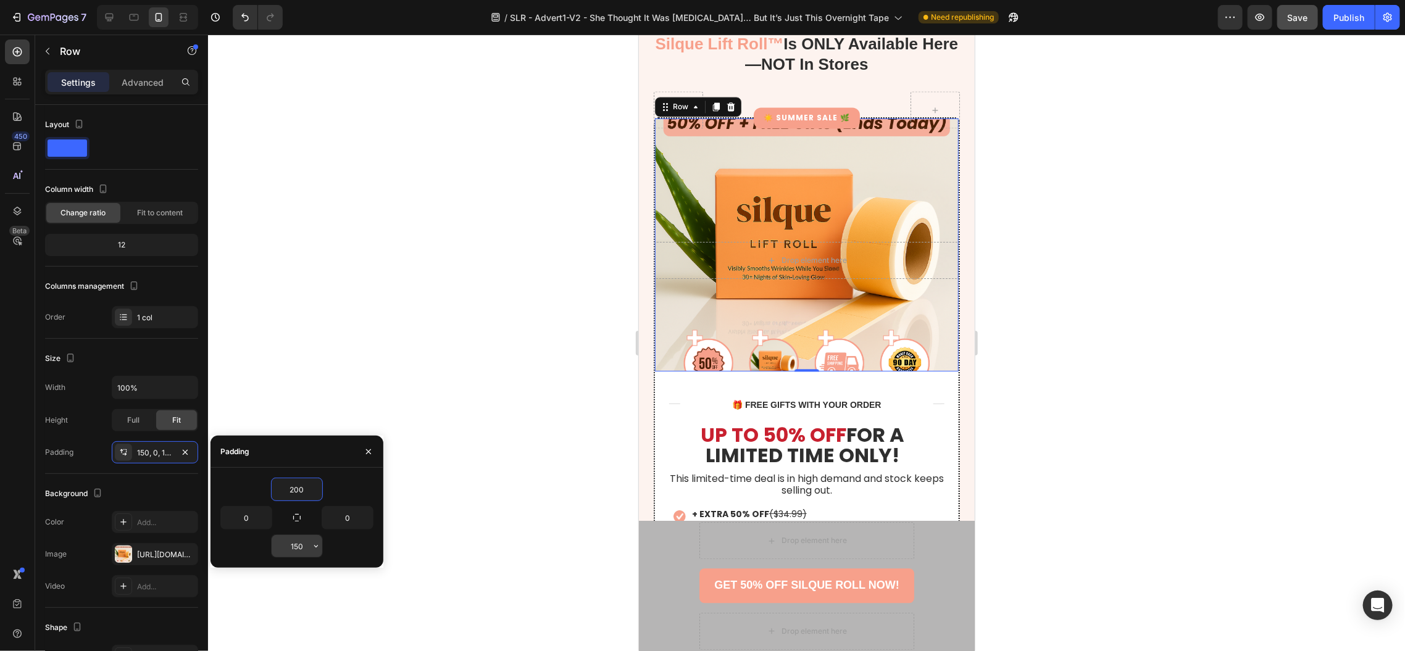
type input "200"
click at [291, 547] on input "150" at bounding box center [297, 546] width 51 height 22
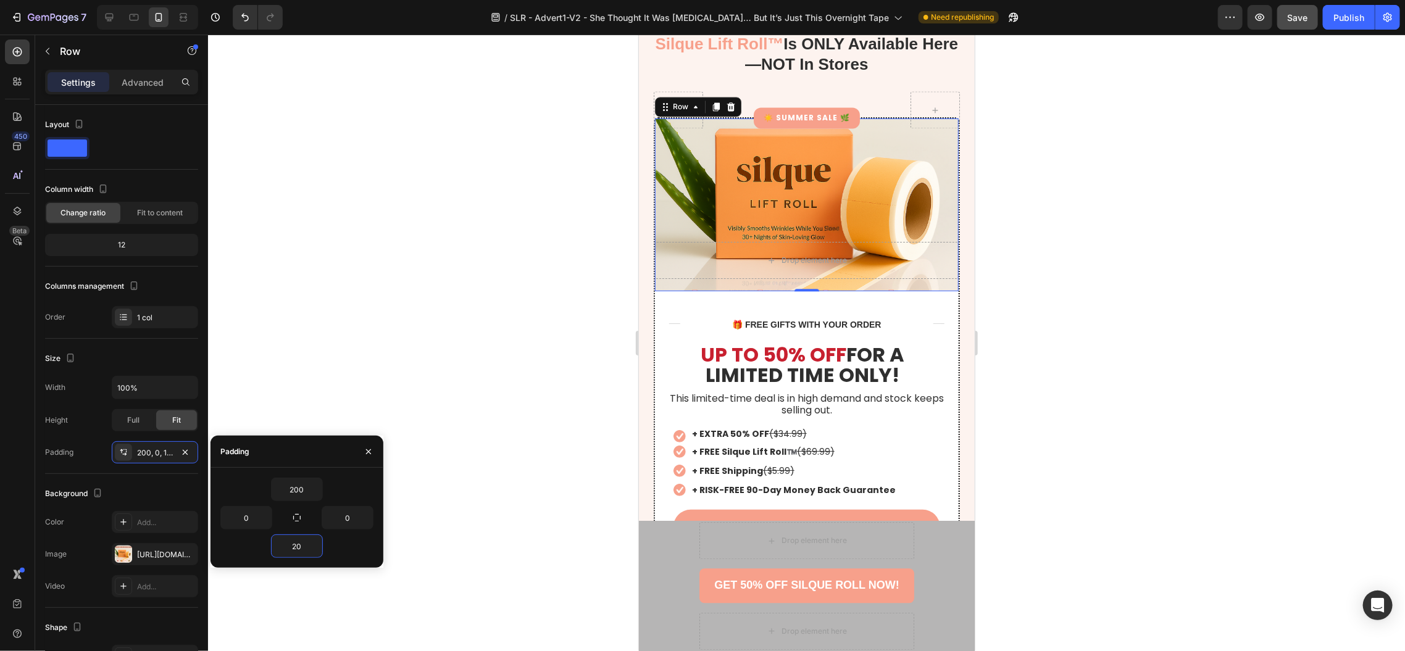
type input "200"
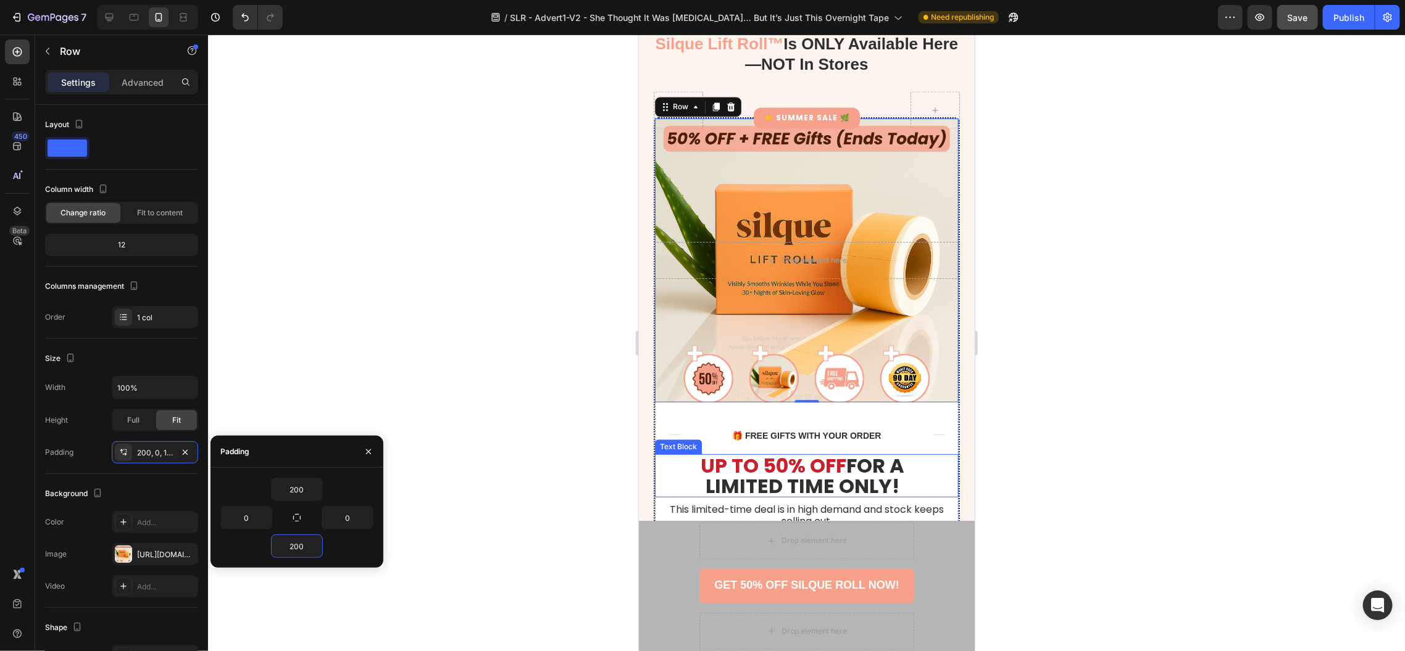
click at [777, 457] on span "UP TO 50% OFF" at bounding box center [773, 465] width 146 height 28
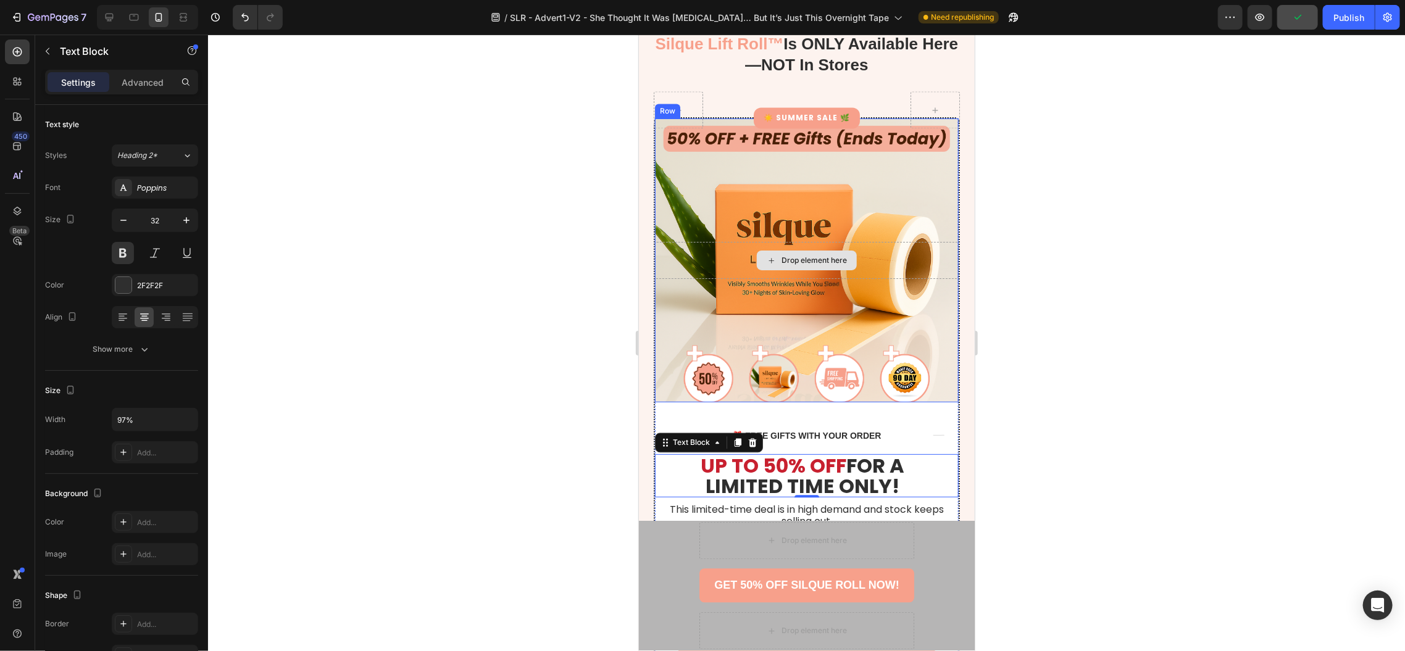
scroll to position [5072, 0]
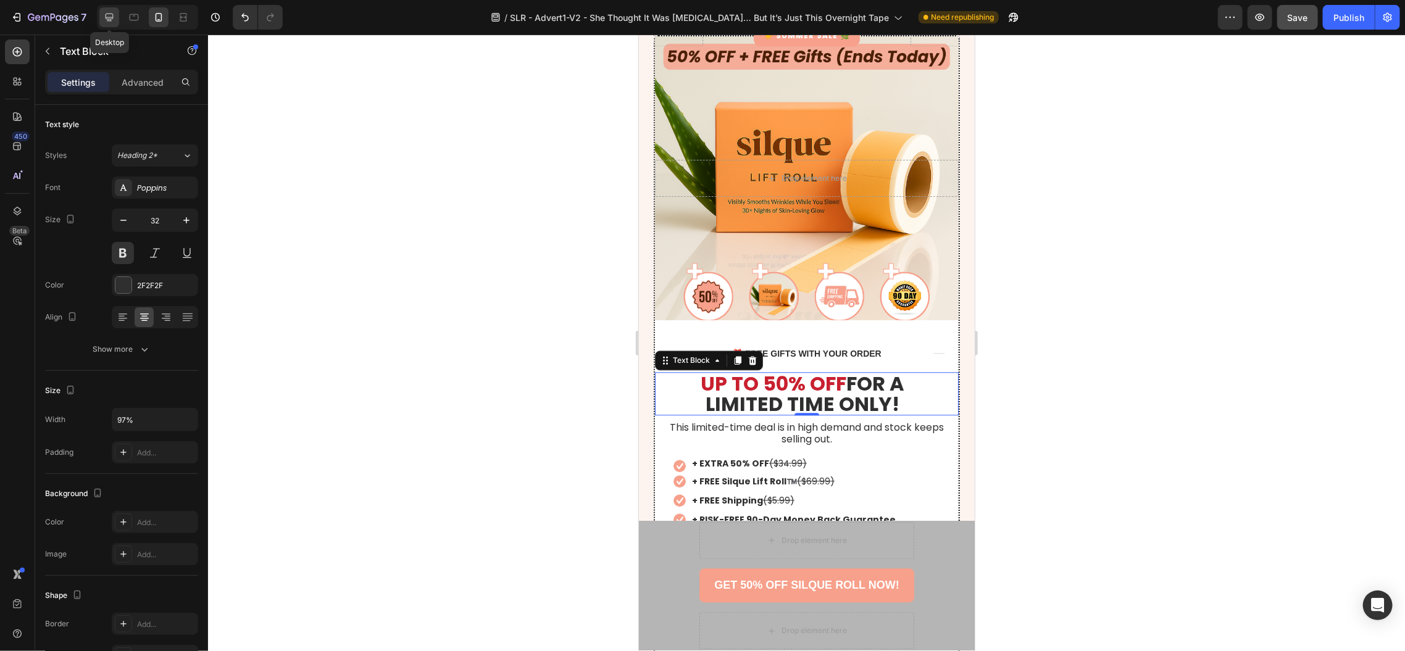
click at [114, 15] on icon at bounding box center [109, 17] width 12 height 12
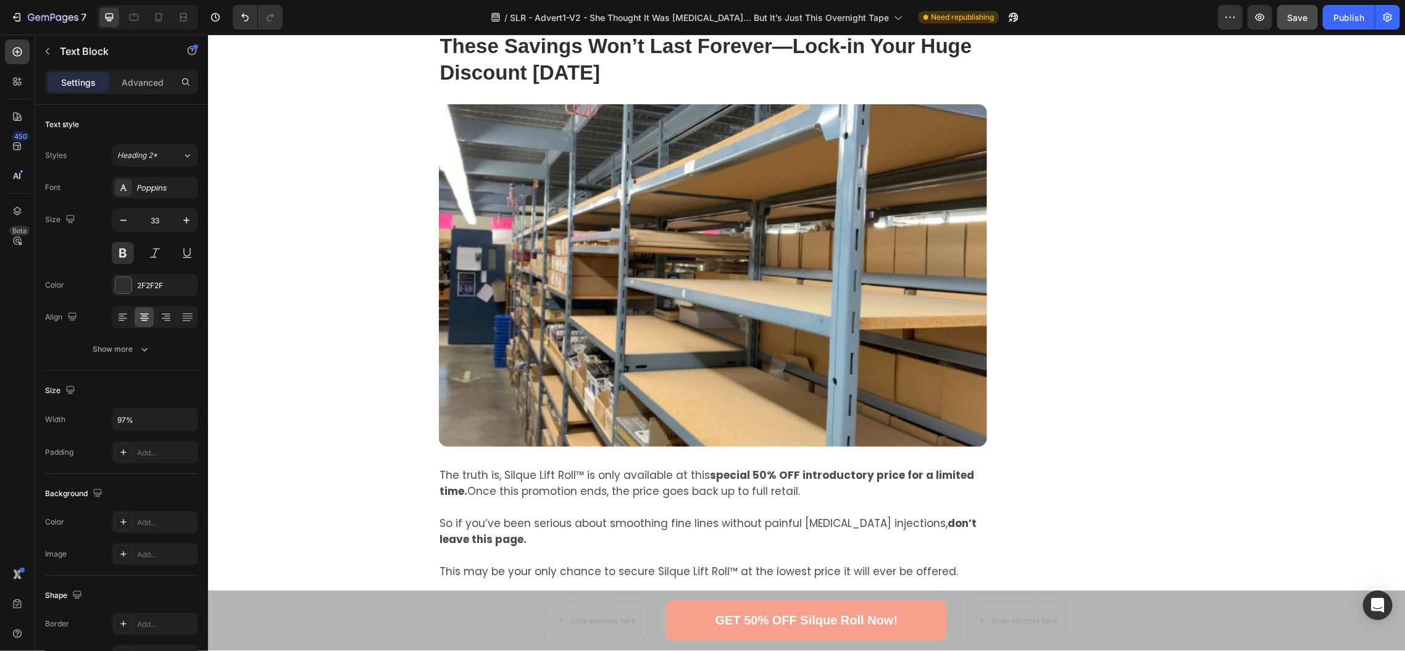
scroll to position [5172, 0]
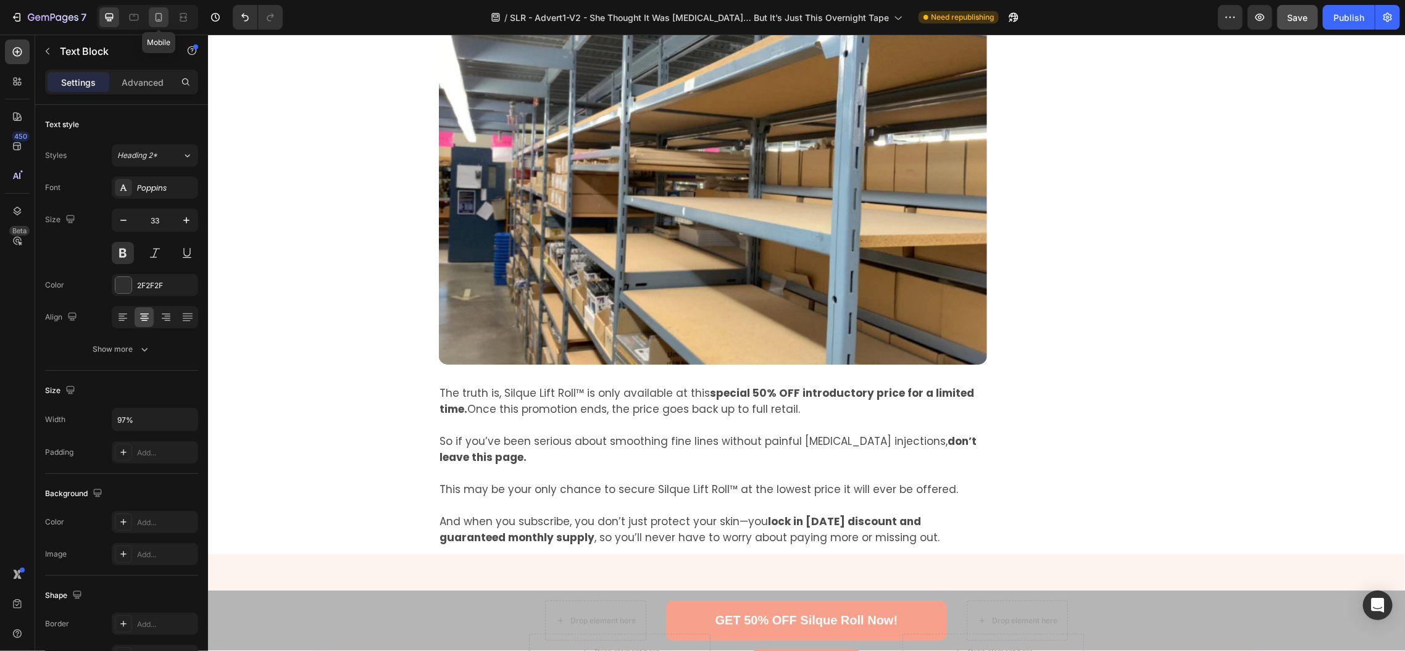
click at [157, 20] on icon at bounding box center [158, 17] width 12 height 12
type input "32"
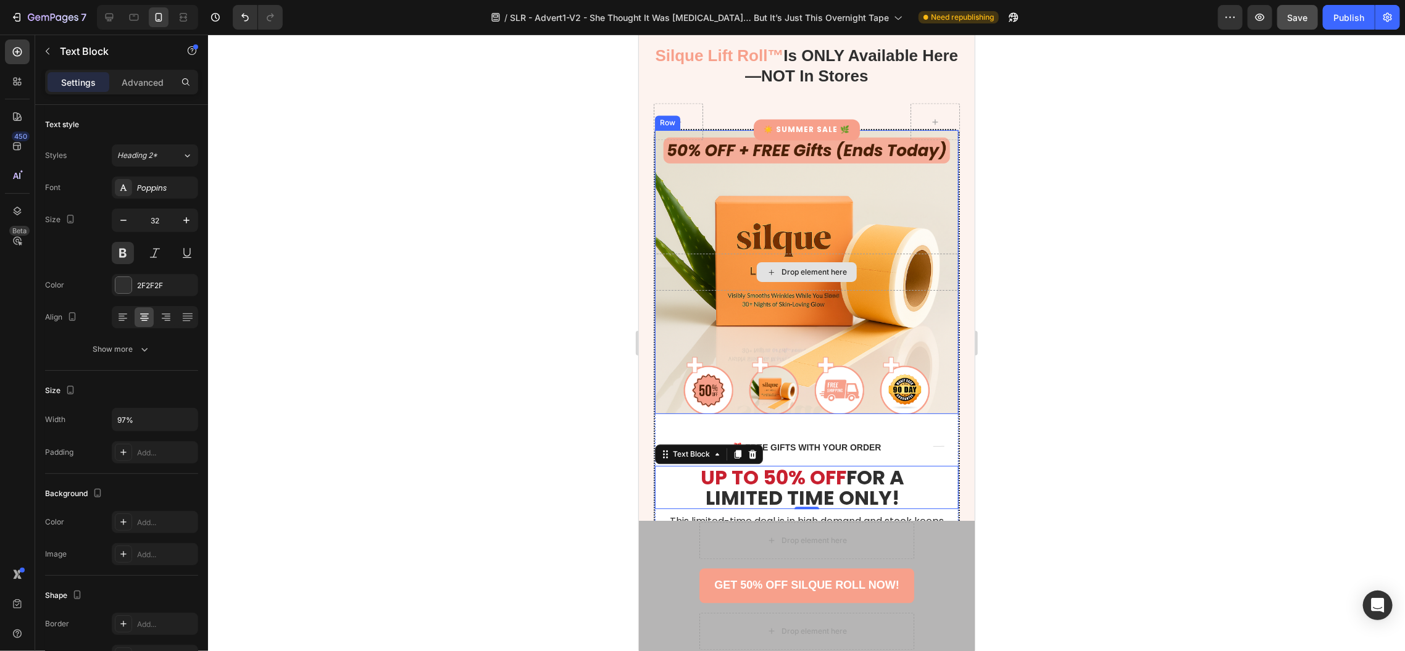
scroll to position [5033, 0]
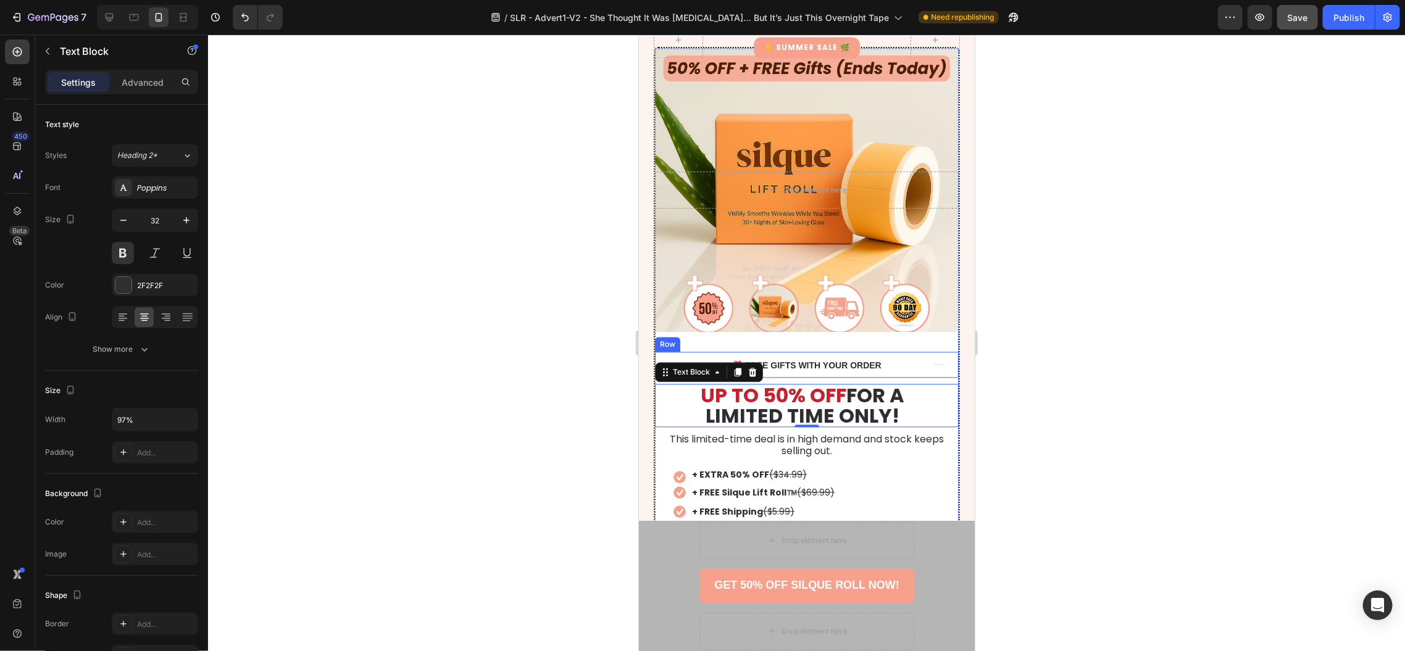
click at [933, 374] on div "Title Line" at bounding box center [945, 364] width 25 height 26
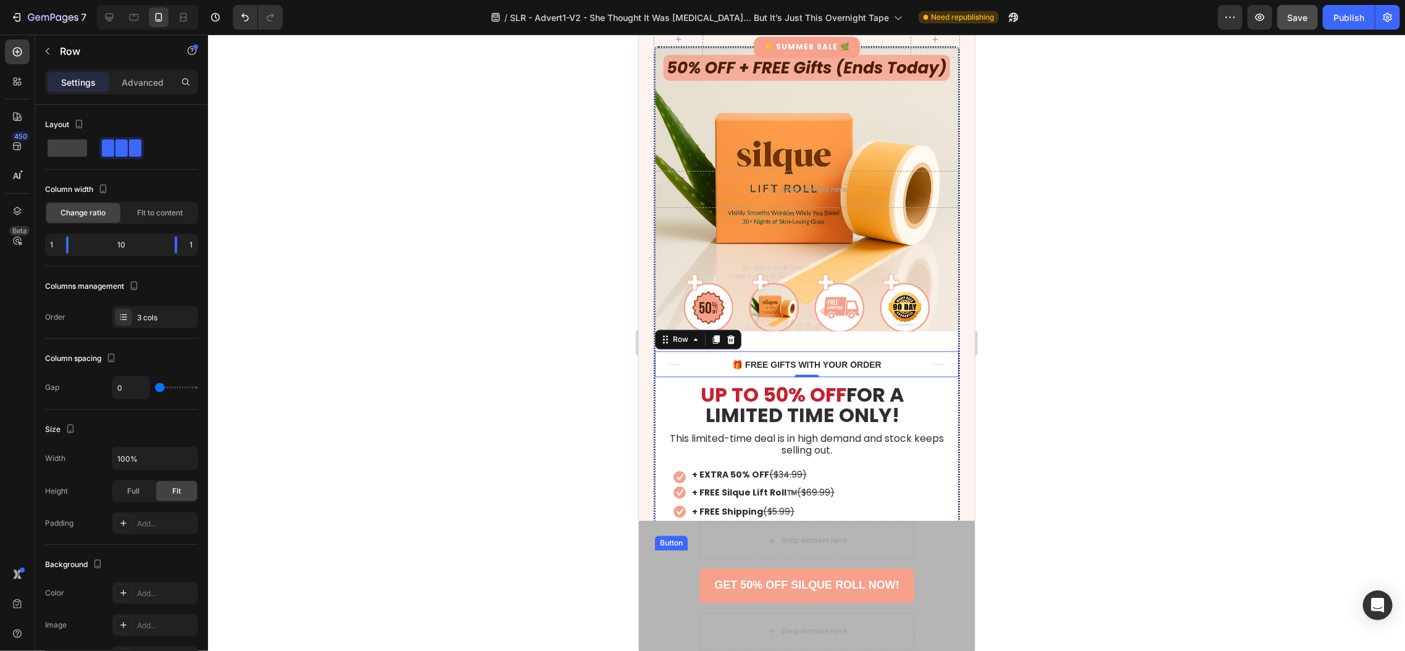
scroll to position [5143, 0]
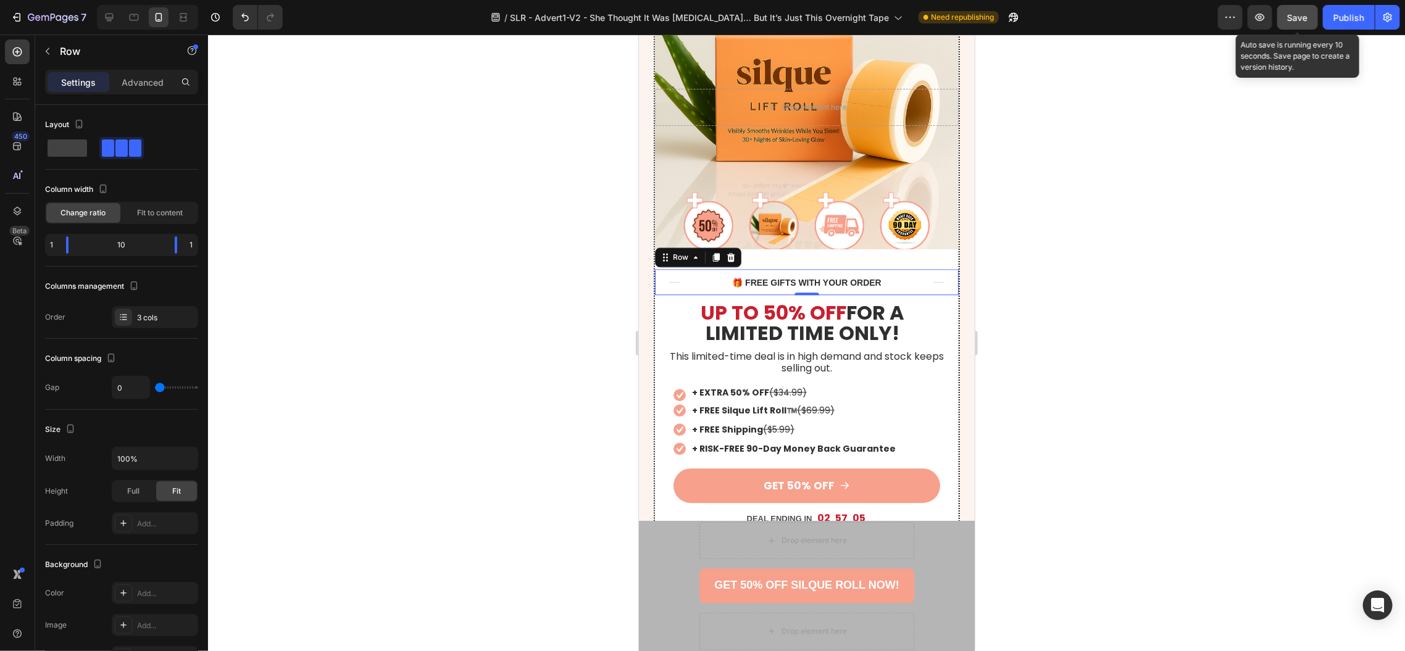
click at [1291, 19] on span "Save" at bounding box center [1298, 17] width 20 height 10
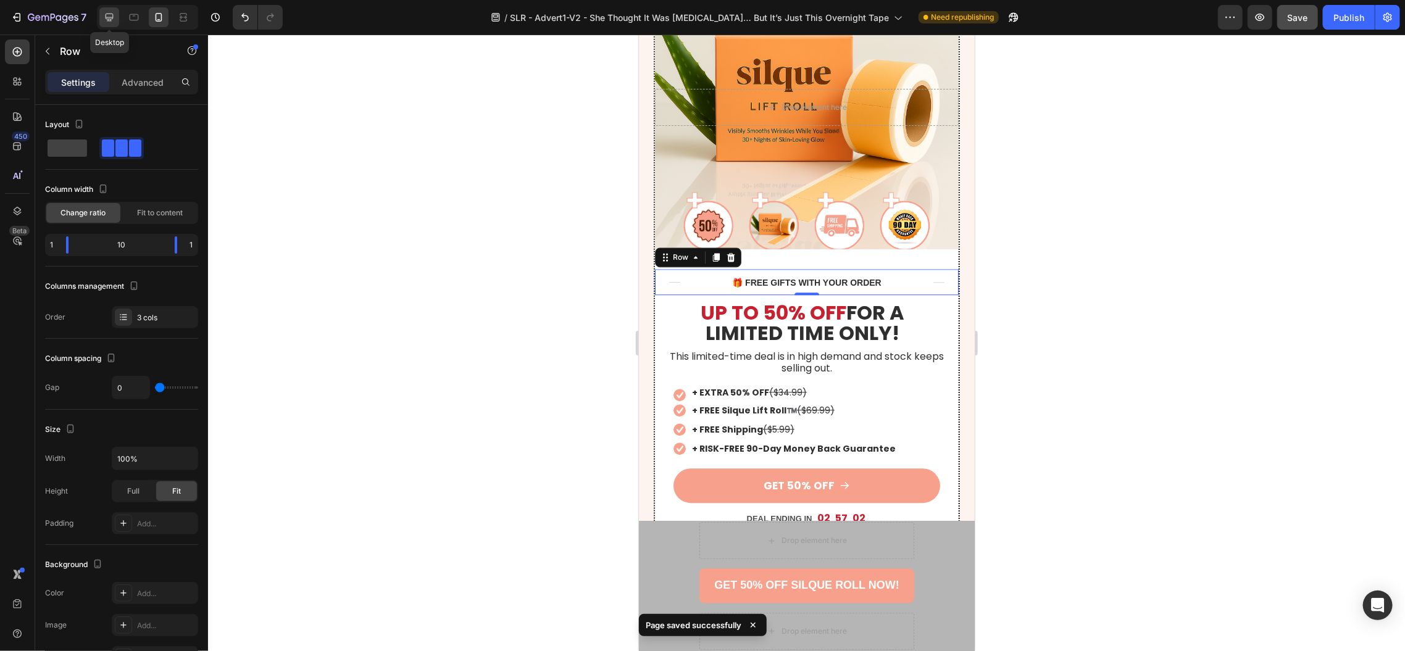
click at [111, 16] on icon at bounding box center [109, 17] width 12 height 12
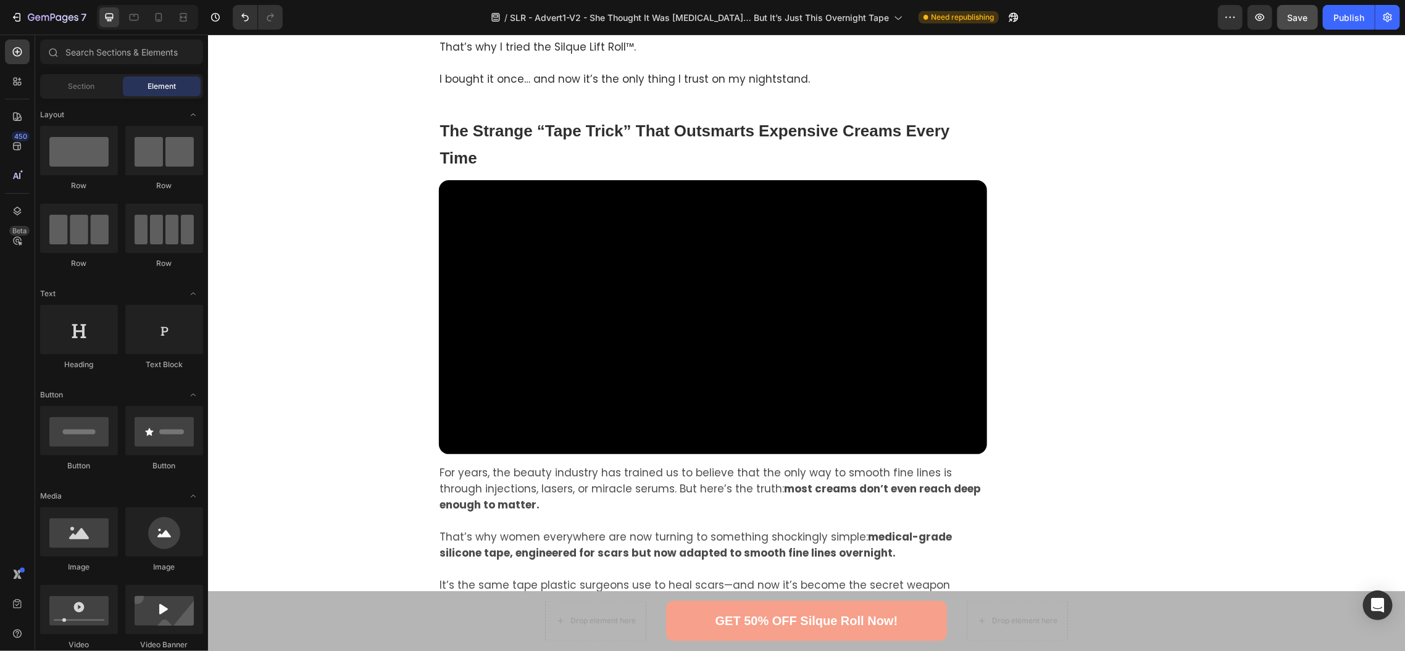
scroll to position [1234, 0]
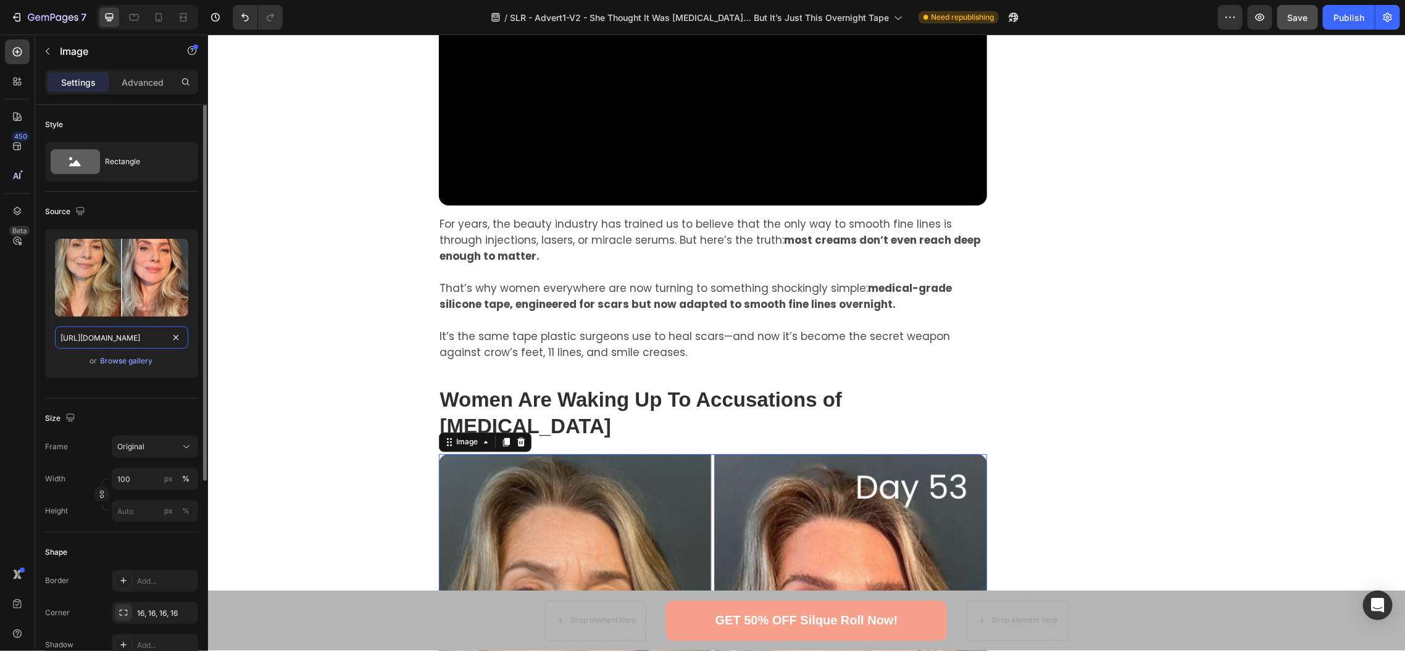
click at [94, 346] on input "https://cdn.shopify.com/s/files/1/0744/6990/0526/files/customer_1.png?v=1756242…" at bounding box center [121, 338] width 133 height 22
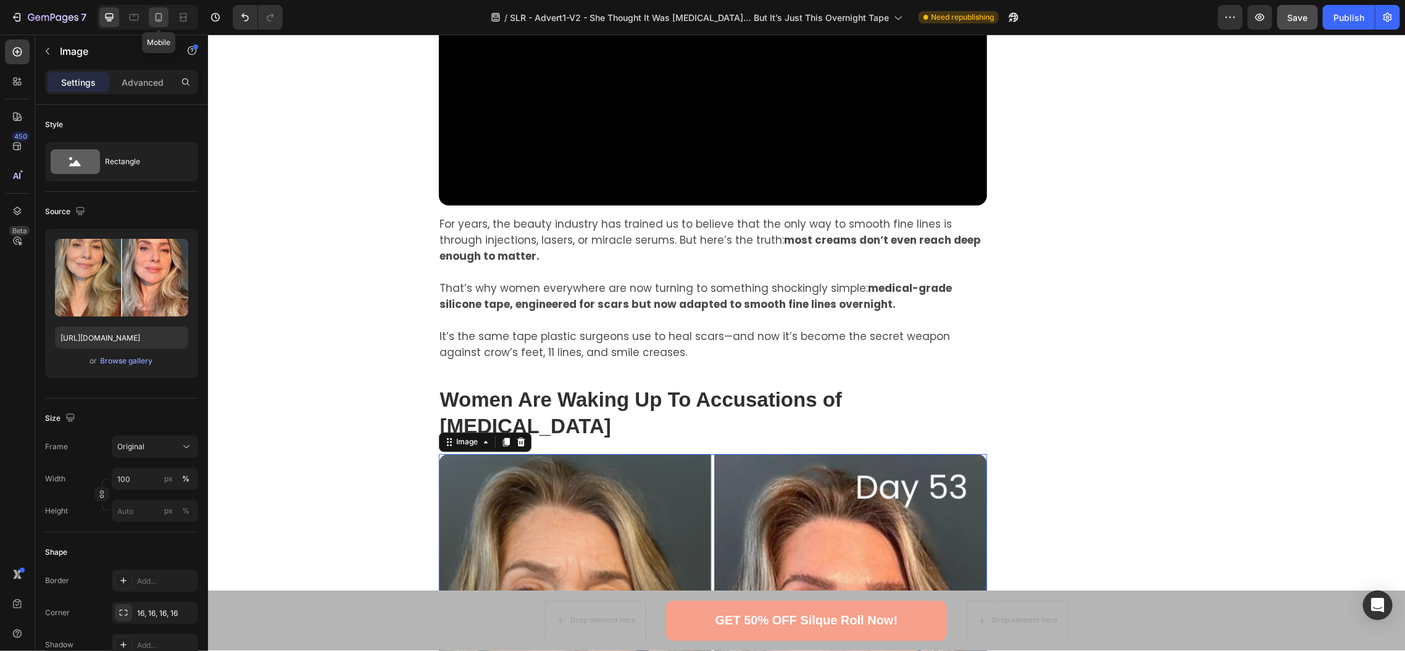
click at [164, 20] on icon at bounding box center [158, 17] width 12 height 12
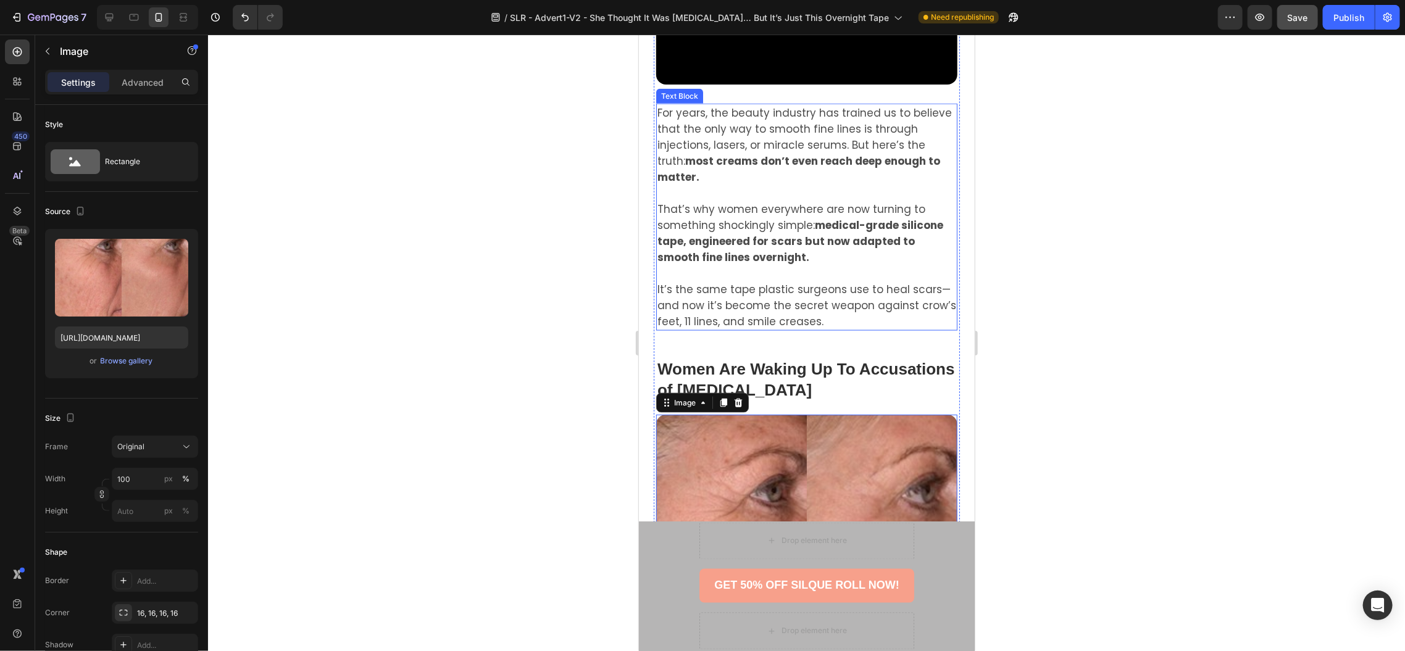
scroll to position [1175, 0]
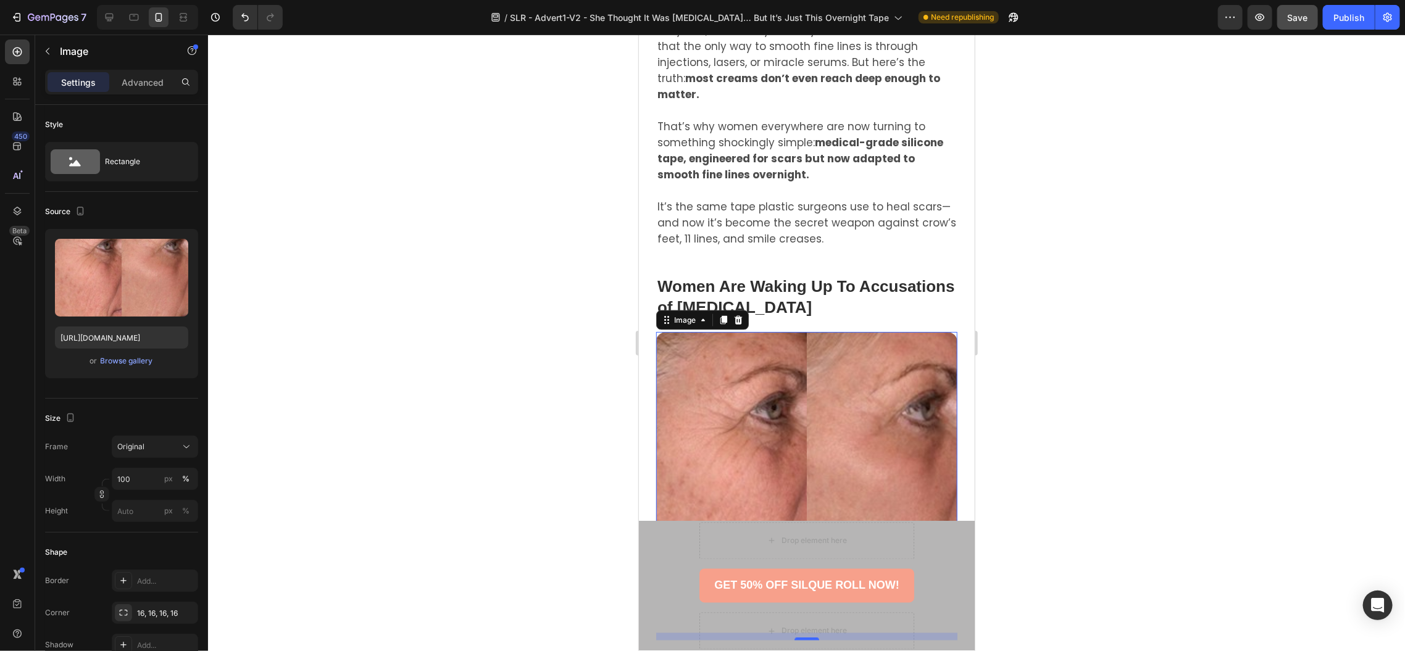
click at [751, 332] on img at bounding box center [806, 482] width 301 height 301
click at [115, 336] on input "https://cdn.shopify.com/s/files/1/0744/6990/0526/files/silque1.png?v=1755632933" at bounding box center [121, 338] width 133 height 22
paste input "customer_1.png?v=1756242310"
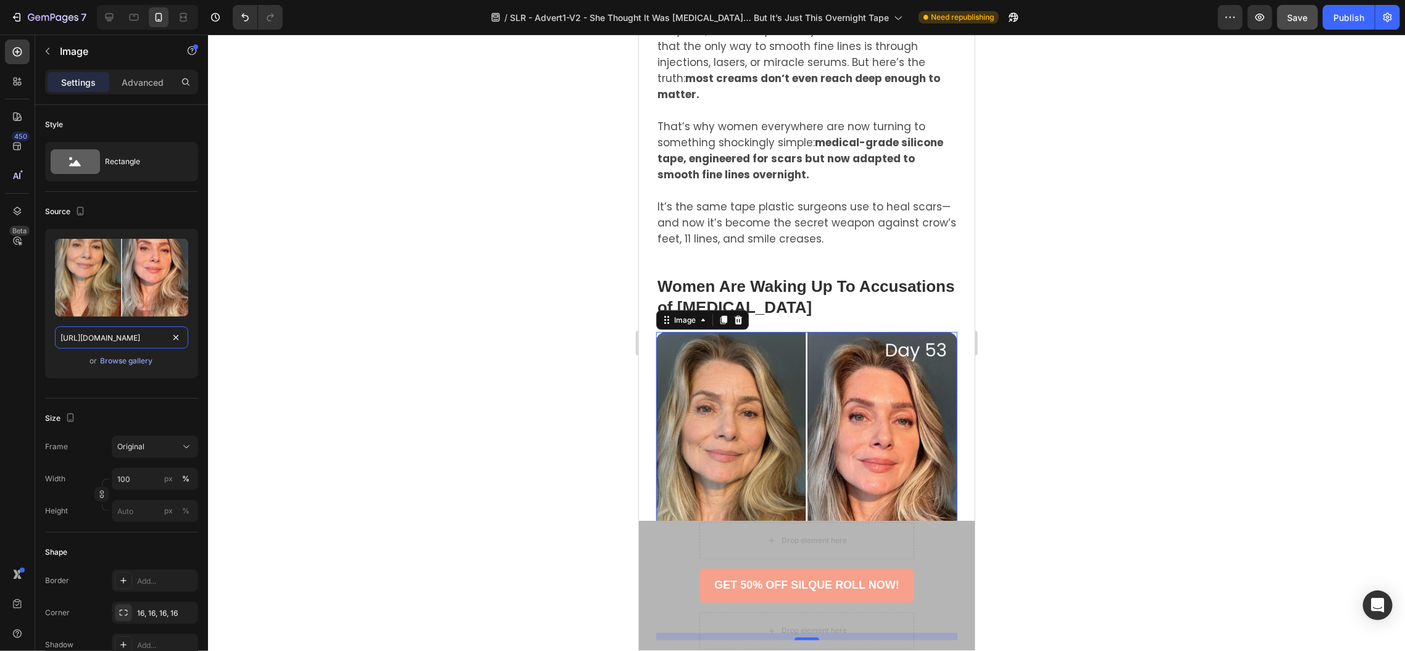
type input "https://cdn.shopify.com/s/files/1/0744/6990/0526/files/customer_1.png?v=1756242…"
click at [462, 282] on div at bounding box center [806, 343] width 1197 height 617
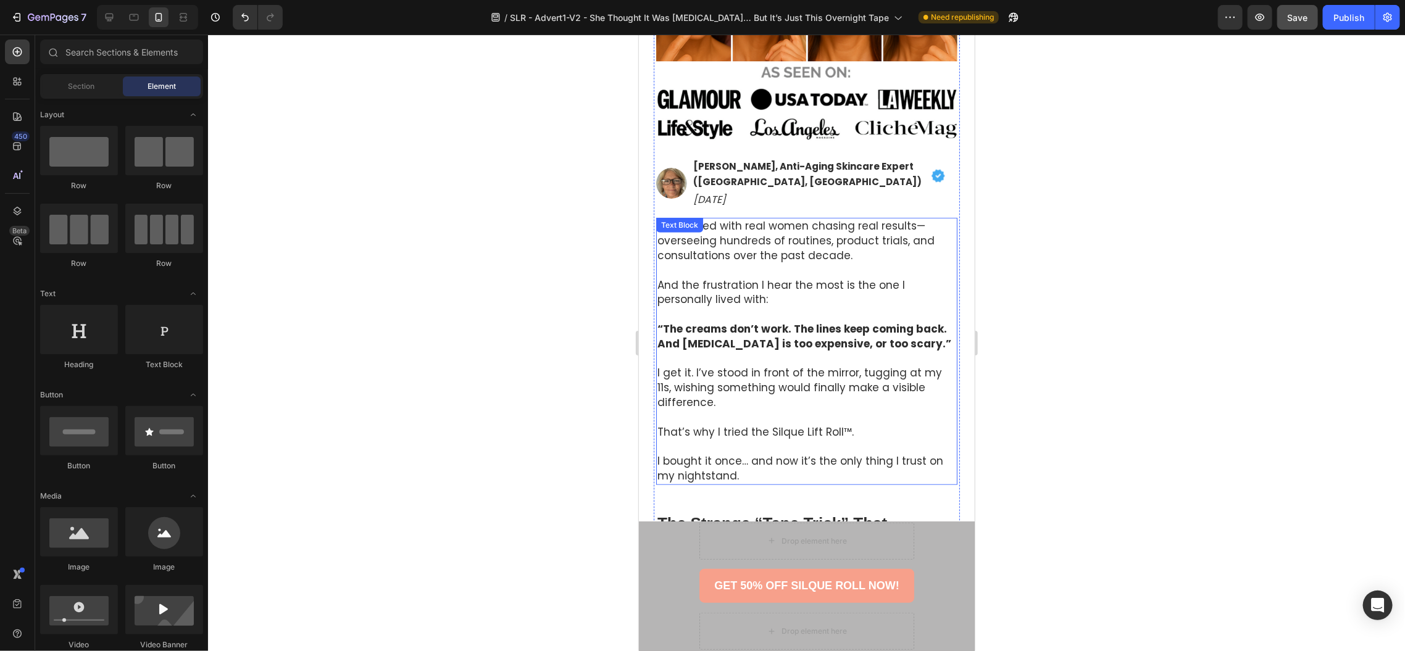
scroll to position [23, 0]
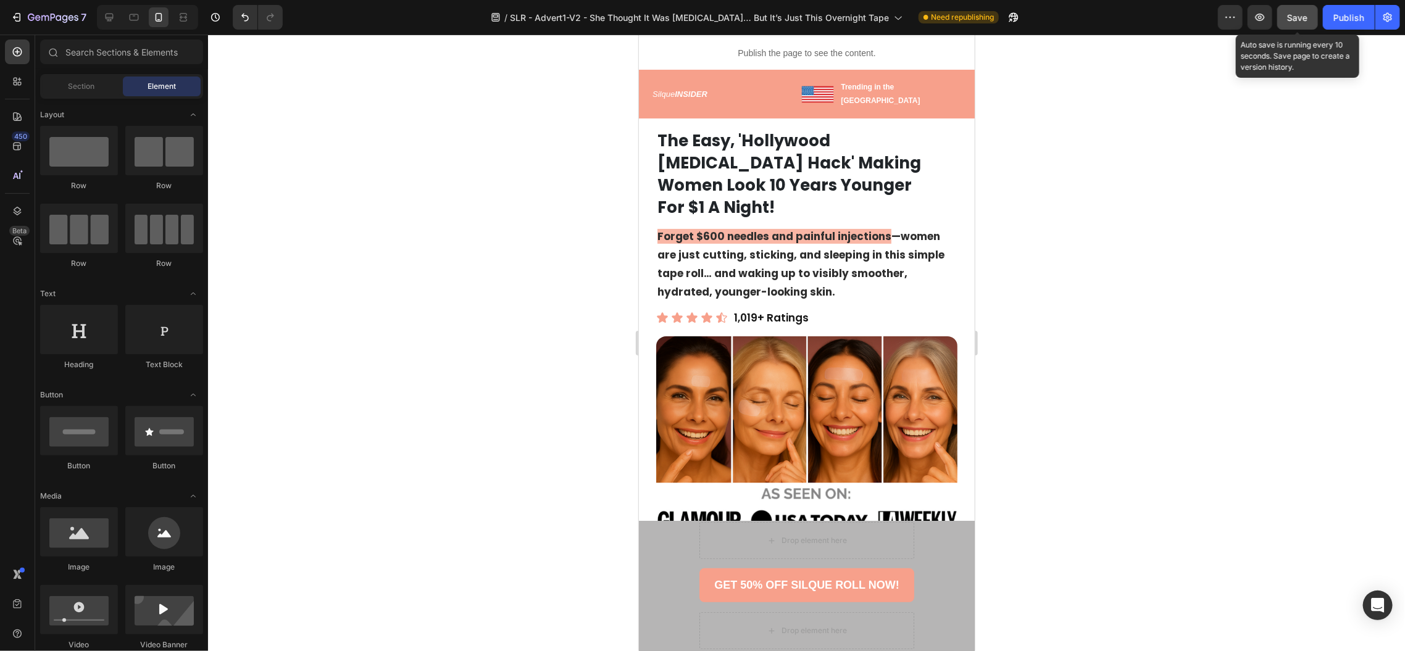
click at [1304, 17] on span "Save" at bounding box center [1298, 17] width 20 height 10
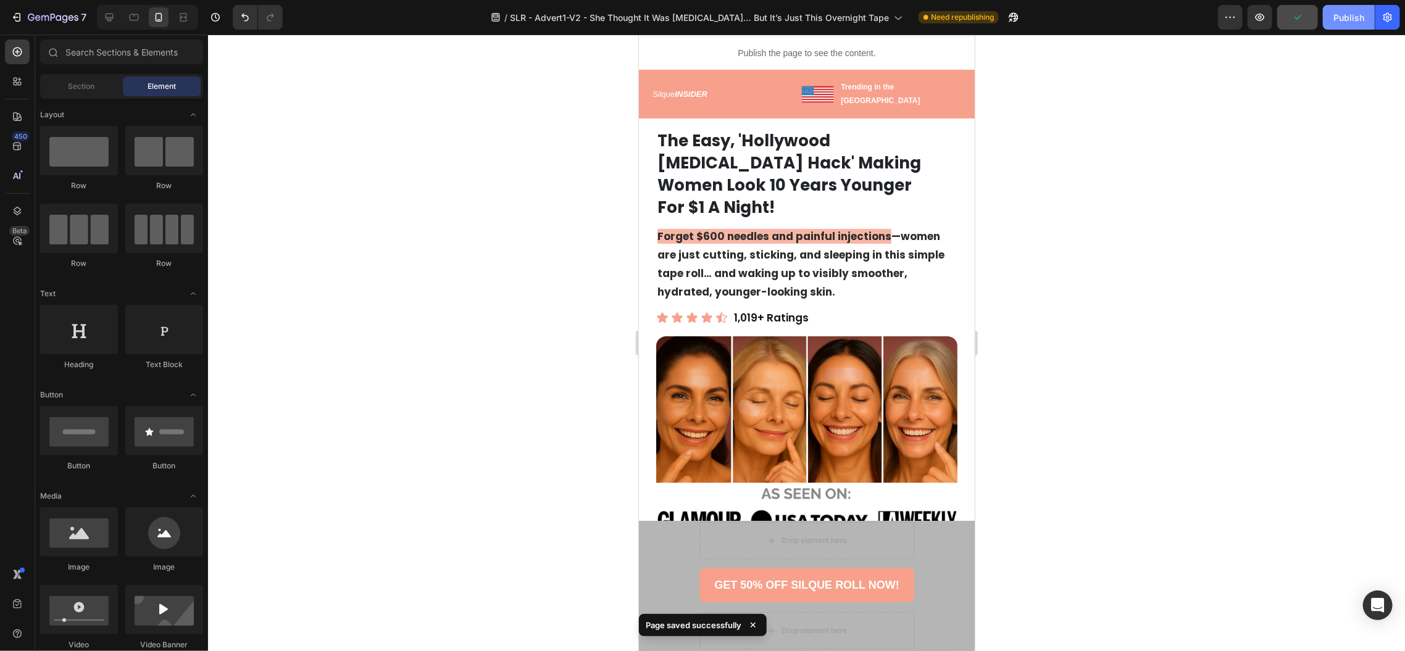
click at [1355, 20] on div "Publish" at bounding box center [1349, 17] width 31 height 13
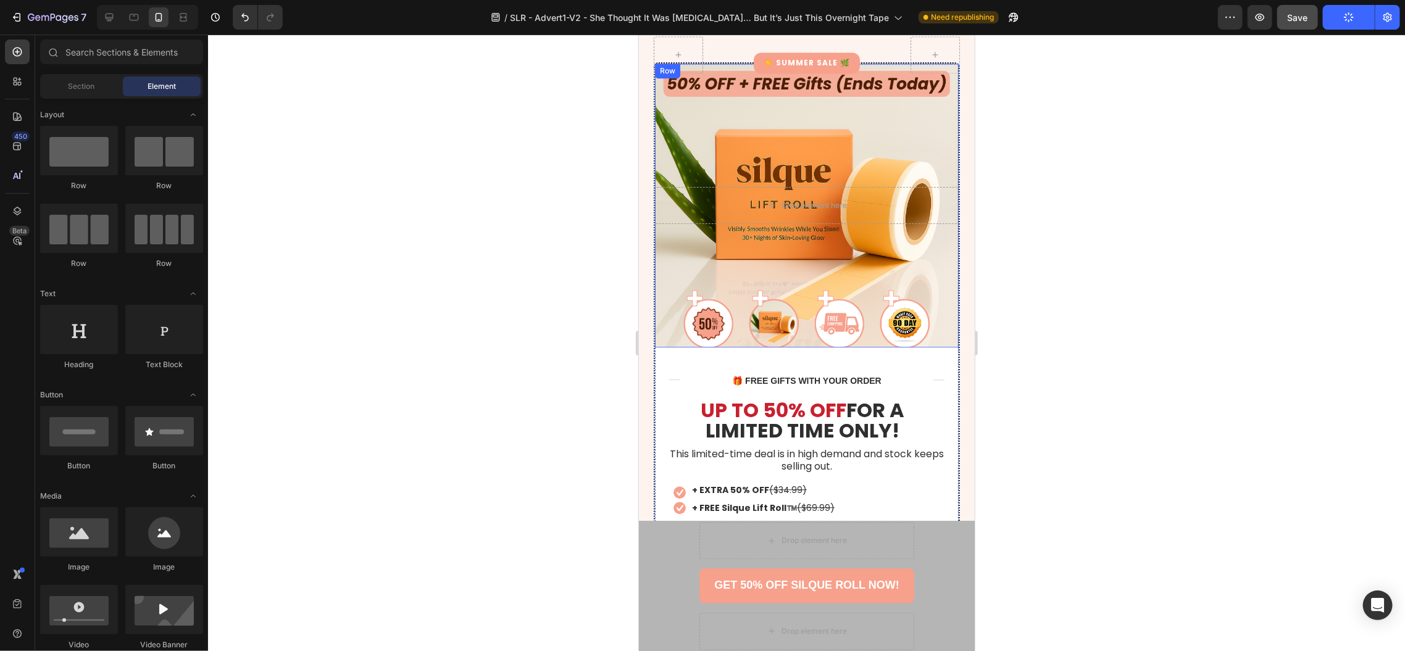
scroll to position [5209, 0]
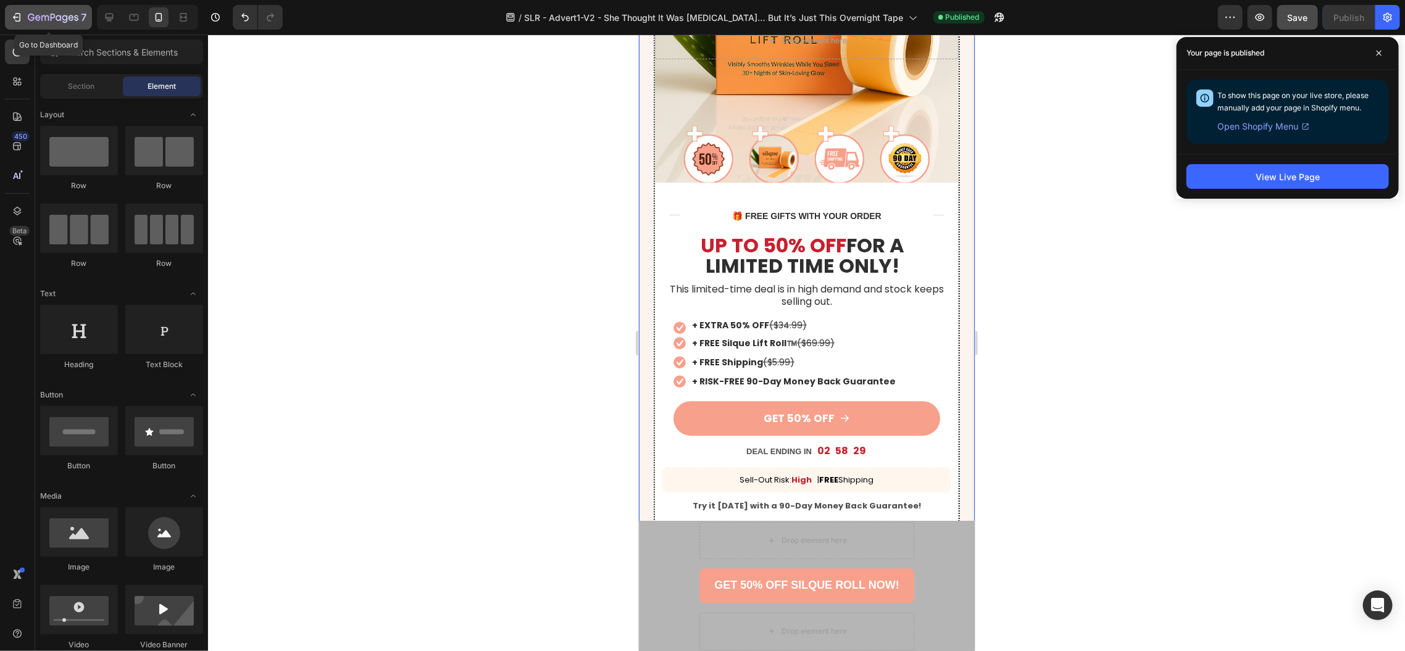
click at [19, 19] on icon "button" at bounding box center [16, 17] width 12 height 12
